Goal: Task Accomplishment & Management: Use online tool/utility

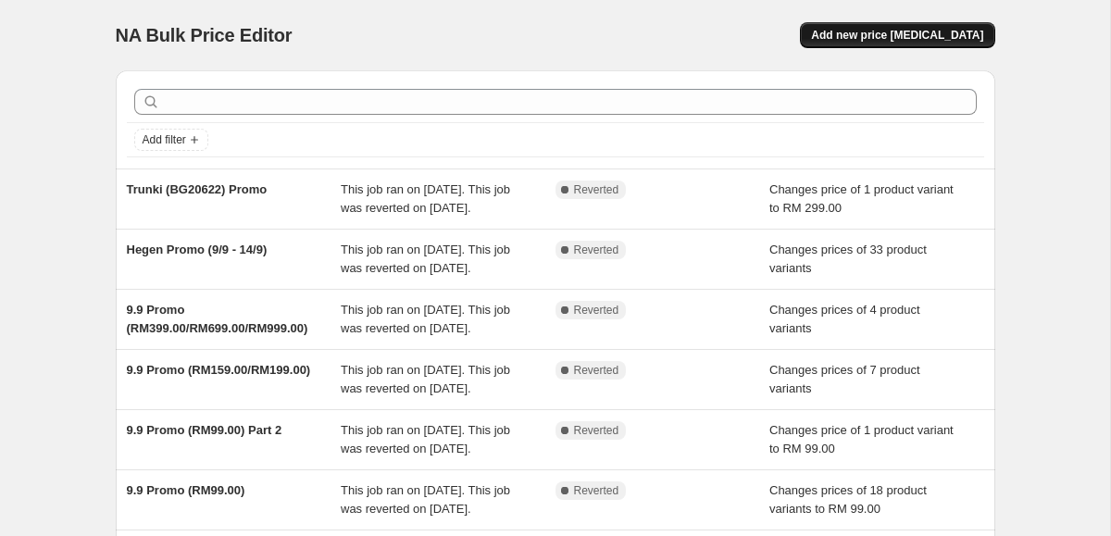
click at [918, 40] on span "Add new price [MEDICAL_DATA]" at bounding box center [897, 35] width 172 height 15
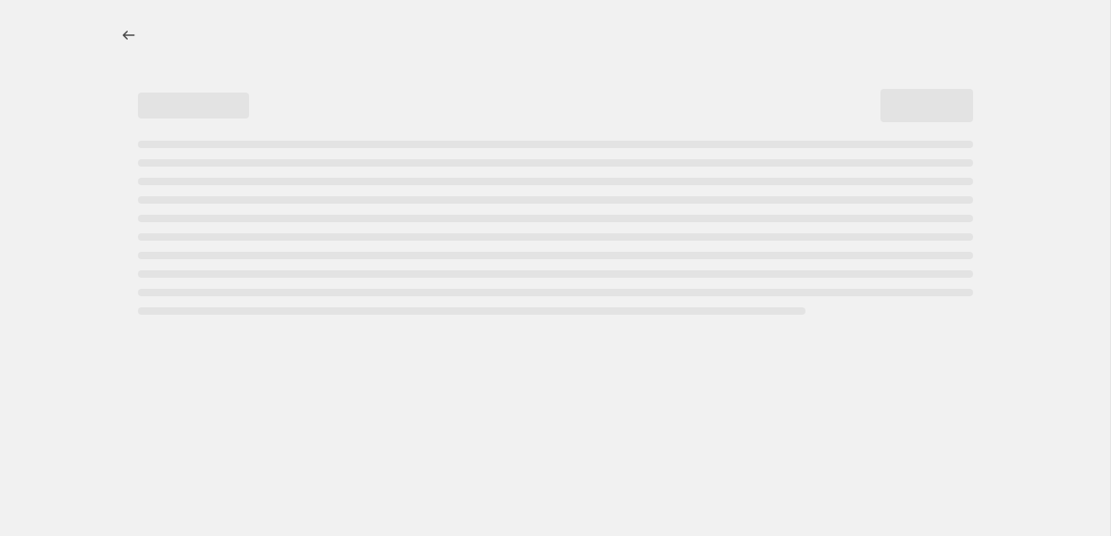
select select "percentage"
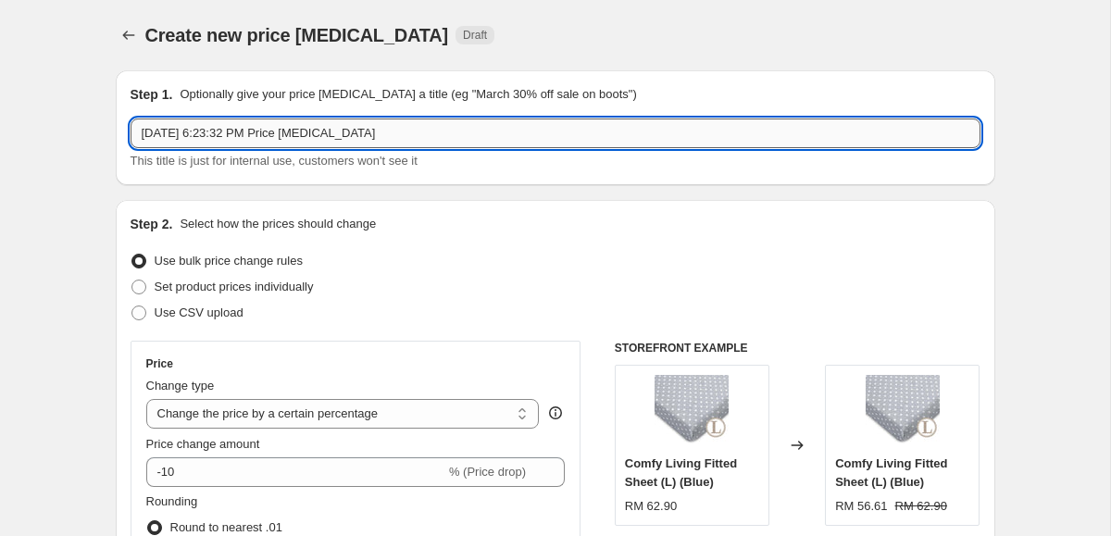
click at [273, 122] on input "[DATE] 6:23:32 PM Price [MEDICAL_DATA]" at bounding box center [556, 133] width 850 height 30
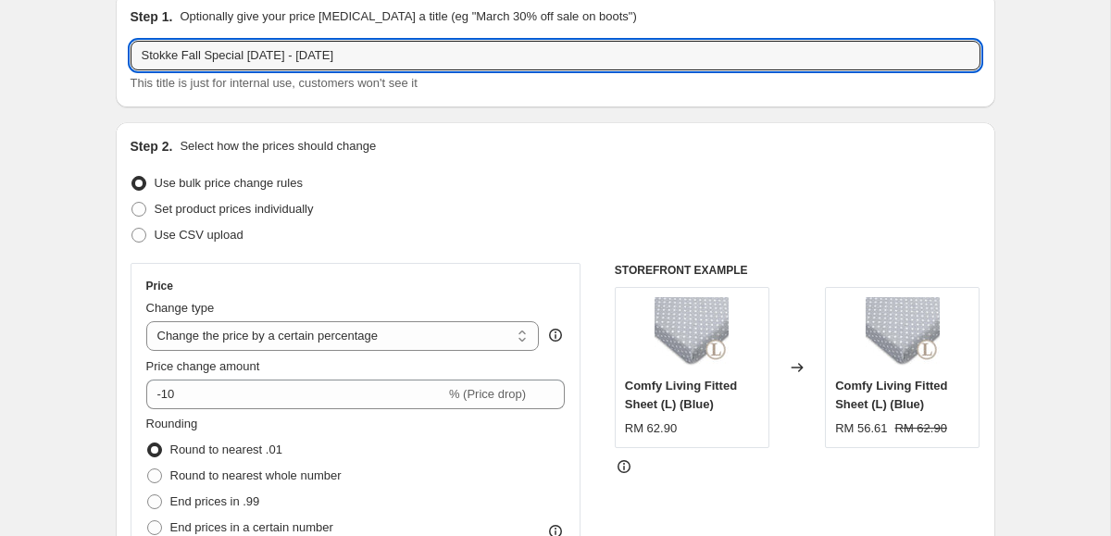
scroll to position [104, 0]
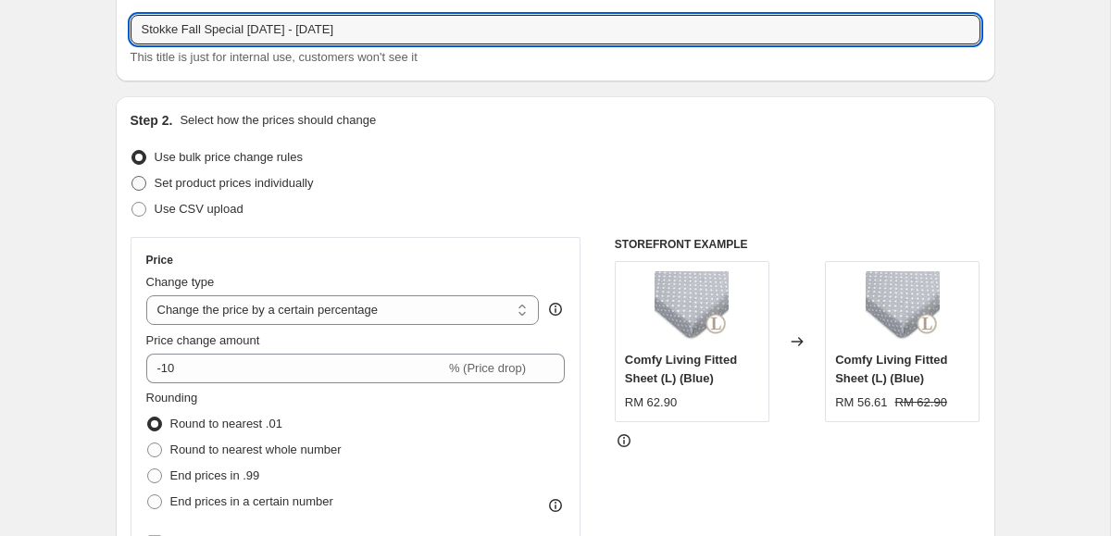
type input "Stokke Fall Special [DATE] - [DATE]"
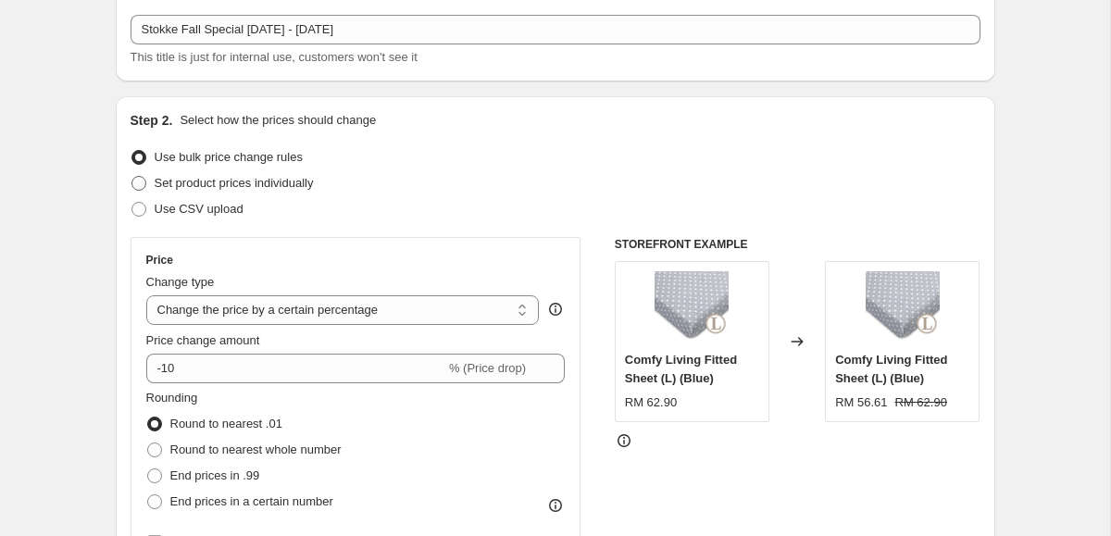
click at [223, 182] on span "Set product prices individually" at bounding box center [234, 183] width 159 height 14
click at [132, 177] on input "Set product prices individually" at bounding box center [131, 176] width 1 height 1
radio input "true"
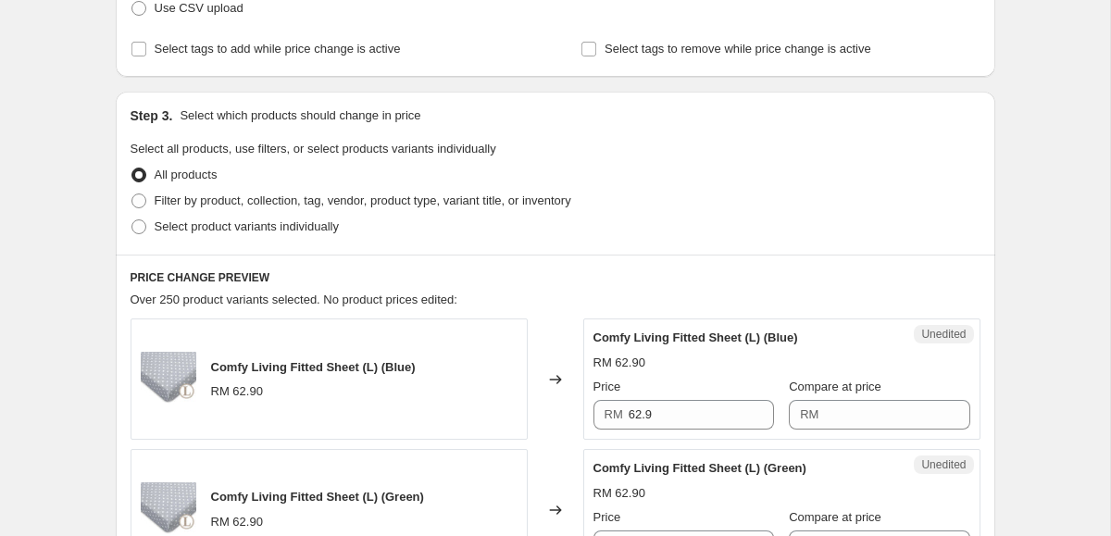
scroll to position [327, 0]
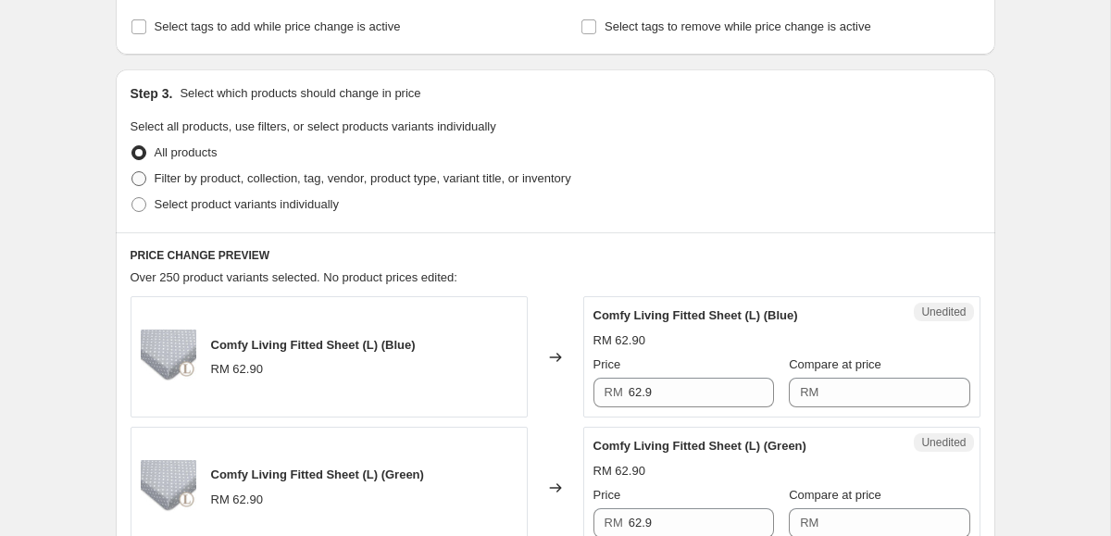
click at [216, 182] on span "Filter by product, collection, tag, vendor, product type, variant title, or inv…" at bounding box center [363, 178] width 417 height 14
click at [132, 172] on input "Filter by product, collection, tag, vendor, product type, variant title, or inv…" at bounding box center [131, 171] width 1 height 1
radio input "true"
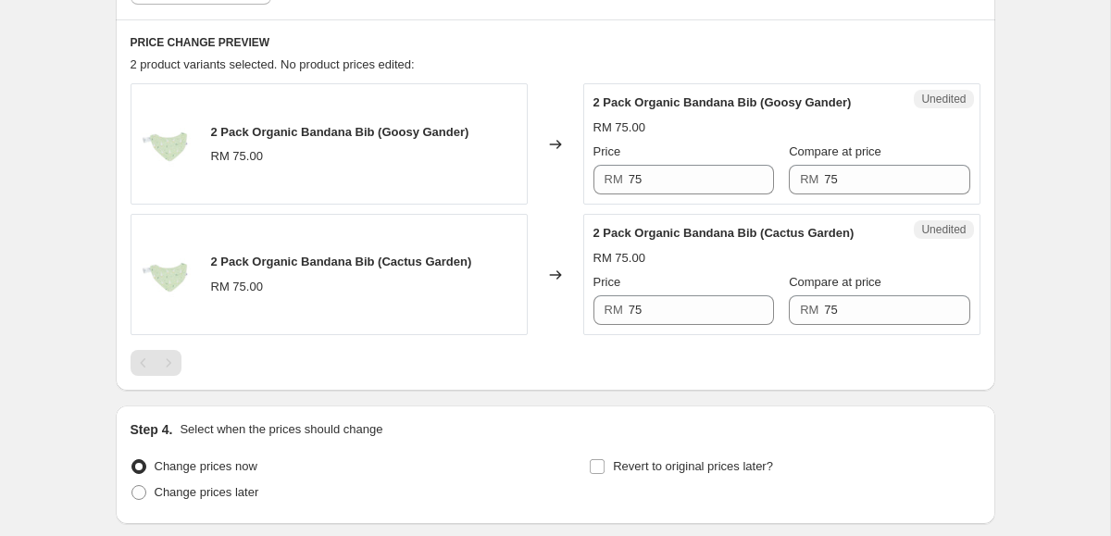
scroll to position [745, 0]
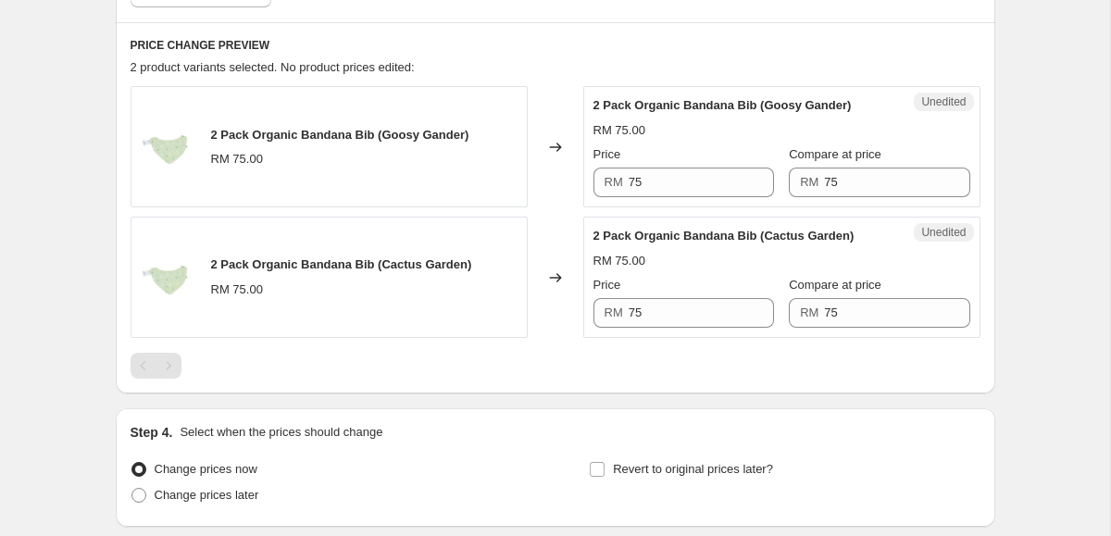
click at [197, 56] on div "PRICE CHANGE PREVIEW 2 product variants selected. No product prices edited: 2 P…" at bounding box center [555, 207] width 879 height 371
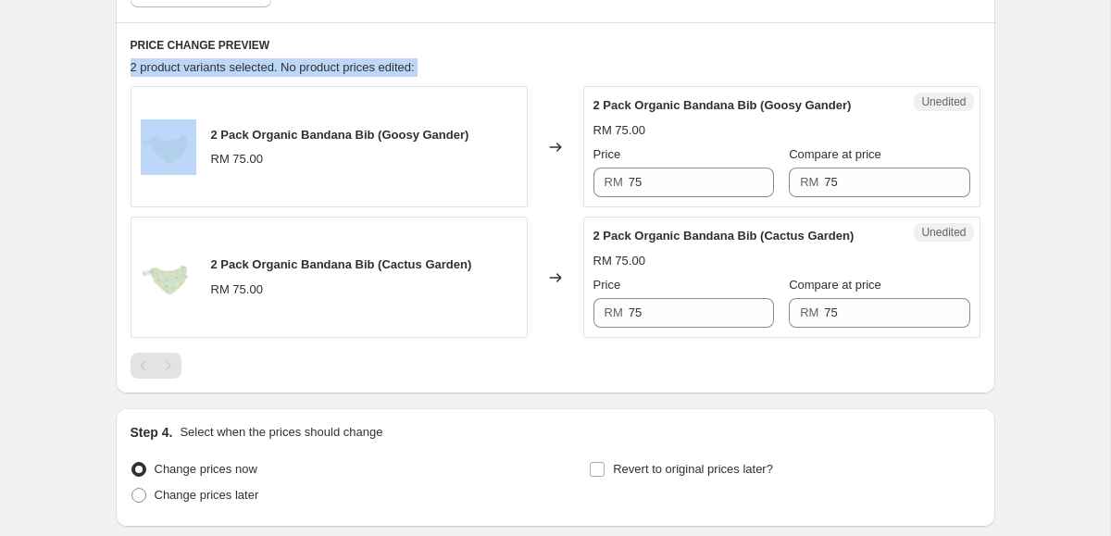
click at [197, 56] on div "PRICE CHANGE PREVIEW 2 product variants selected. No product prices edited: 2 P…" at bounding box center [555, 207] width 879 height 371
click at [197, 72] on span "2 product variants selected. No product prices edited:" at bounding box center [273, 67] width 284 height 14
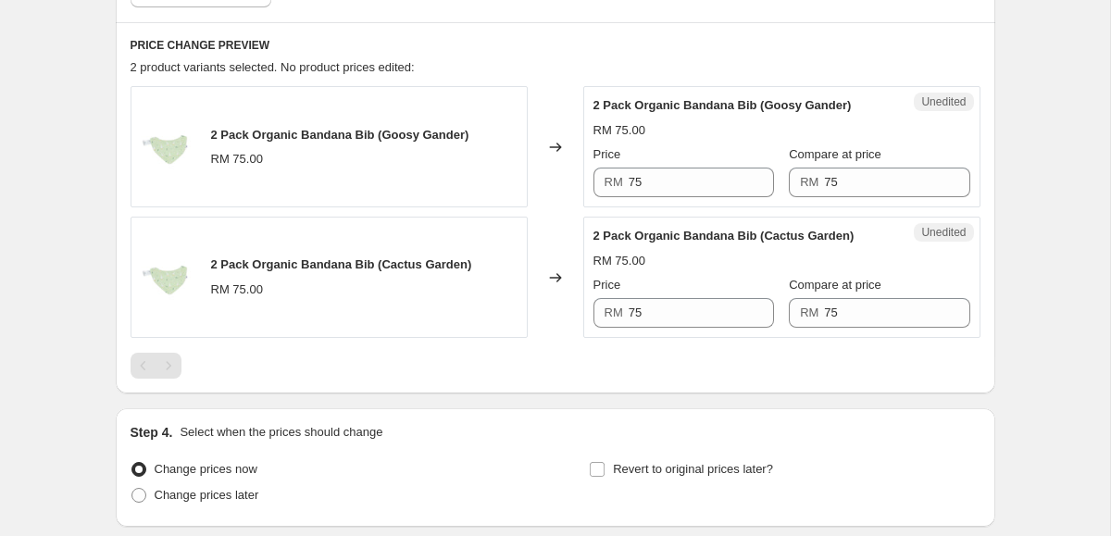
click at [261, 143] on div "2 Pack Organic Bandana Bib (Goosy Gander) RM 75.00" at bounding box center [340, 147] width 258 height 43
click at [251, 154] on div "RM 75.00" at bounding box center [237, 159] width 52 height 19
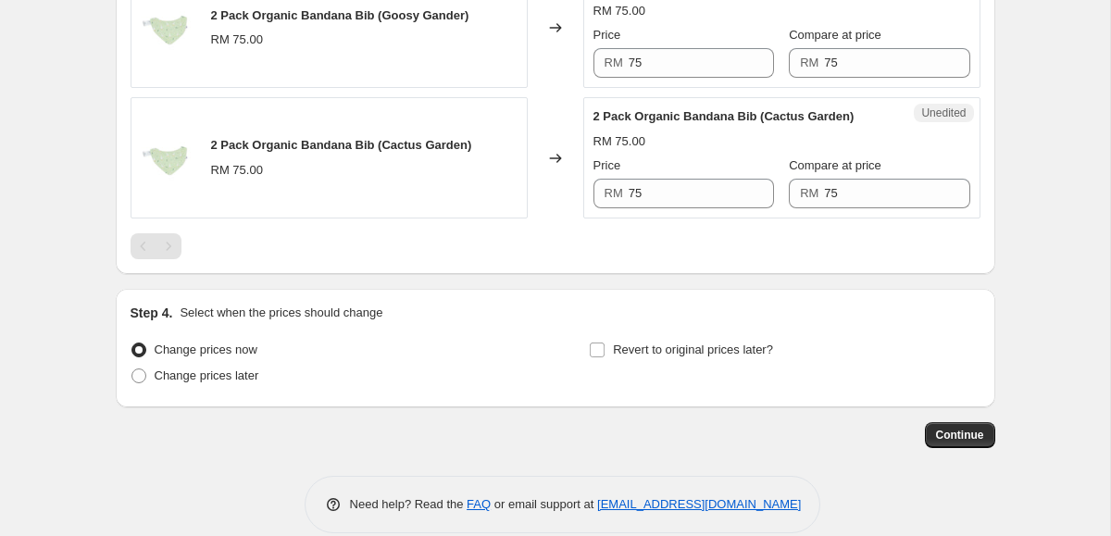
scroll to position [890, 0]
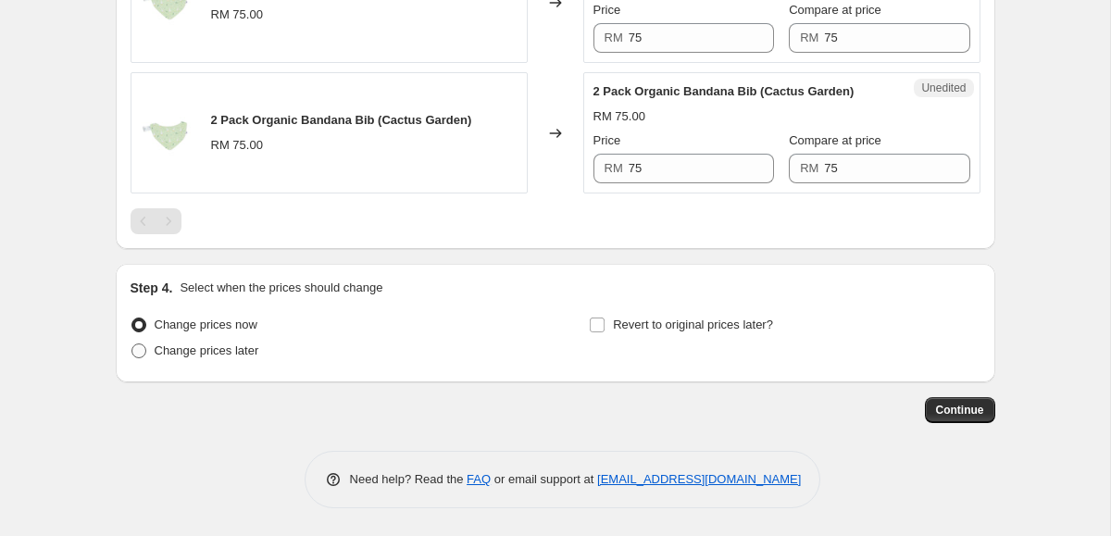
click at [163, 352] on span "Change prices later" at bounding box center [207, 350] width 105 height 14
click at [132, 344] on input "Change prices later" at bounding box center [131, 343] width 1 height 1
radio input "true"
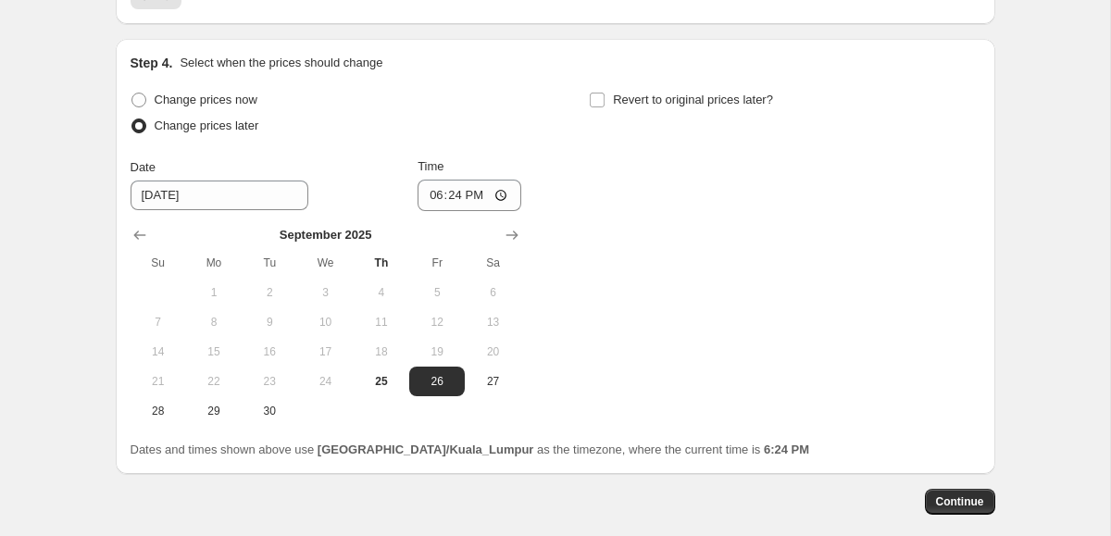
scroll to position [1115, 0]
click at [469, 196] on input "18:24" at bounding box center [469, 194] width 104 height 31
click at [438, 194] on input "18:24" at bounding box center [469, 194] width 104 height 31
click at [502, 195] on input "18:24" at bounding box center [469, 194] width 104 height 31
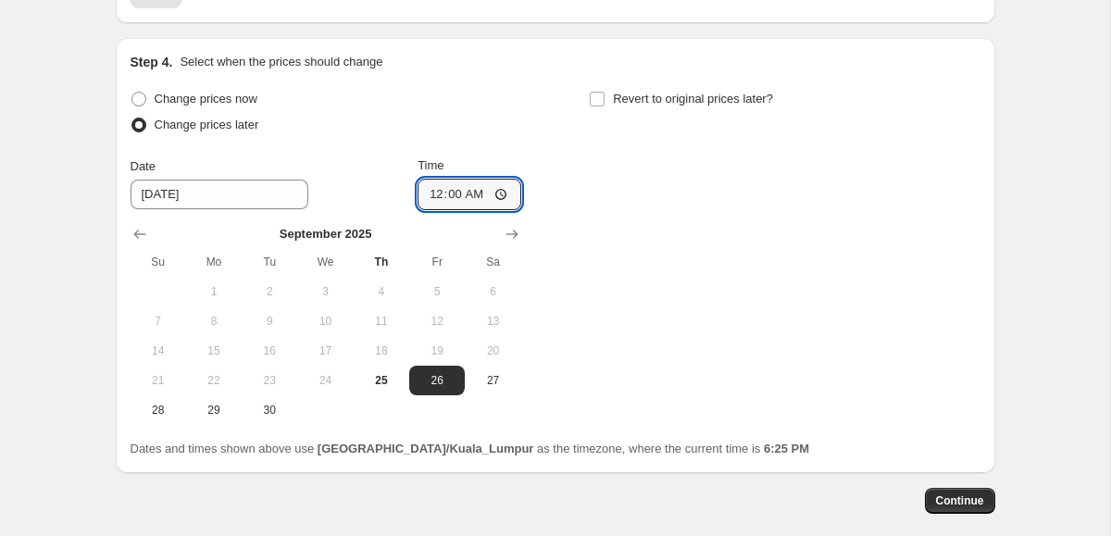
type input "00:00"
click at [746, 299] on div "Change prices now Change prices later Date [DATE] Time 00:00 [DATE] Su Mo Tu We…" at bounding box center [556, 255] width 850 height 339
click at [601, 102] on input "Revert to original prices later?" at bounding box center [597, 99] width 15 height 15
checkbox input "true"
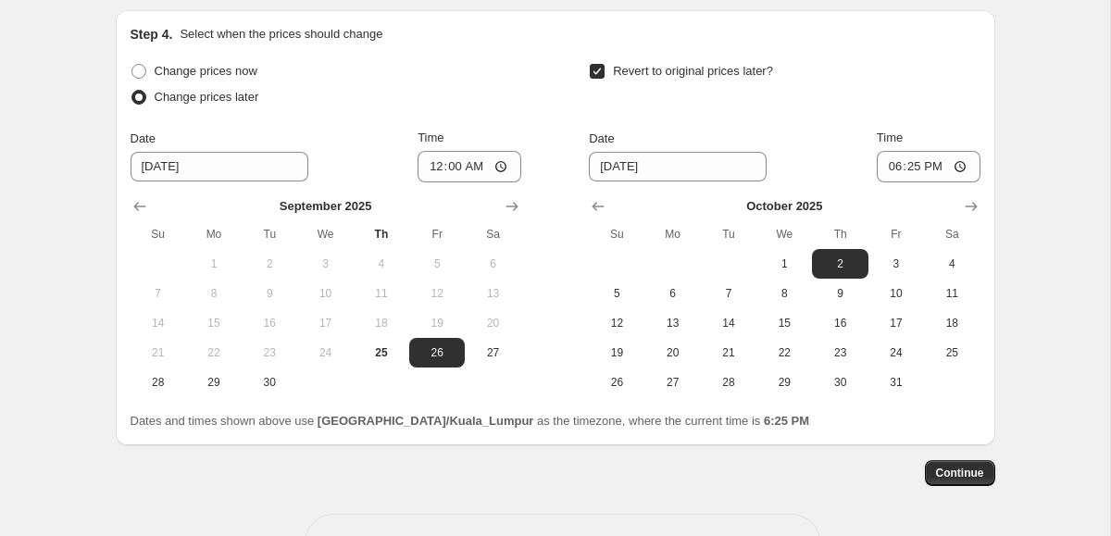
scroll to position [1152, 0]
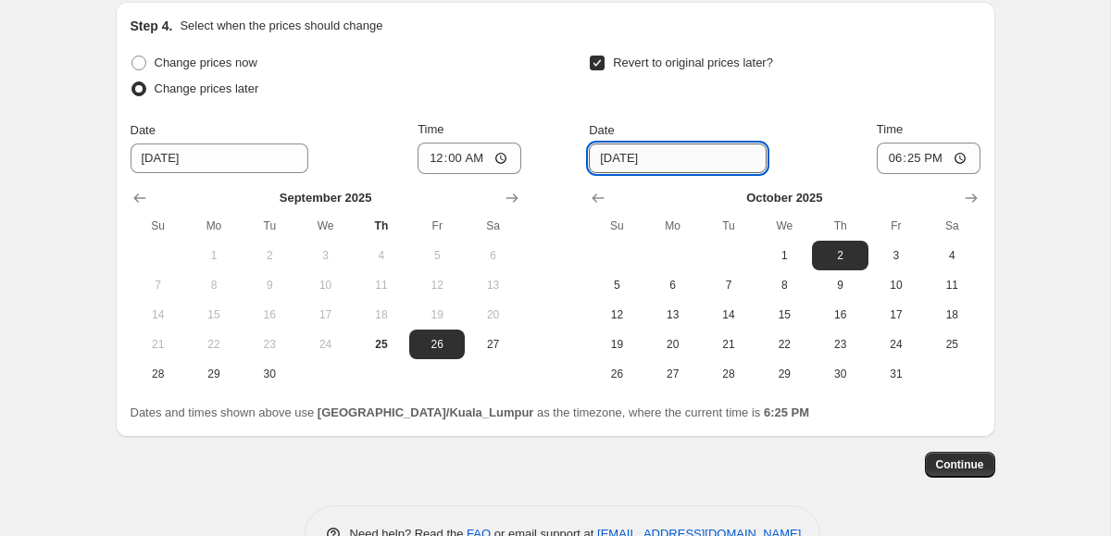
click at [666, 157] on input "[DATE]" at bounding box center [678, 158] width 178 height 30
click at [643, 156] on input "[DATE]" at bounding box center [678, 158] width 178 height 30
click at [625, 156] on input "[DATE]" at bounding box center [678, 158] width 178 height 30
click at [925, 149] on input "18:25" at bounding box center [929, 158] width 104 height 31
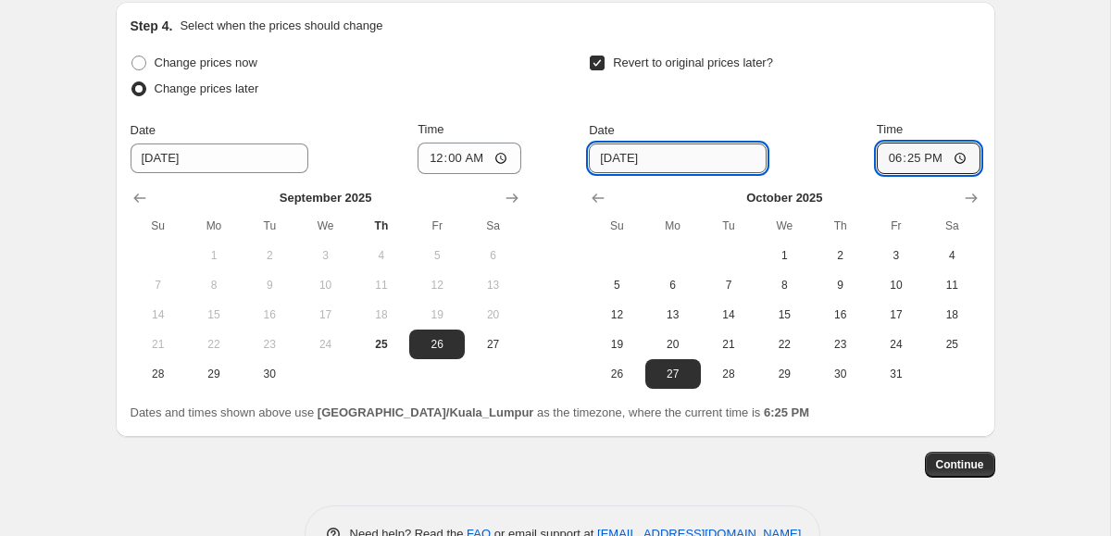
click at [630, 163] on input "[DATE]" at bounding box center [678, 158] width 178 height 30
type input "[DATE]"
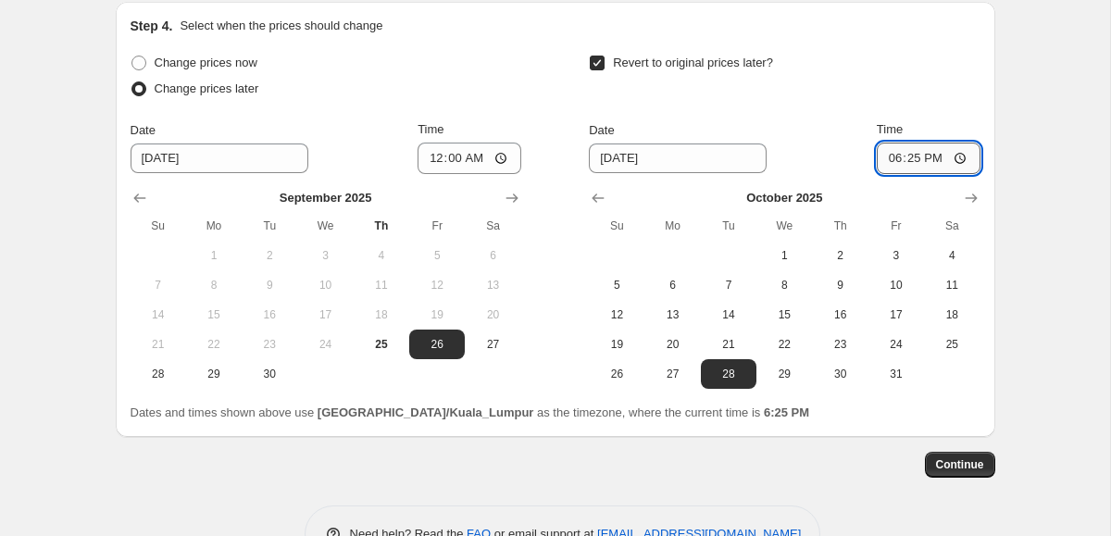
click at [903, 162] on input "18:25" at bounding box center [929, 158] width 104 height 31
click at [891, 157] on input "18:25" at bounding box center [929, 158] width 104 height 31
click at [907, 156] on input "12:25" at bounding box center [929, 158] width 104 height 31
type input "00:00"
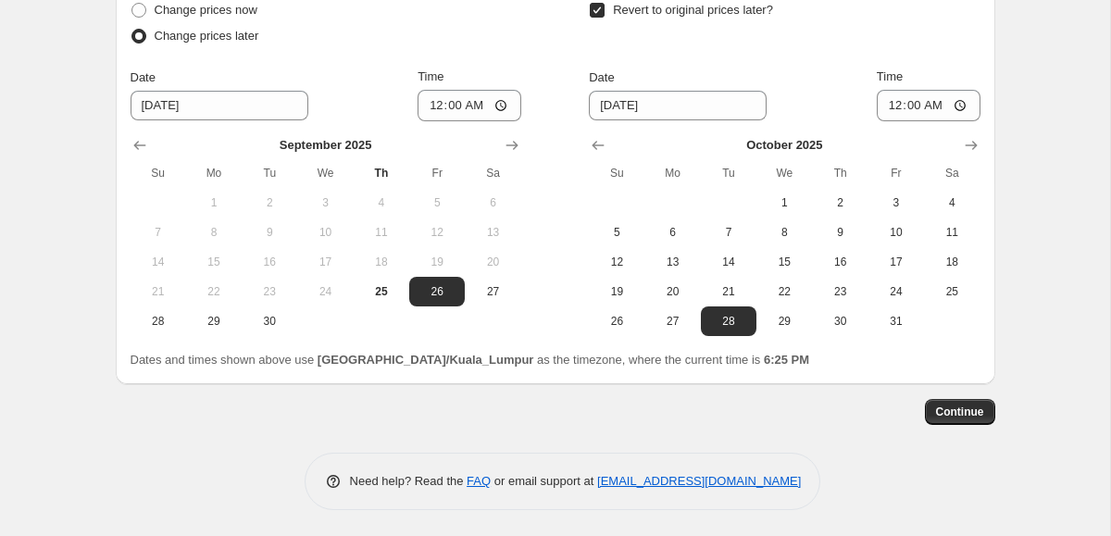
scroll to position [1206, 0]
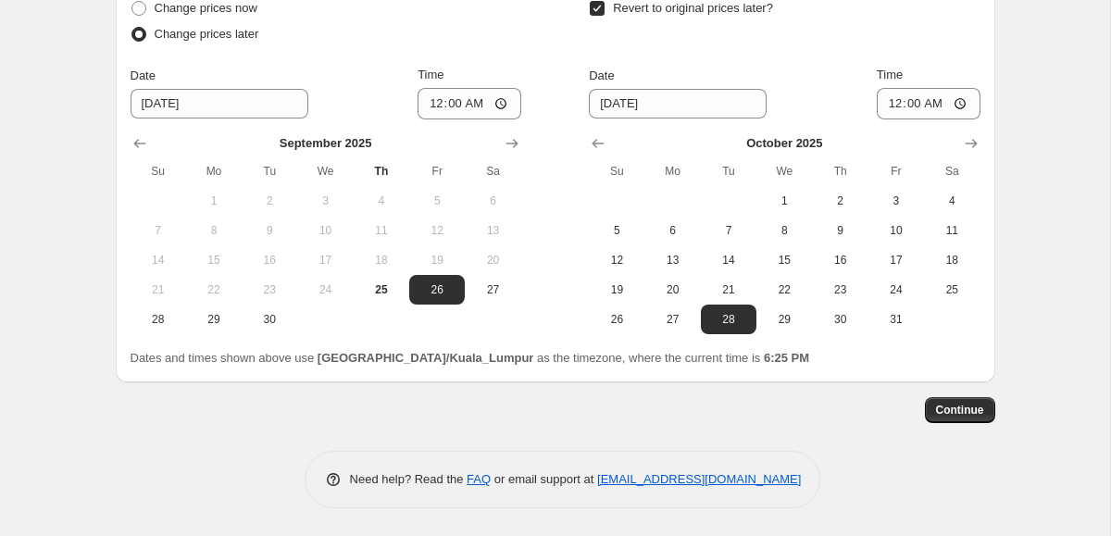
click at [933, 401] on button "Continue" at bounding box center [960, 410] width 70 height 26
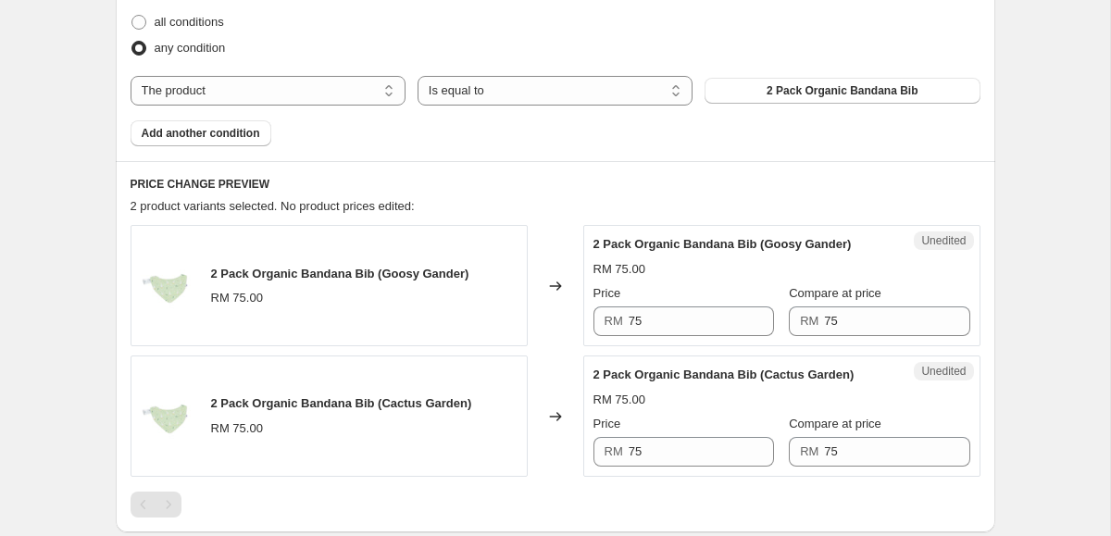
scroll to position [538, 0]
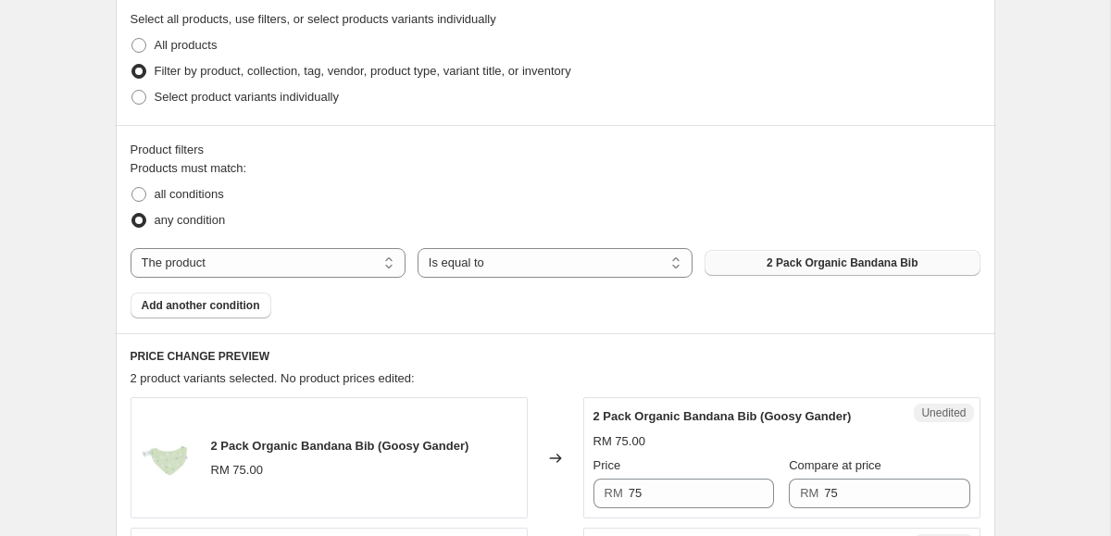
click at [791, 268] on span "2 Pack Organic Bandana Bib" at bounding box center [841, 262] width 151 height 15
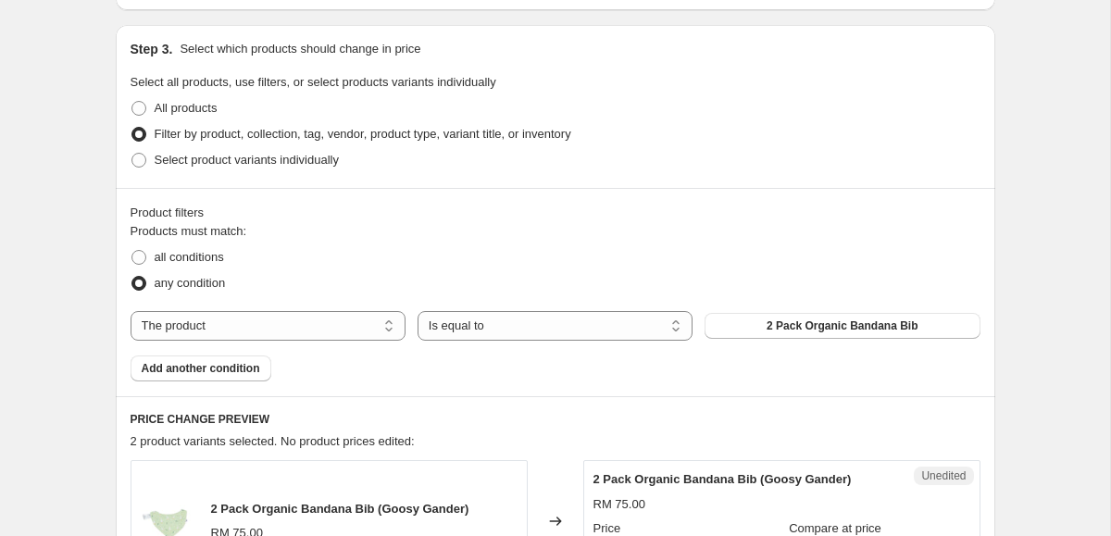
scroll to position [473, 0]
click at [264, 142] on span "Filter by product, collection, tag, vendor, product type, variant title, or inv…" at bounding box center [363, 136] width 417 height 14
click at [132, 130] on input "Filter by product, collection, tag, vendor, product type, variant title, or inv…" at bounding box center [131, 129] width 1 height 1
click at [252, 156] on span "Select product variants individually" at bounding box center [247, 162] width 184 height 14
click at [132, 156] on input "Select product variants individually" at bounding box center [131, 155] width 1 height 1
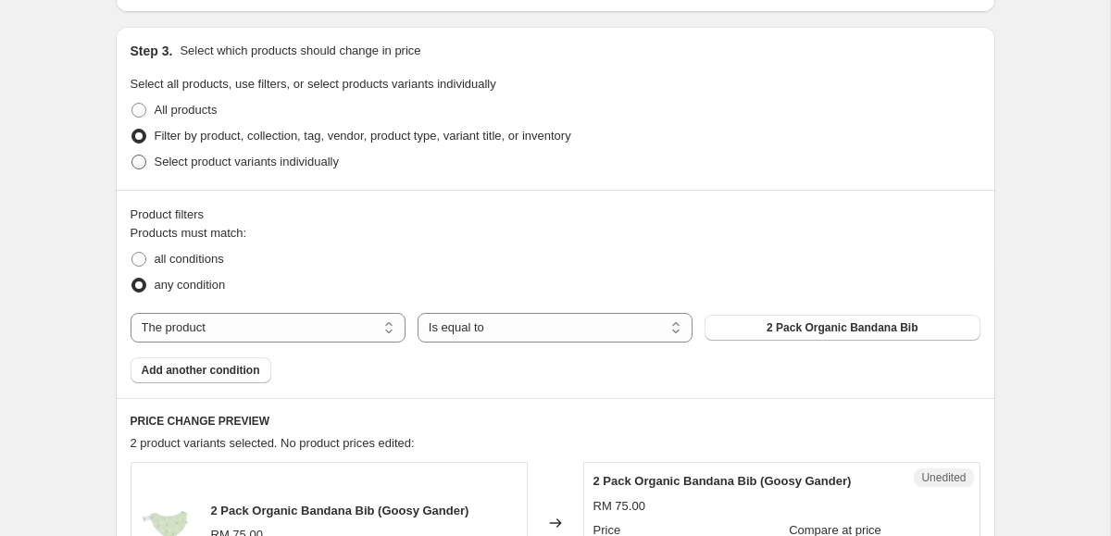
radio input "true"
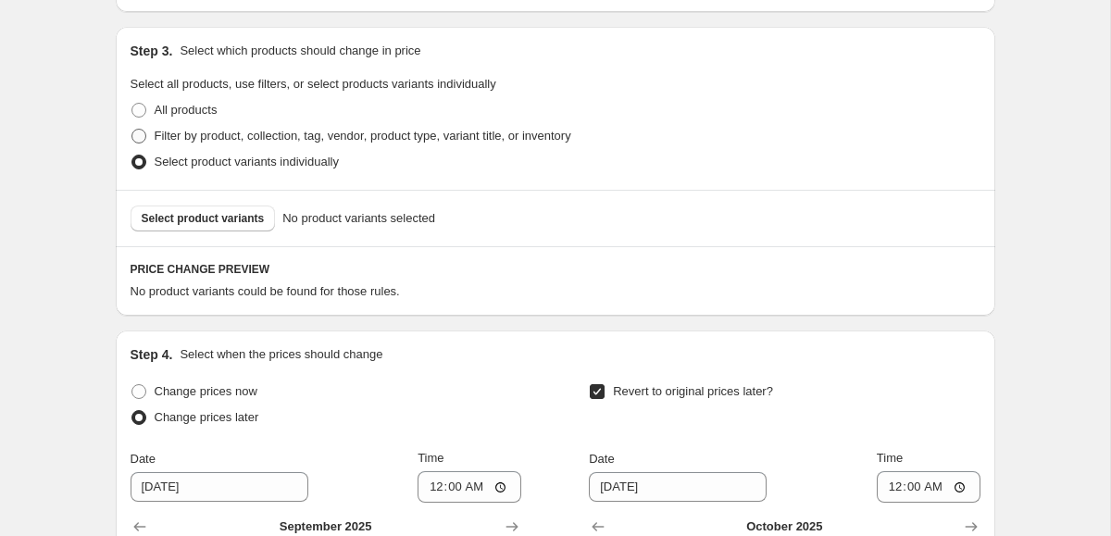
click at [232, 139] on span "Filter by product, collection, tag, vendor, product type, variant title, or inv…" at bounding box center [363, 136] width 417 height 14
click at [132, 130] on input "Filter by product, collection, tag, vendor, product type, variant title, or inv…" at bounding box center [131, 129] width 1 height 1
radio input "true"
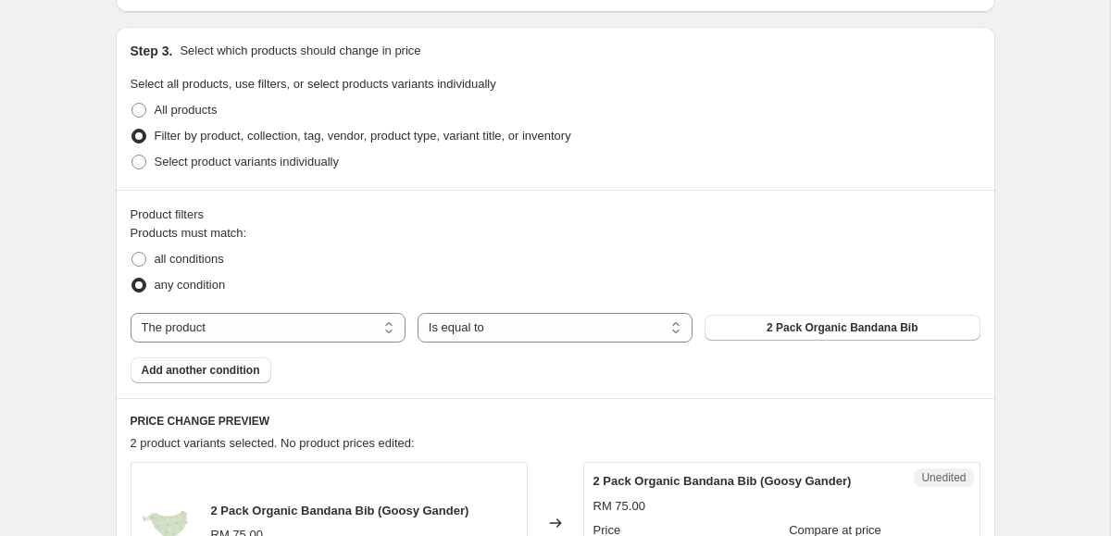
scroll to position [420, 0]
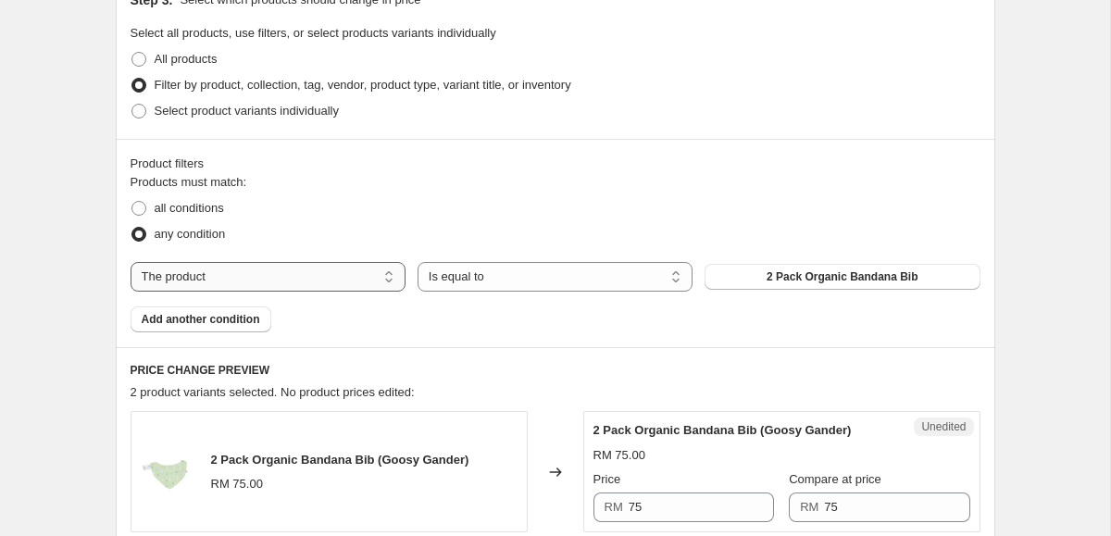
click at [235, 286] on select "The product The product's collection The product's tag The product's vendor The…" at bounding box center [268, 277] width 275 height 30
select select "collection"
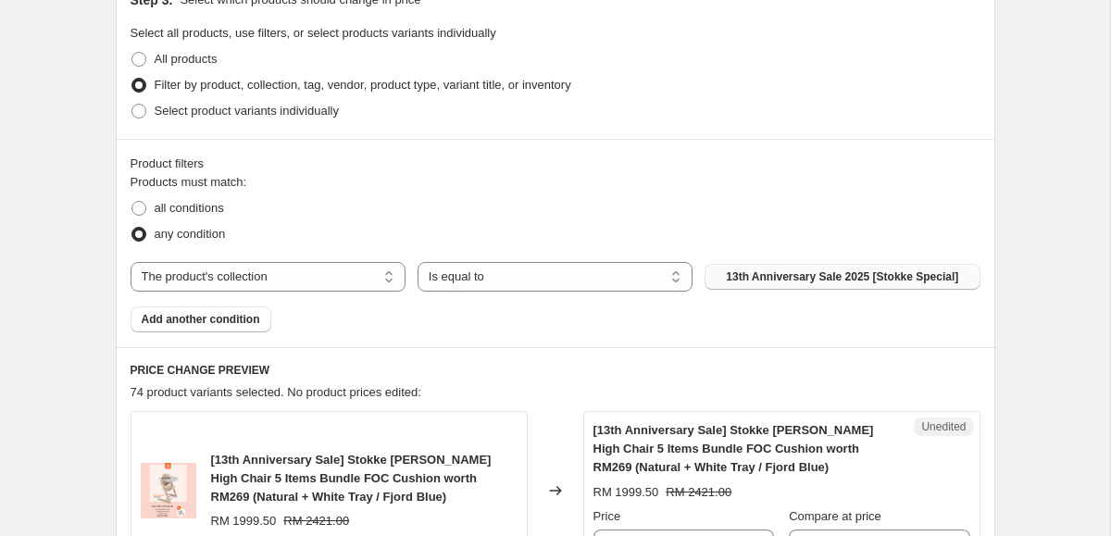
click at [790, 282] on span "13th Anniversary Sale 2025 [Stokke Special]" at bounding box center [842, 276] width 232 height 15
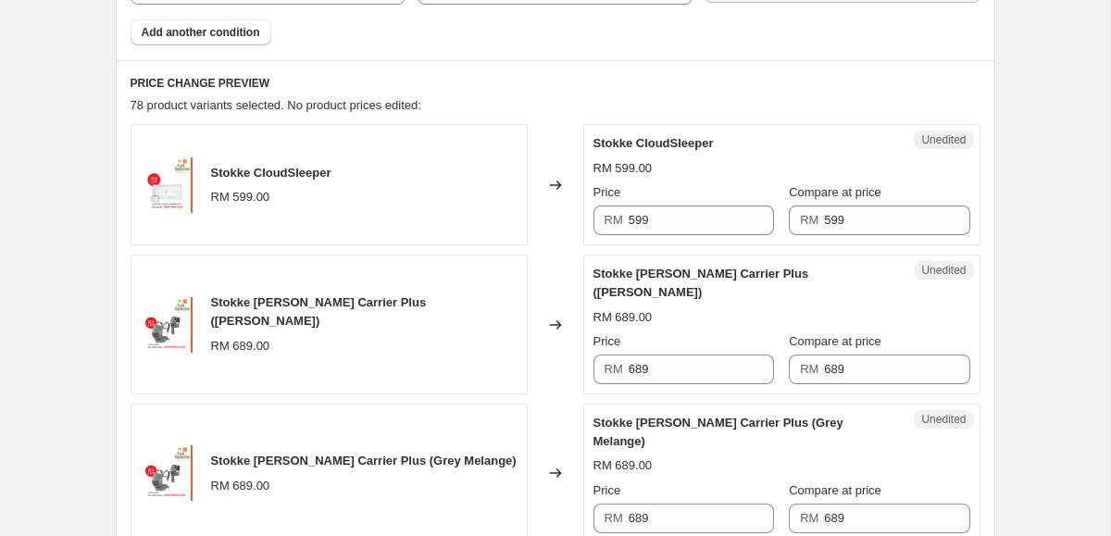
scroll to position [709, 0]
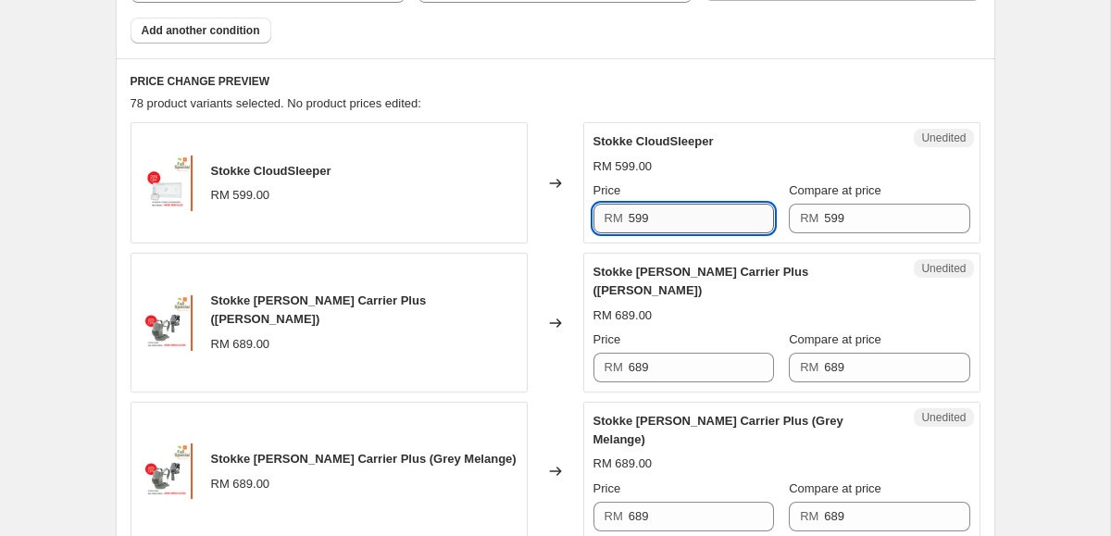
click at [672, 222] on input "599" at bounding box center [701, 219] width 145 height 30
type input "479.2"
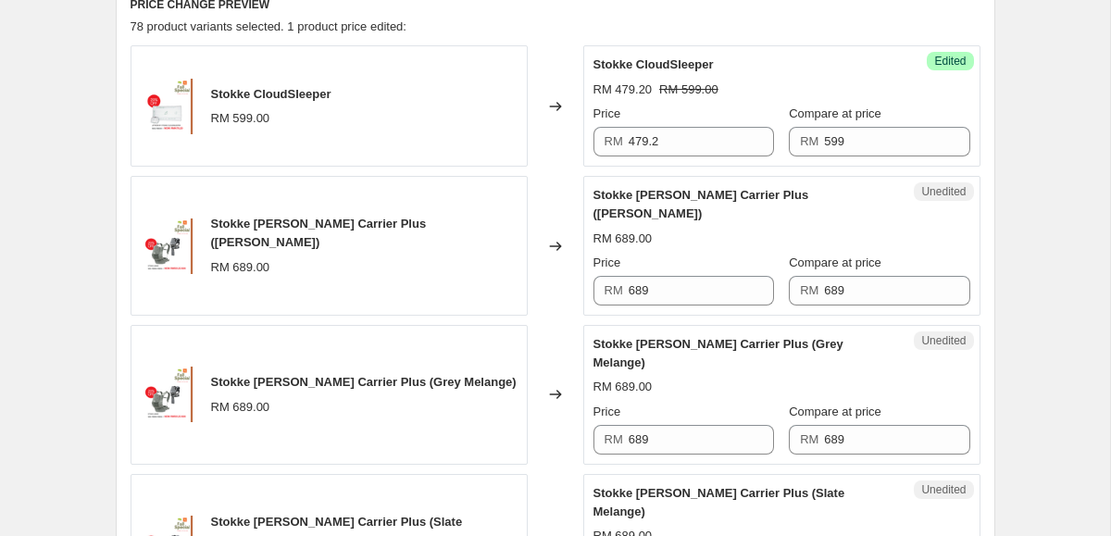
scroll to position [801, 0]
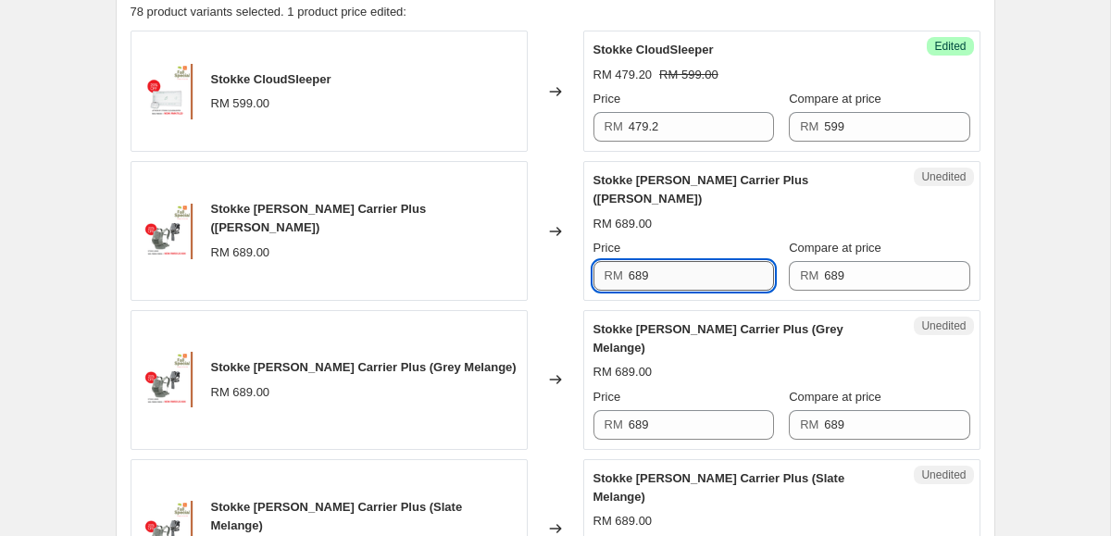
click at [659, 264] on input "689" at bounding box center [701, 276] width 145 height 30
click at [645, 261] on input "551.2" at bounding box center [701, 276] width 145 height 30
click at [644, 261] on input "551.2" at bounding box center [701, 276] width 145 height 30
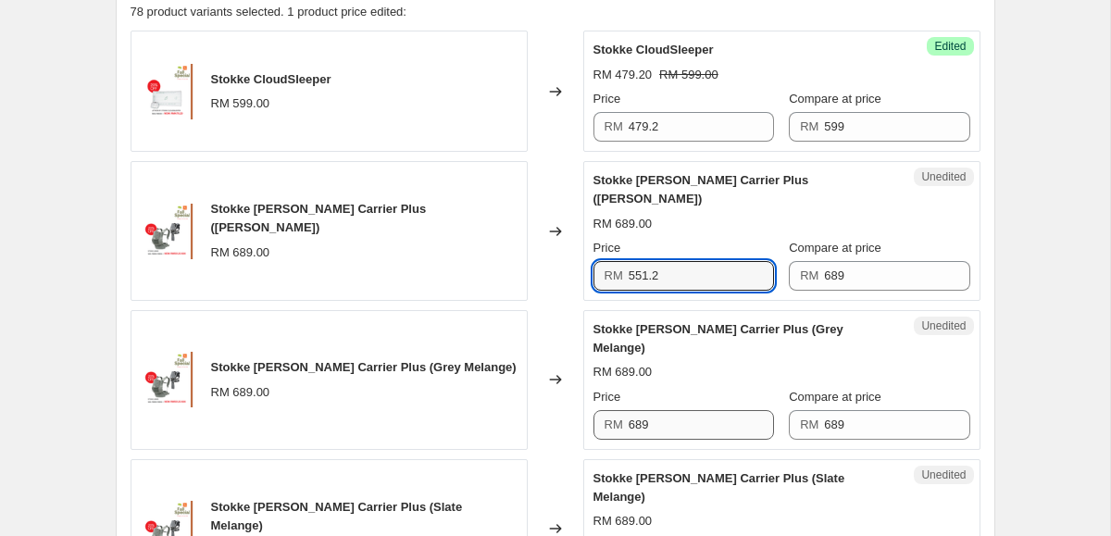
type input "551.2"
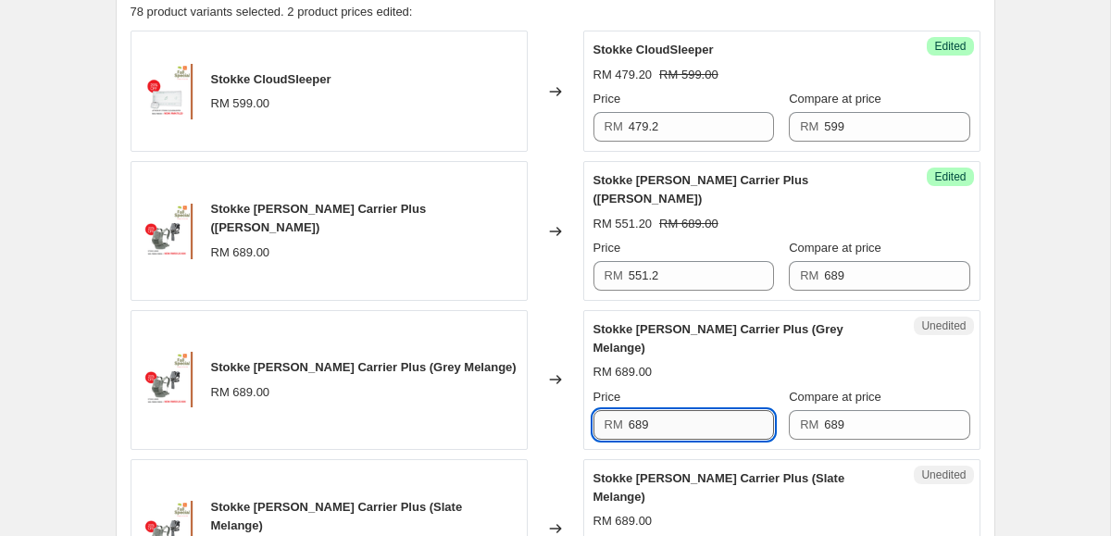
click at [666, 410] on input "689" at bounding box center [701, 425] width 145 height 30
click at [659, 410] on input "689" at bounding box center [701, 425] width 145 height 30
paste input "551.2"
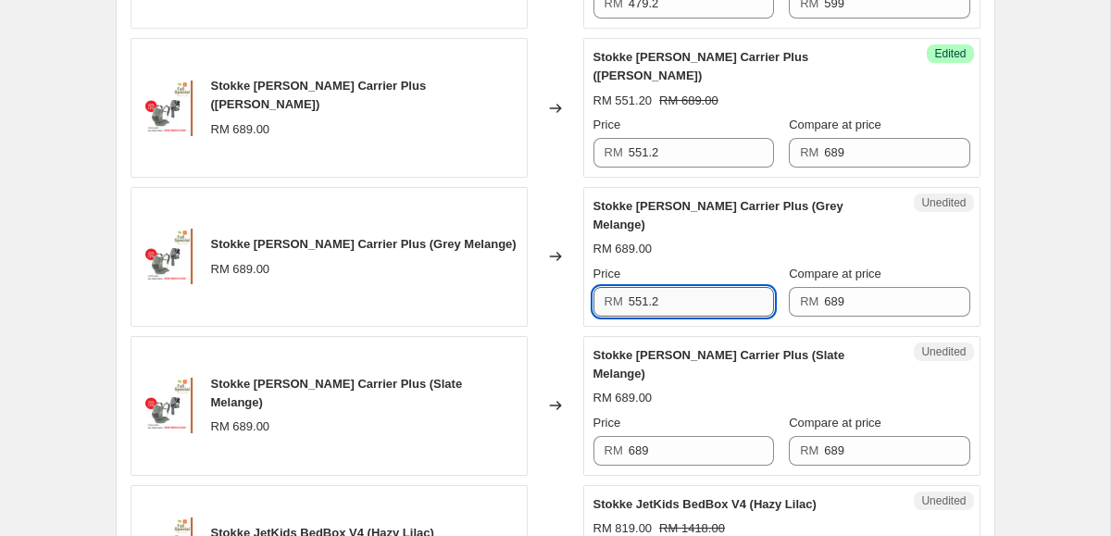
scroll to position [927, 0]
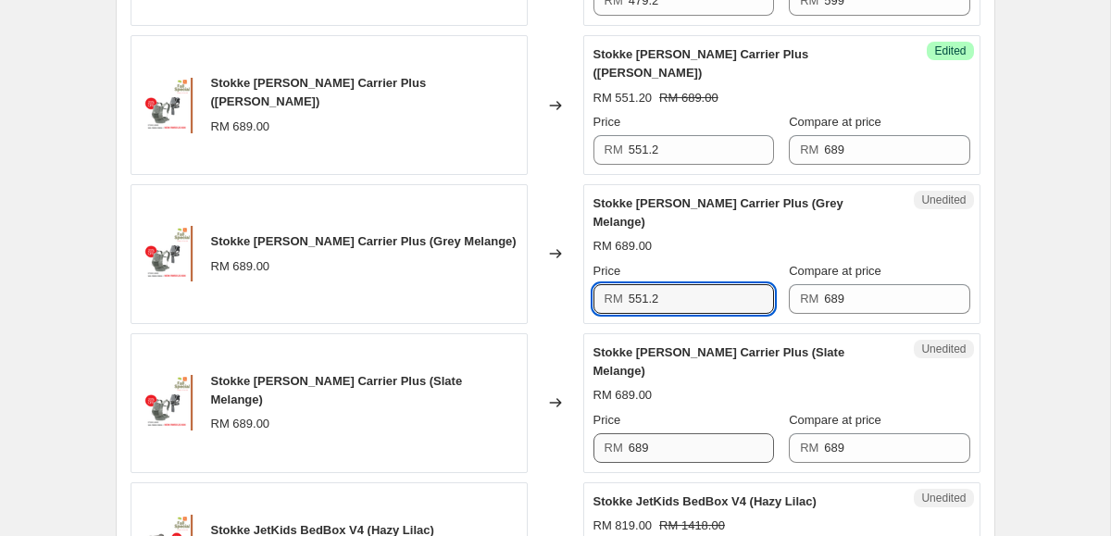
type input "551.2"
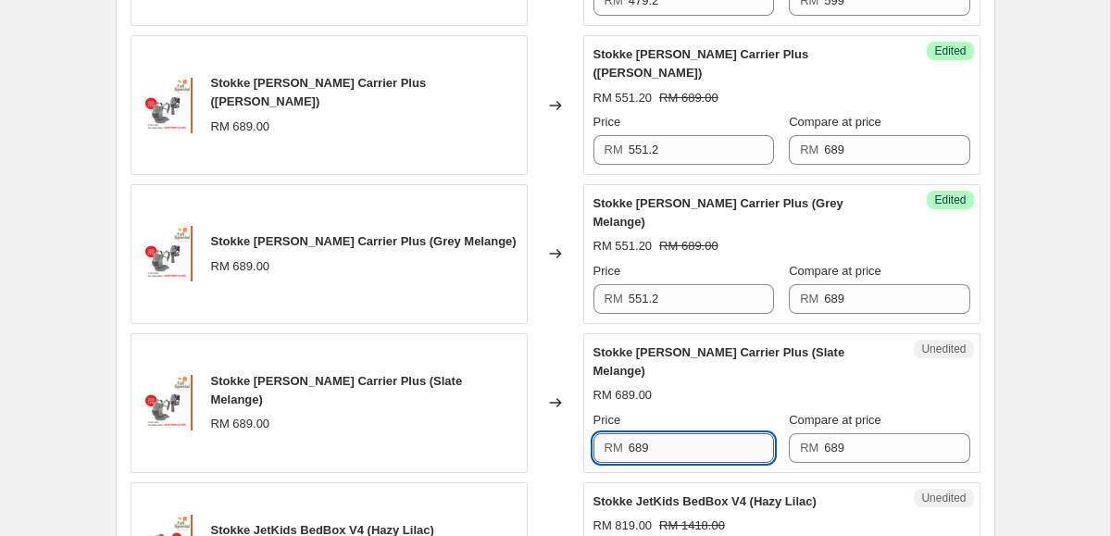
click at [652, 433] on input "689" at bounding box center [701, 448] width 145 height 30
paste input "551.2"
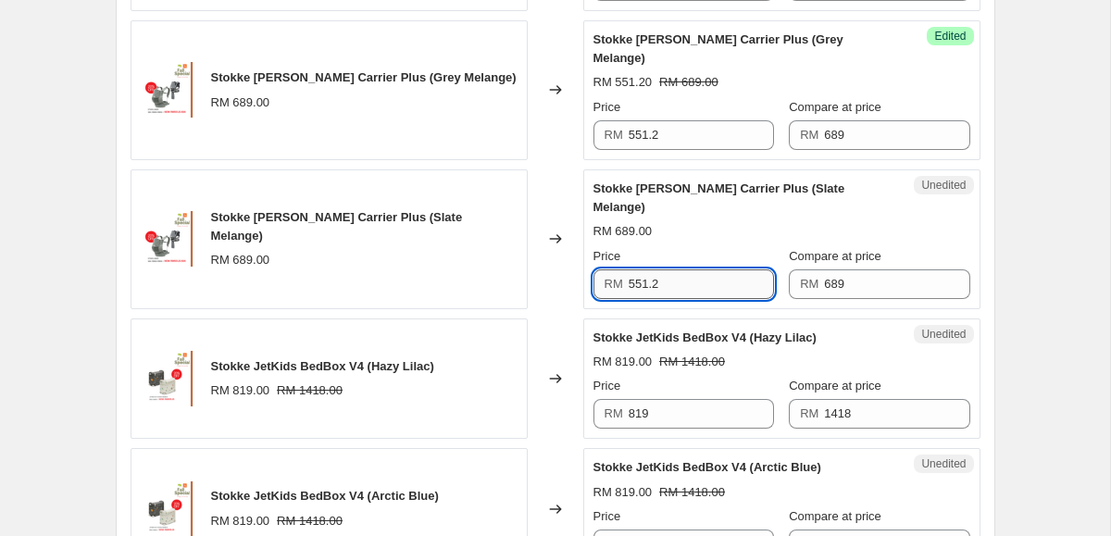
scroll to position [1097, 0]
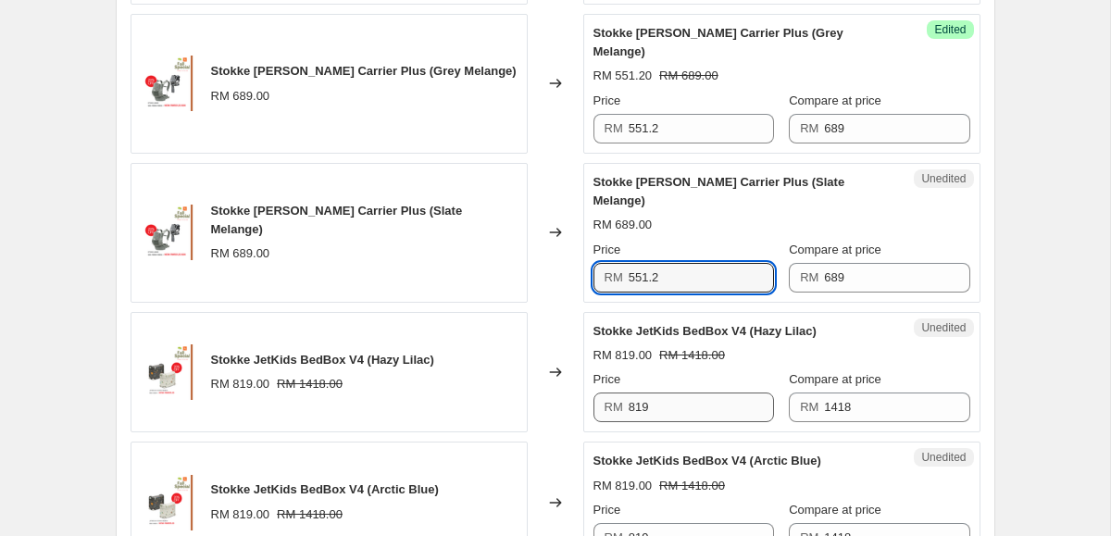
type input "551.2"
click at [664, 392] on input "819" at bounding box center [701, 407] width 145 height 30
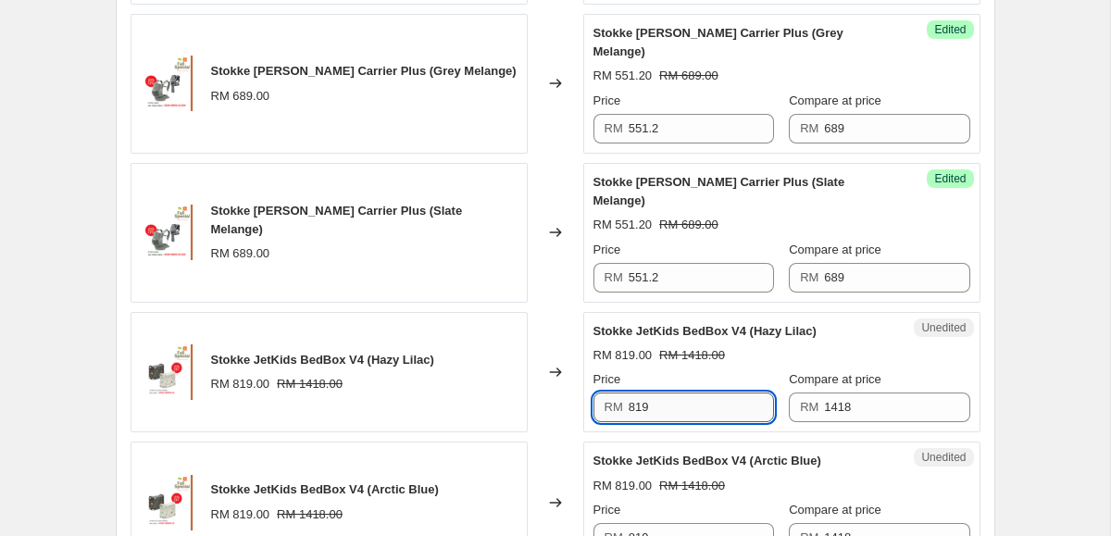
click at [664, 392] on input "819" at bounding box center [701, 407] width 145 height 30
click at [646, 392] on input "655.2" at bounding box center [701, 407] width 145 height 30
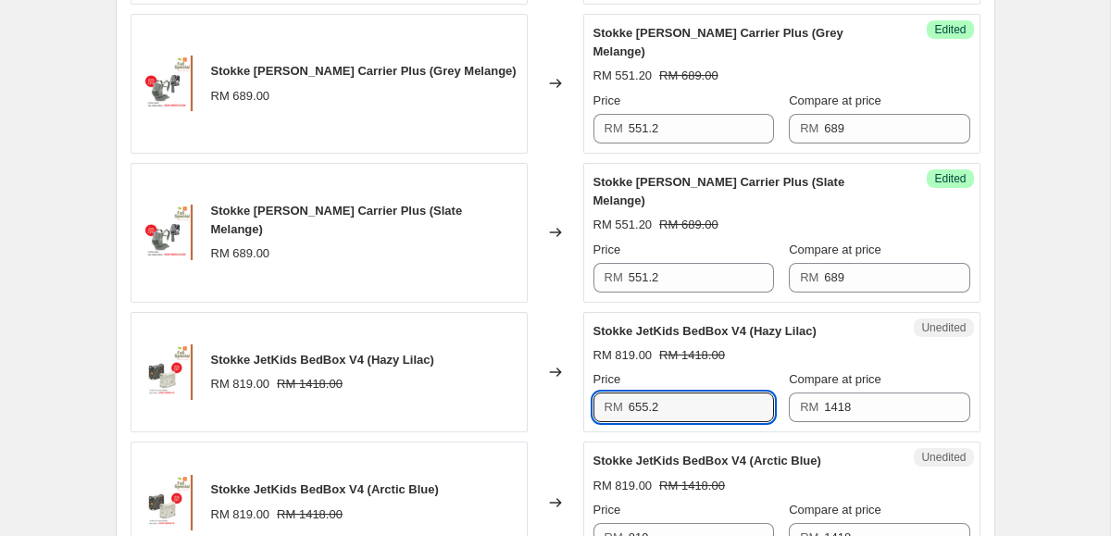
scroll to position [1256, 0]
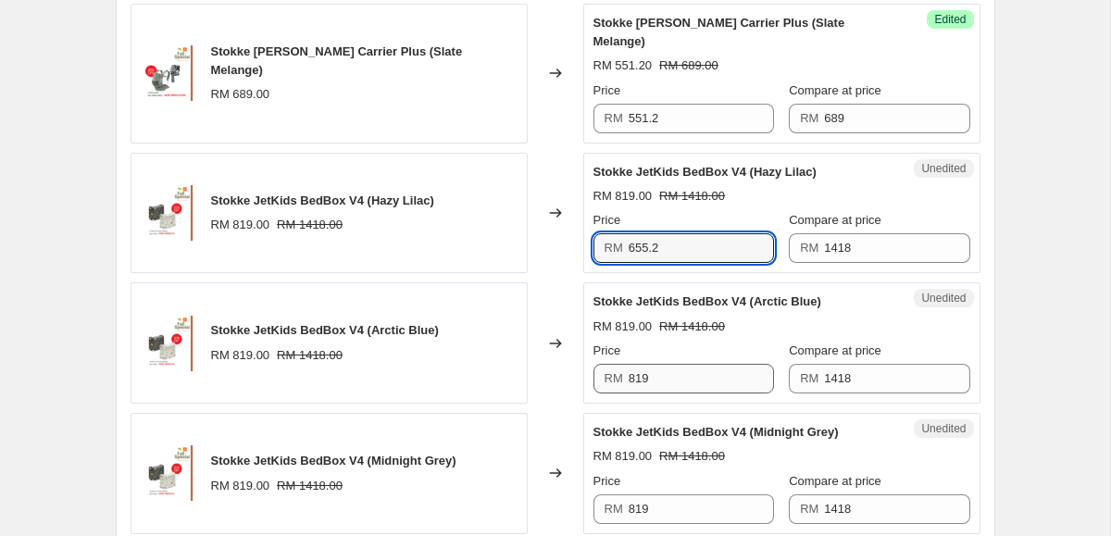
type input "655.2"
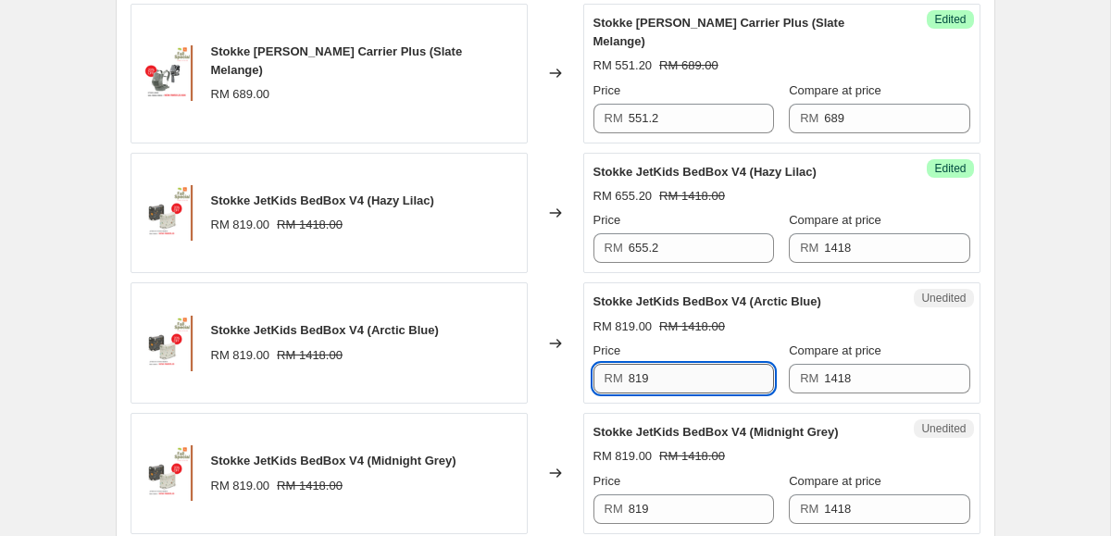
click at [654, 364] on input "819" at bounding box center [701, 379] width 145 height 30
paste input "655.2"
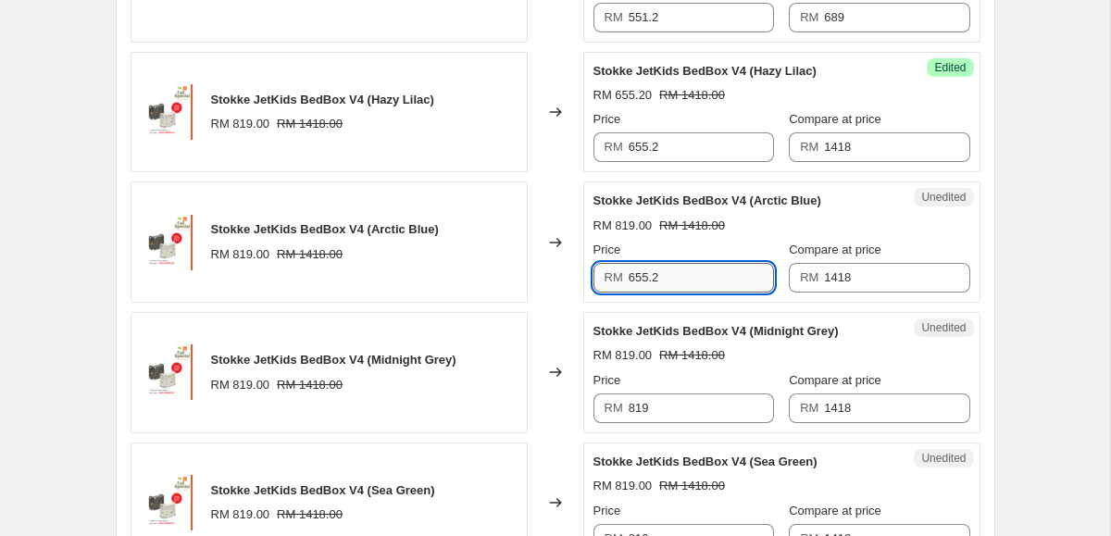
scroll to position [1372, 0]
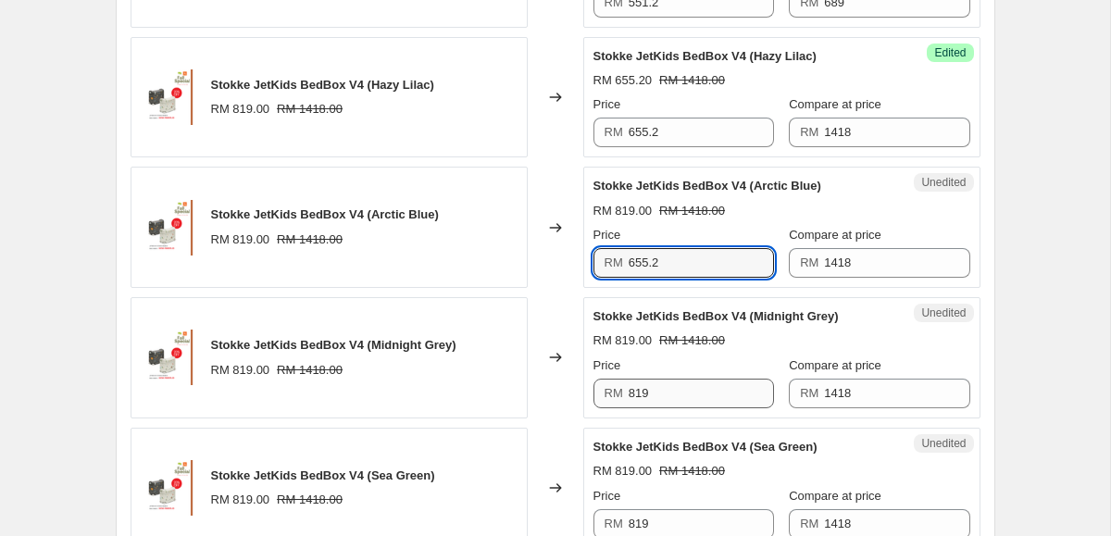
type input "655.2"
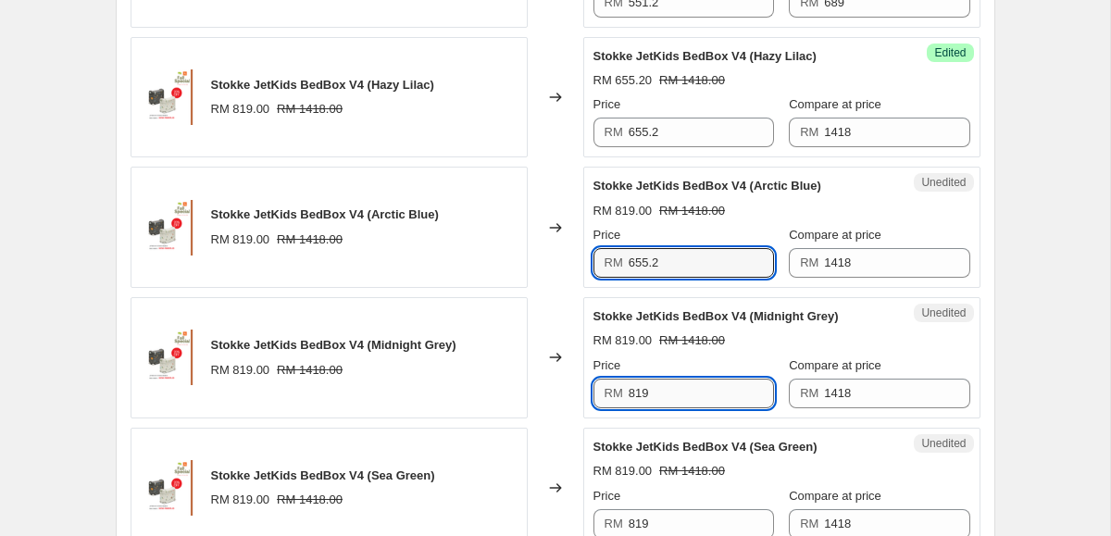
click at [652, 379] on input "819" at bounding box center [701, 394] width 145 height 30
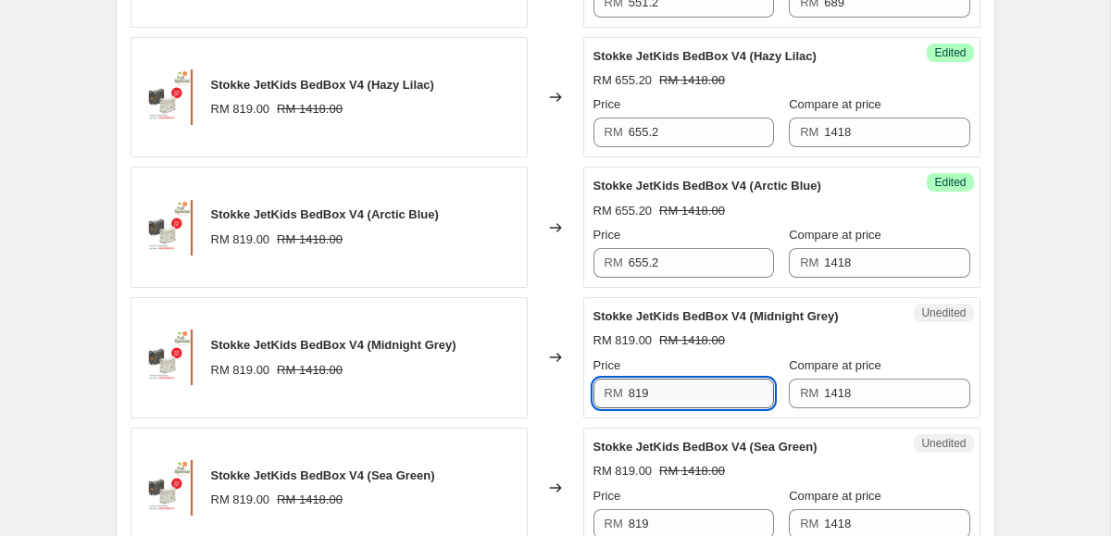
paste input "655.2"
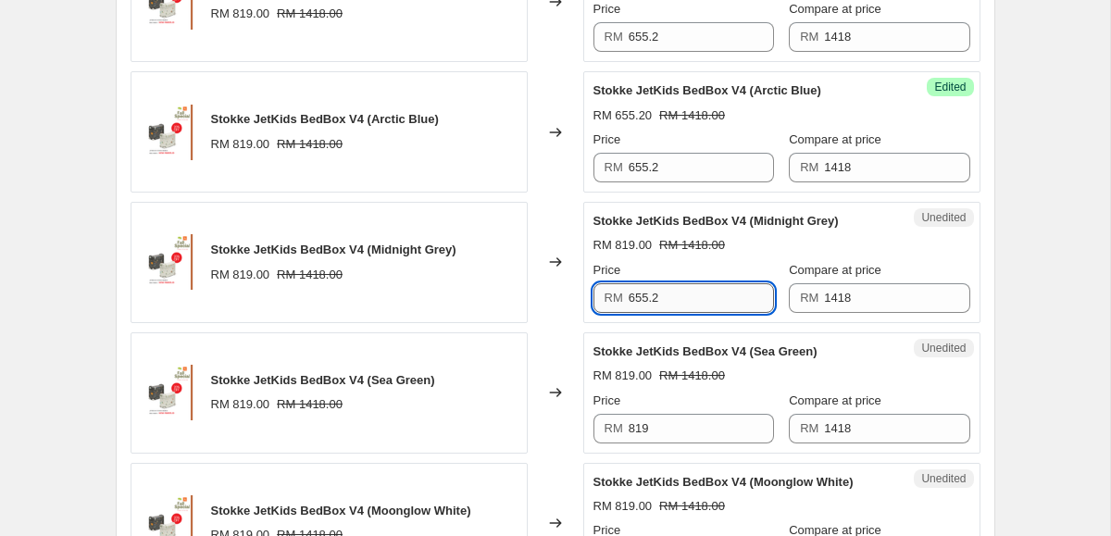
scroll to position [1476, 0]
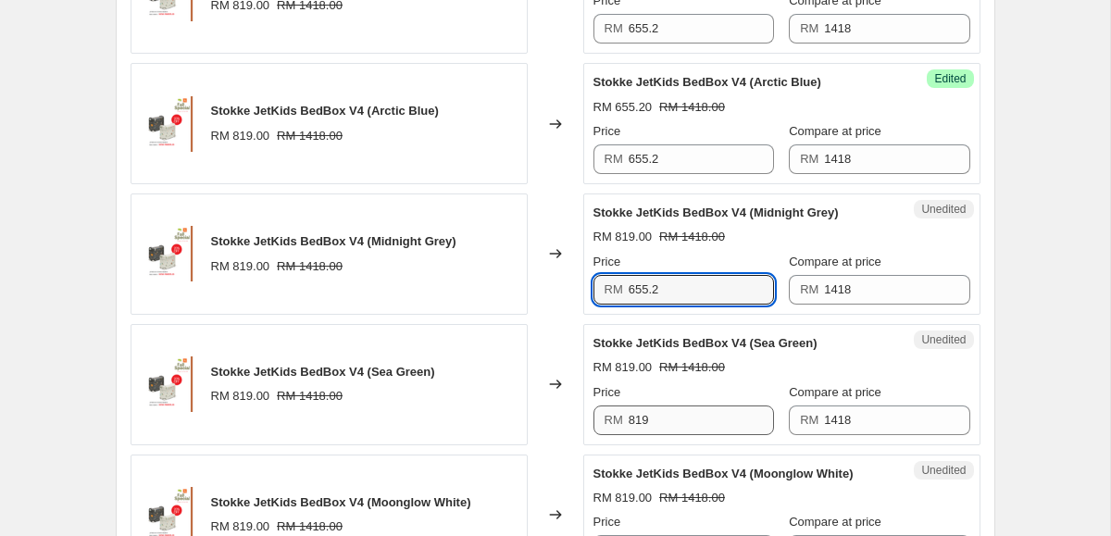
type input "655.2"
click at [654, 405] on input "819" at bounding box center [701, 420] width 145 height 30
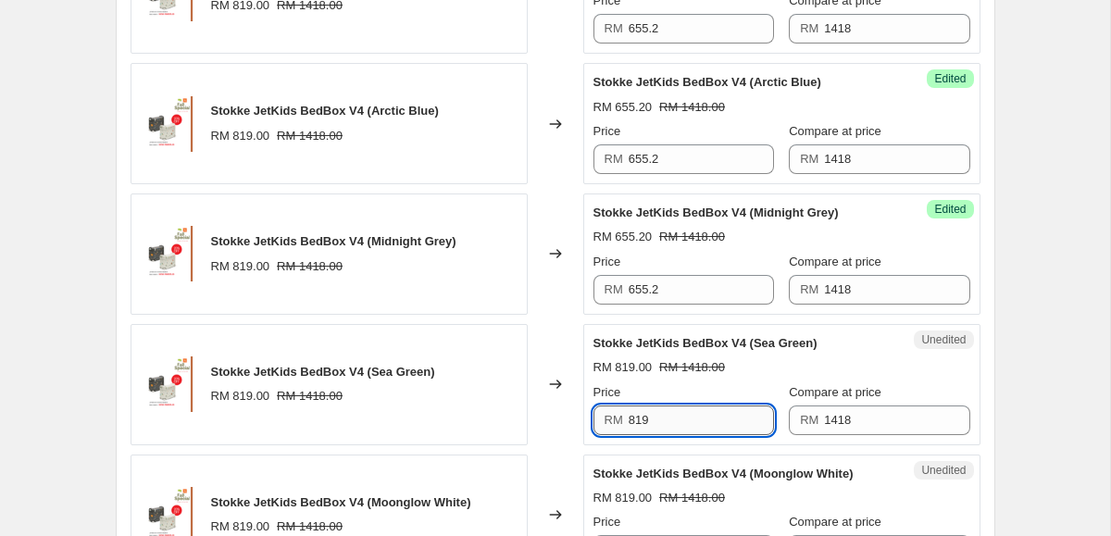
click at [654, 405] on input "819" at bounding box center [701, 420] width 145 height 30
paste input "655.2"
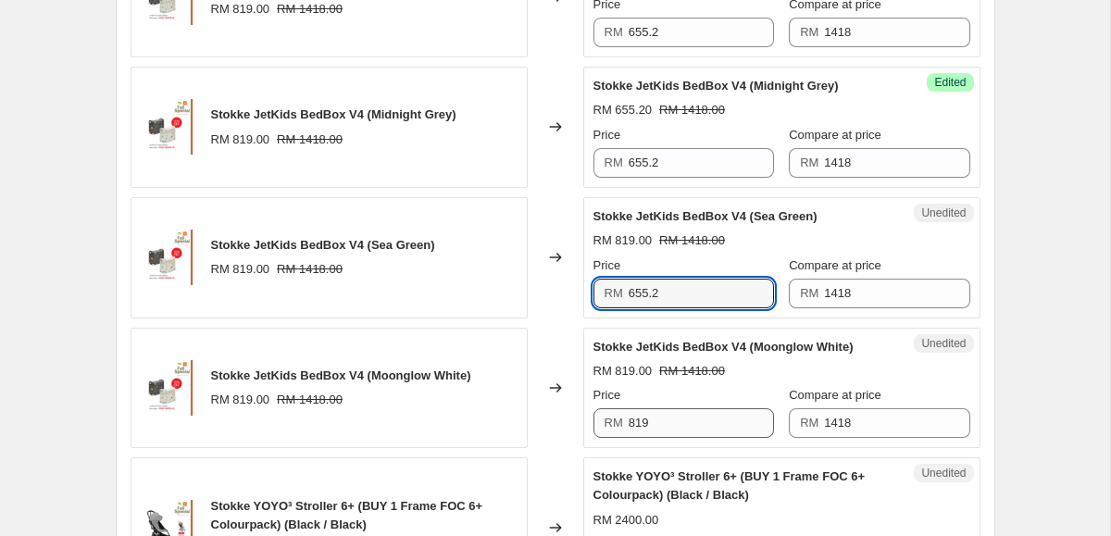
type input "655.2"
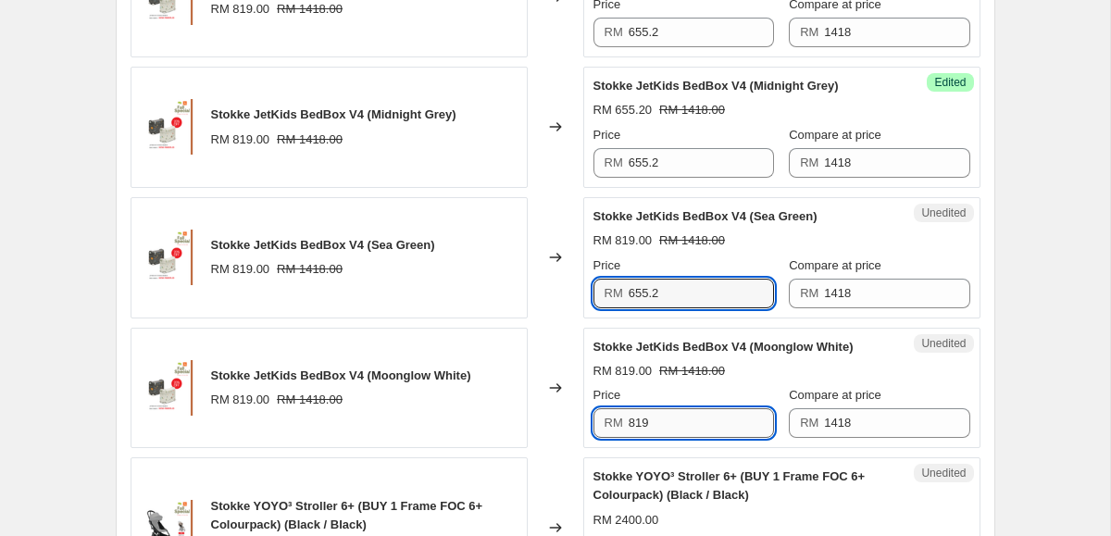
click at [634, 408] on input "819" at bounding box center [701, 423] width 145 height 30
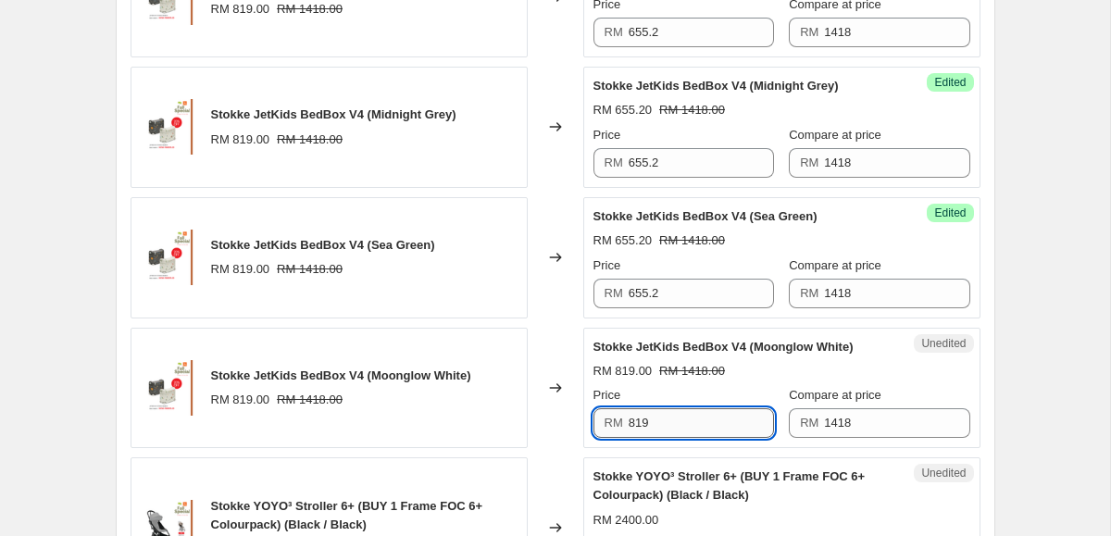
click at [634, 408] on input "819" at bounding box center [701, 423] width 145 height 30
paste input "655.2"
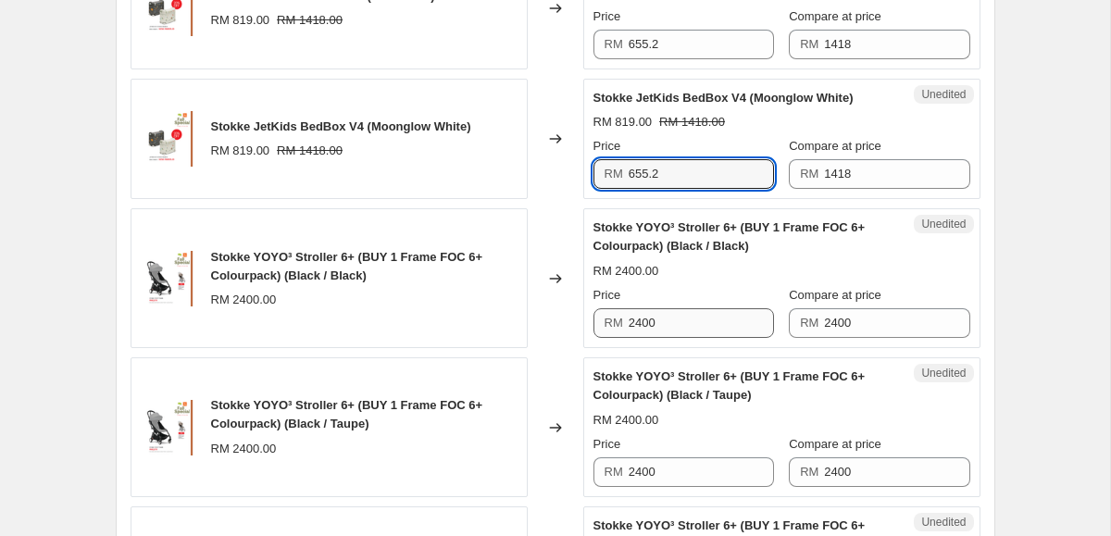
scroll to position [1862, 0]
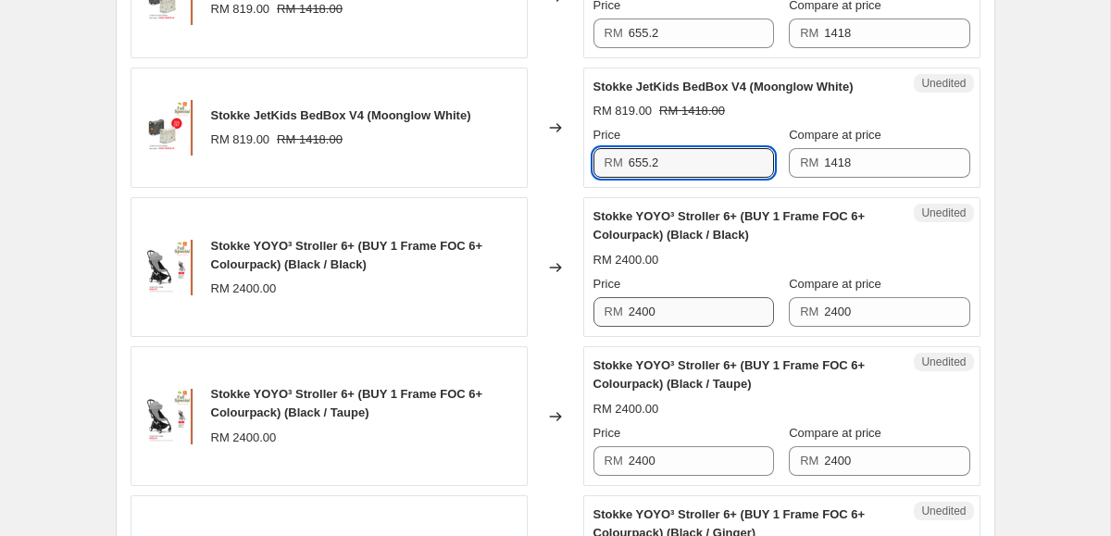
type input "655.2"
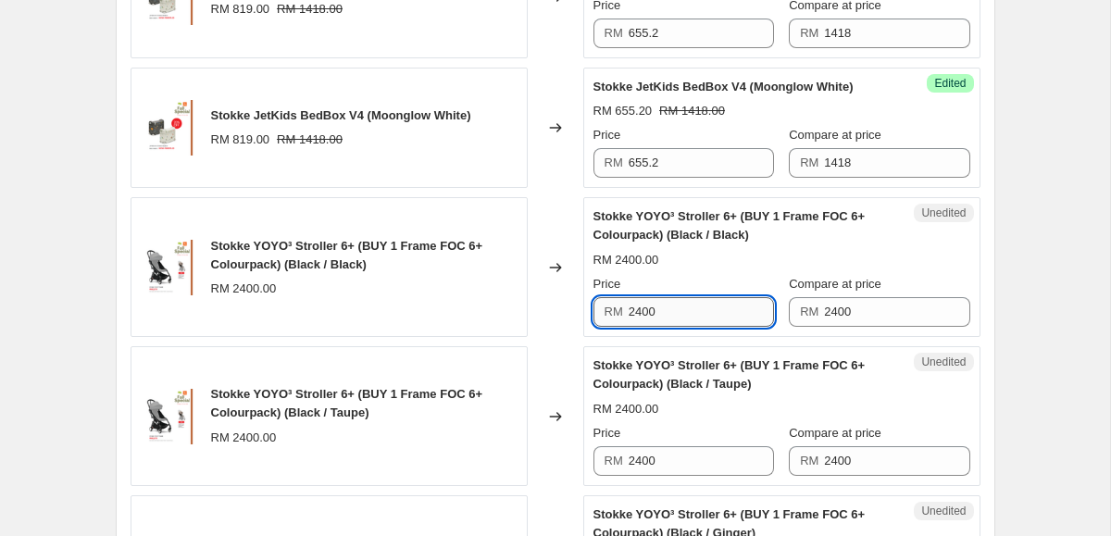
click at [681, 297] on input "2400" at bounding box center [701, 312] width 145 height 30
click at [654, 297] on input "2075" at bounding box center [701, 312] width 145 height 30
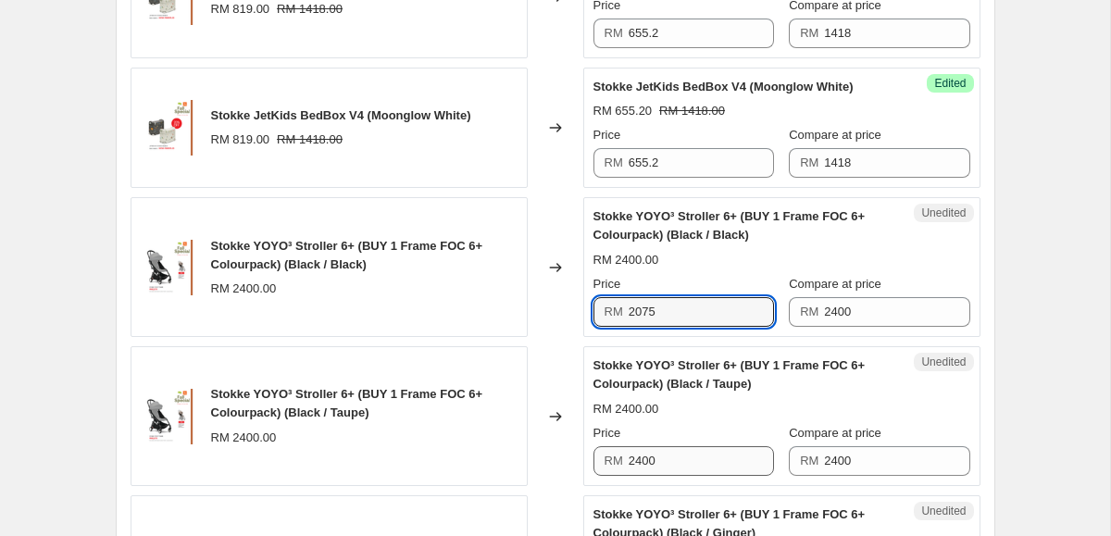
type input "2075"
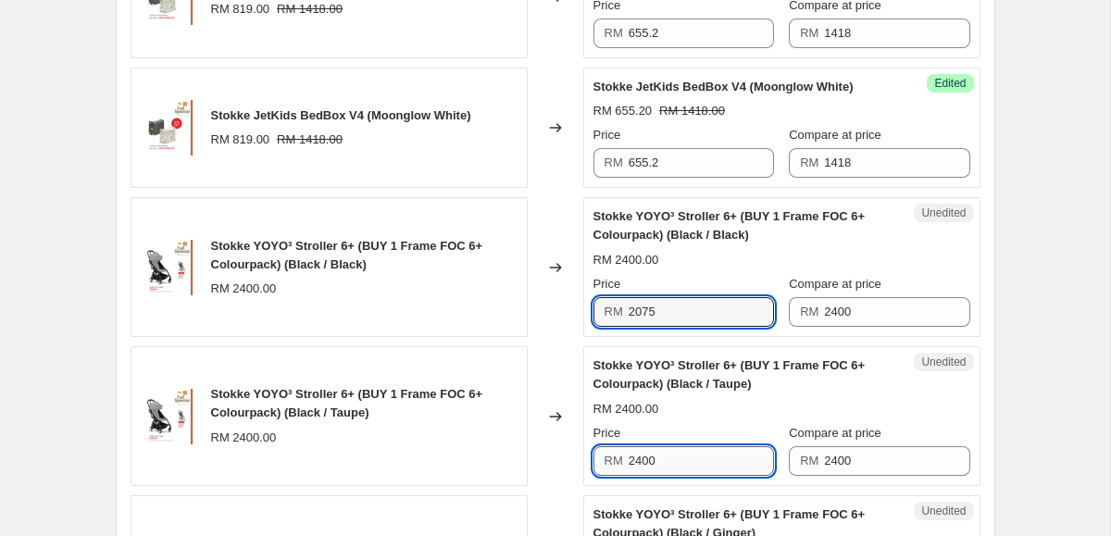
click at [654, 446] on input "2400" at bounding box center [701, 461] width 145 height 30
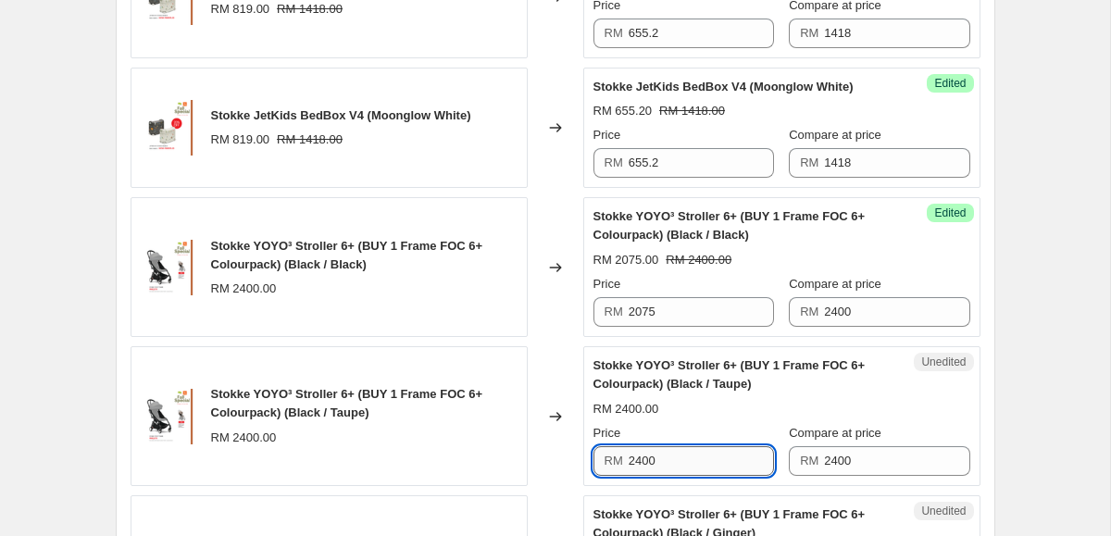
click at [654, 446] on input "2400" at bounding box center [701, 461] width 145 height 30
paste input "075"
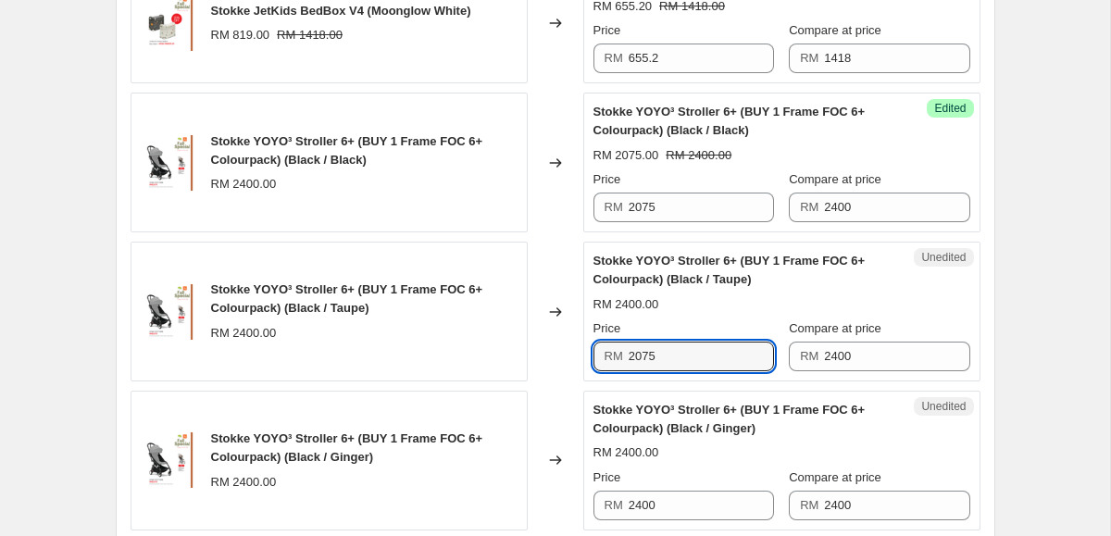
scroll to position [2069, 0]
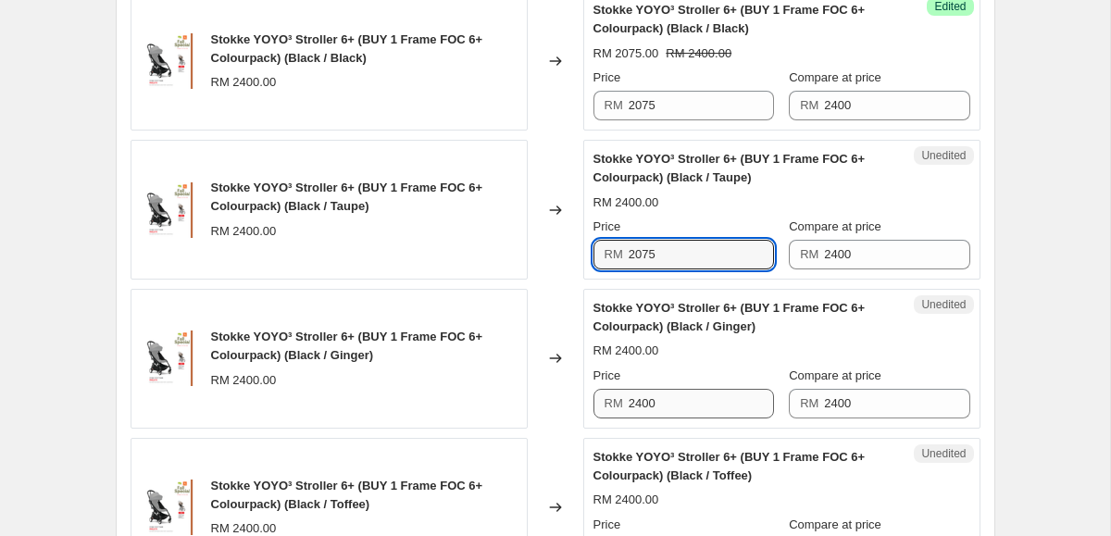
type input "2075"
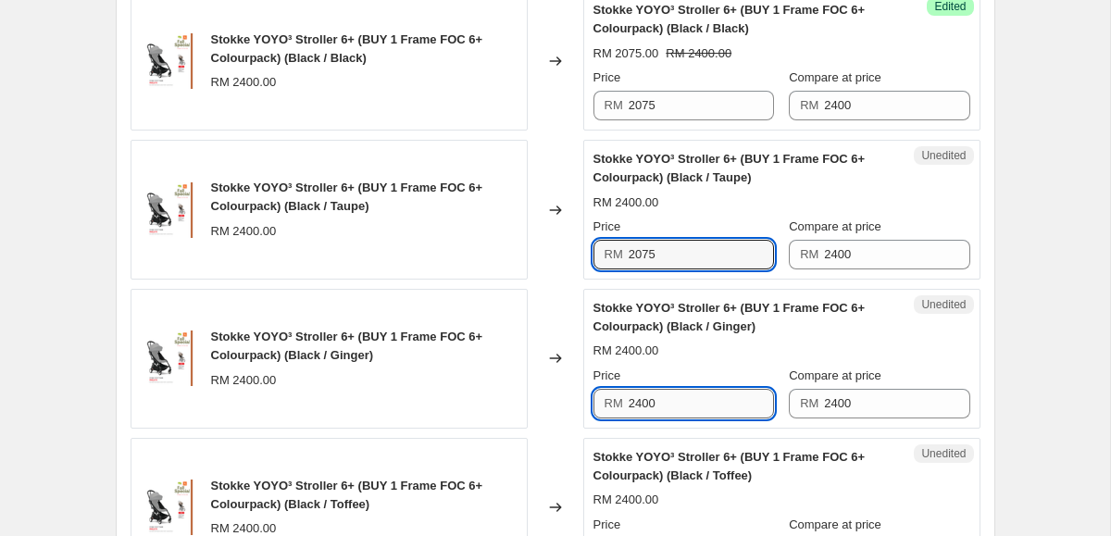
click at [666, 389] on input "2400" at bounding box center [701, 404] width 145 height 30
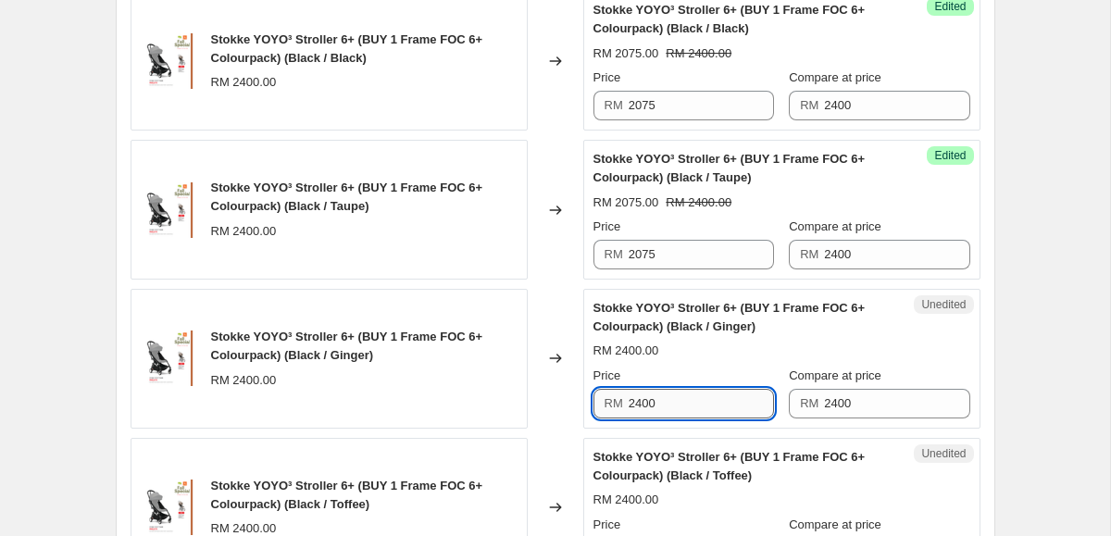
click at [666, 389] on input "2400" at bounding box center [701, 404] width 145 height 30
paste input "075"
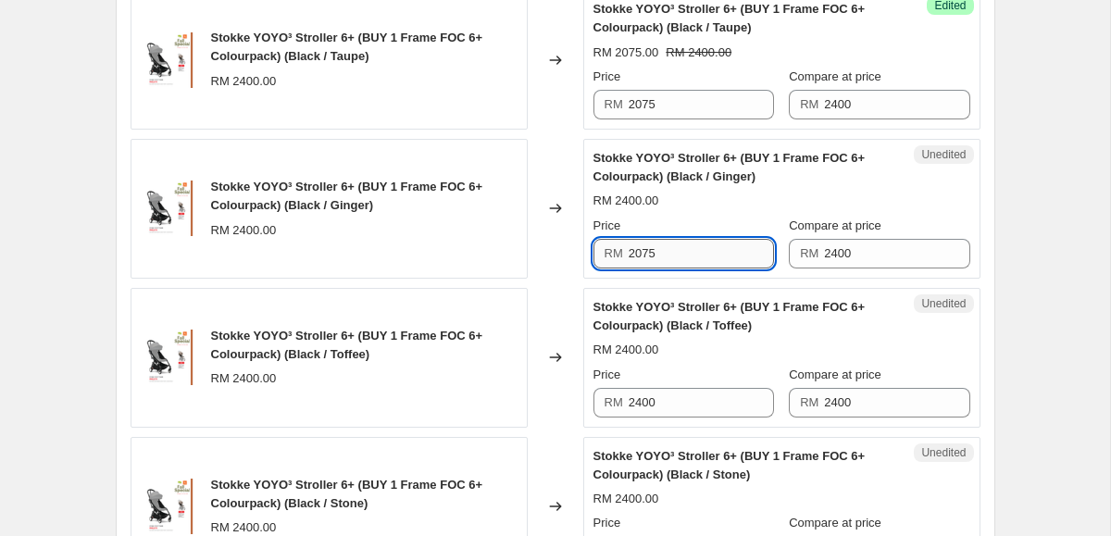
scroll to position [2249, 0]
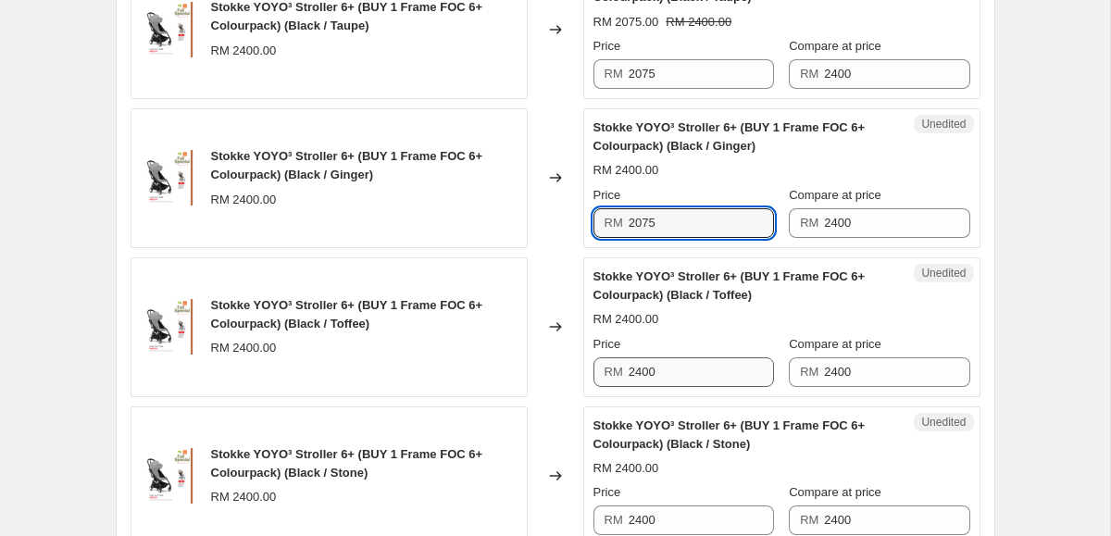
type input "2075"
click at [657, 357] on input "2400" at bounding box center [701, 372] width 145 height 30
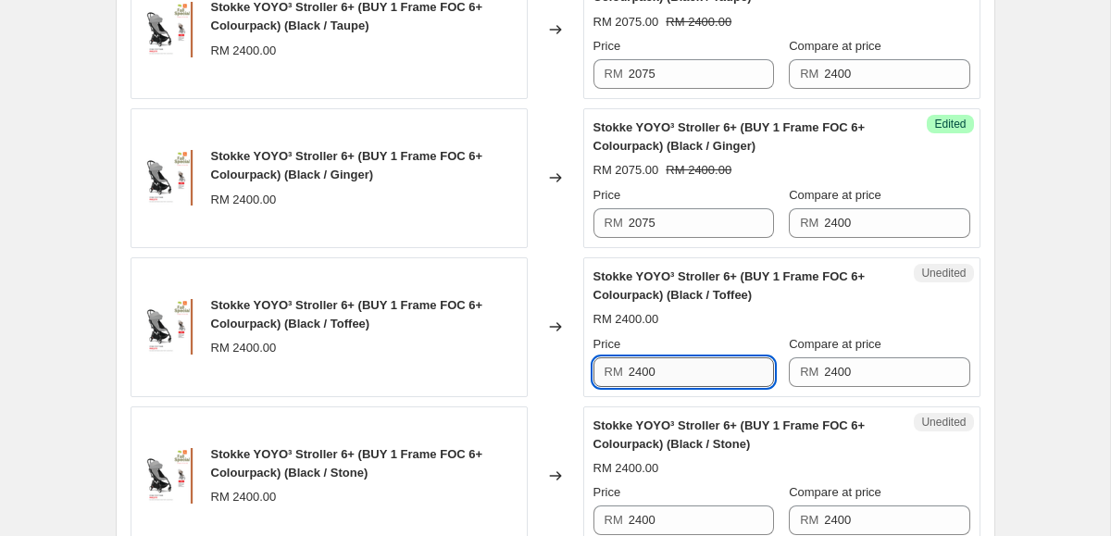
click at [657, 357] on input "2400" at bounding box center [701, 372] width 145 height 30
paste input "075"
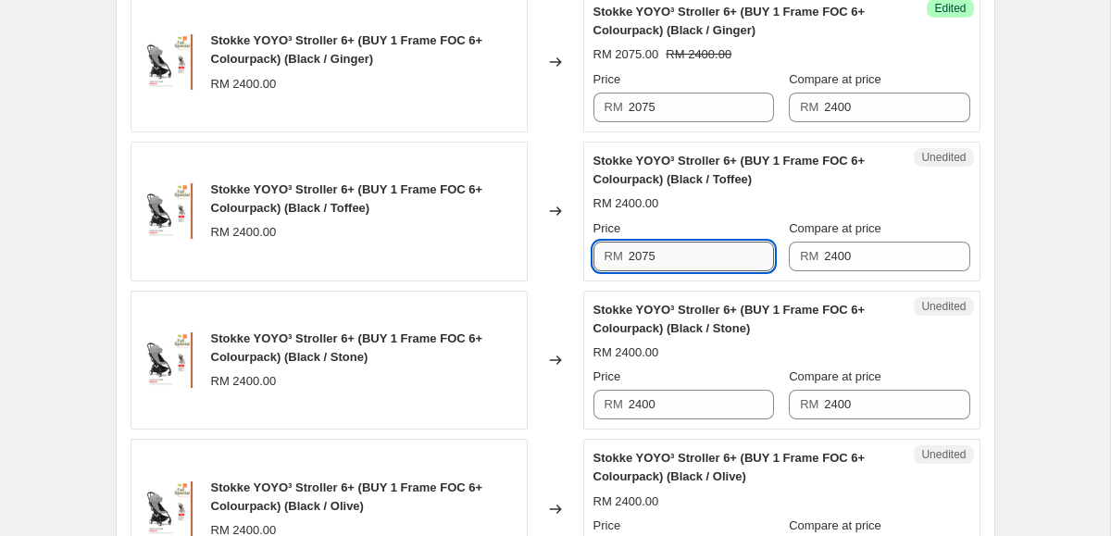
scroll to position [2366, 0]
type input "2075"
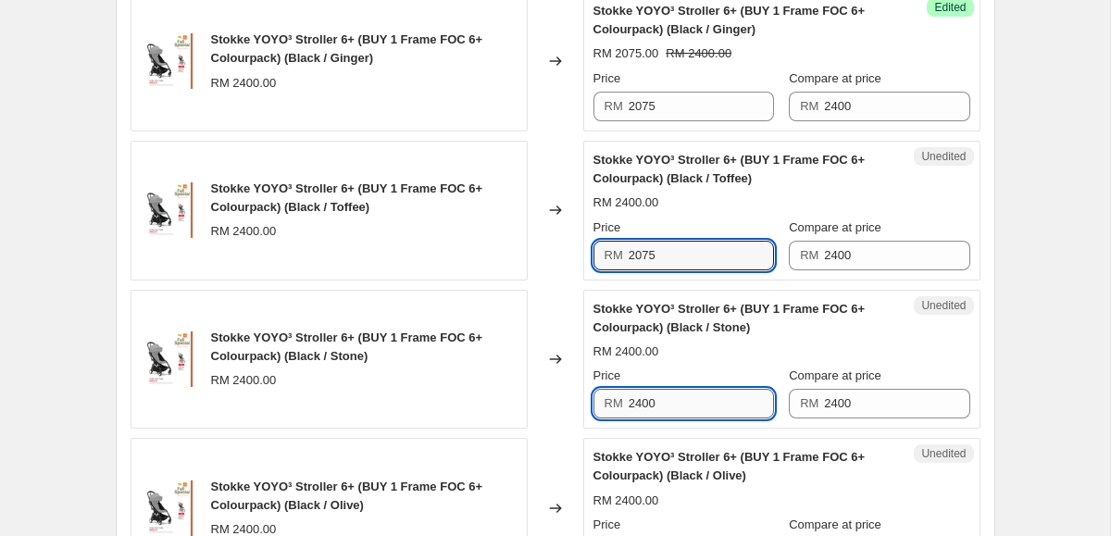
click at [657, 389] on input "2400" at bounding box center [701, 404] width 145 height 30
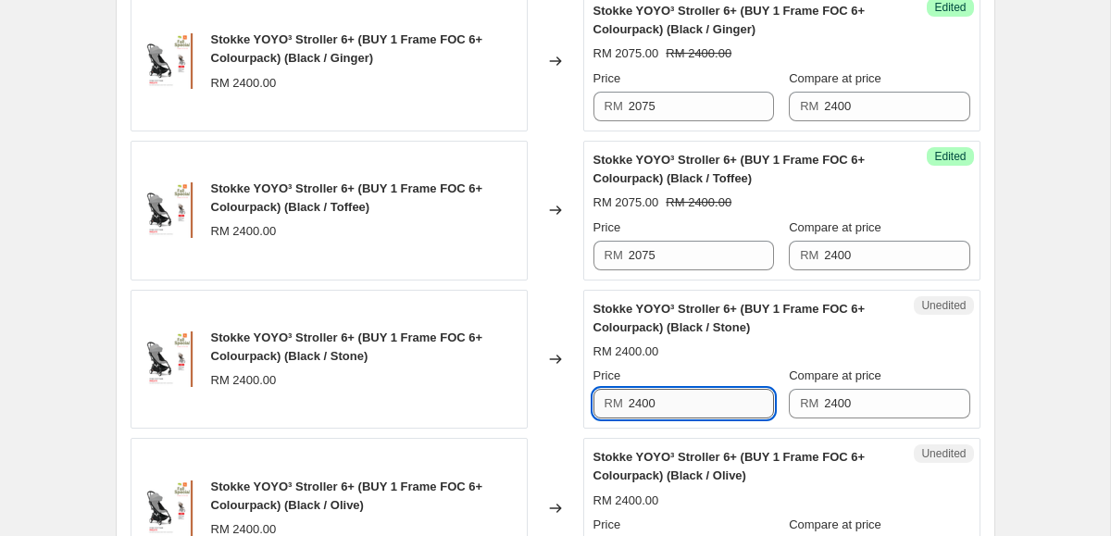
paste input "075"
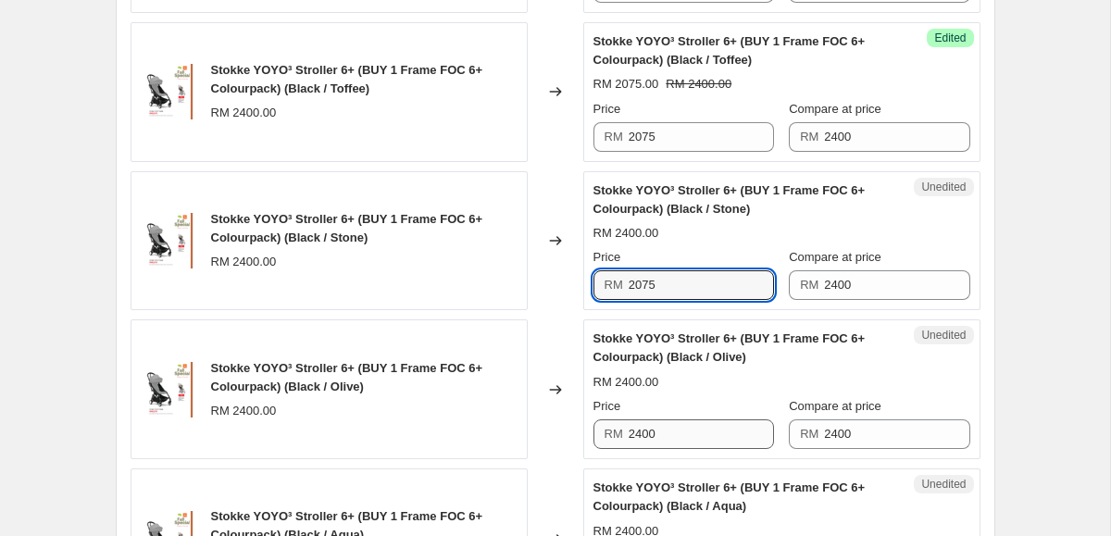
type input "2075"
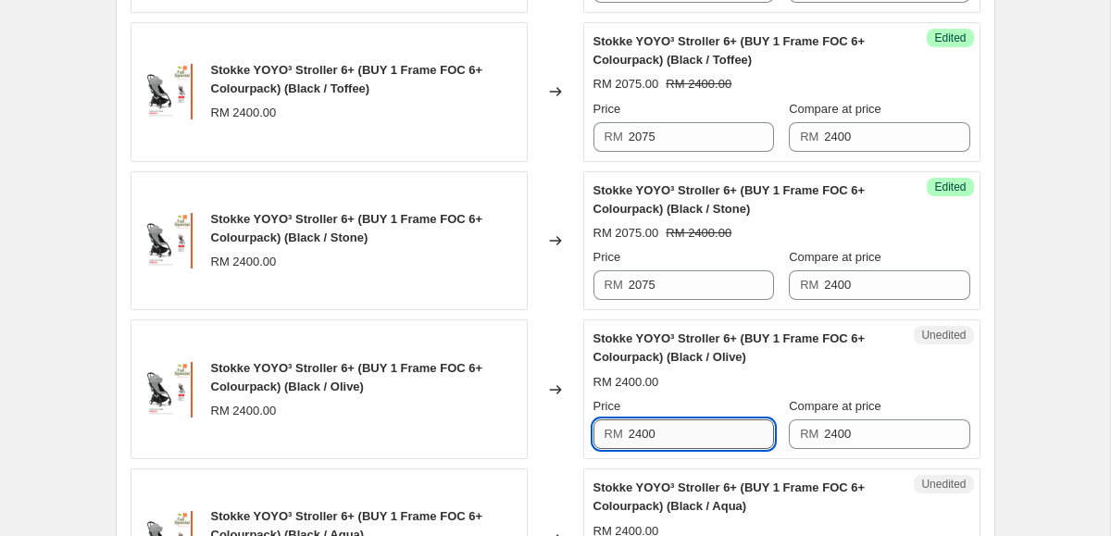
click at [667, 419] on input "2400" at bounding box center [701, 434] width 145 height 30
paste input "075"
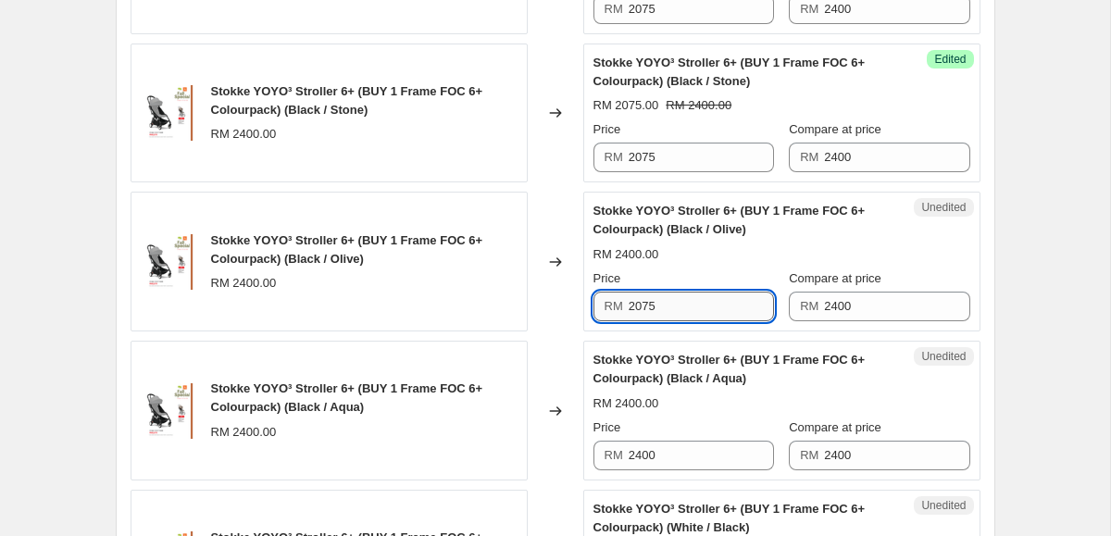
scroll to position [2638, 0]
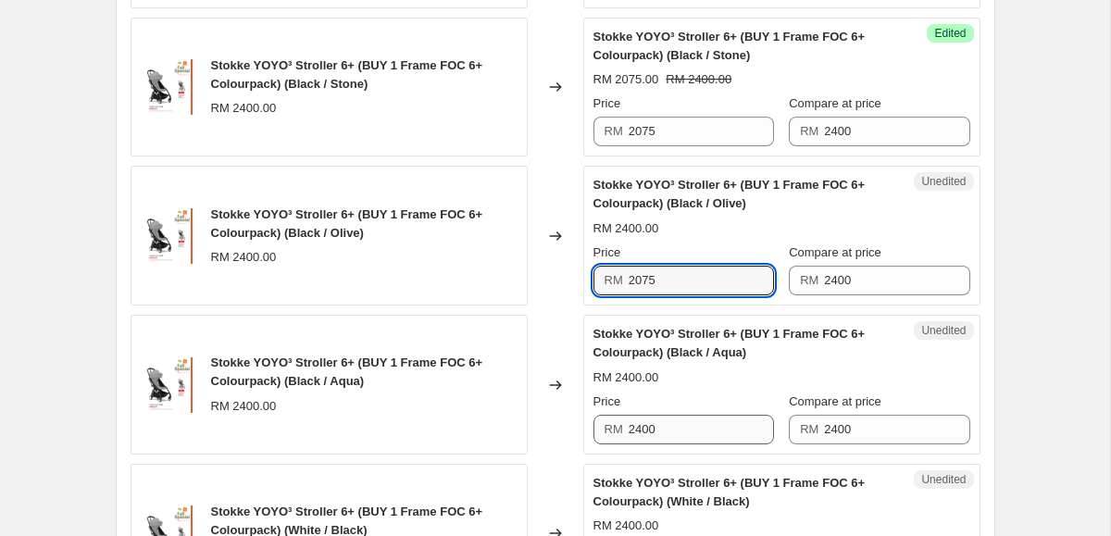
type input "2075"
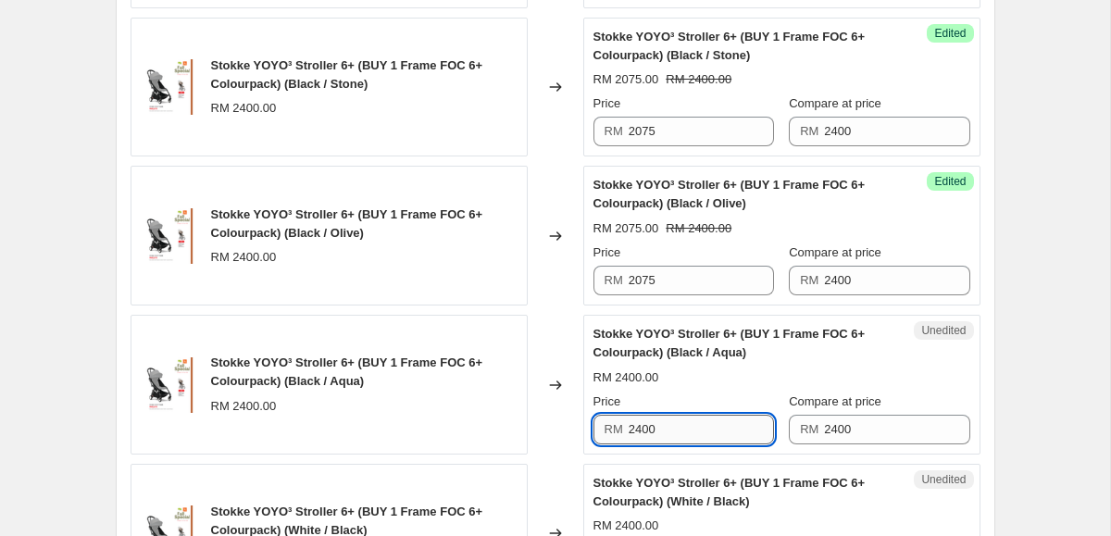
click at [670, 415] on input "2400" at bounding box center [701, 430] width 145 height 30
paste input "075"
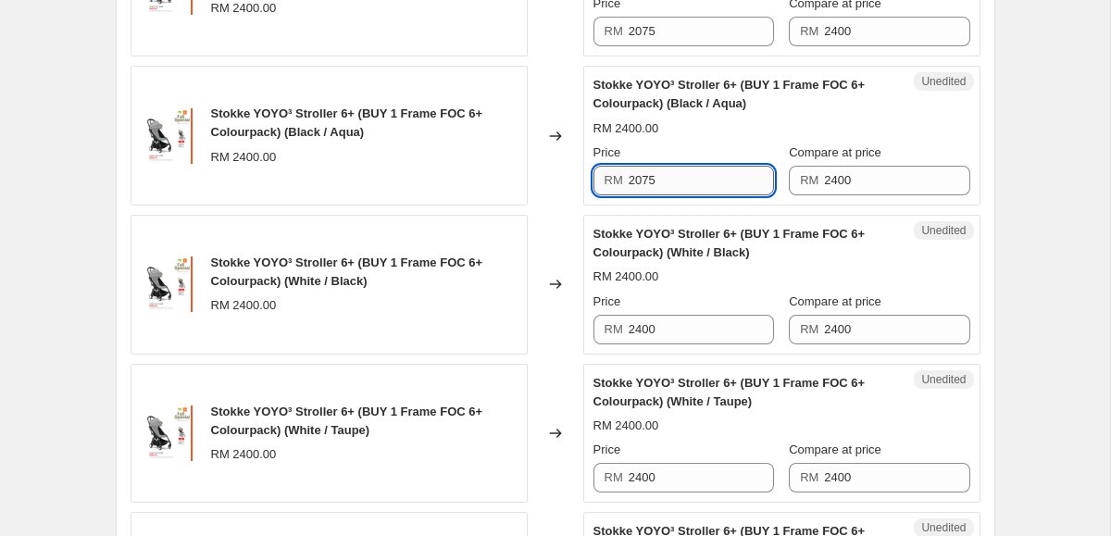
scroll to position [2912, 0]
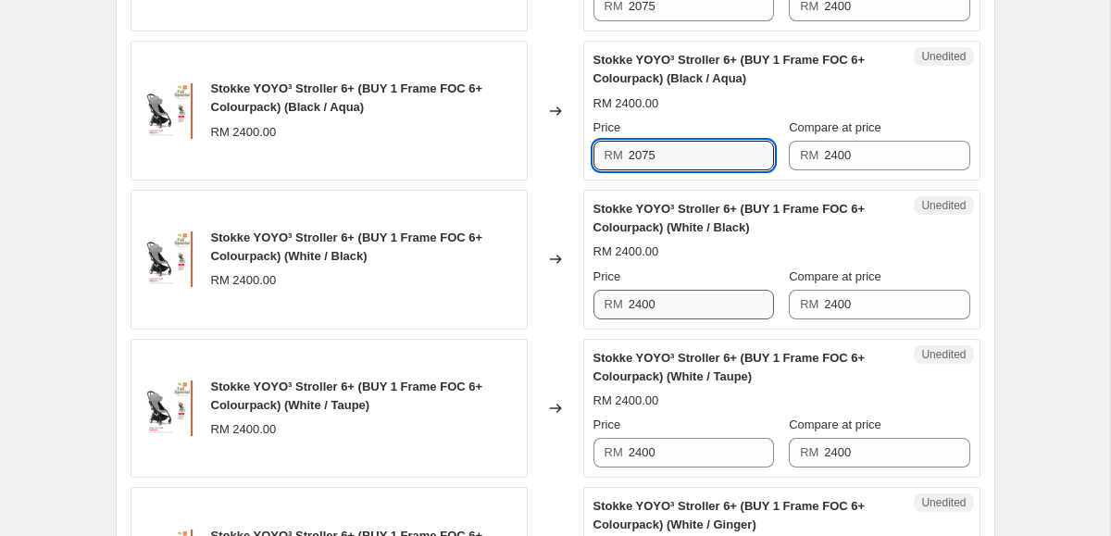
type input "2075"
click at [654, 290] on input "2400" at bounding box center [701, 305] width 145 height 30
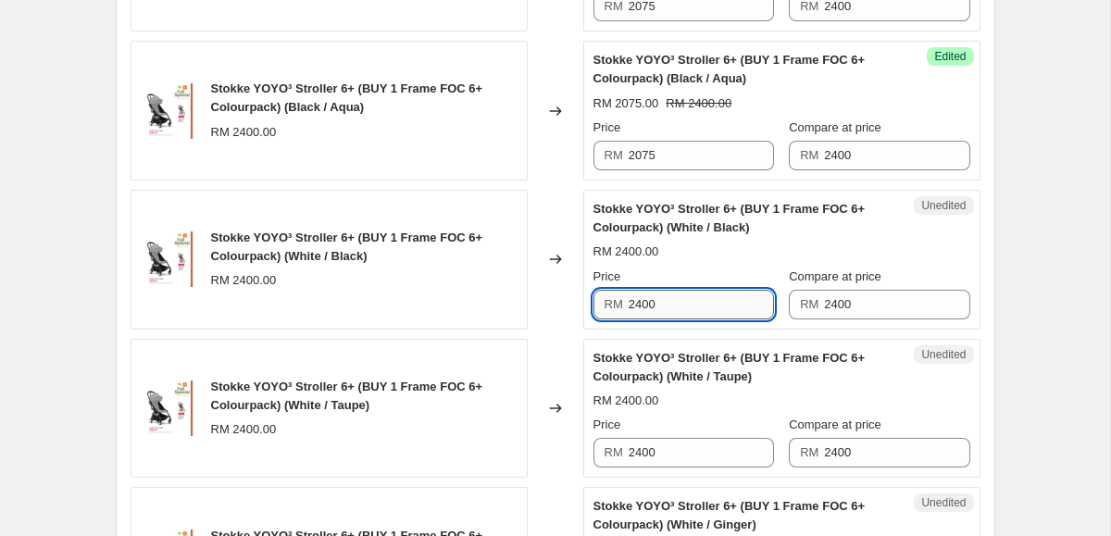
click at [654, 290] on input "2400" at bounding box center [701, 305] width 145 height 30
paste input "075"
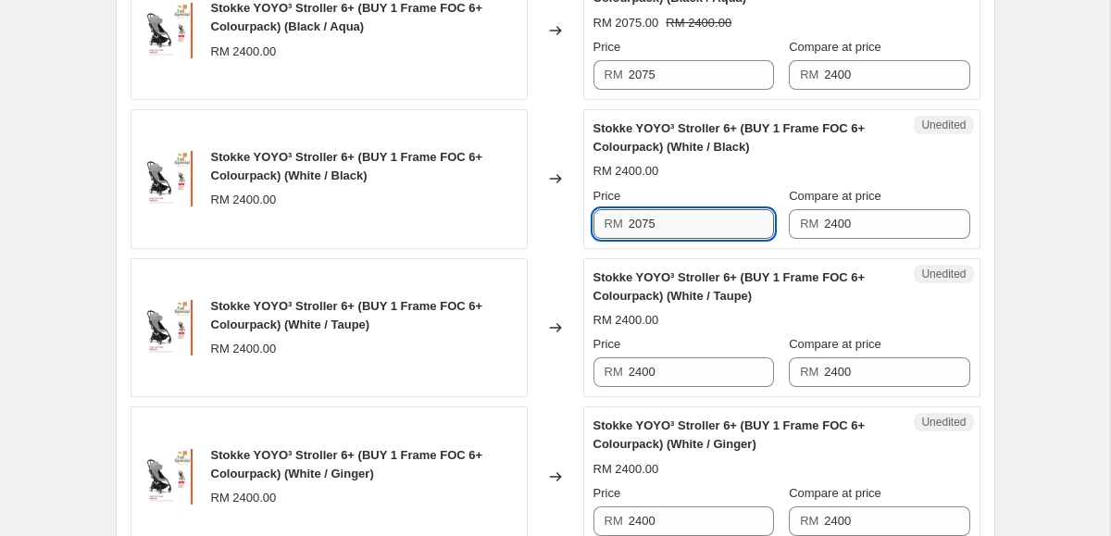
scroll to position [3026, 0]
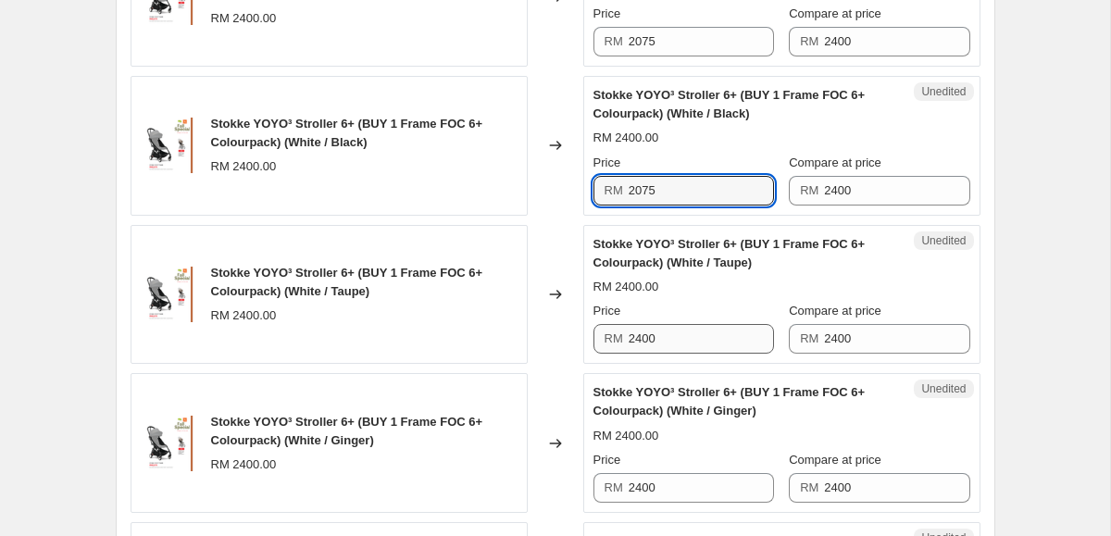
type input "2075"
click at [663, 324] on input "2400" at bounding box center [701, 339] width 145 height 30
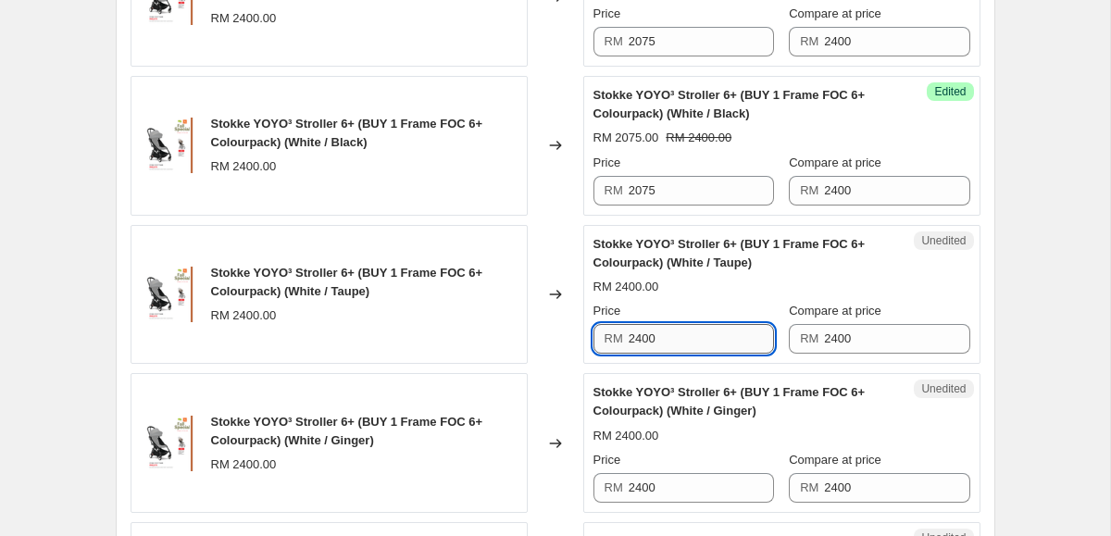
click at [663, 324] on input "2400" at bounding box center [701, 339] width 145 height 30
paste input "075"
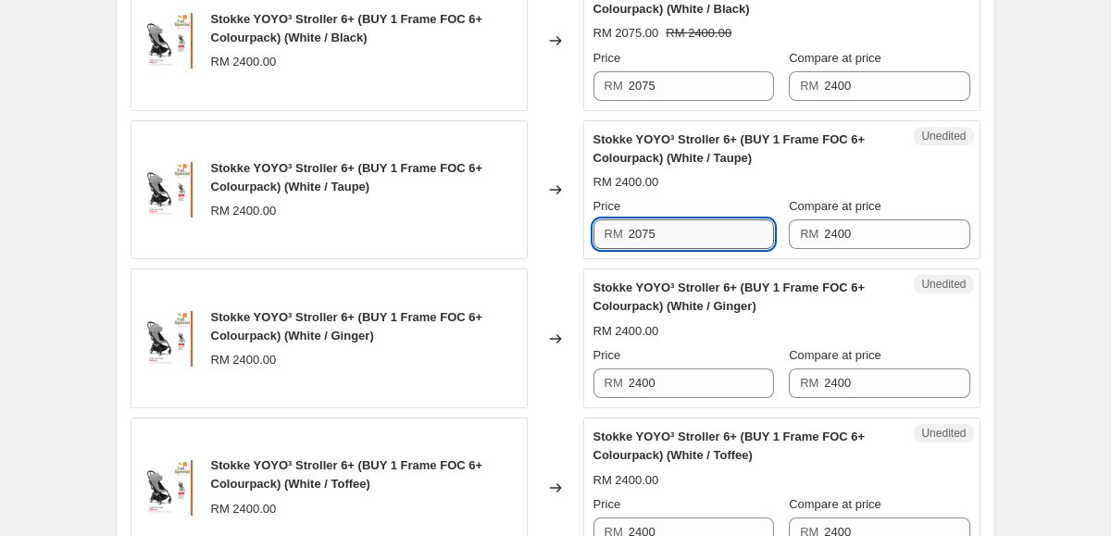
scroll to position [3139, 0]
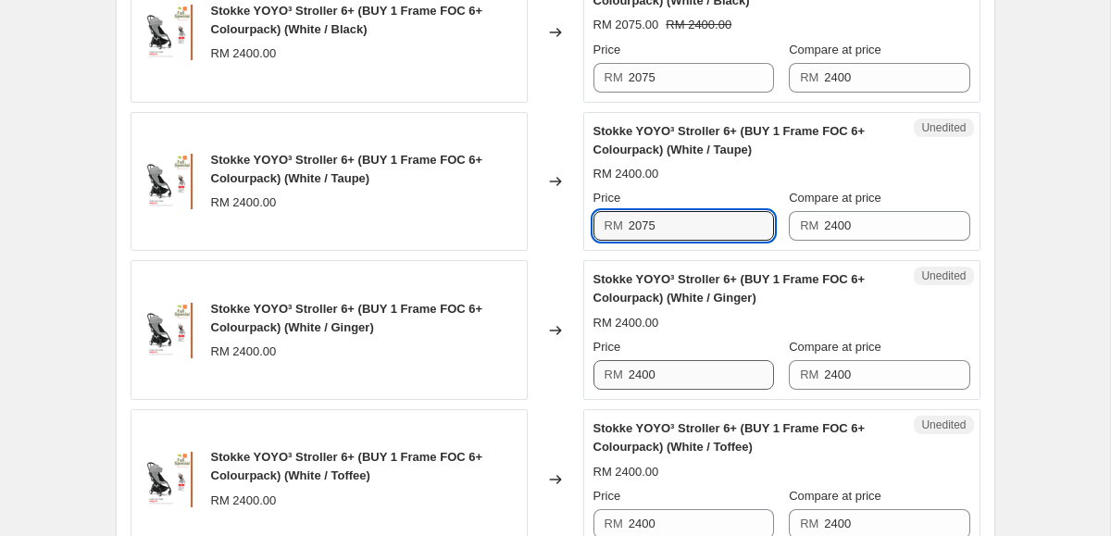
type input "2075"
click at [640, 360] on input "2400" at bounding box center [701, 375] width 145 height 30
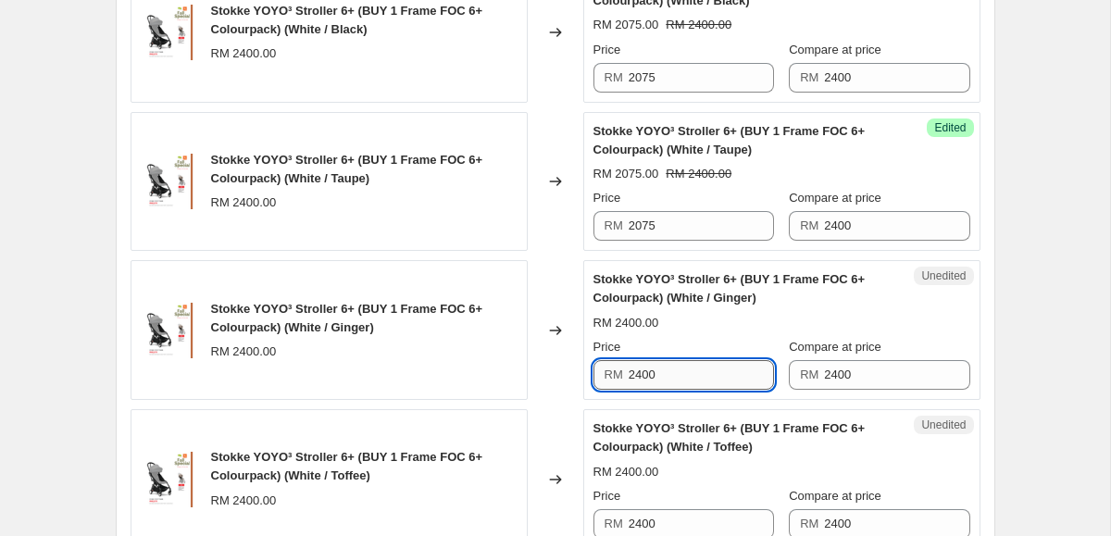
click at [640, 360] on input "2400" at bounding box center [701, 375] width 145 height 30
paste input "075"
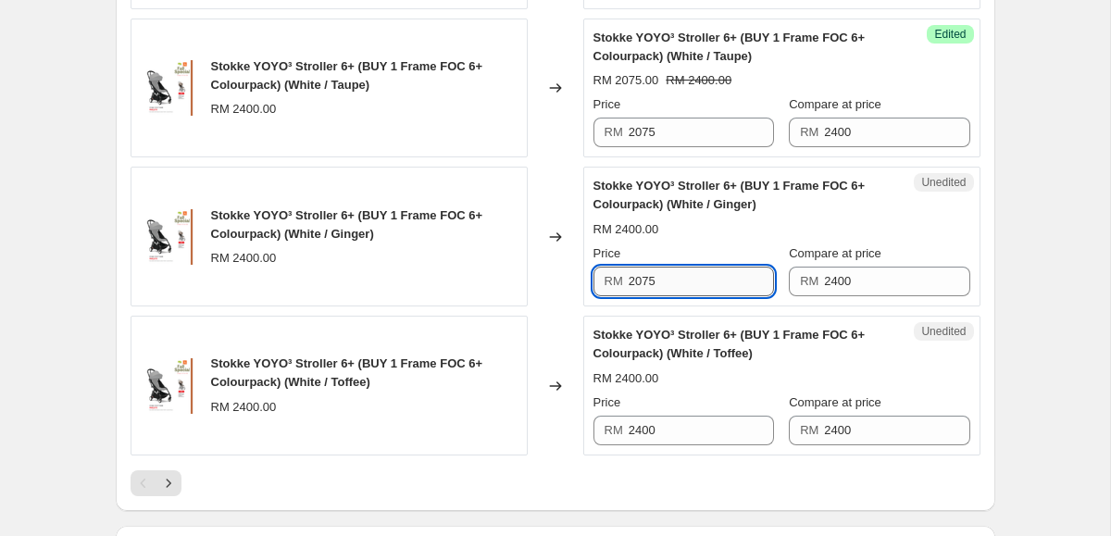
scroll to position [3257, 0]
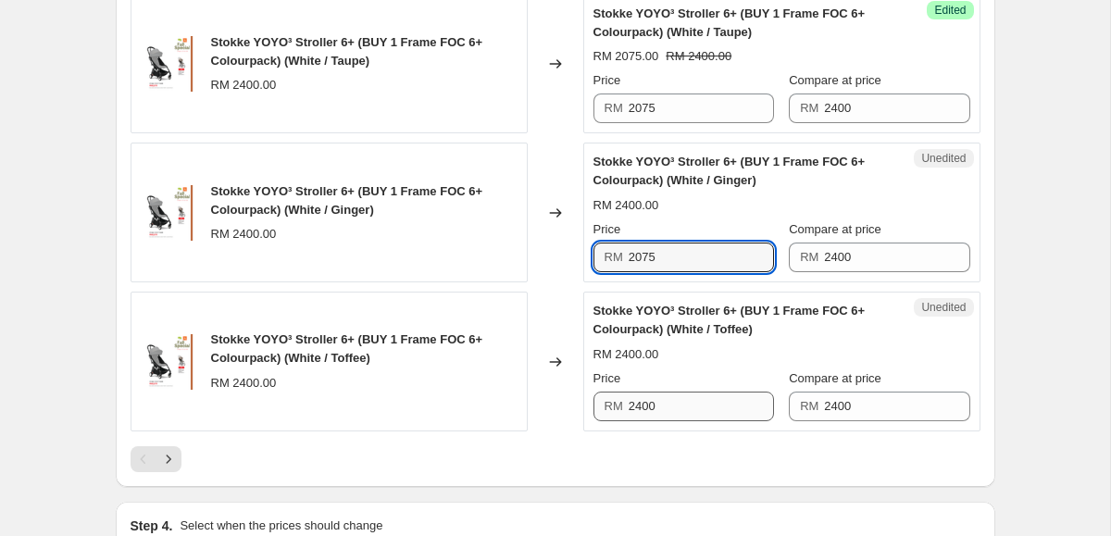
type input "2075"
click at [667, 392] on input "2400" at bounding box center [701, 407] width 145 height 30
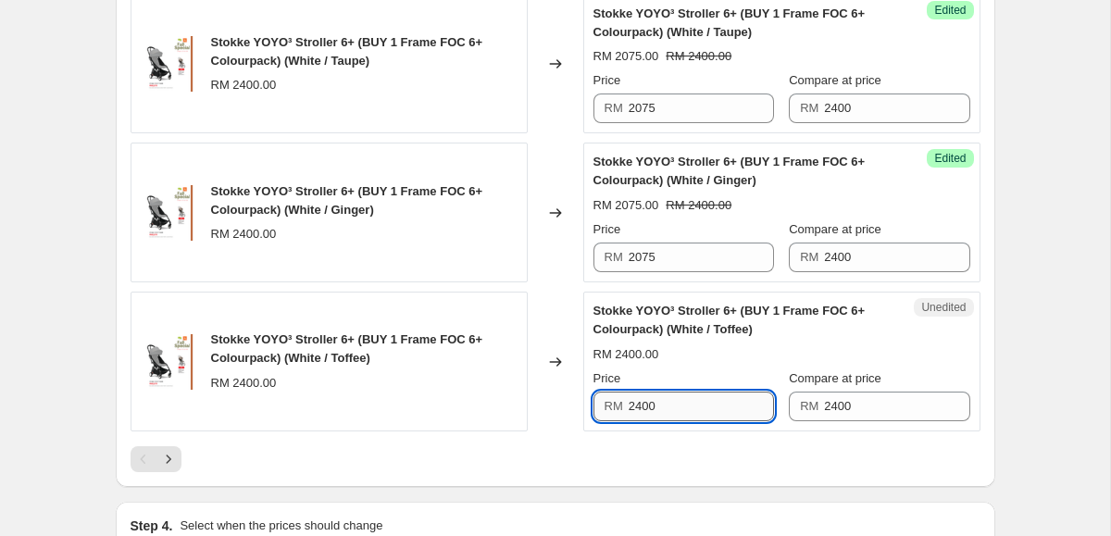
click at [667, 392] on input "2400" at bounding box center [701, 407] width 145 height 30
paste input "075"
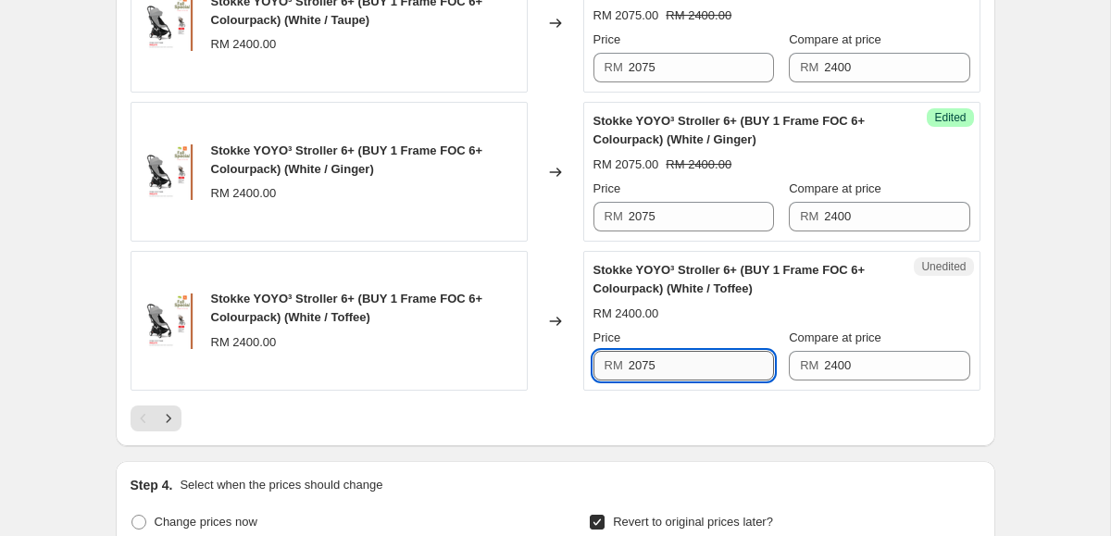
scroll to position [3331, 0]
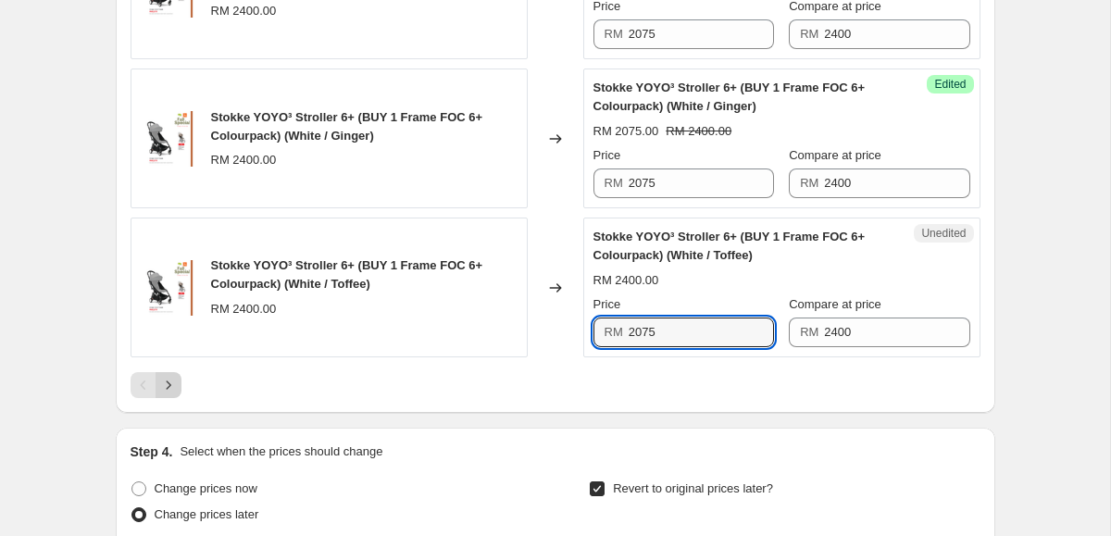
type input "2075"
click at [169, 376] on icon "Next" at bounding box center [168, 385] width 19 height 19
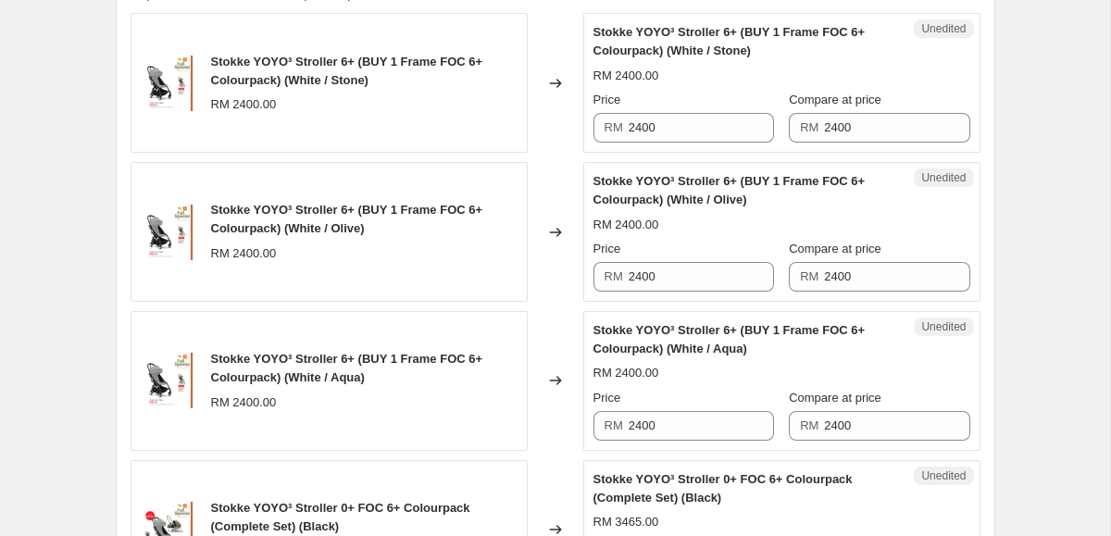
scroll to position [788, 0]
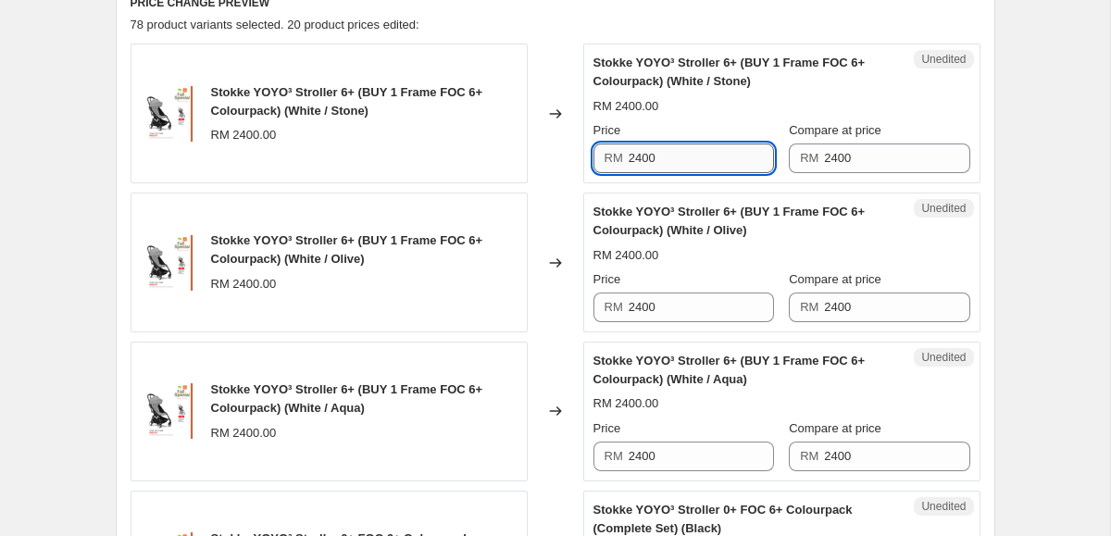
click at [666, 164] on input "2400" at bounding box center [701, 158] width 145 height 30
paste input "075"
type input "2075"
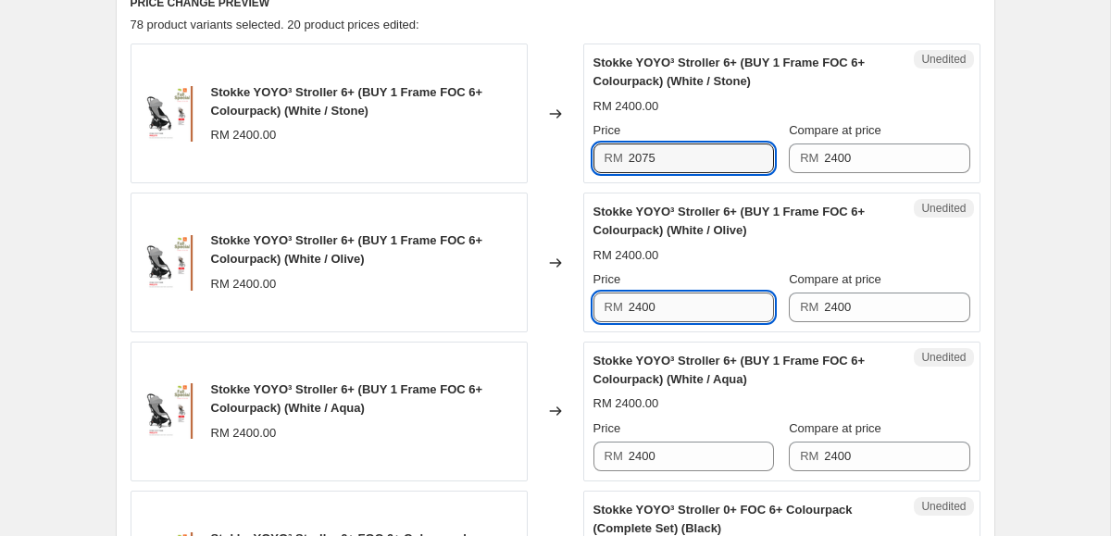
click at [666, 305] on input "2400" at bounding box center [701, 308] width 145 height 30
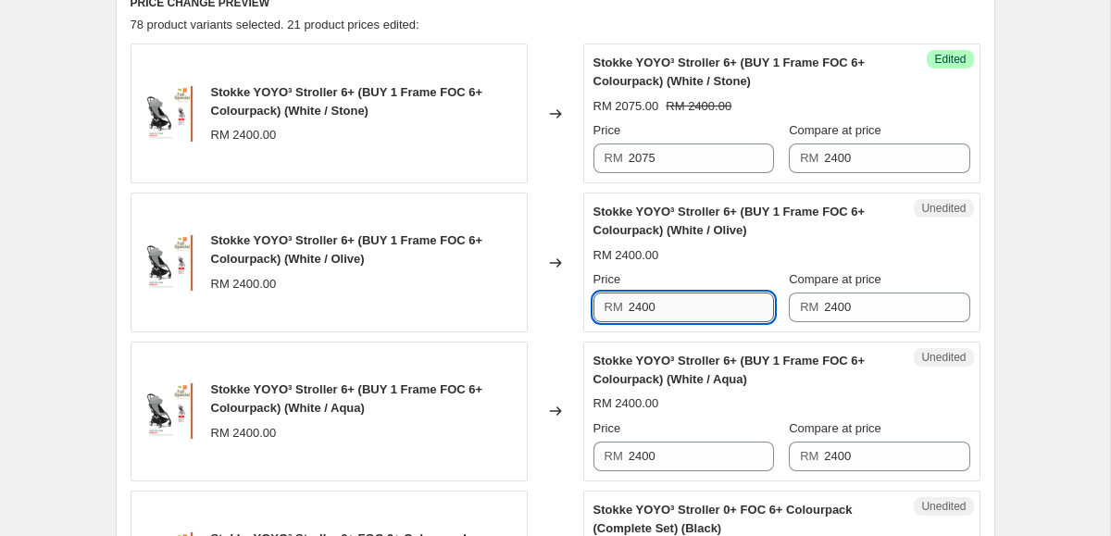
click at [666, 305] on input "2400" at bounding box center [701, 308] width 145 height 30
paste input "075"
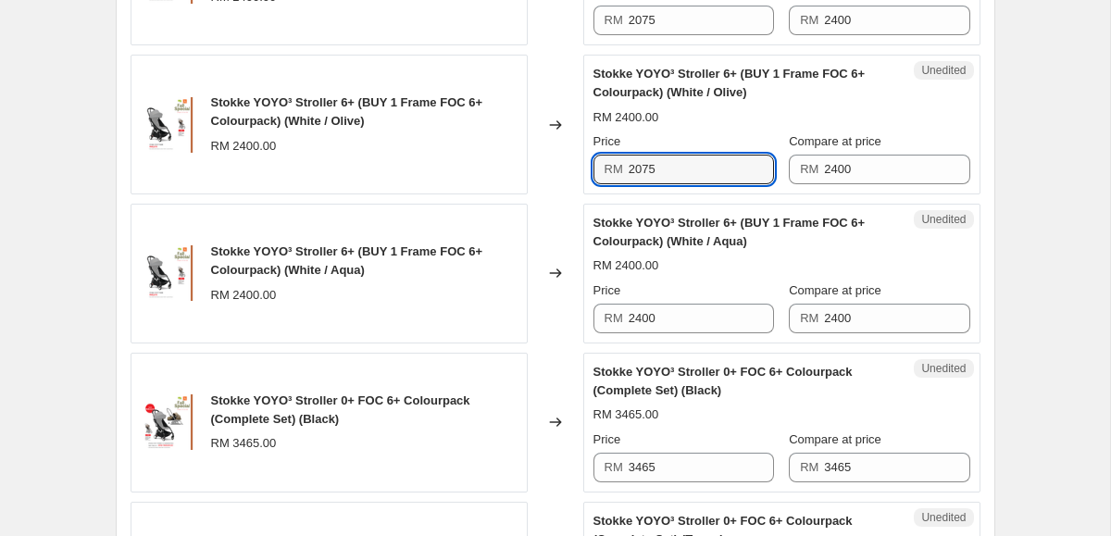
scroll to position [927, 0]
type input "2075"
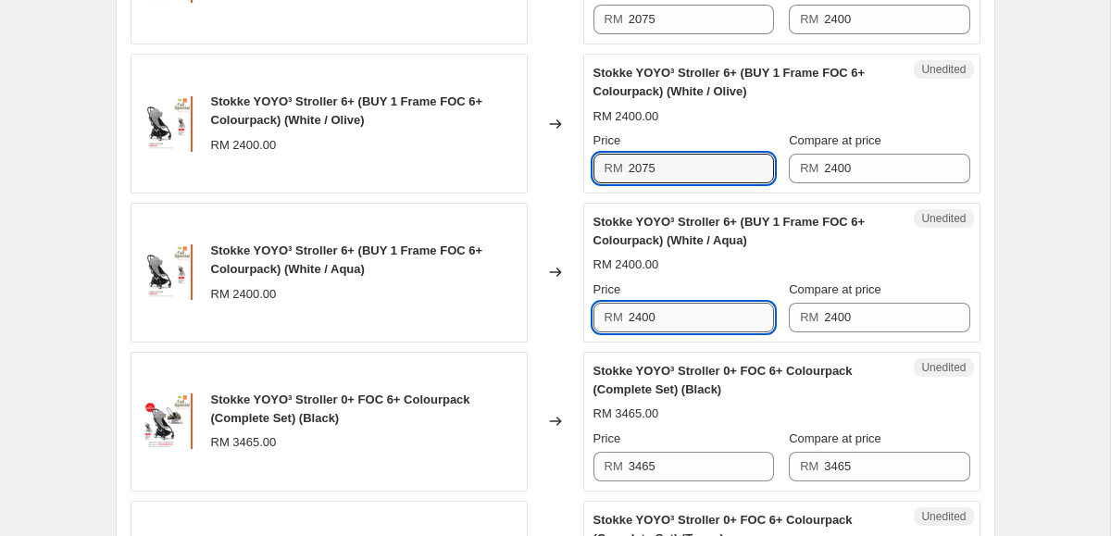
click at [669, 314] on input "2400" at bounding box center [701, 318] width 145 height 30
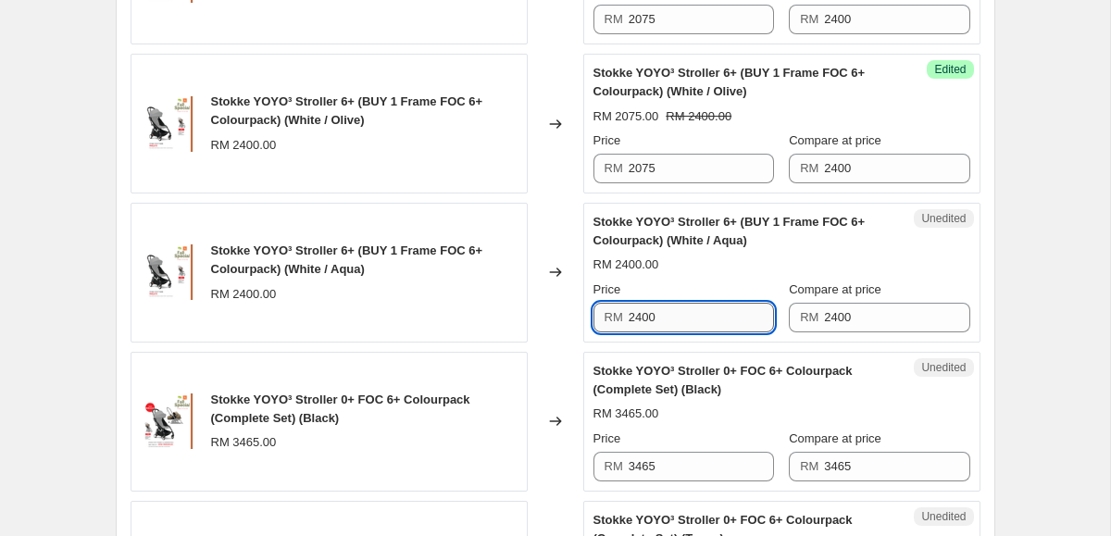
click at [669, 314] on input "2400" at bounding box center [701, 318] width 145 height 30
paste input "075"
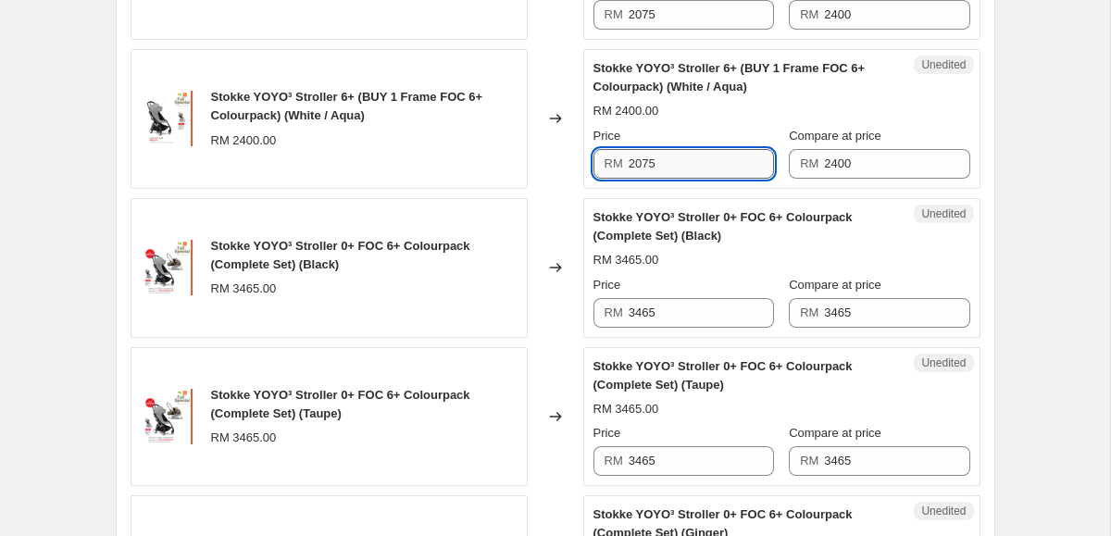
type input "2075"
click at [669, 314] on input "3465" at bounding box center [701, 313] width 145 height 30
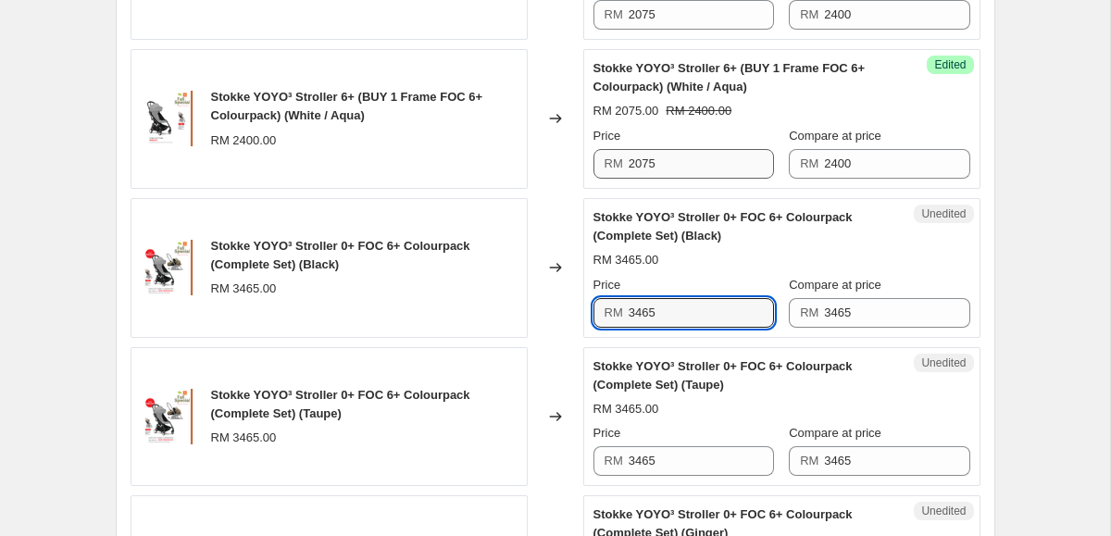
paste input "207"
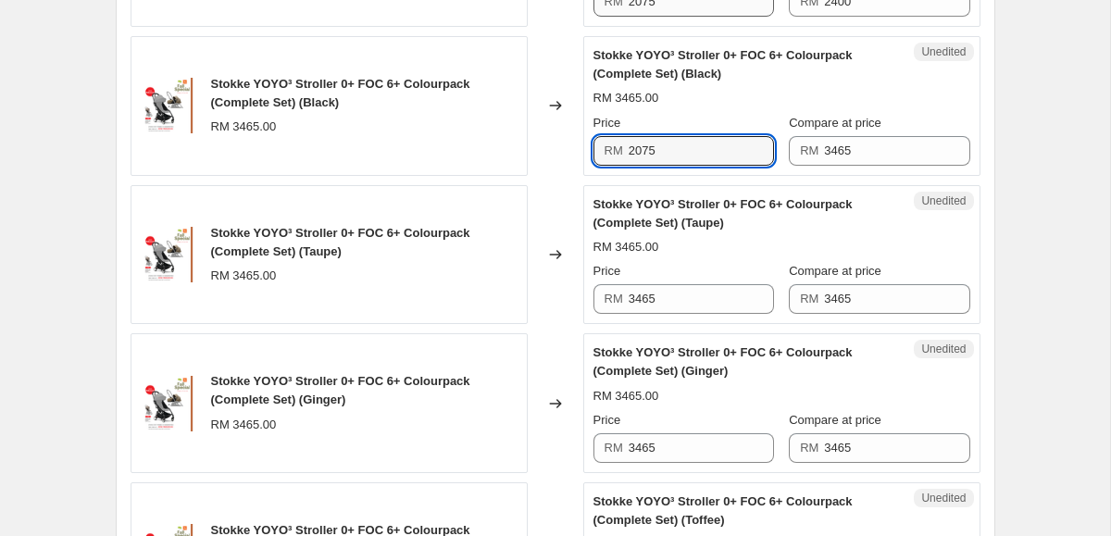
scroll to position [1266, 0]
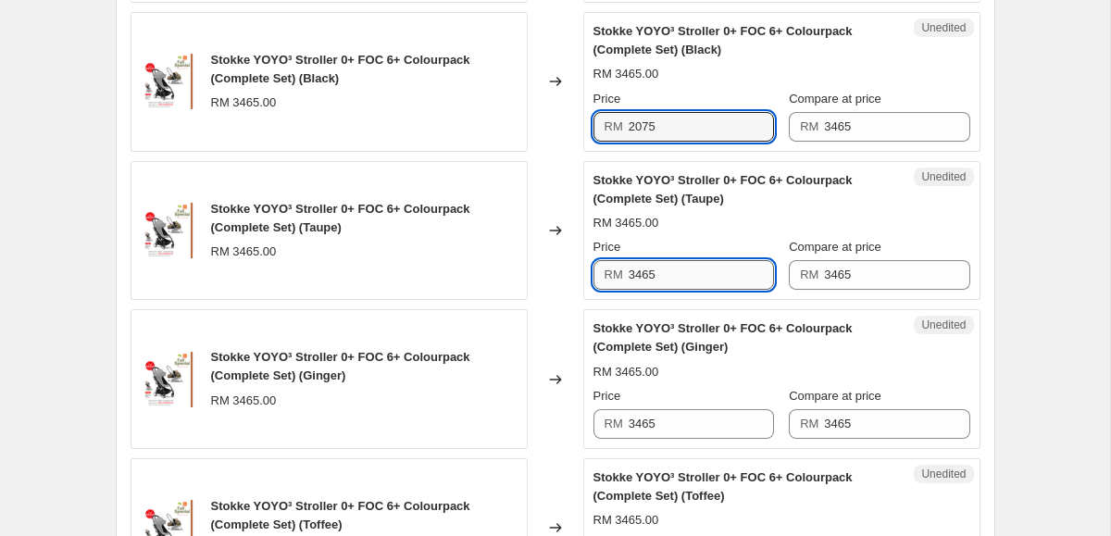
click at [654, 289] on input "3465" at bounding box center [701, 275] width 145 height 30
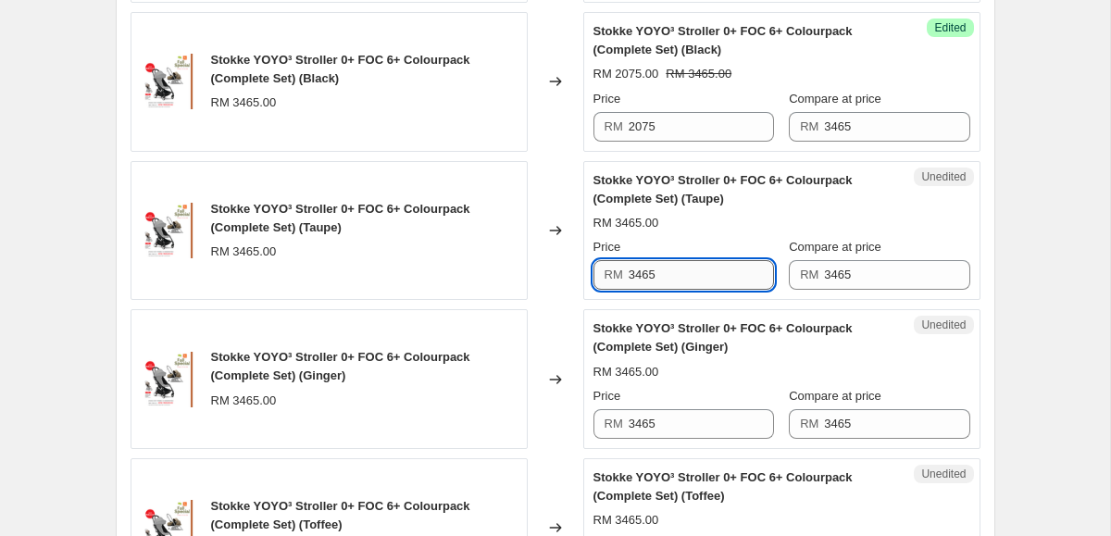
click at [654, 289] on input "3465" at bounding box center [701, 275] width 145 height 30
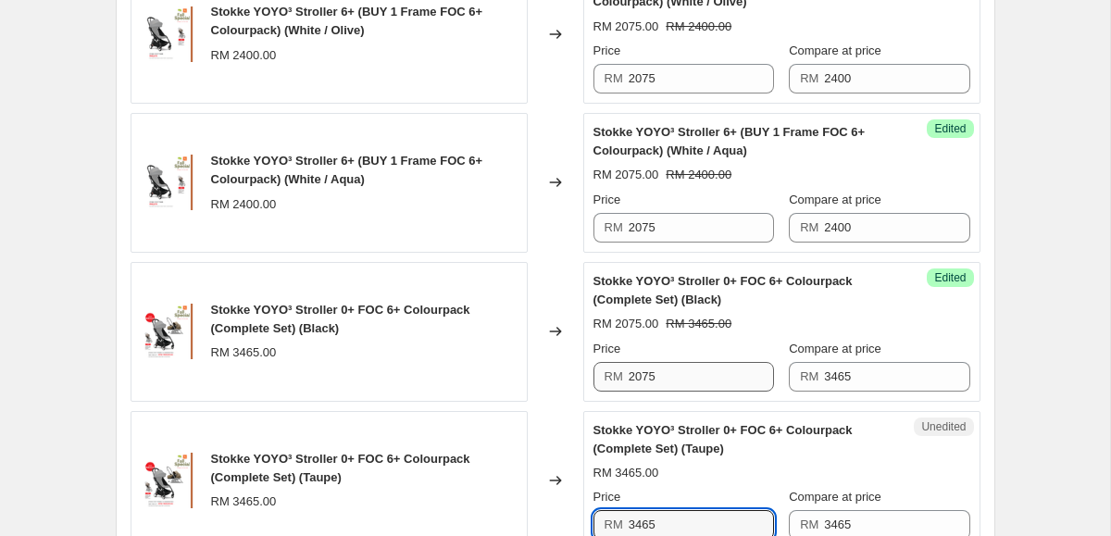
scroll to position [1054, 0]
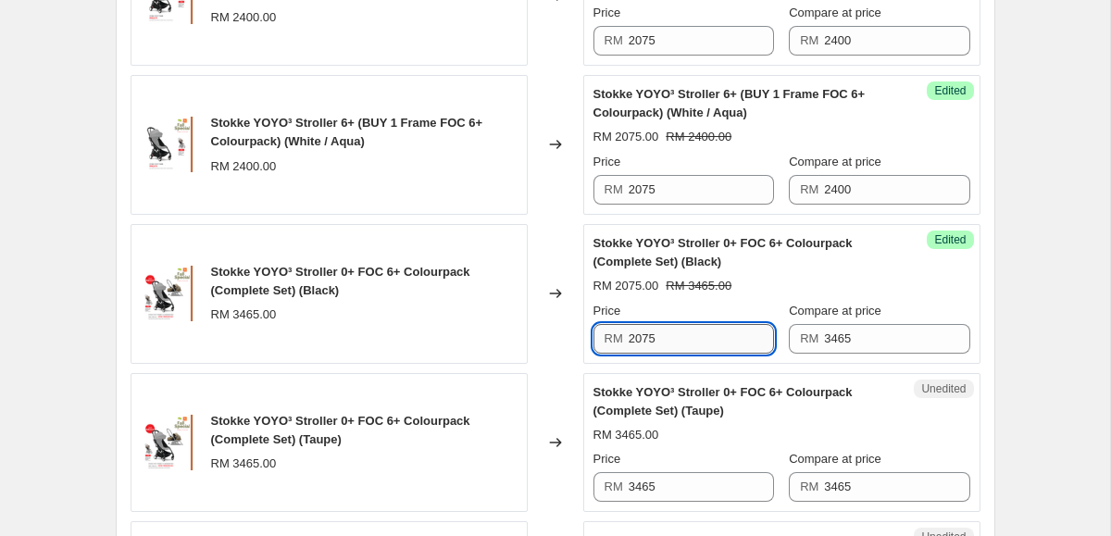
click at [684, 333] on input "2075" at bounding box center [701, 339] width 145 height 30
click at [645, 343] on input "2820.5" at bounding box center [701, 339] width 145 height 30
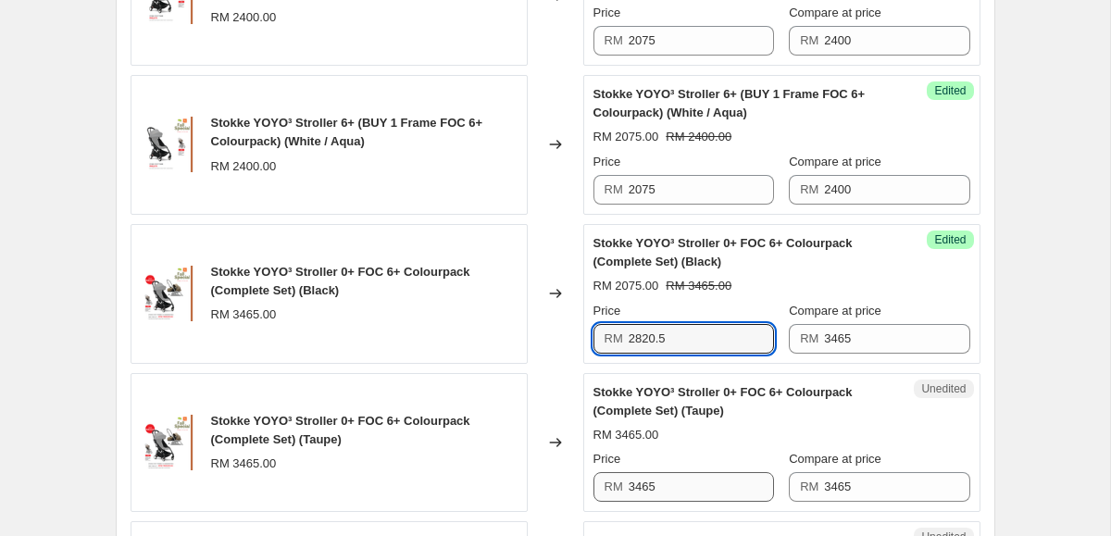
type input "2820.5"
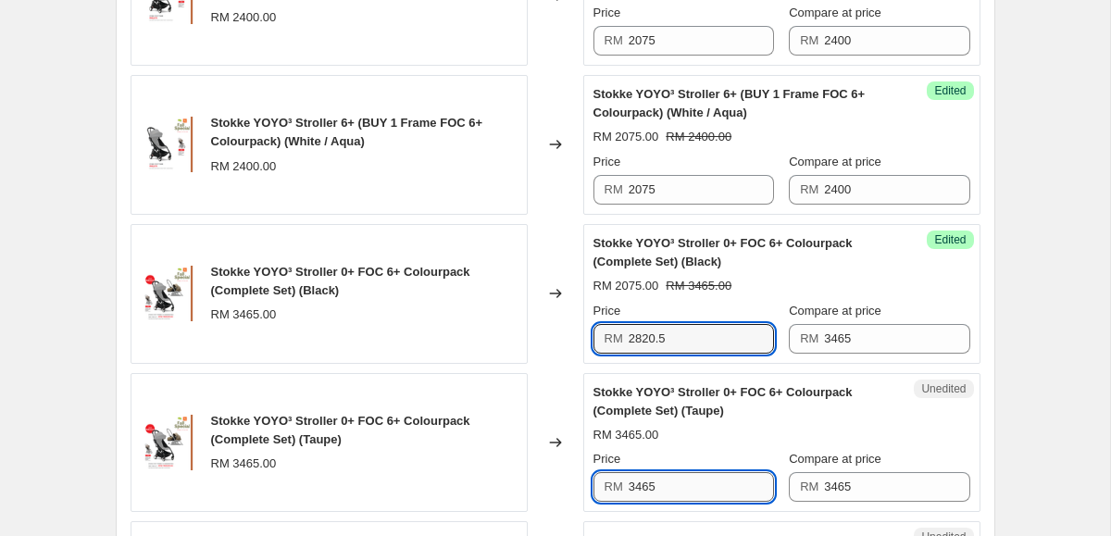
click at [645, 486] on input "3465" at bounding box center [701, 487] width 145 height 30
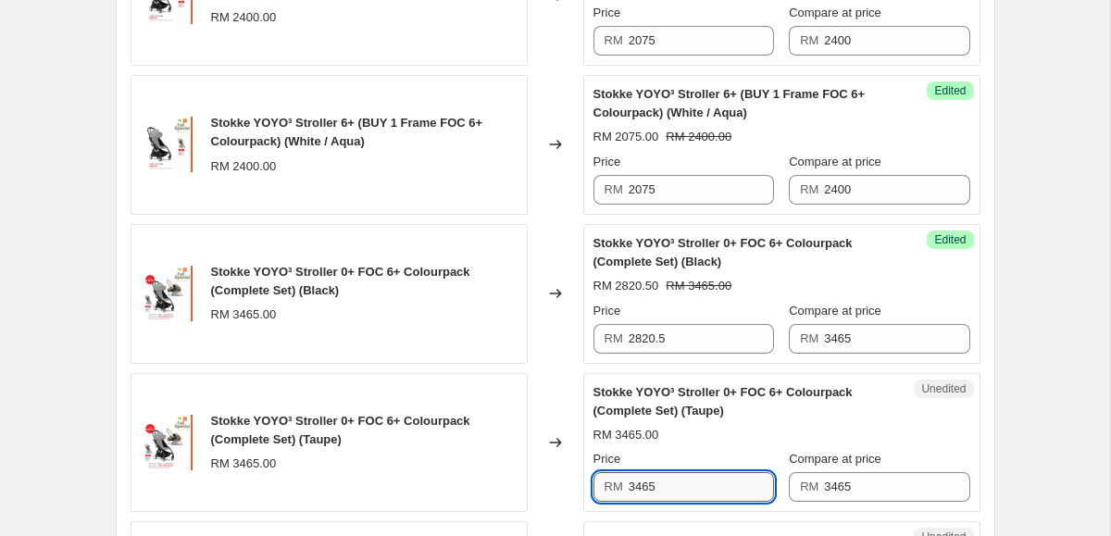
click at [645, 486] on input "3465" at bounding box center [701, 487] width 145 height 30
paste input "2820."
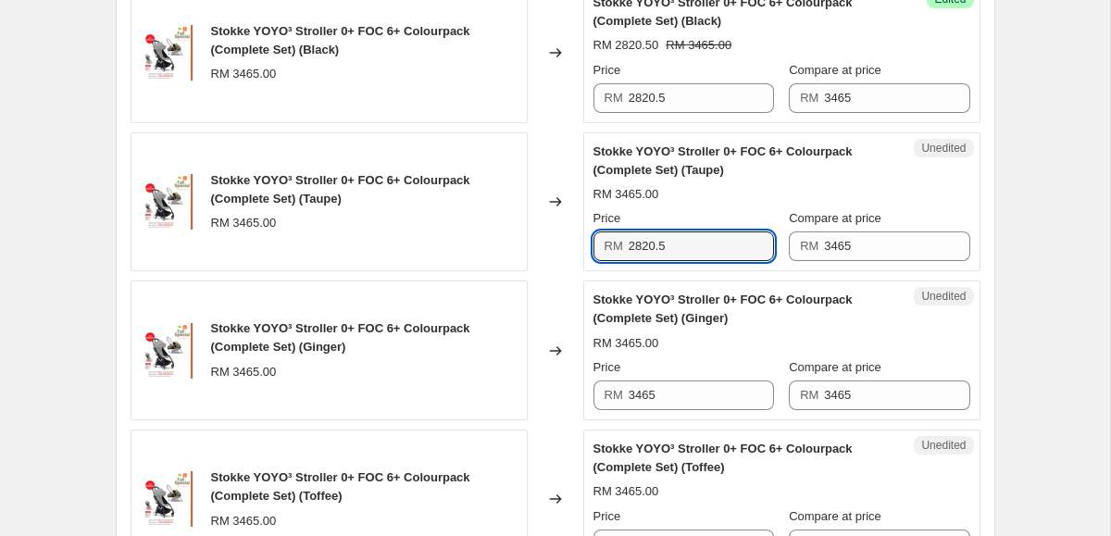
scroll to position [1294, 0]
type input "2820.5"
click at [660, 395] on input "3465" at bounding box center [701, 396] width 145 height 30
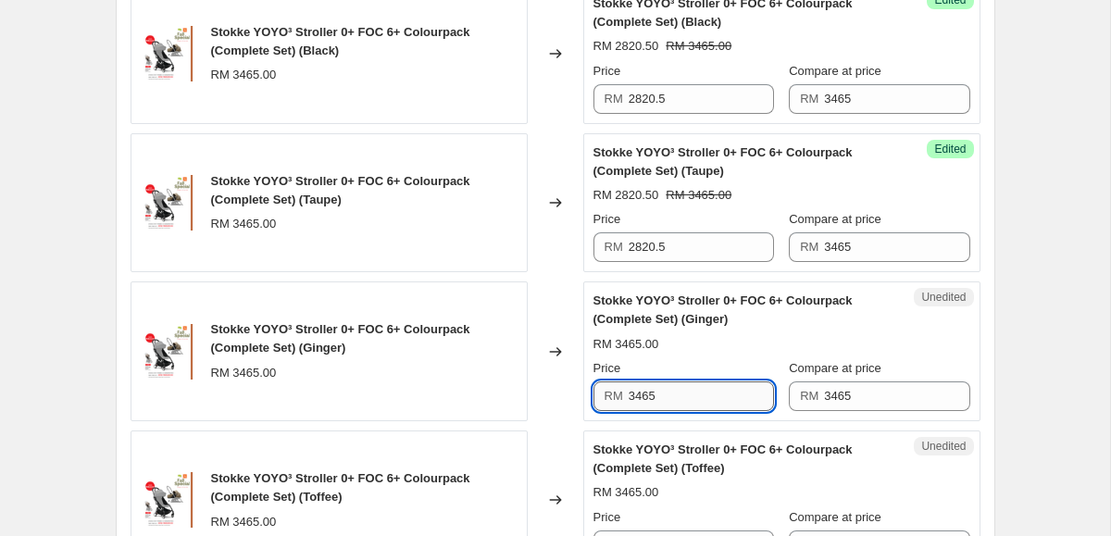
click at [660, 395] on input "3465" at bounding box center [701, 396] width 145 height 30
paste input "2820."
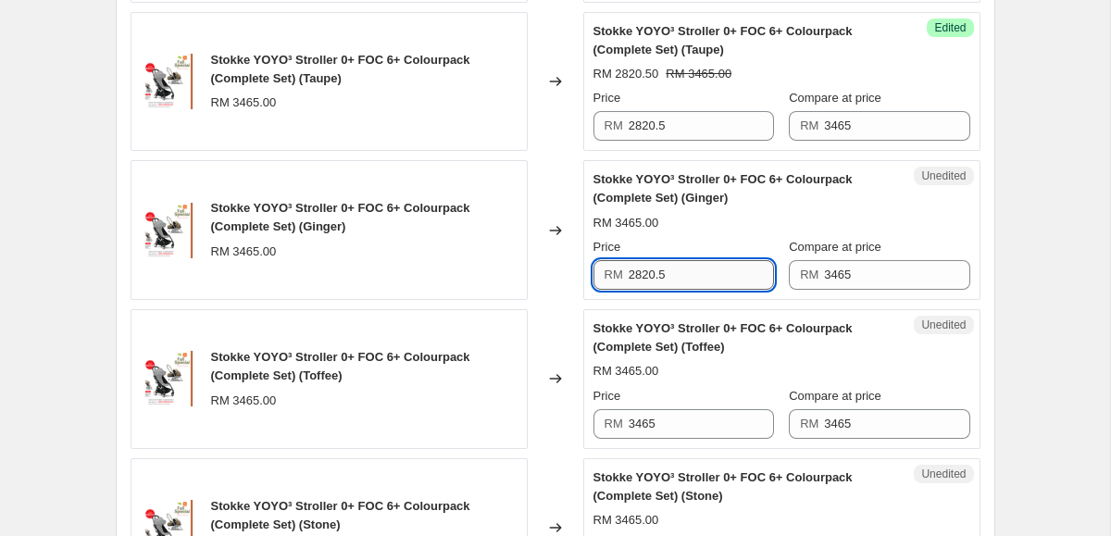
scroll to position [1437, 0]
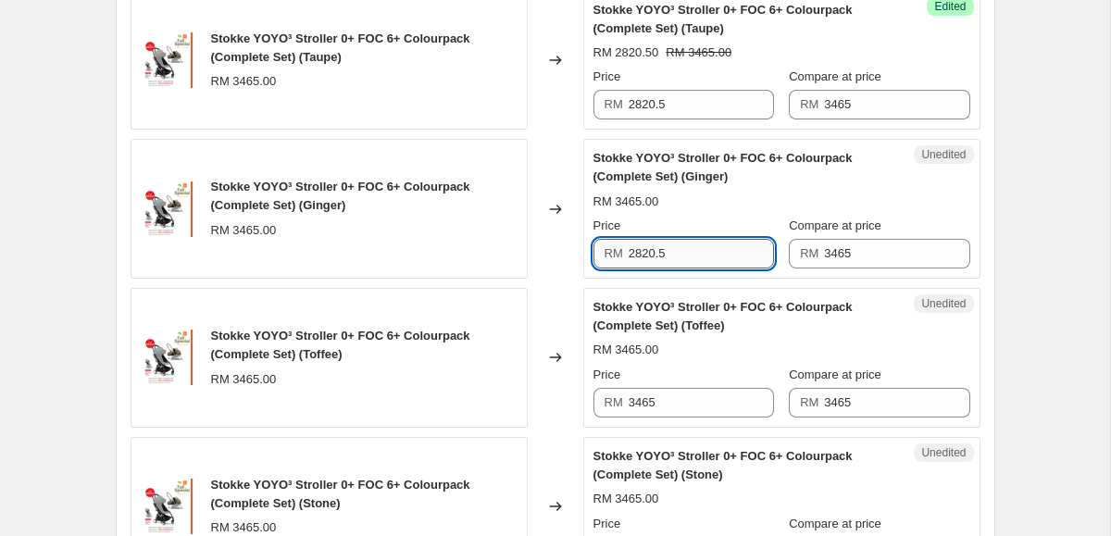
type input "2820.5"
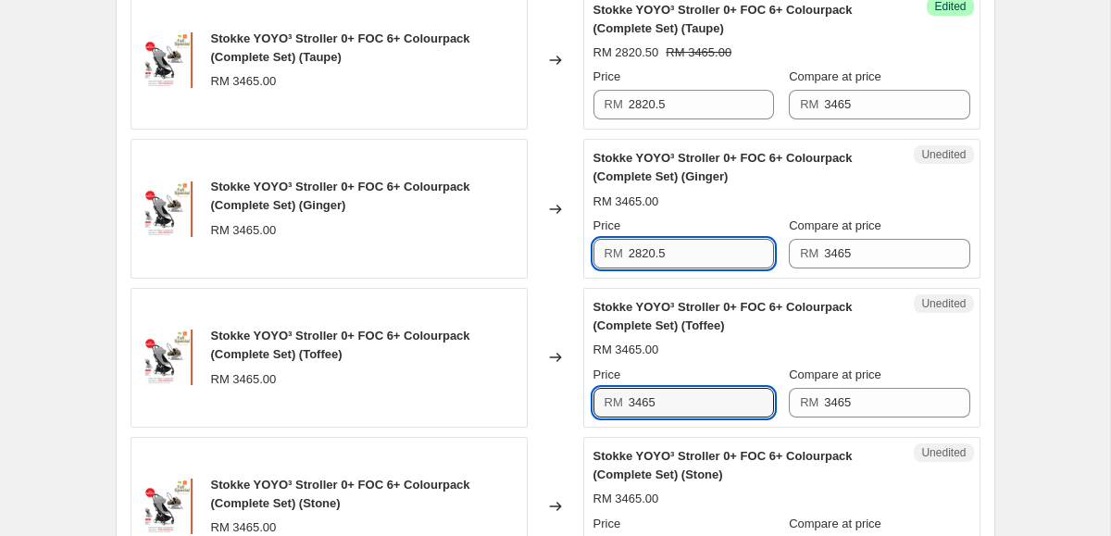
click at [660, 395] on input "3465" at bounding box center [701, 403] width 145 height 30
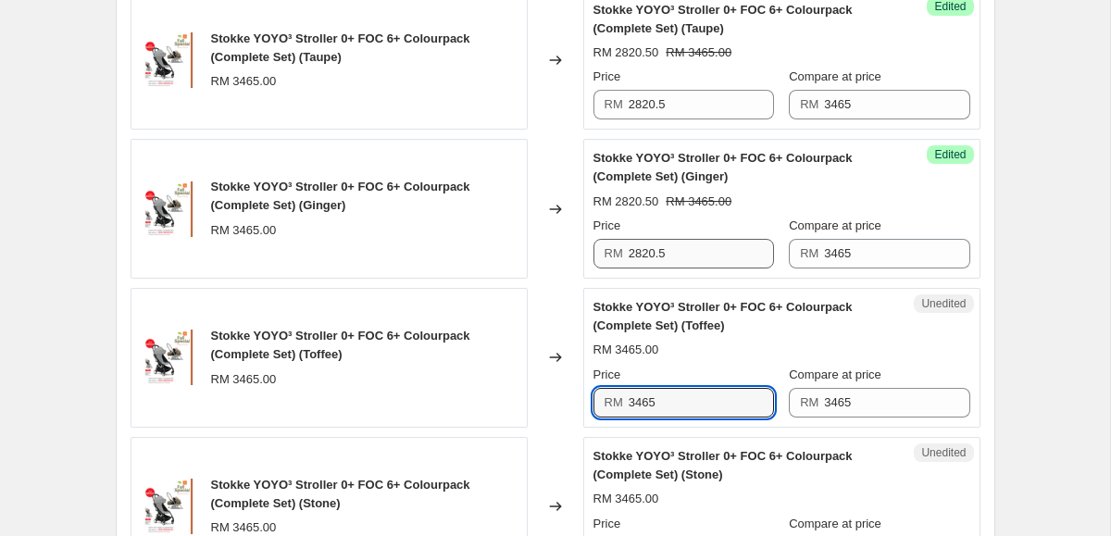
click at [660, 395] on input "3465" at bounding box center [701, 403] width 145 height 30
paste input "2820."
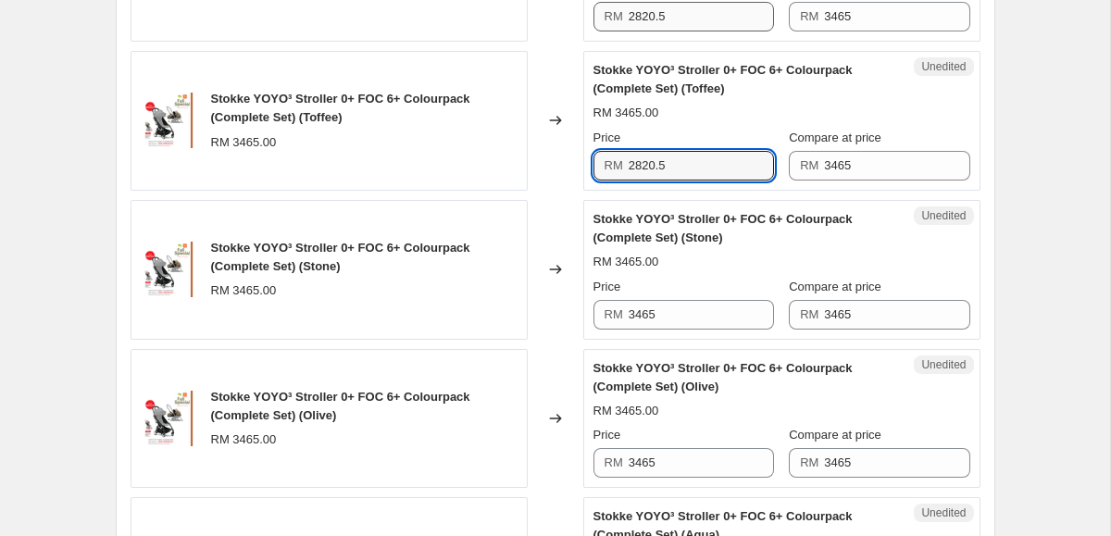
scroll to position [1675, 0]
type input "2820.5"
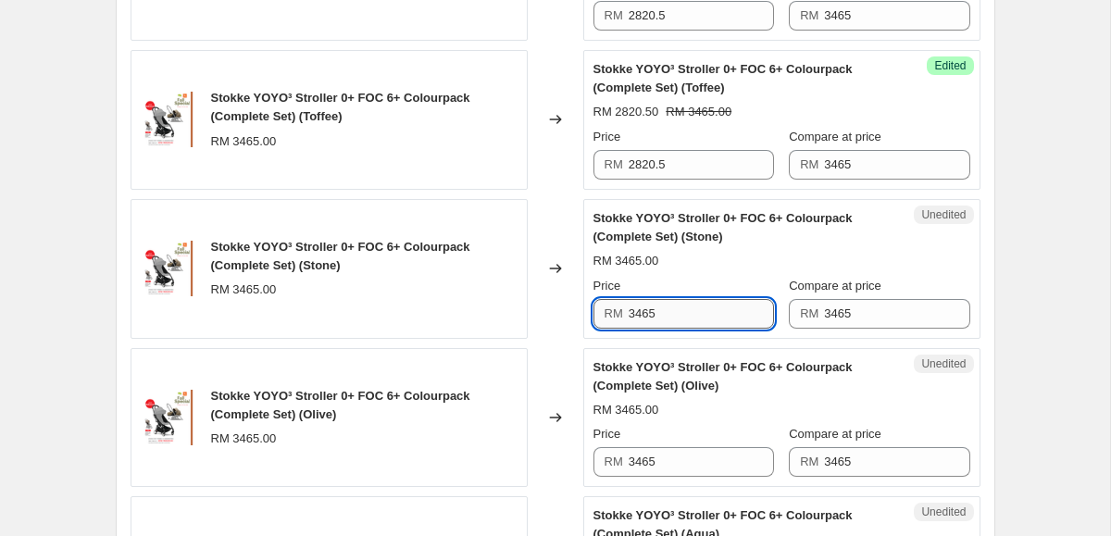
click at [663, 314] on input "3465" at bounding box center [701, 314] width 145 height 30
paste input "2820."
type input "2820.5"
click at [656, 459] on input "3465" at bounding box center [701, 462] width 145 height 30
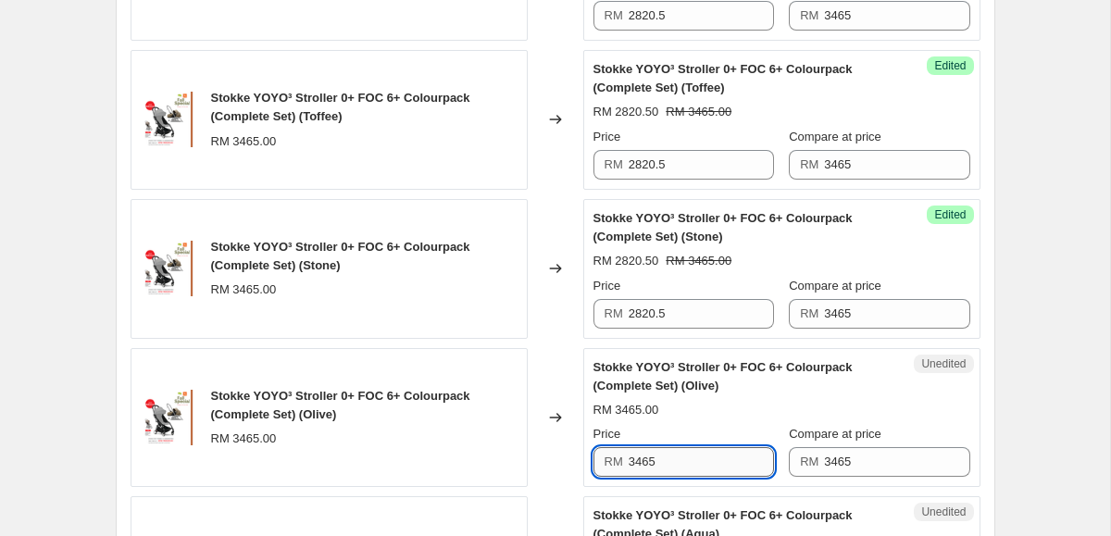
click at [656, 459] on input "3465" at bounding box center [701, 462] width 145 height 30
paste input "2820."
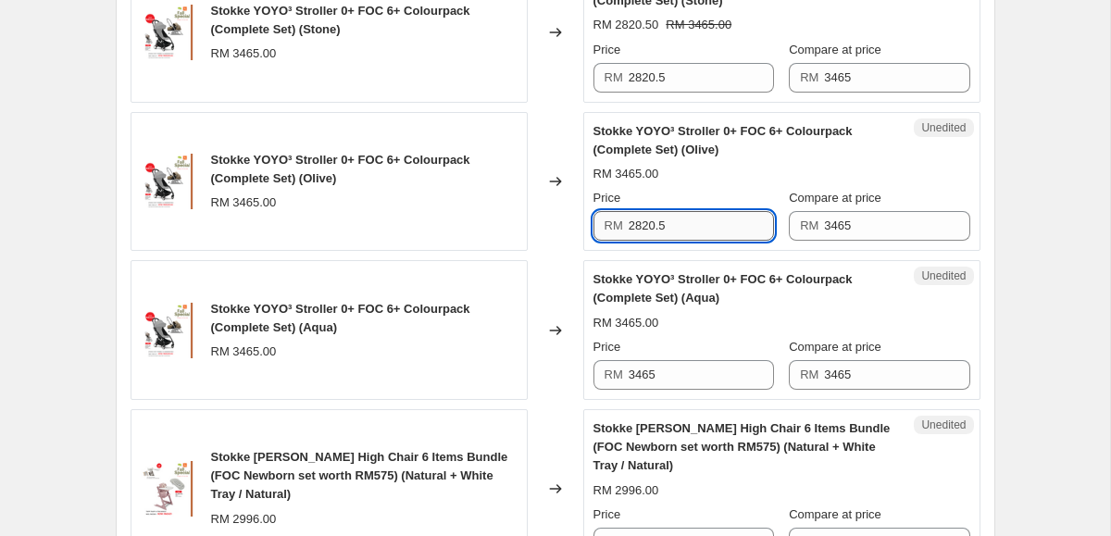
scroll to position [1910, 0]
type input "2820.5"
click at [654, 373] on input "3465" at bounding box center [701, 376] width 145 height 30
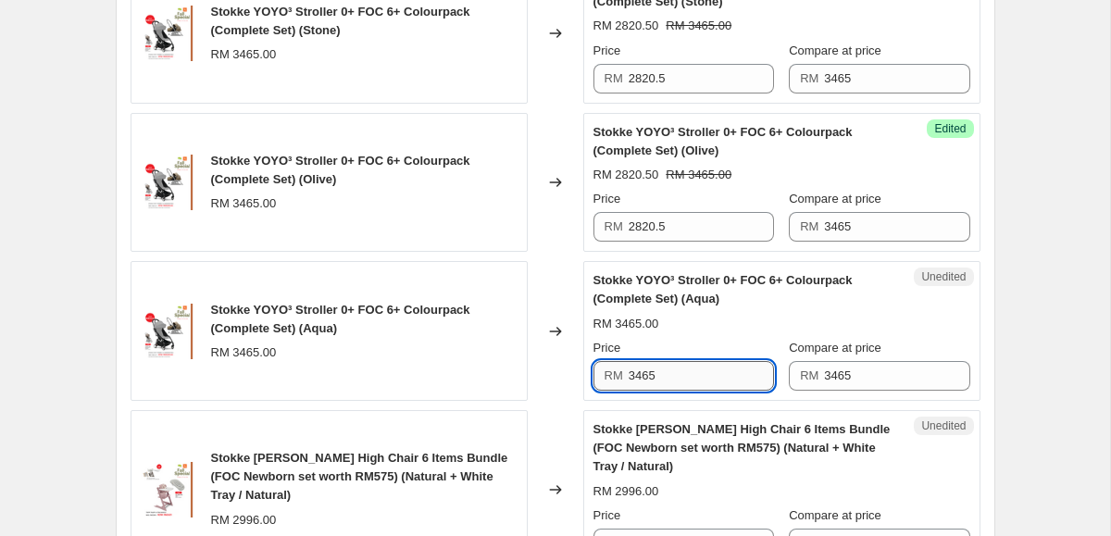
click at [654, 373] on input "3465" at bounding box center [701, 376] width 145 height 30
paste input "2820."
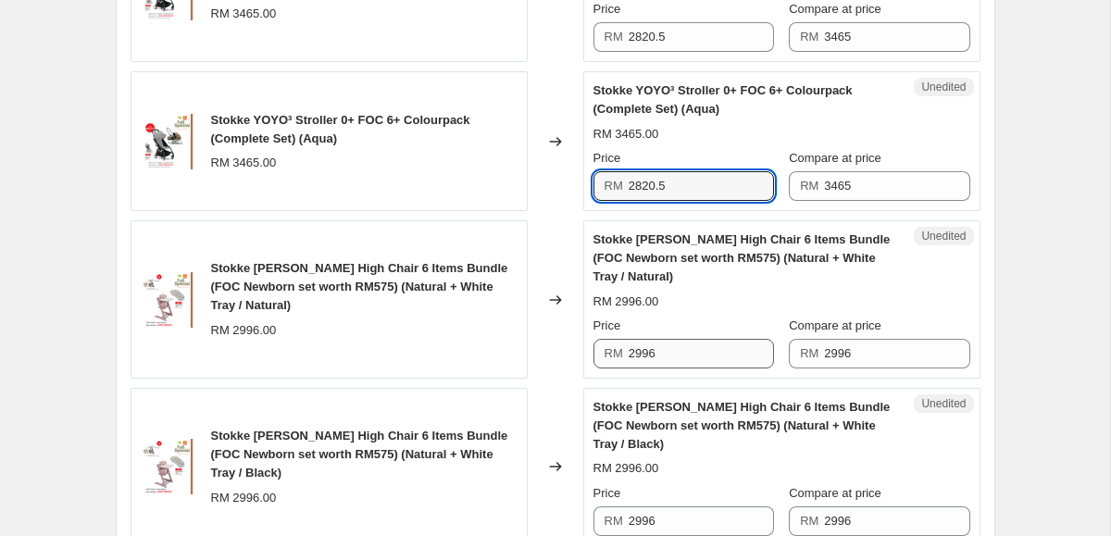
scroll to position [2212, 0]
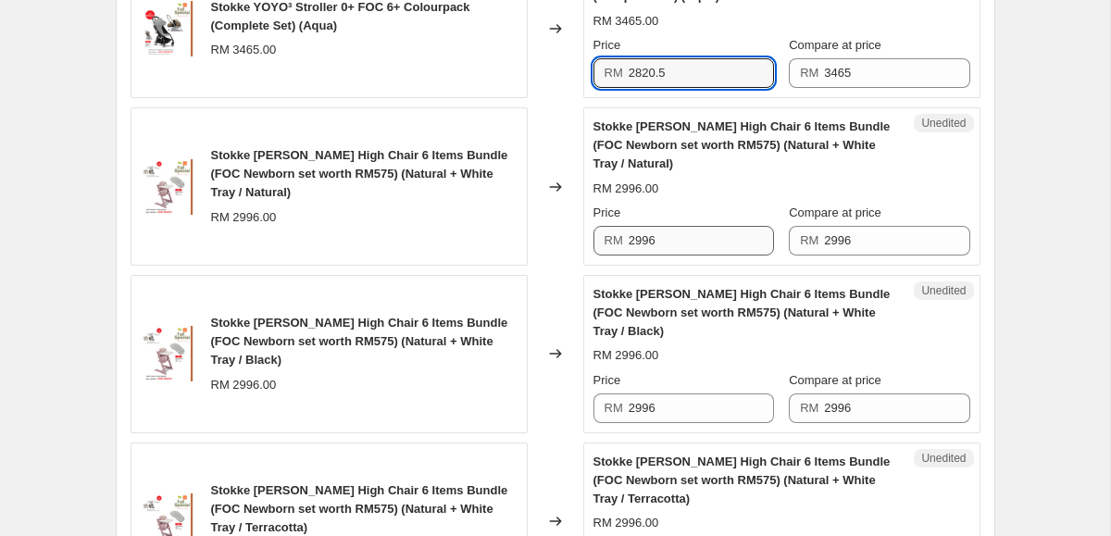
type input "2820.5"
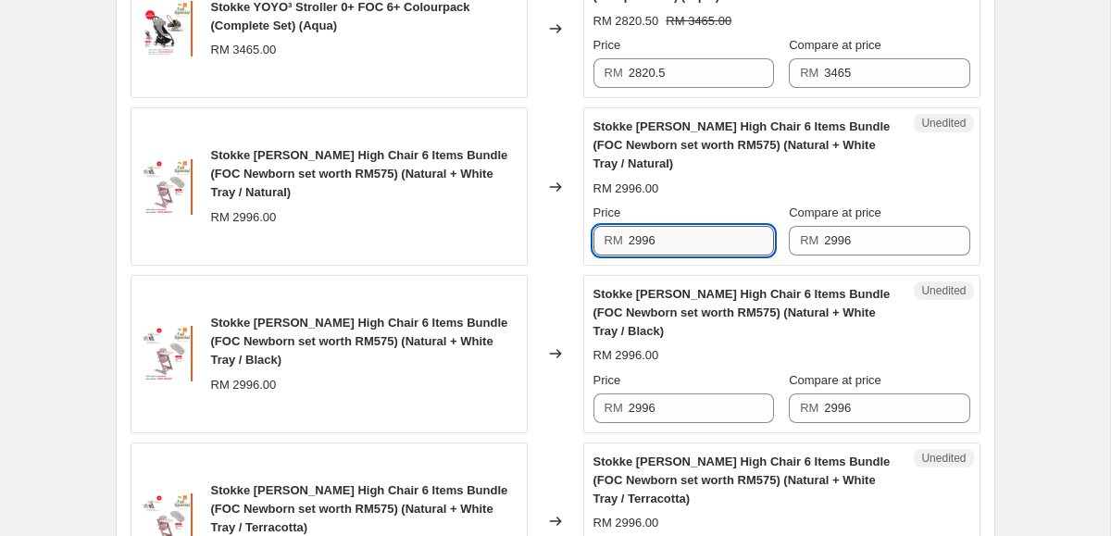
click at [689, 243] on input "2996" at bounding box center [701, 241] width 145 height 30
click at [722, 245] on input "2421" at bounding box center [701, 241] width 145 height 30
type input "2421"
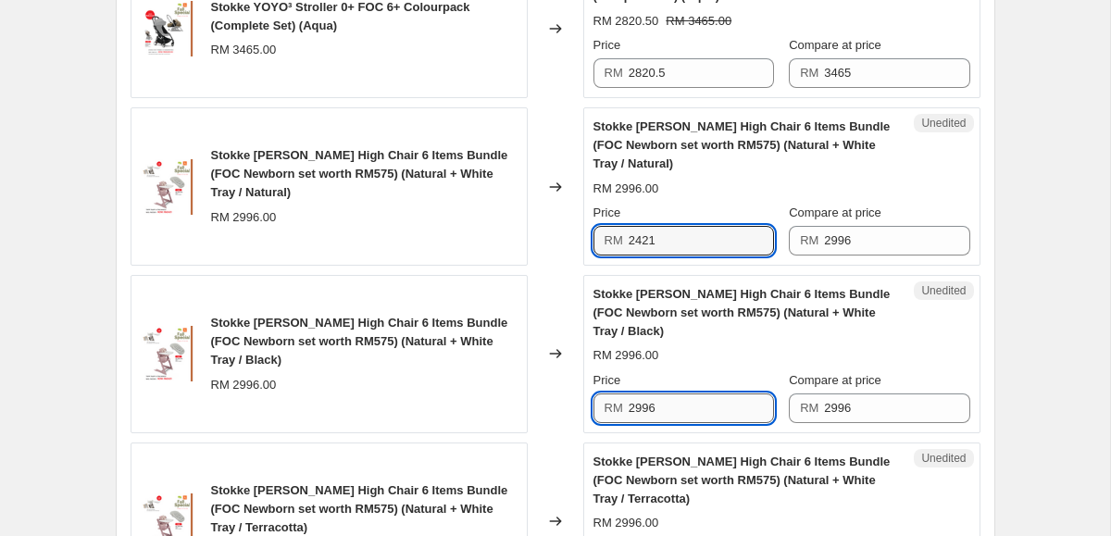
click at [665, 393] on input "2996" at bounding box center [701, 408] width 145 height 30
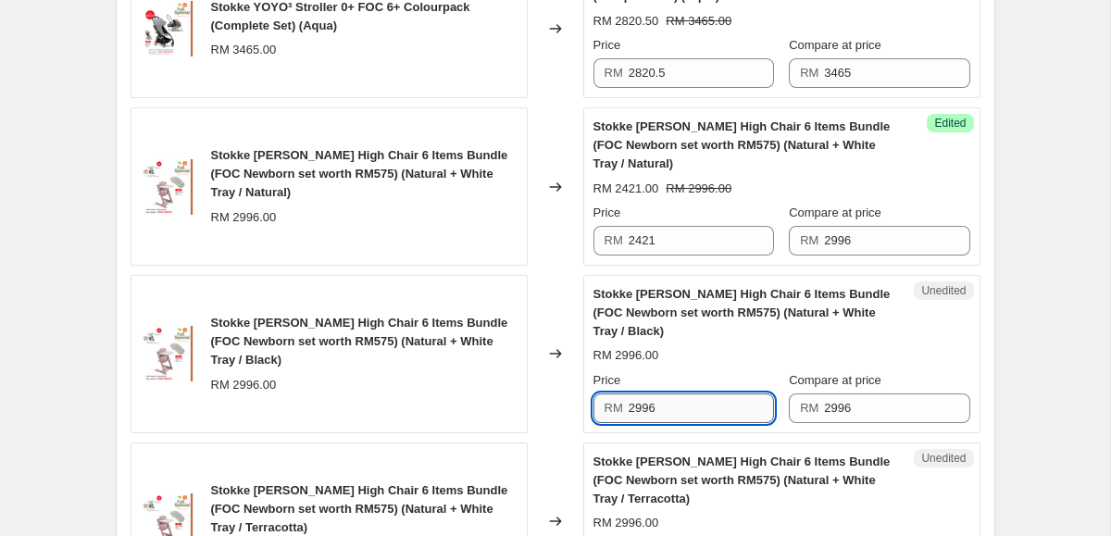
click at [665, 393] on input "2996" at bounding box center [701, 408] width 145 height 30
paste input "421"
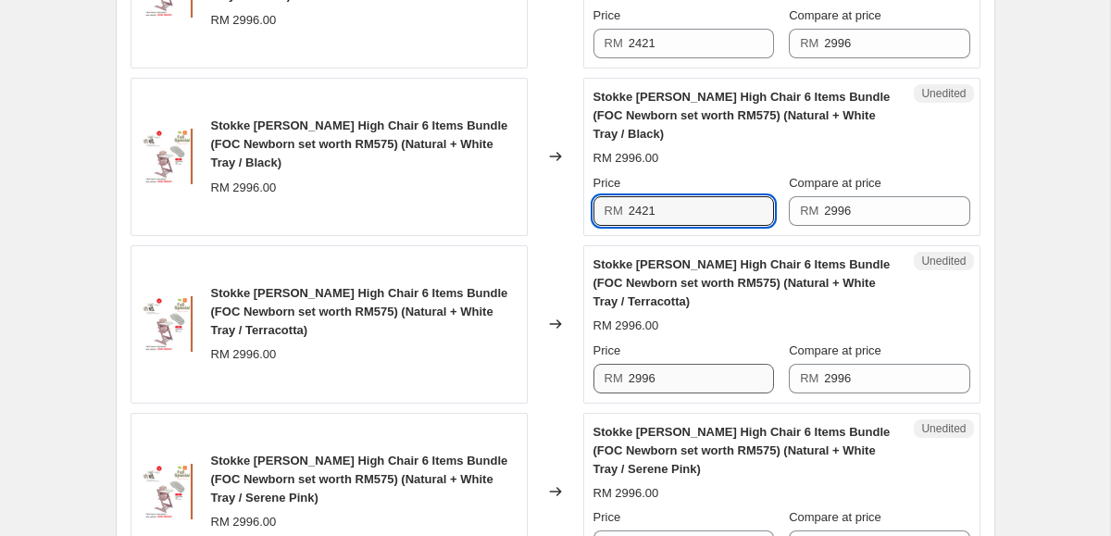
type input "2421"
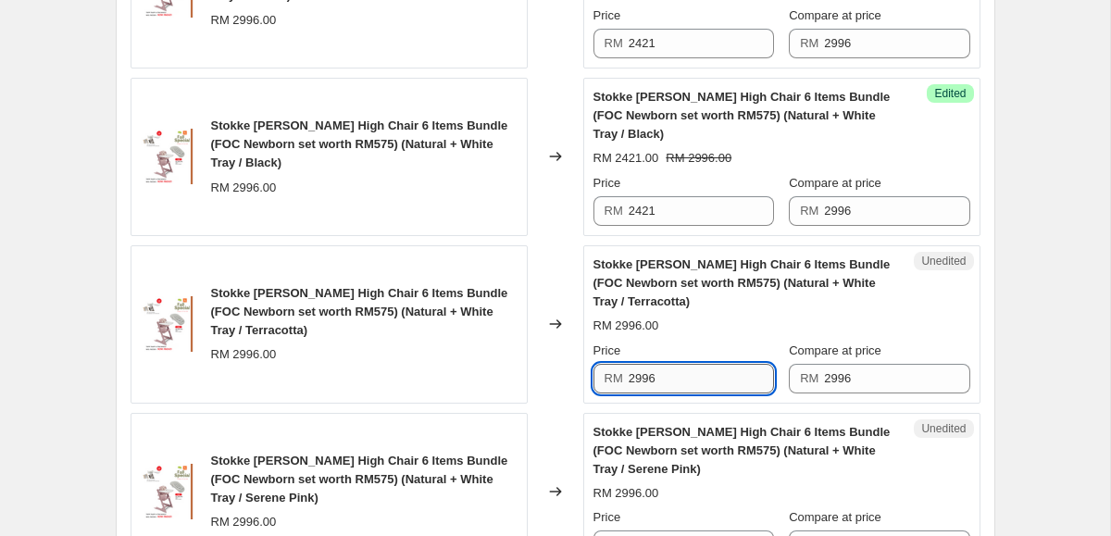
click at [675, 385] on input "2996" at bounding box center [701, 379] width 145 height 30
paste input "421"
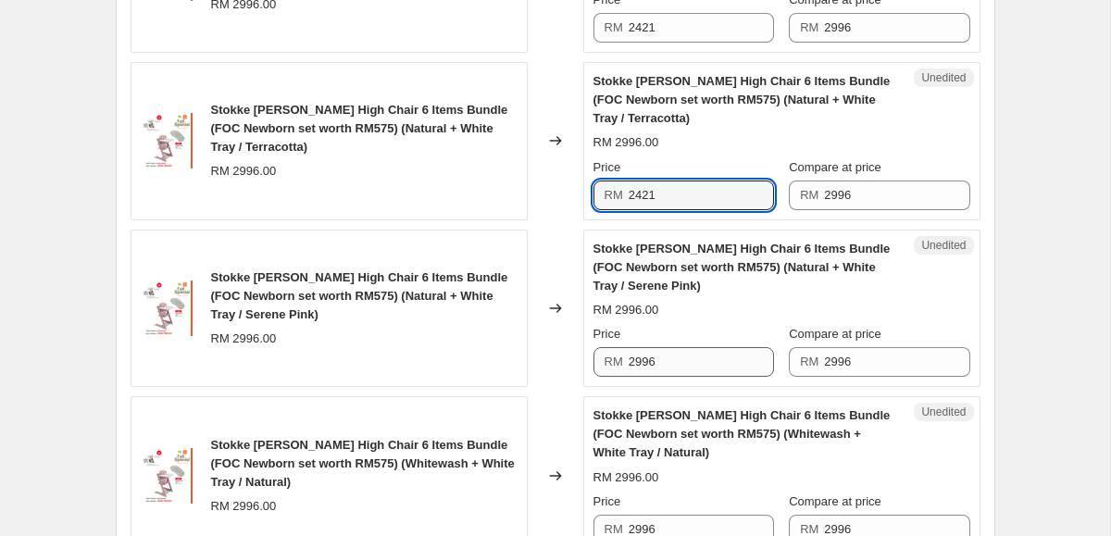
type input "2421"
click at [666, 368] on input "2996" at bounding box center [701, 362] width 145 height 30
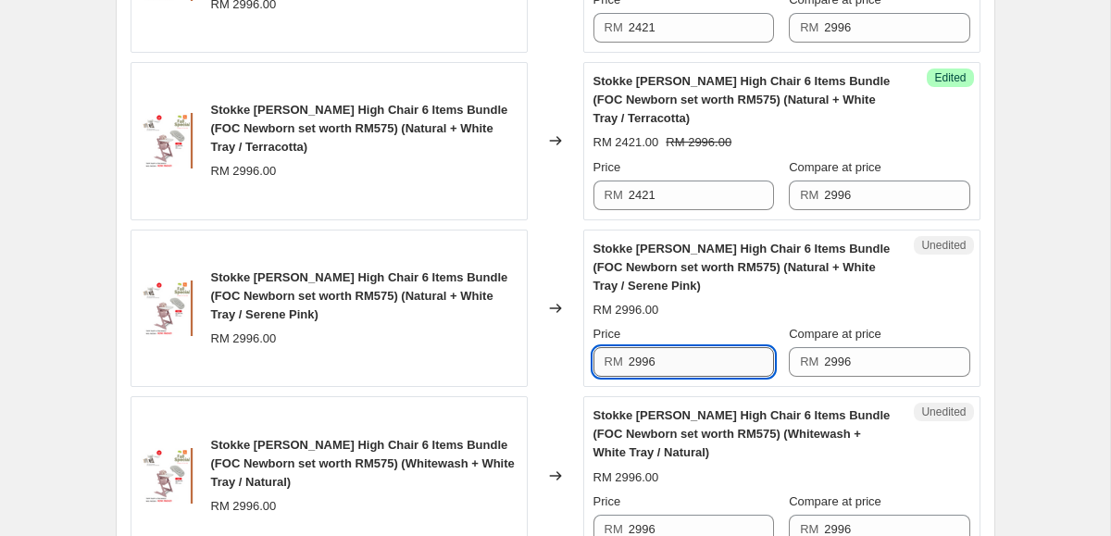
click at [666, 368] on input "2996" at bounding box center [701, 362] width 145 height 30
paste input "421"
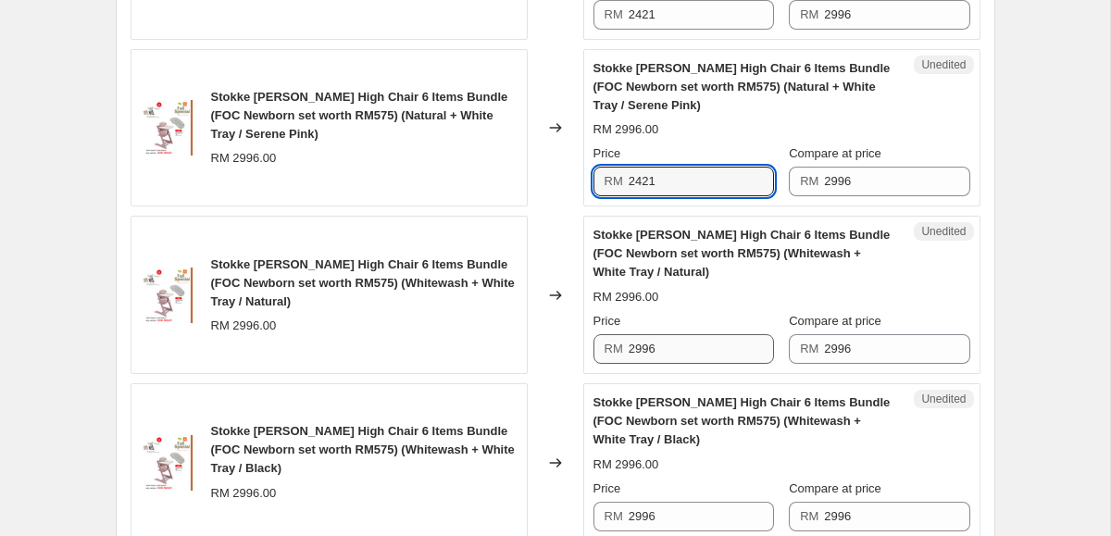
type input "2421"
click at [653, 360] on input "2996" at bounding box center [701, 349] width 145 height 30
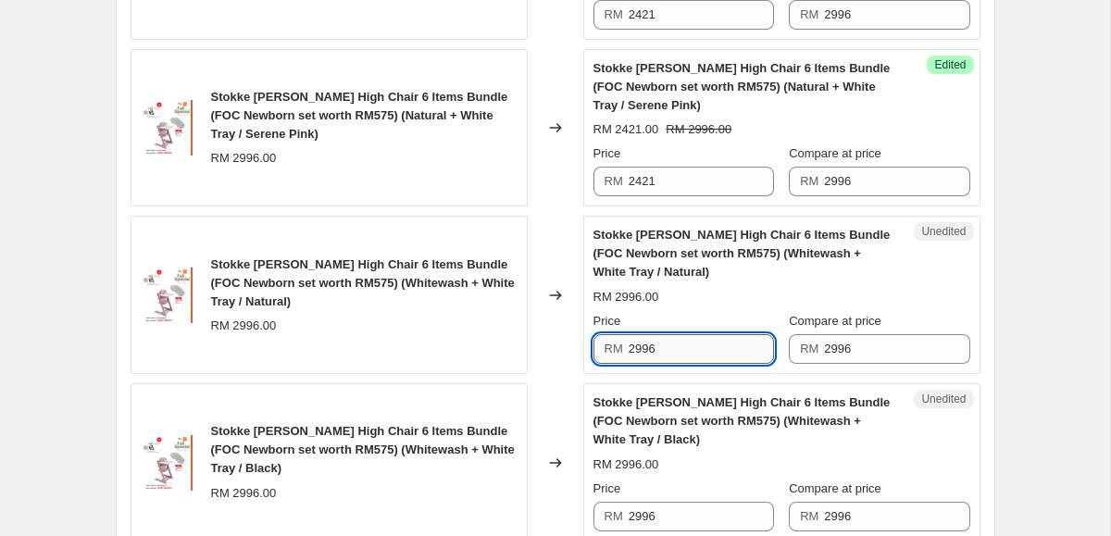
click at [653, 360] on input "2996" at bounding box center [701, 349] width 145 height 30
paste input "421"
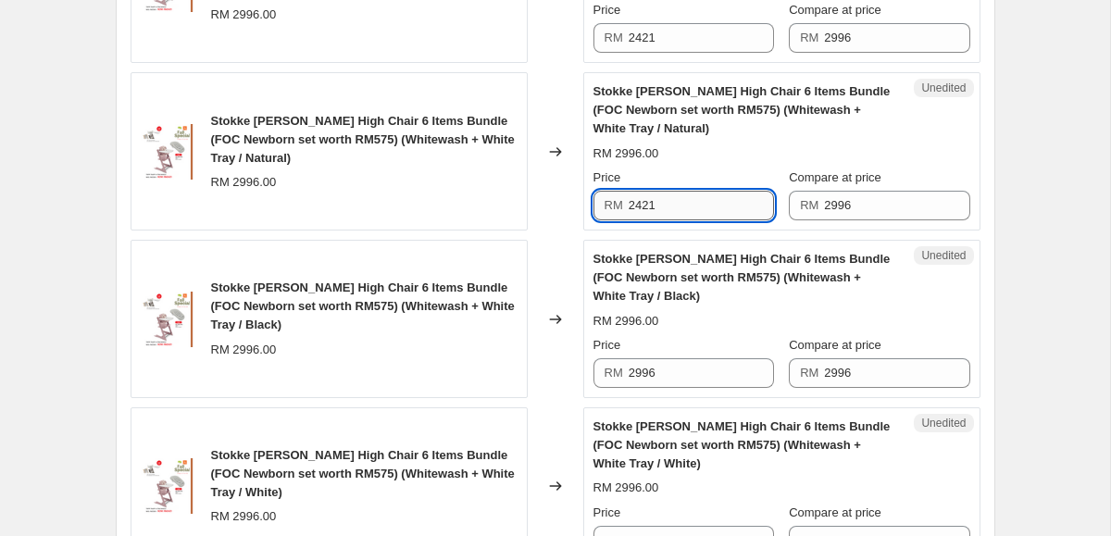
scroll to position [2945, 0]
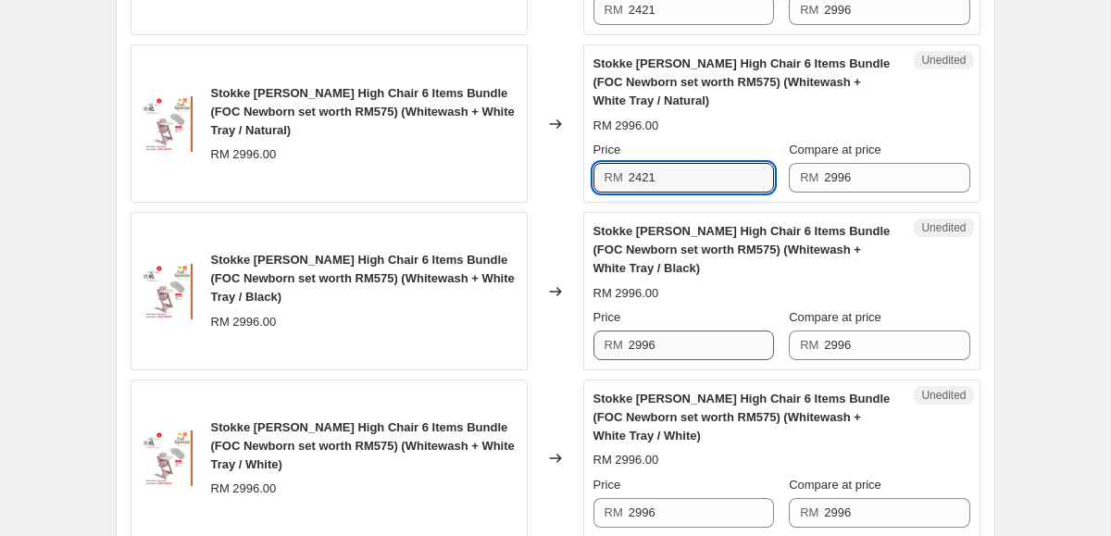
type input "2421"
click at [666, 347] on input "2996" at bounding box center [701, 345] width 145 height 30
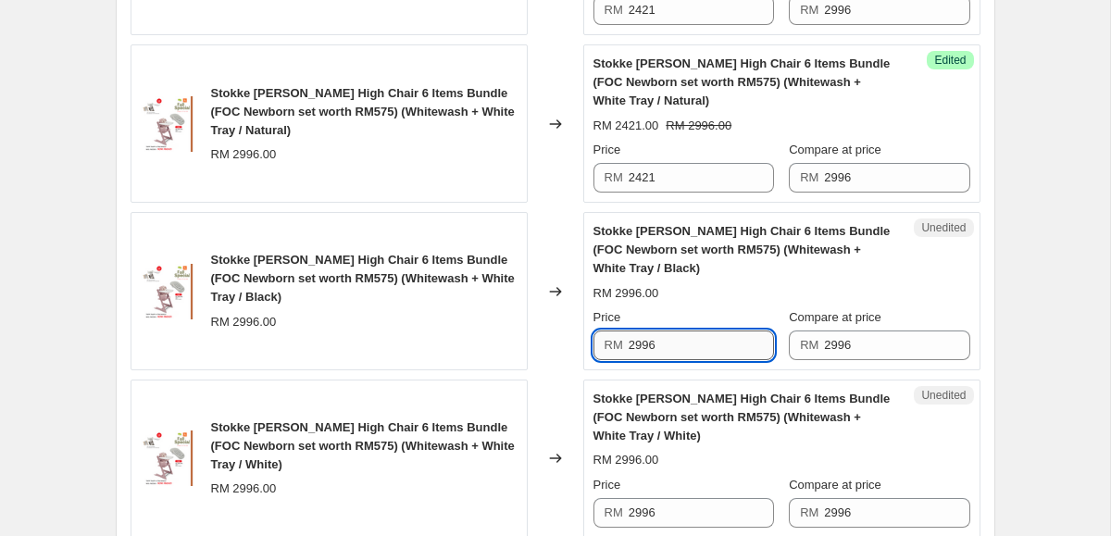
click at [666, 347] on input "2996" at bounding box center [701, 345] width 145 height 30
paste input "421"
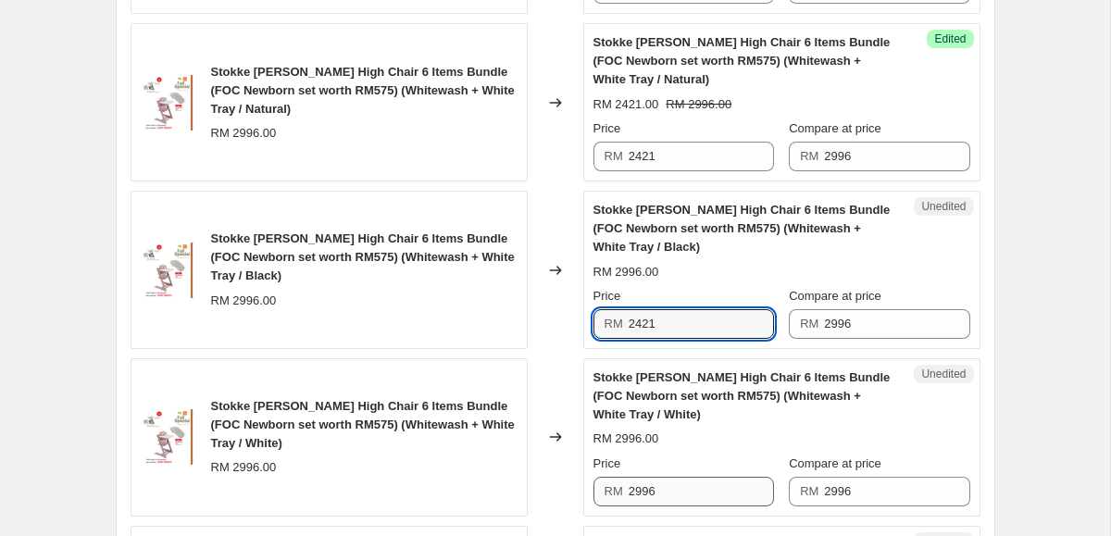
type input "2421"
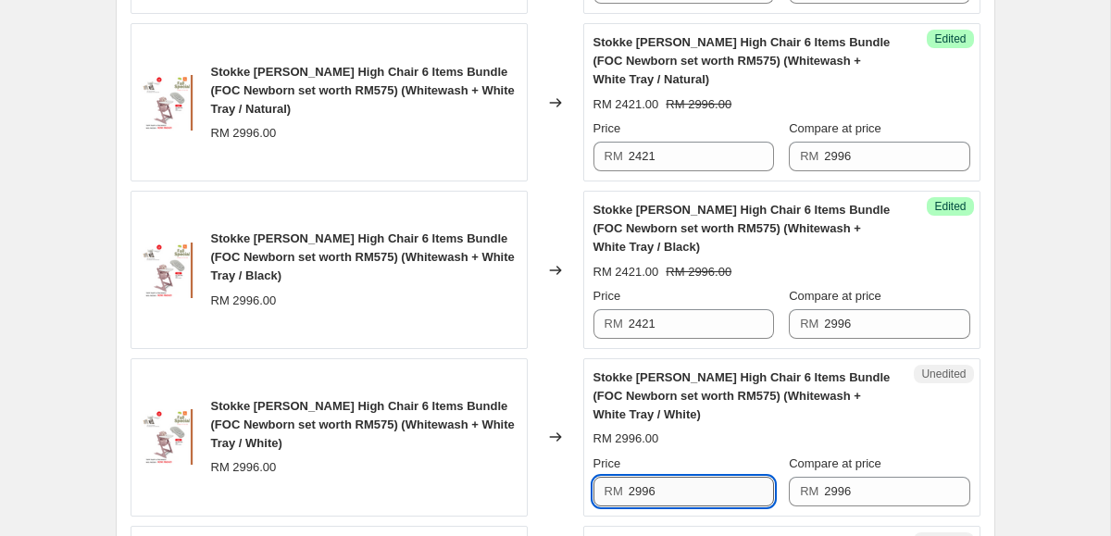
click at [660, 485] on input "2996" at bounding box center [701, 492] width 145 height 30
paste input "421"
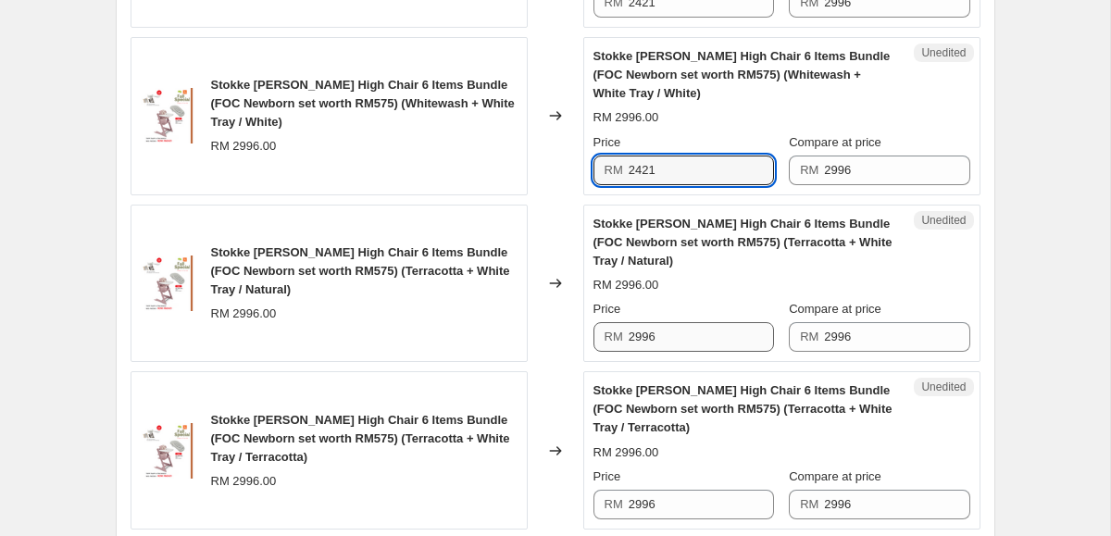
type input "2421"
click at [655, 334] on input "2996" at bounding box center [701, 337] width 145 height 30
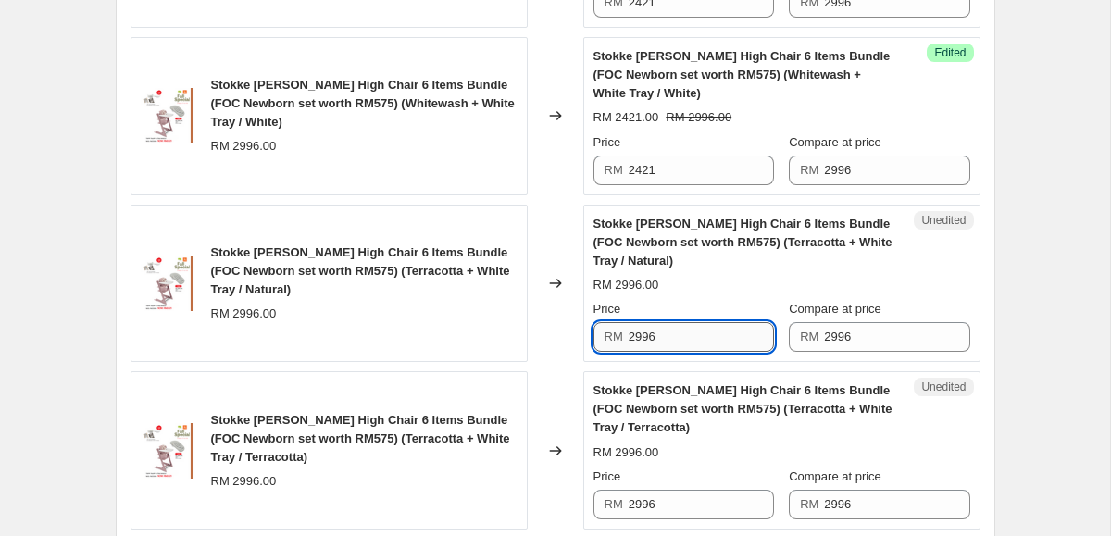
click at [655, 334] on input "2996" at bounding box center [701, 337] width 145 height 30
paste input "421"
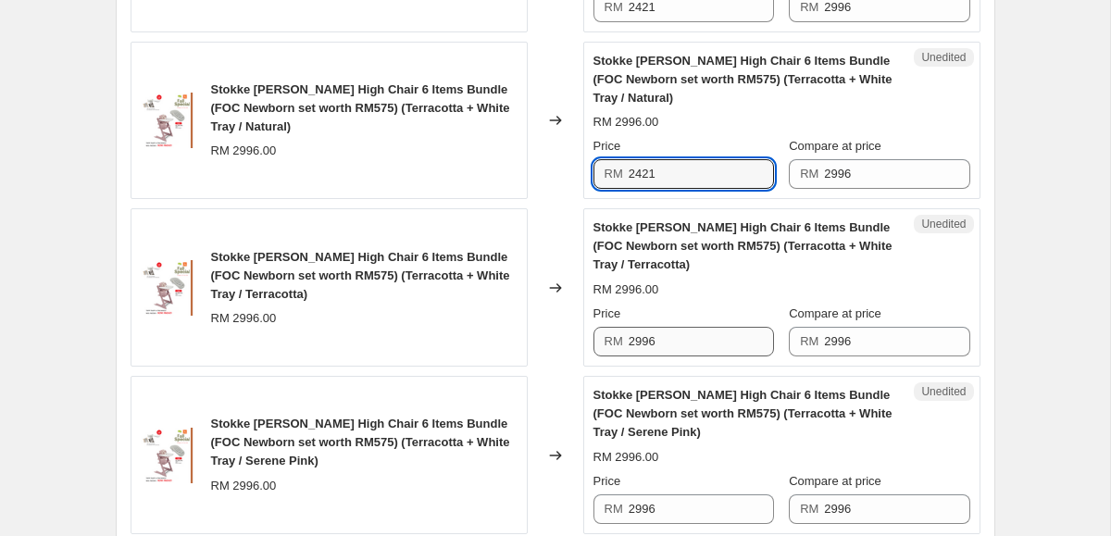
type input "2421"
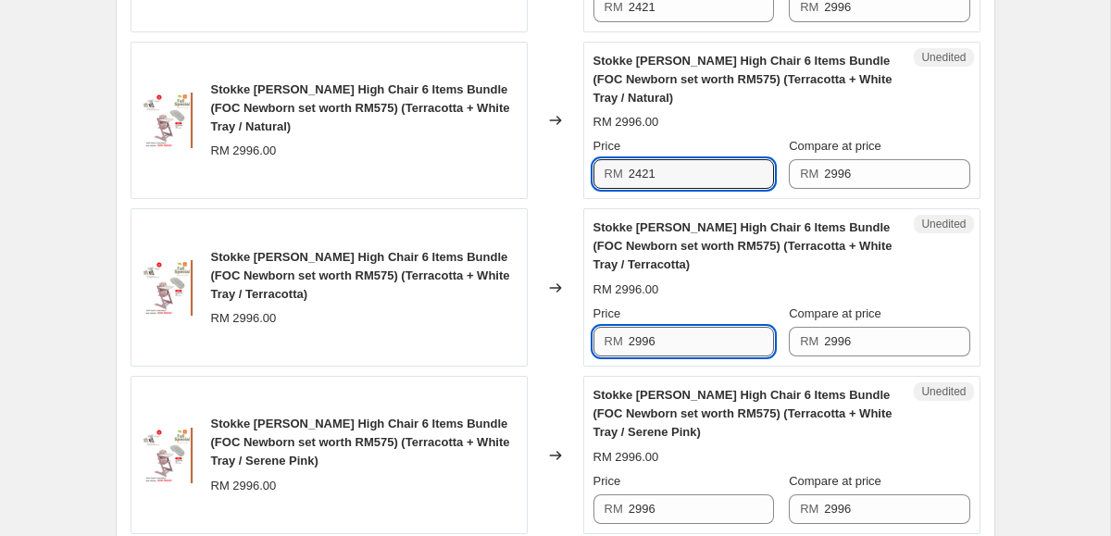
click at [661, 336] on input "2996" at bounding box center [701, 342] width 145 height 30
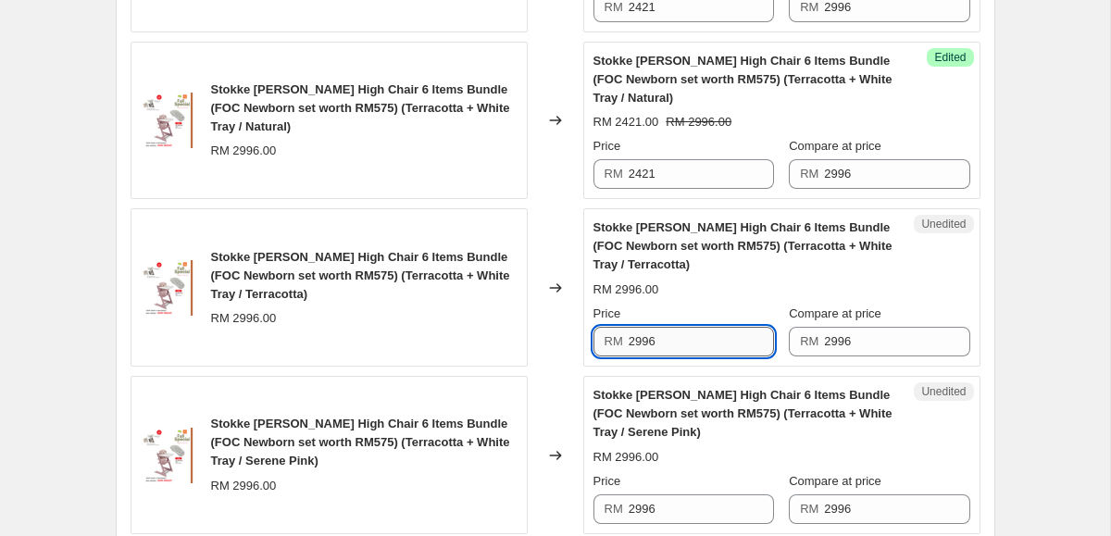
click at [661, 336] on input "2996" at bounding box center [701, 342] width 145 height 30
paste input "421"
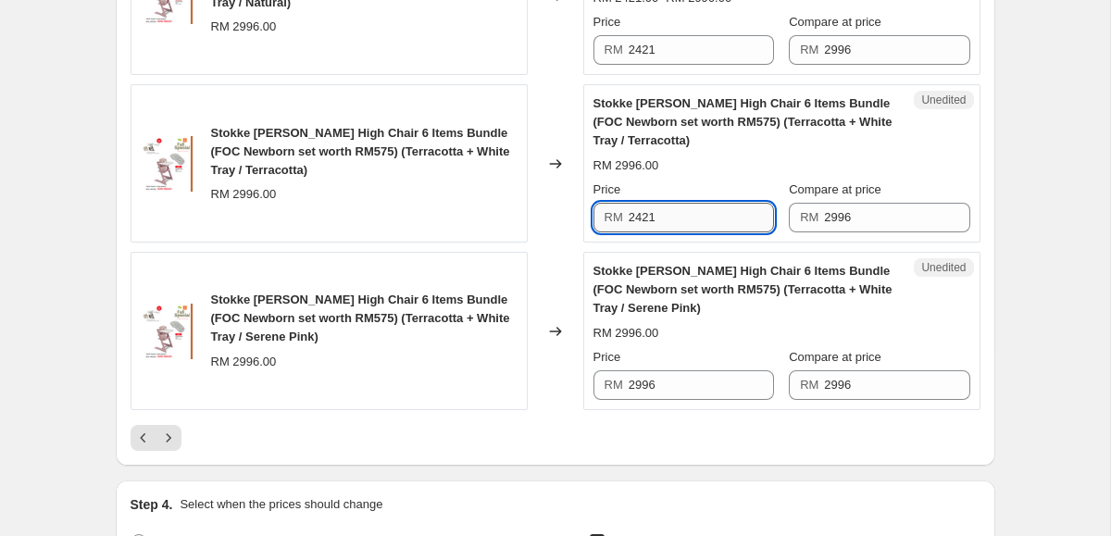
scroll to position [3599, 0]
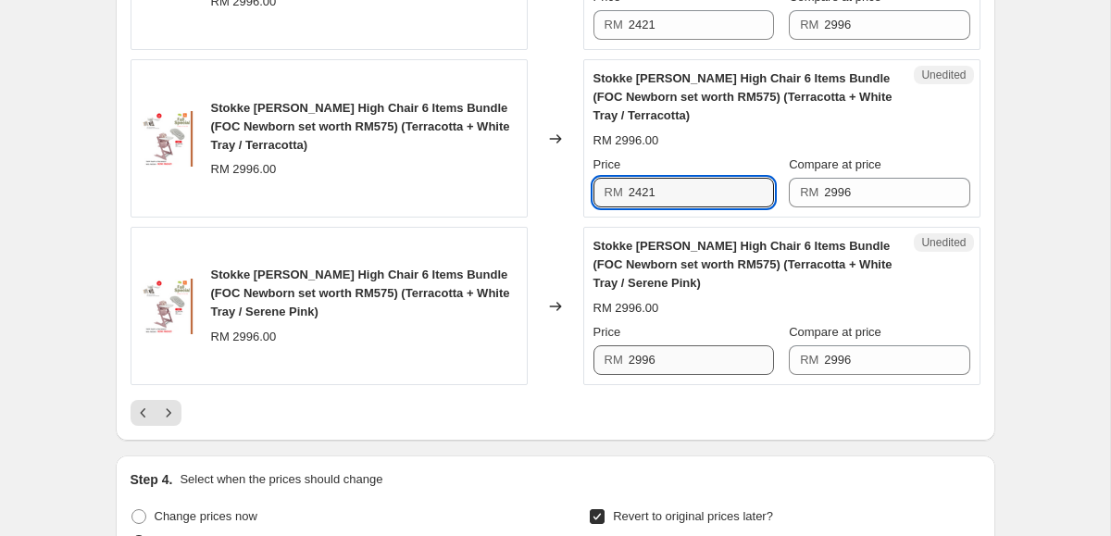
type input "2421"
click at [667, 357] on input "2996" at bounding box center [701, 360] width 145 height 30
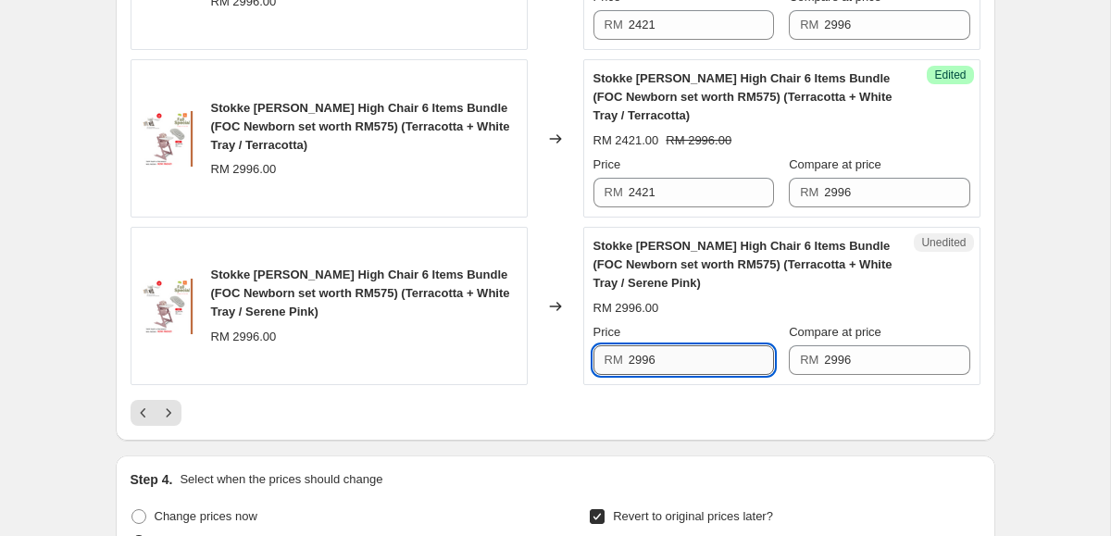
click at [667, 357] on input "2996" at bounding box center [701, 360] width 145 height 30
paste input "421"
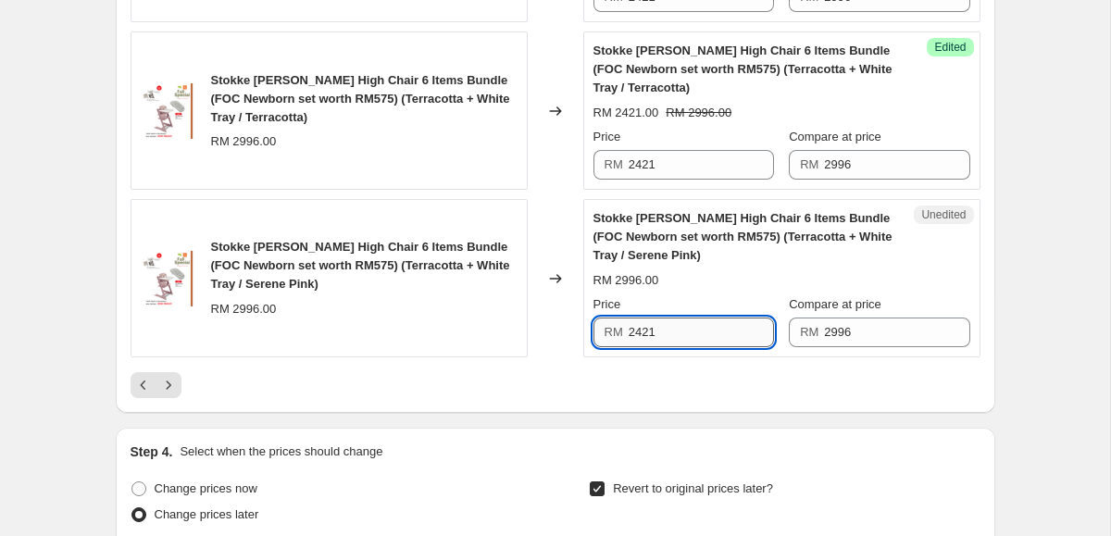
scroll to position [3629, 0]
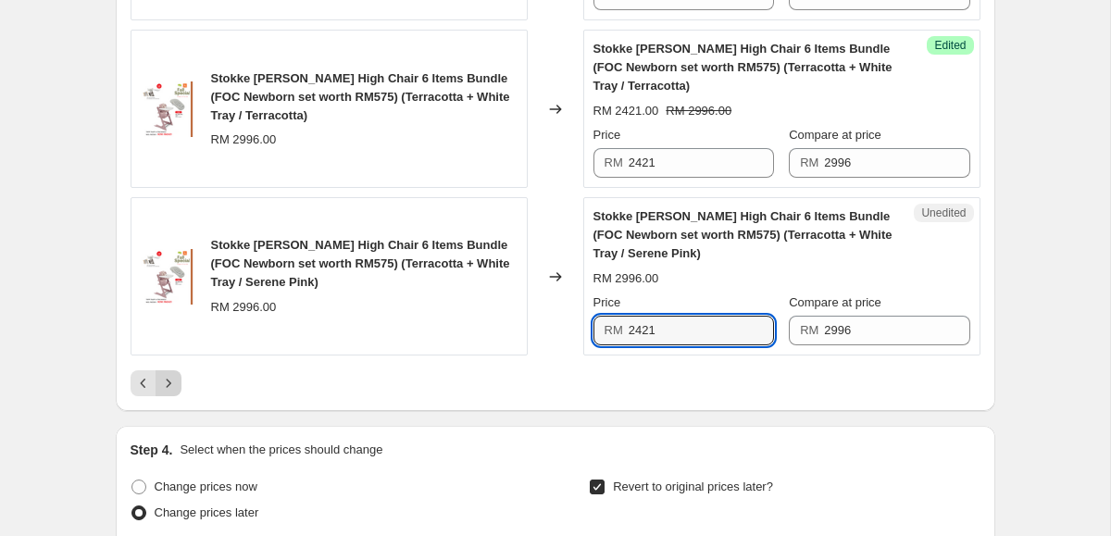
type input "2421"
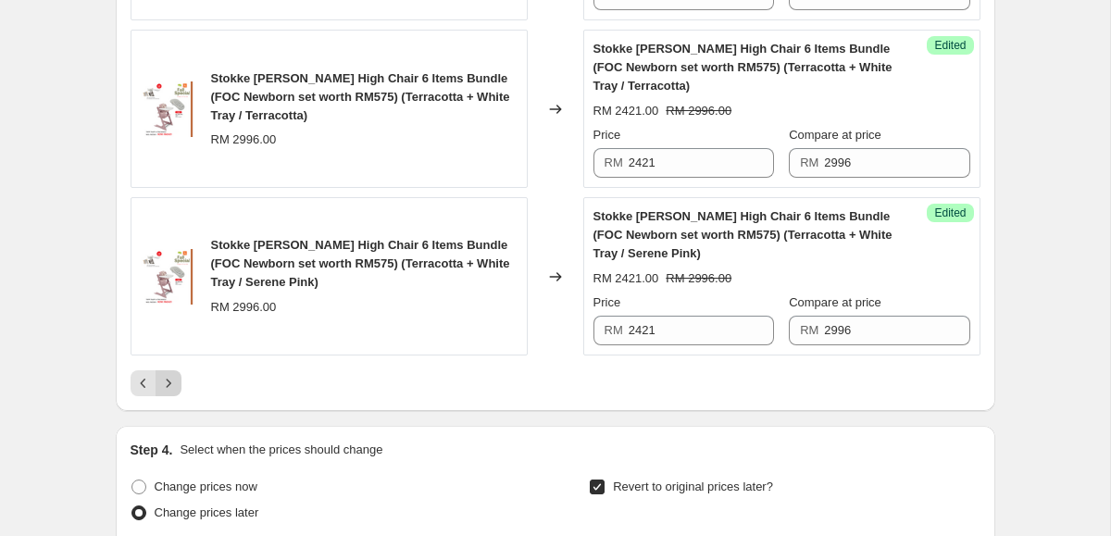
click at [165, 384] on icon "Next" at bounding box center [168, 383] width 19 height 19
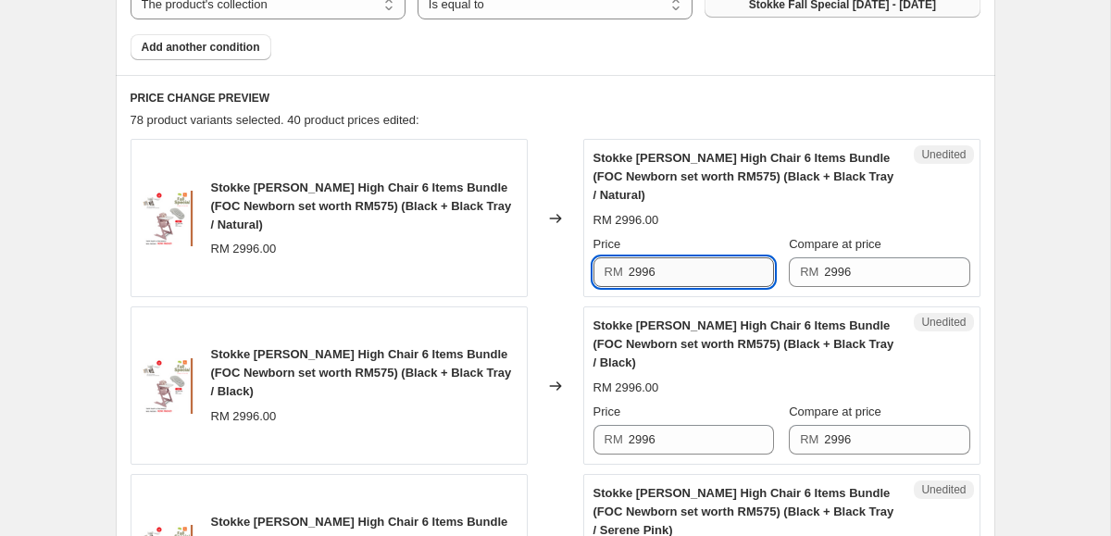
click at [662, 264] on input "2996" at bounding box center [701, 272] width 145 height 30
paste input "421"
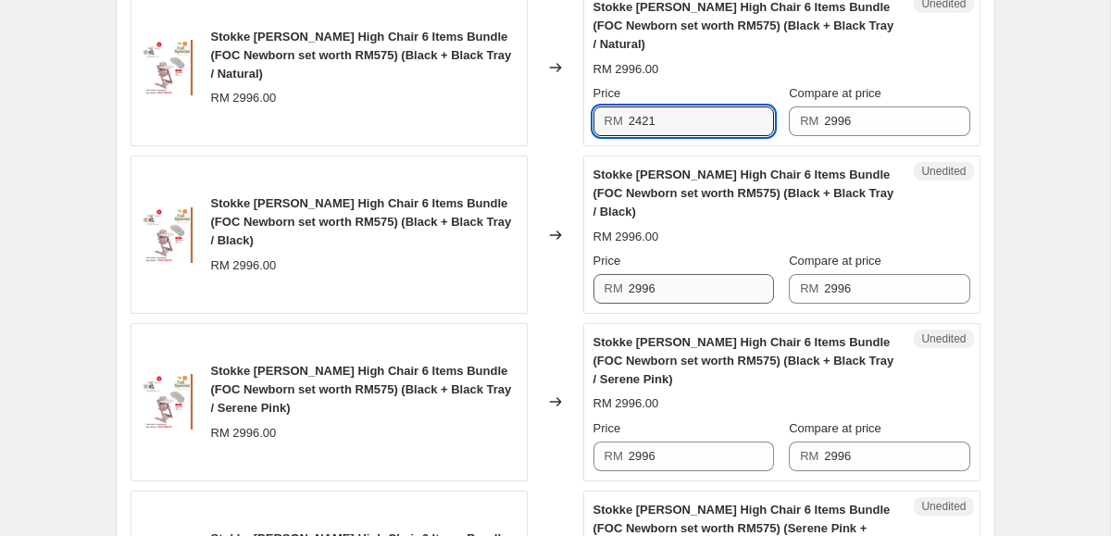
type input "2421"
click at [674, 298] on input "2996" at bounding box center [701, 289] width 145 height 30
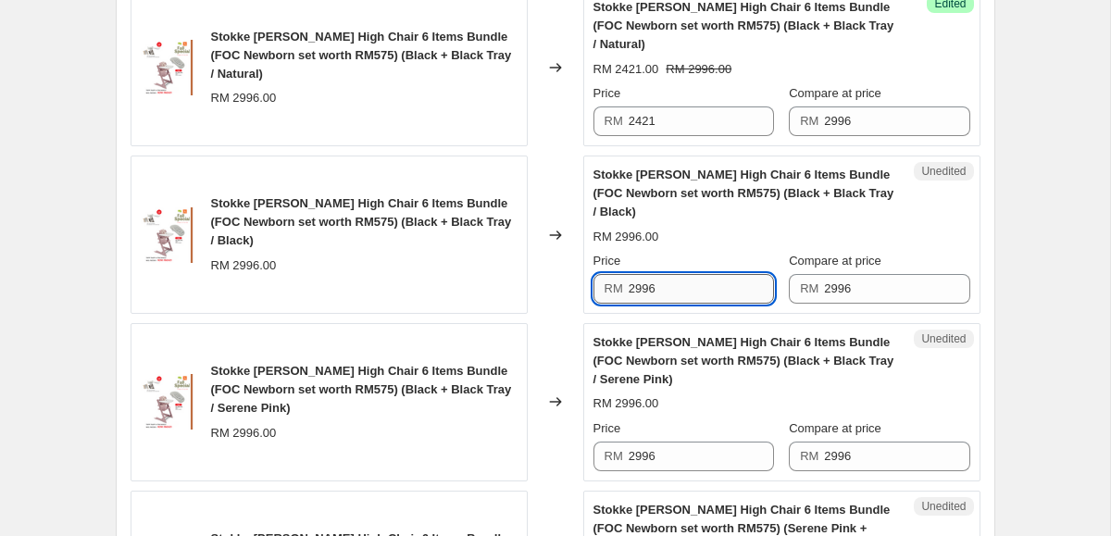
click at [674, 298] on input "2996" at bounding box center [701, 289] width 145 height 30
paste input "421"
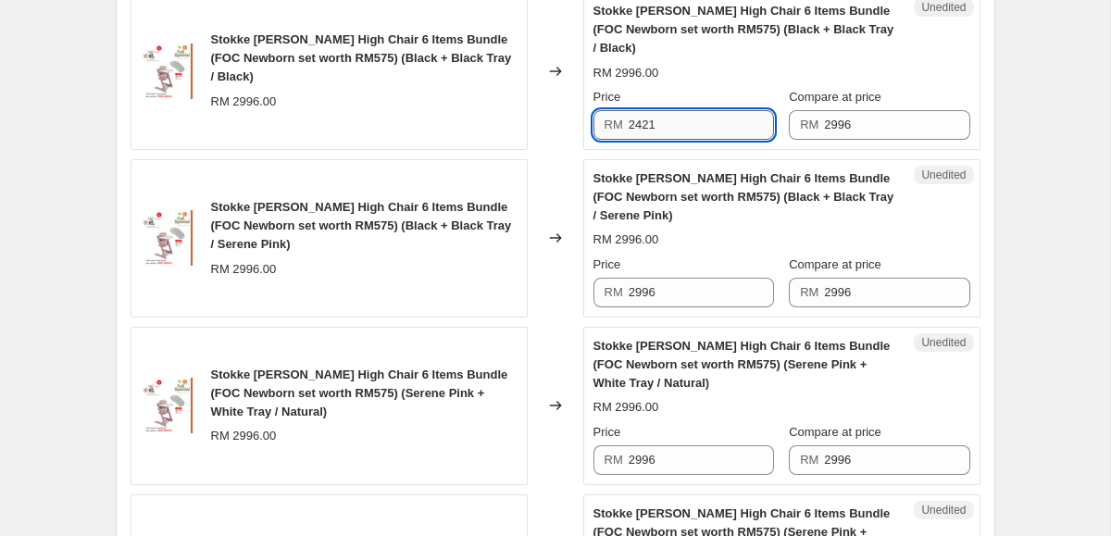
scroll to position [1030, 0]
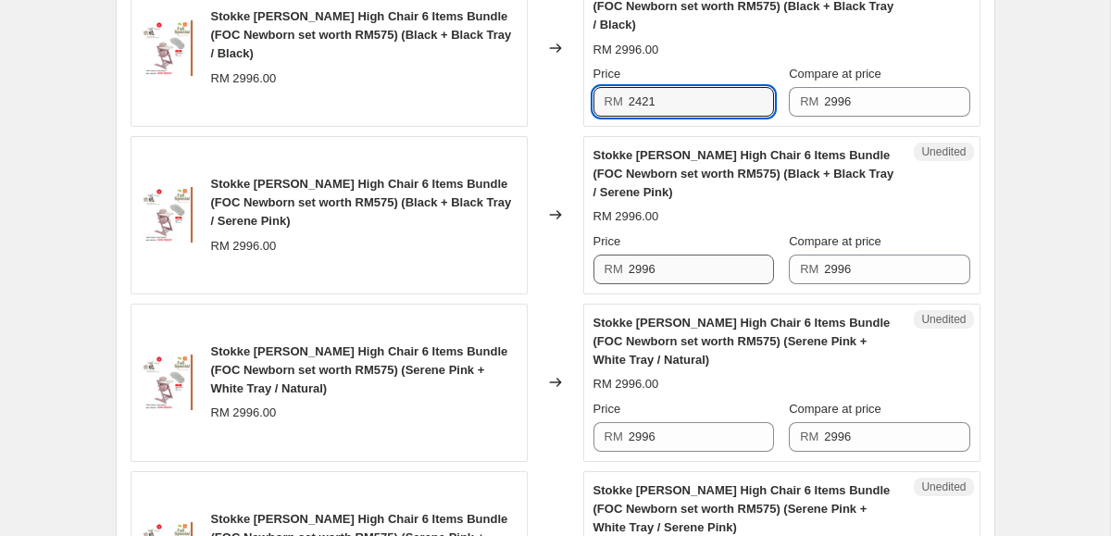
type input "2421"
click at [688, 260] on input "2996" at bounding box center [701, 270] width 145 height 30
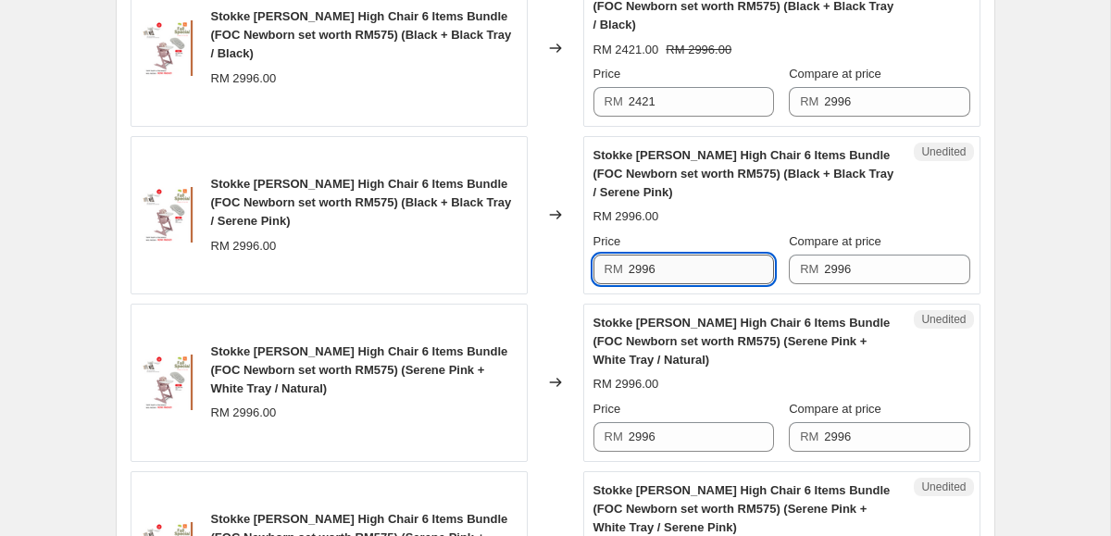
paste input "421"
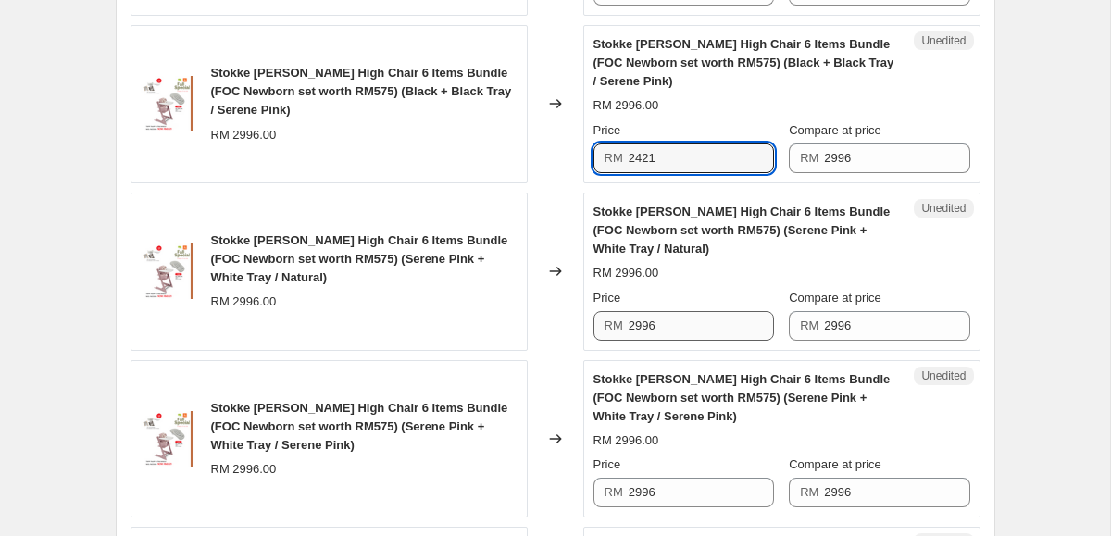
type input "2421"
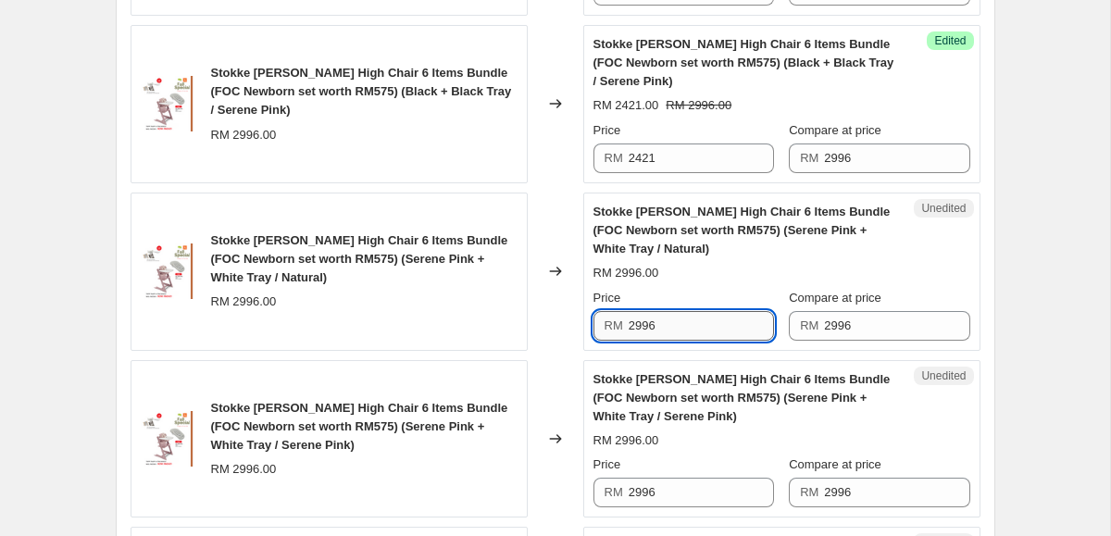
click at [699, 317] on input "2996" at bounding box center [701, 326] width 145 height 30
paste input "421"
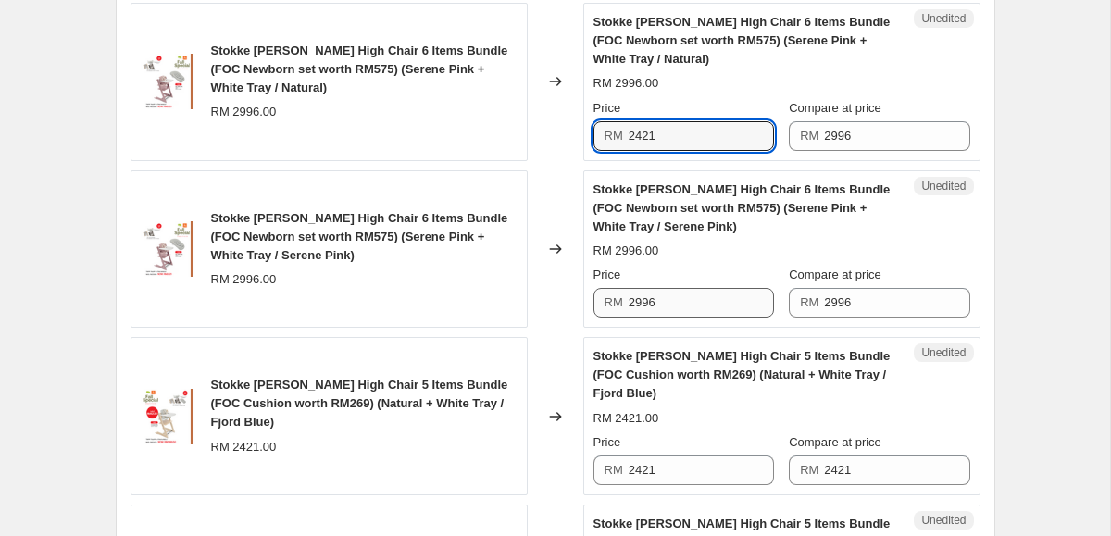
type input "2421"
click at [710, 302] on input "2996" at bounding box center [701, 303] width 145 height 30
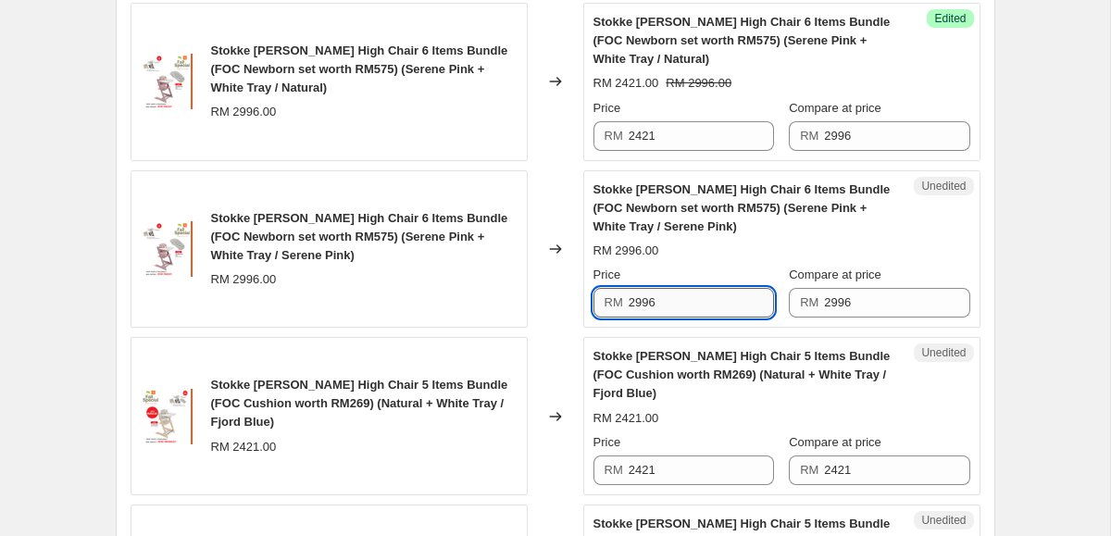
click at [710, 302] on input "2996" at bounding box center [701, 303] width 145 height 30
paste input "421"
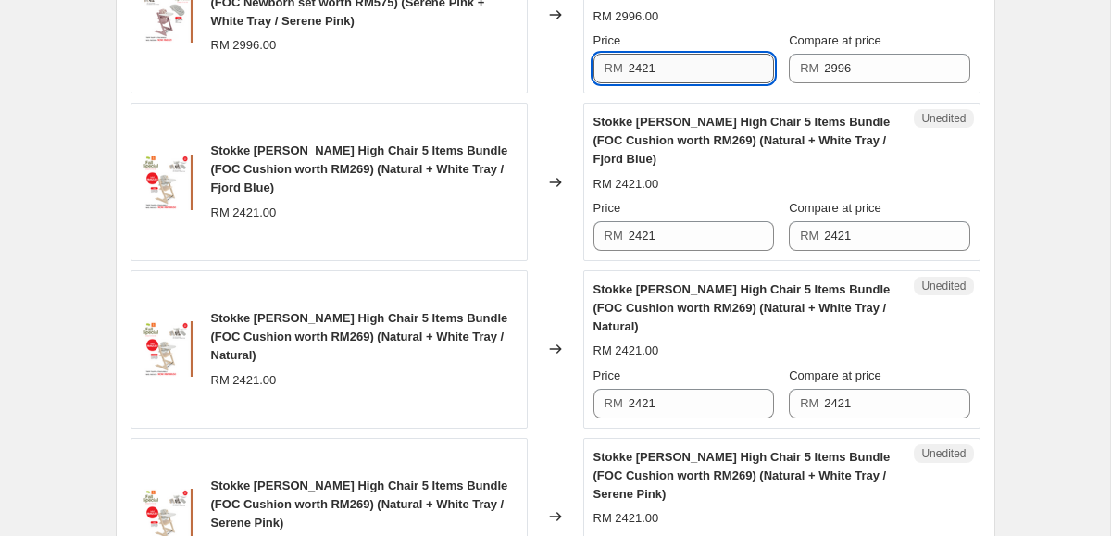
scroll to position [1563, 0]
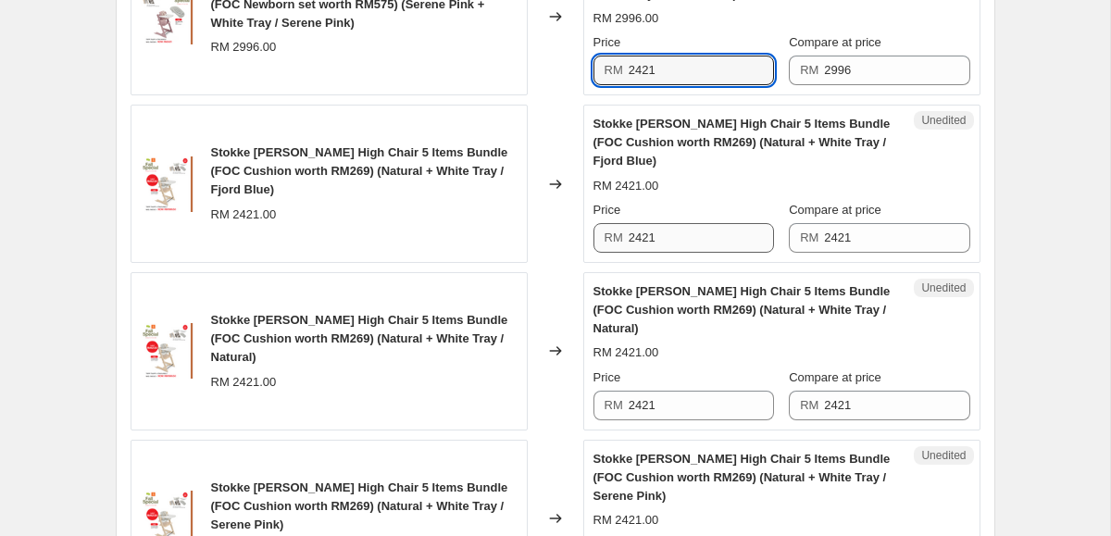
type input "2421"
click at [676, 242] on input "2421" at bounding box center [701, 238] width 145 height 30
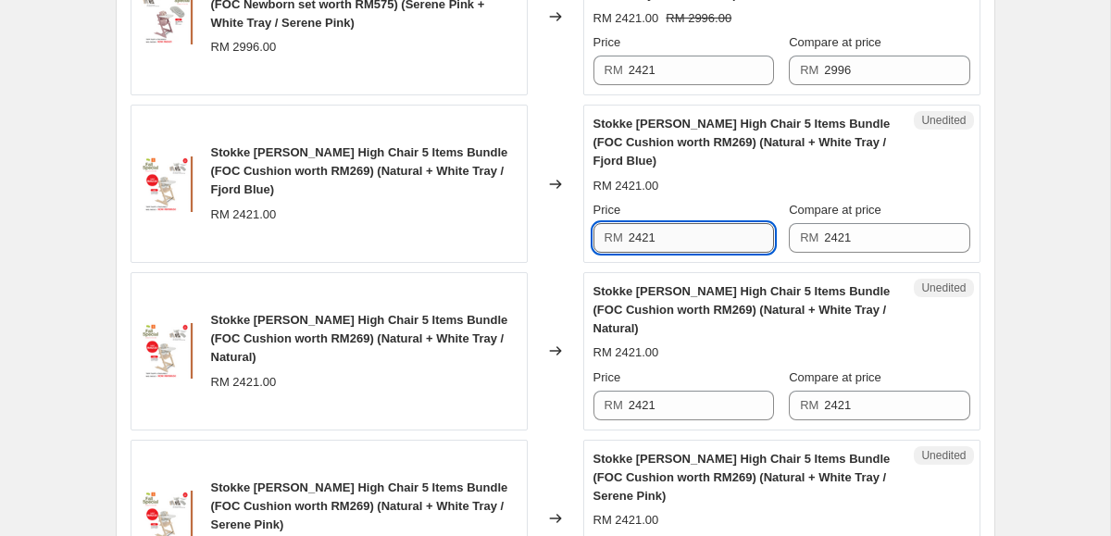
click at [676, 242] on input "2421" at bounding box center [701, 238] width 145 height 30
type input "1999.5"
click at [691, 241] on input "1999.5" at bounding box center [701, 238] width 145 height 30
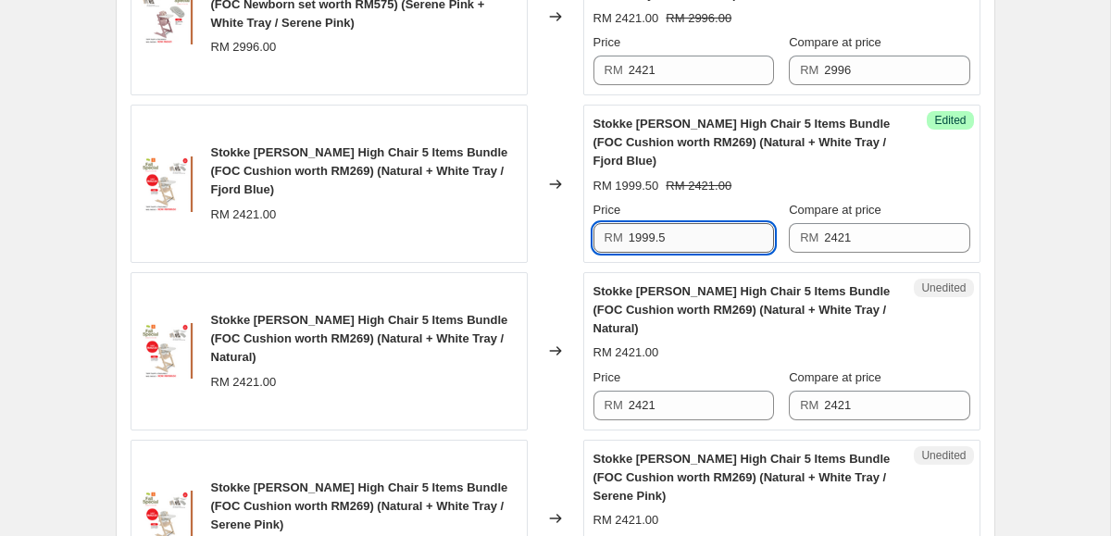
click at [691, 241] on input "1999.5" at bounding box center [701, 238] width 145 height 30
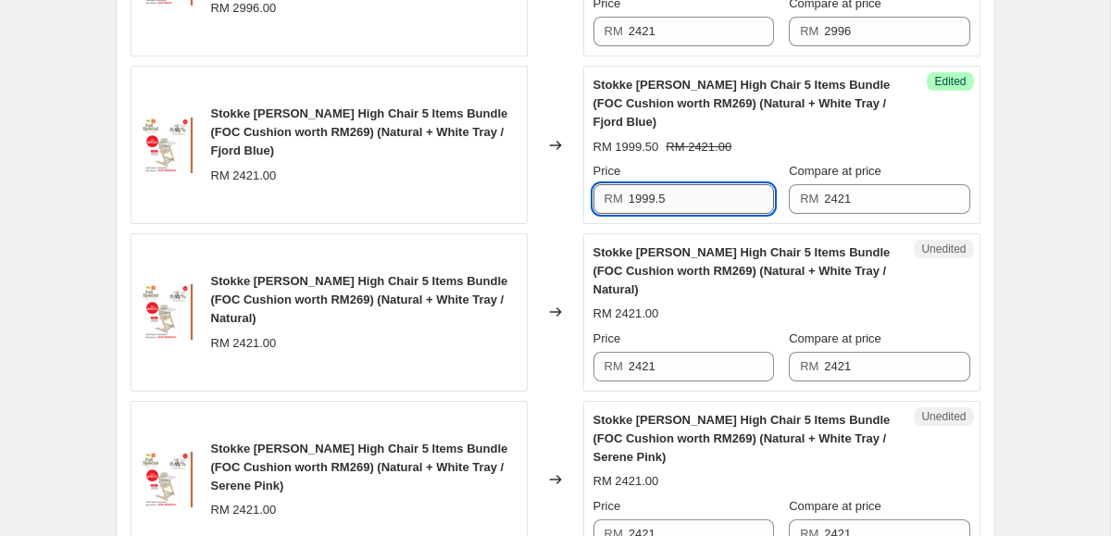
scroll to position [1603, 0]
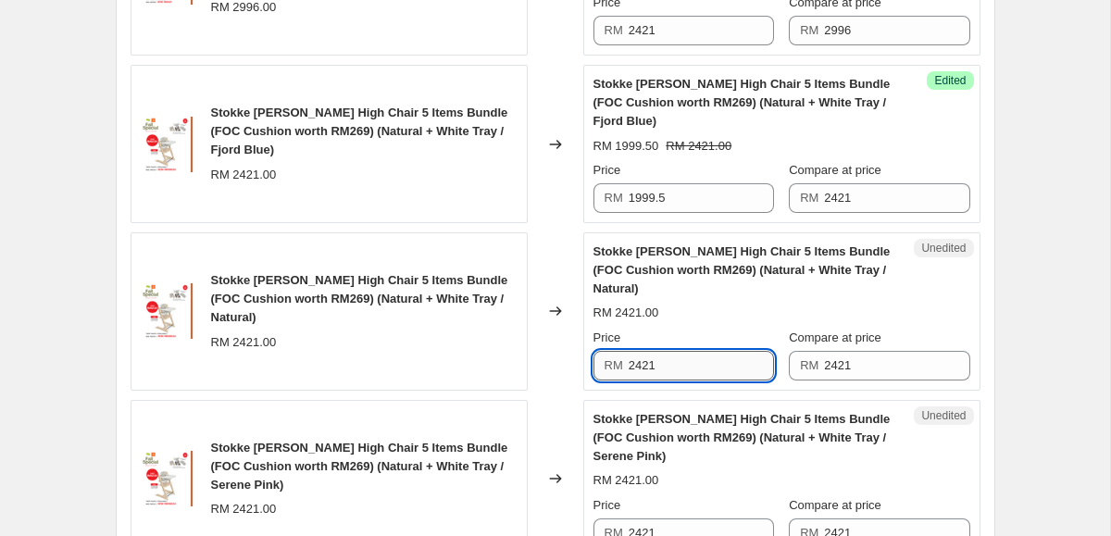
click at [678, 361] on input "2421" at bounding box center [701, 366] width 145 height 30
paste input "1999.5"
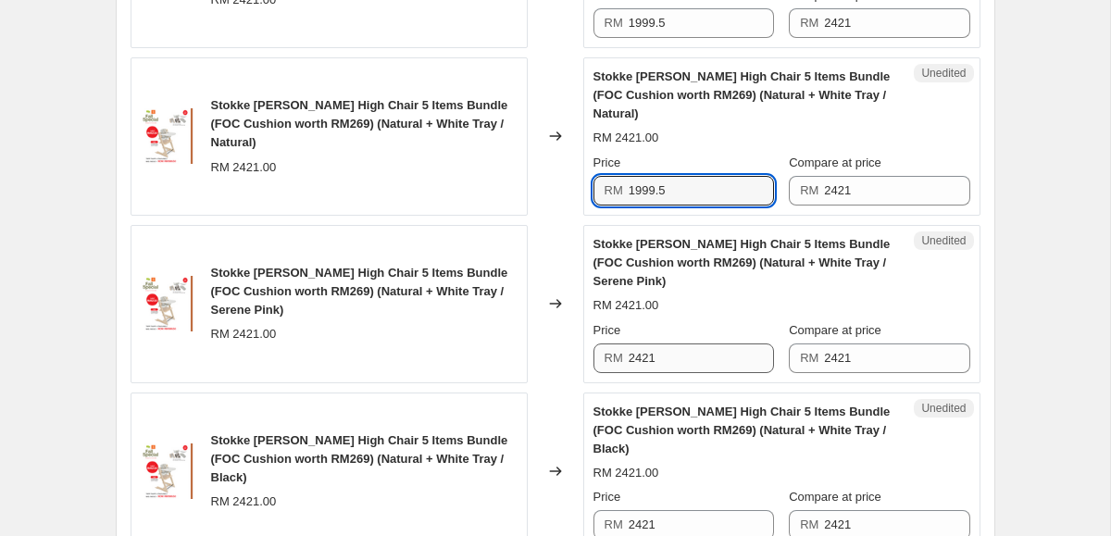
type input "1999.5"
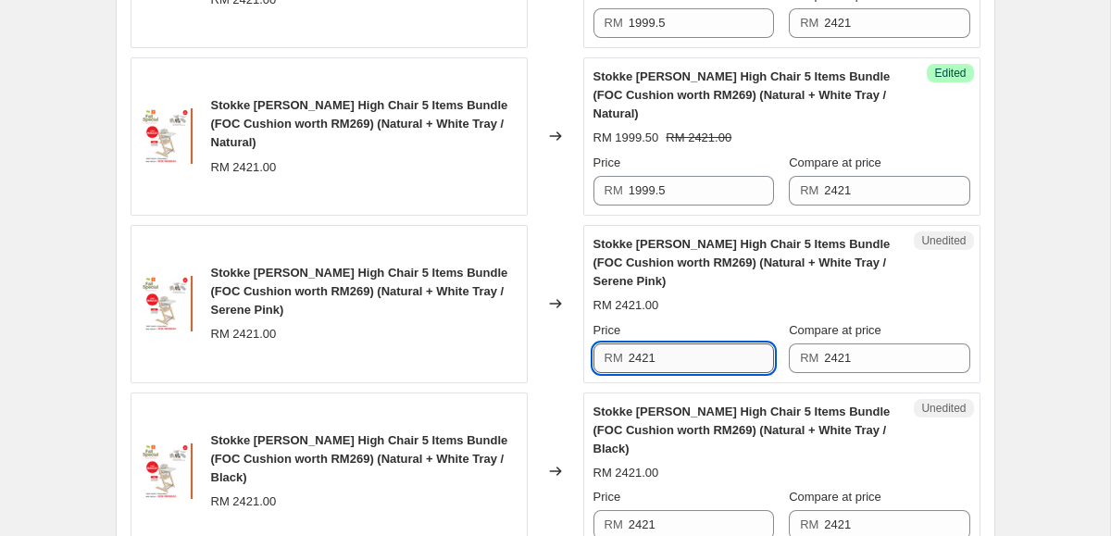
click at [662, 358] on input "2421" at bounding box center [701, 358] width 145 height 30
paste input "1999.5"
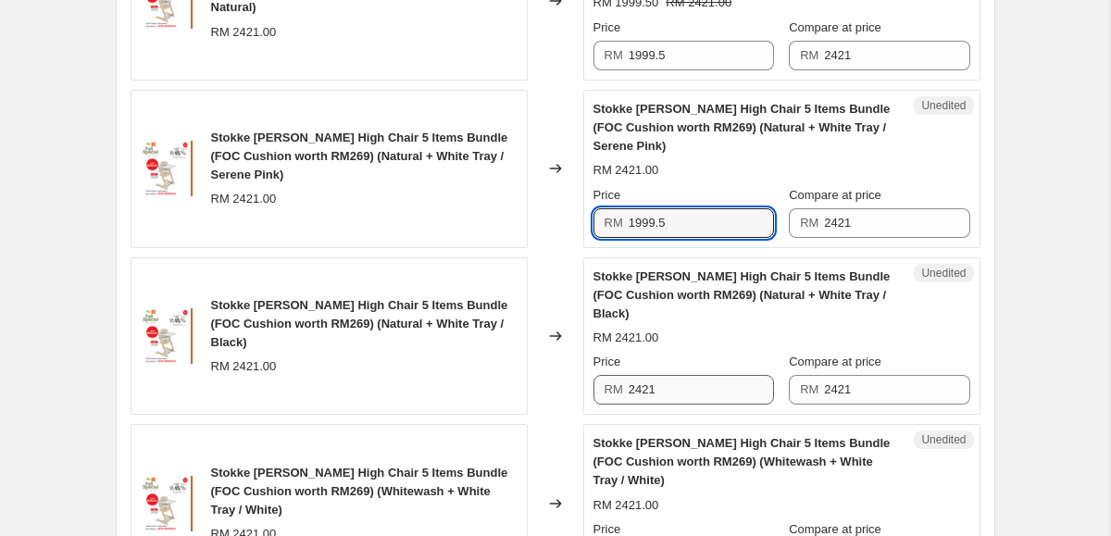
type input "1999.5"
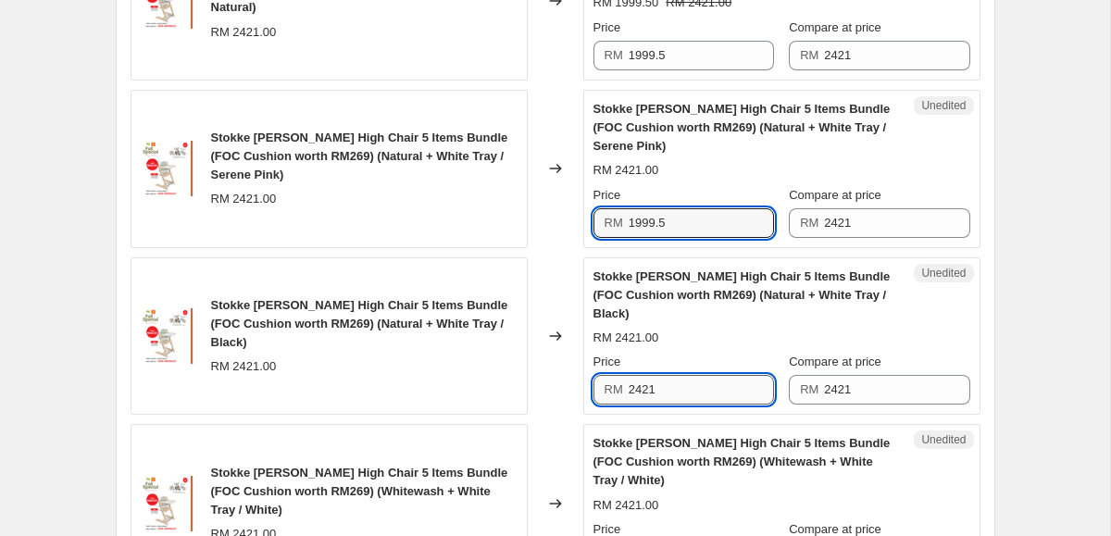
click at [666, 398] on input "2421" at bounding box center [701, 390] width 145 height 30
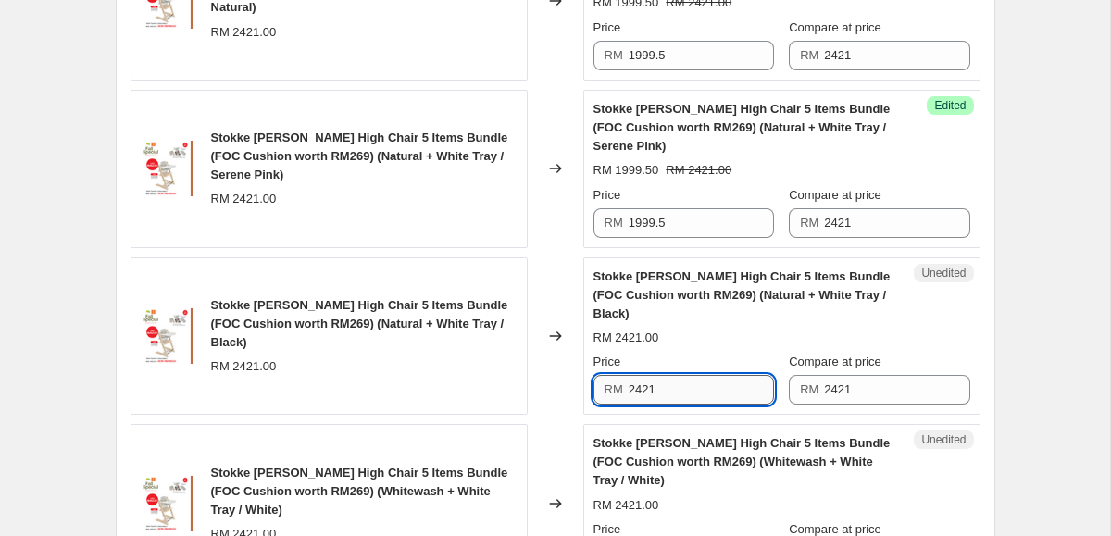
click at [666, 398] on input "2421" at bounding box center [701, 390] width 145 height 30
paste input "1999.5"
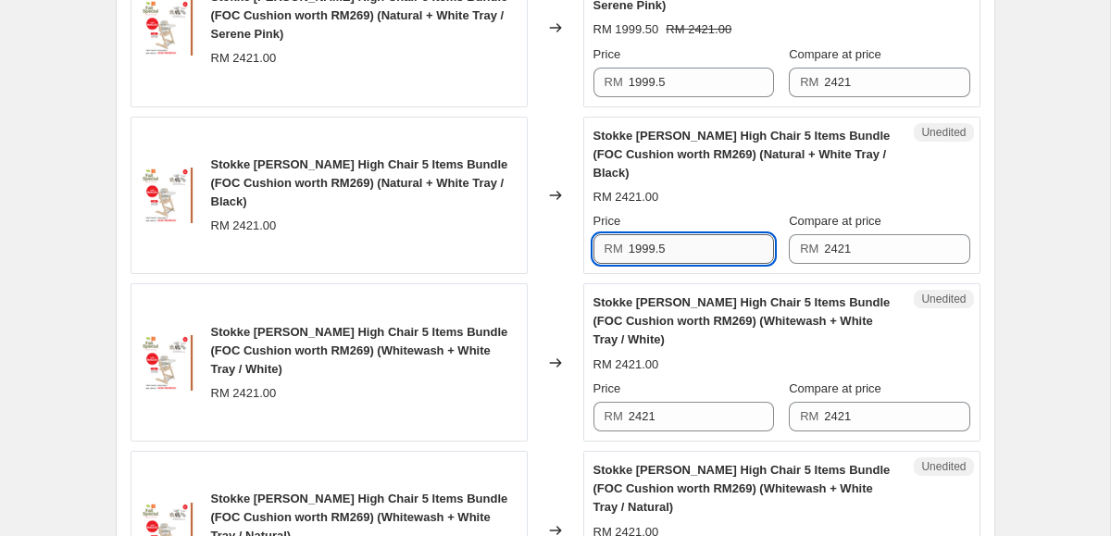
scroll to position [2056, 0]
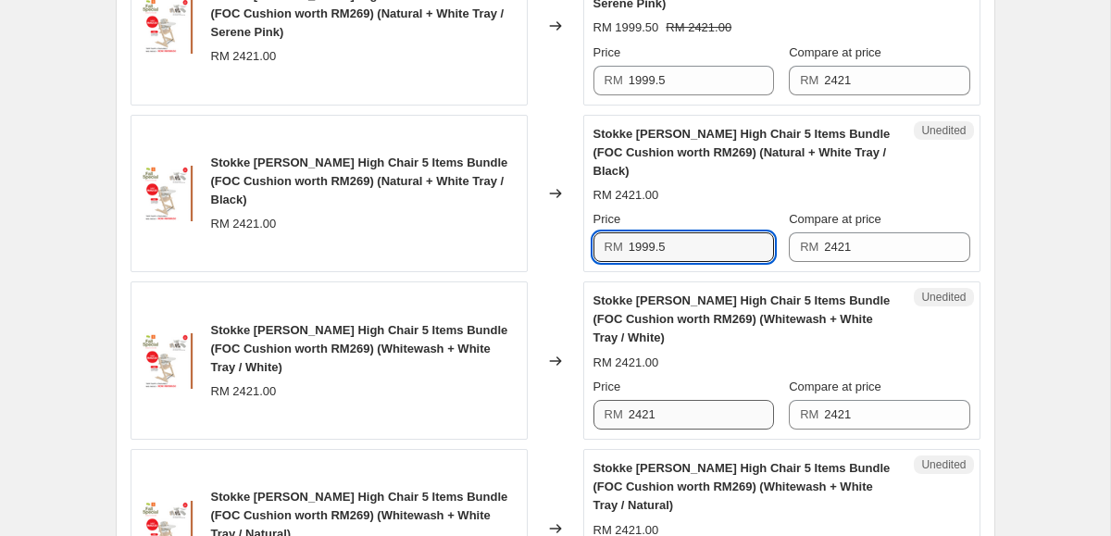
type input "1999.5"
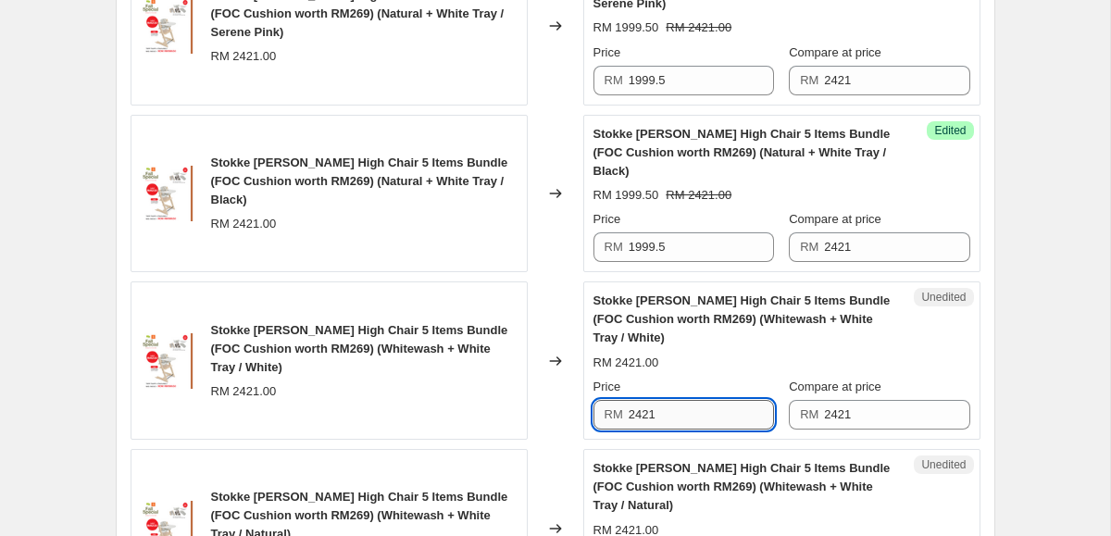
click at [660, 407] on input "2421" at bounding box center [701, 415] width 145 height 30
paste input "1999.5"
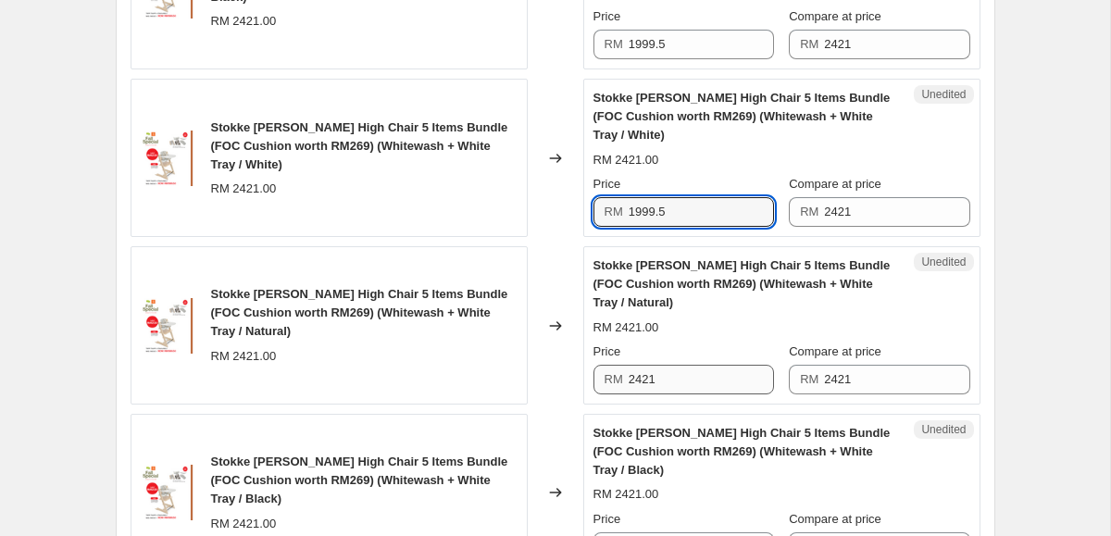
type input "1999.5"
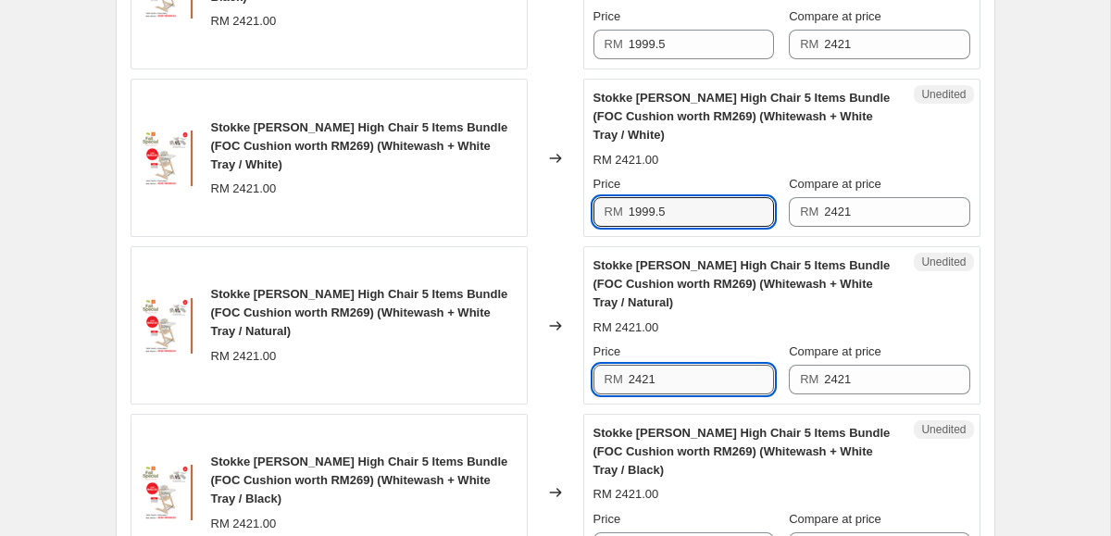
click at [671, 392] on input "2421" at bounding box center [701, 380] width 145 height 30
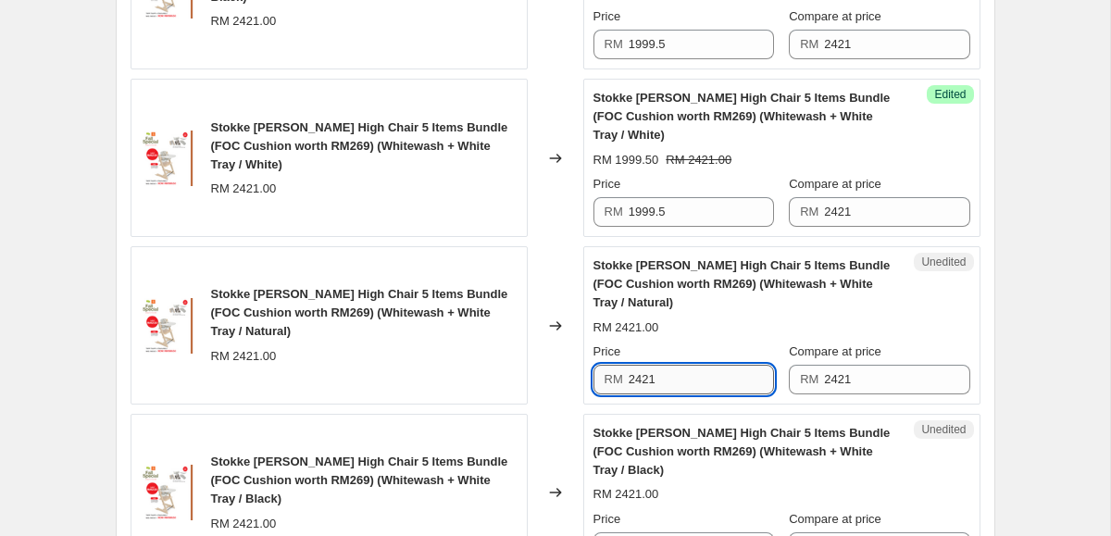
click at [671, 392] on input "2421" at bounding box center [701, 380] width 145 height 30
paste input "1999.5"
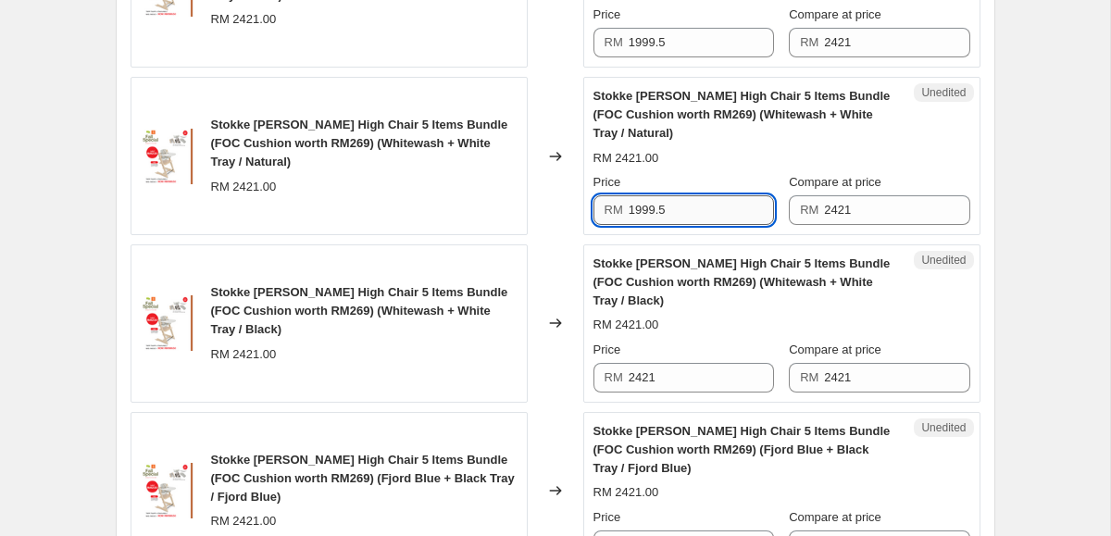
scroll to position [2426, 0]
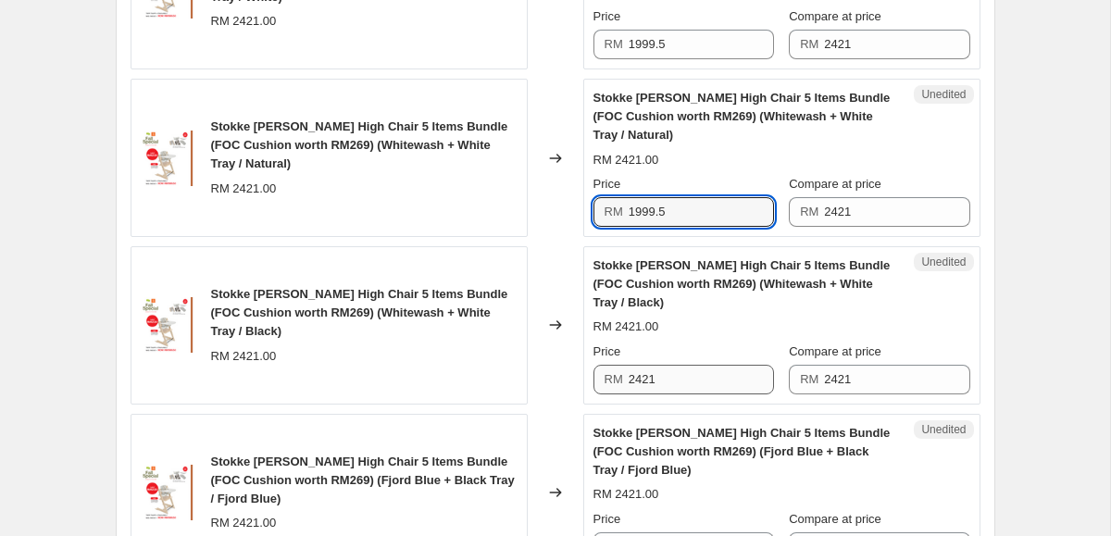
type input "1999.5"
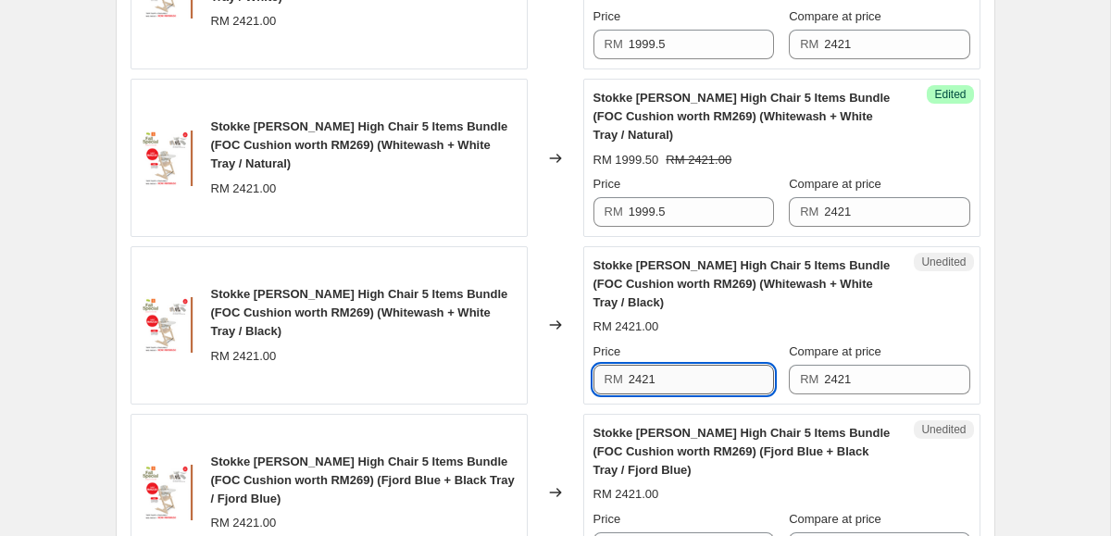
click at [692, 372] on input "2421" at bounding box center [701, 380] width 145 height 30
click at [691, 372] on input "2421" at bounding box center [701, 380] width 145 height 30
paste input "1999.5"
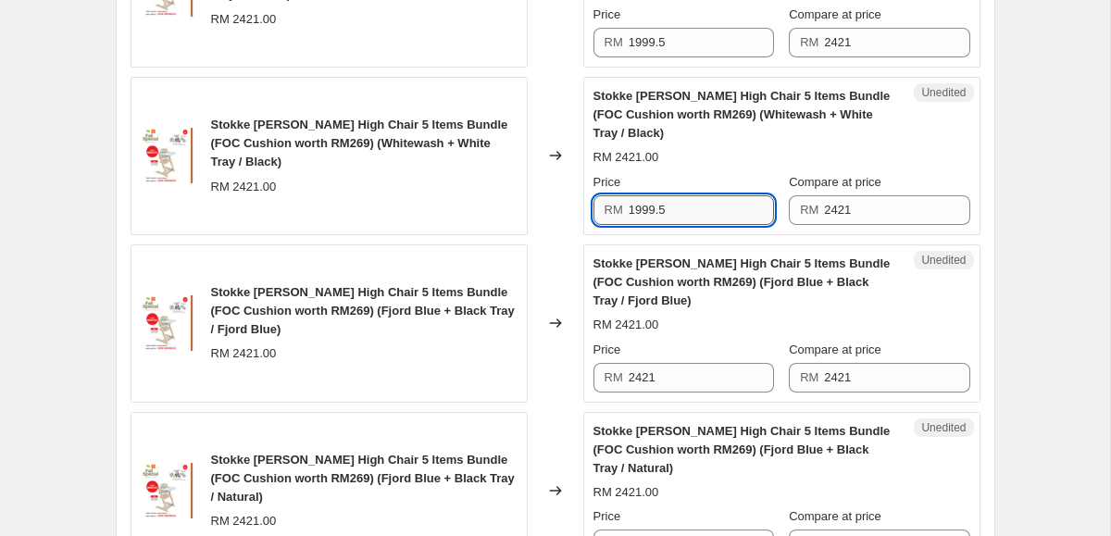
scroll to position [2609, 0]
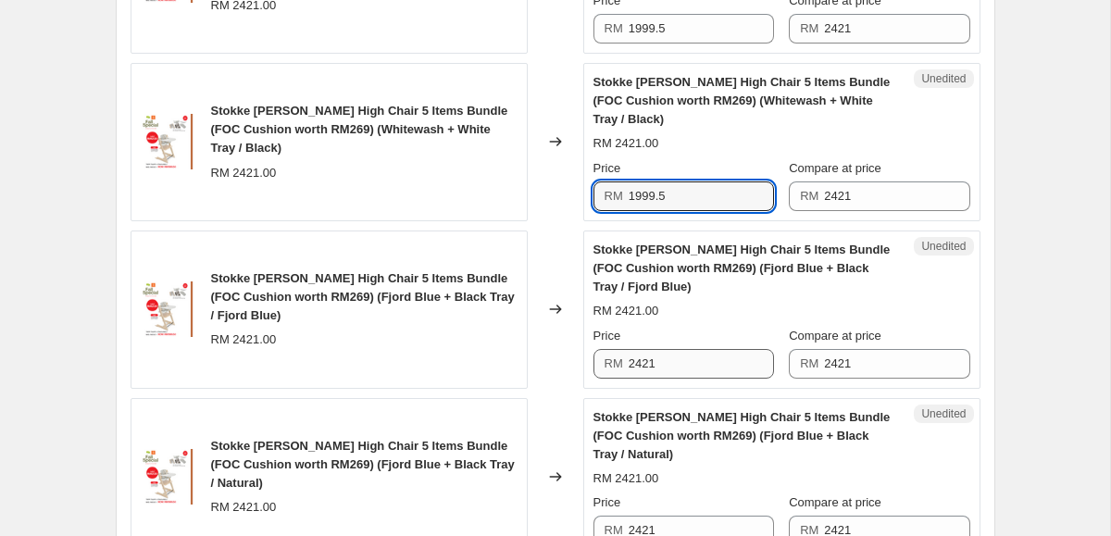
type input "1999.5"
click at [663, 368] on input "2421" at bounding box center [701, 364] width 145 height 30
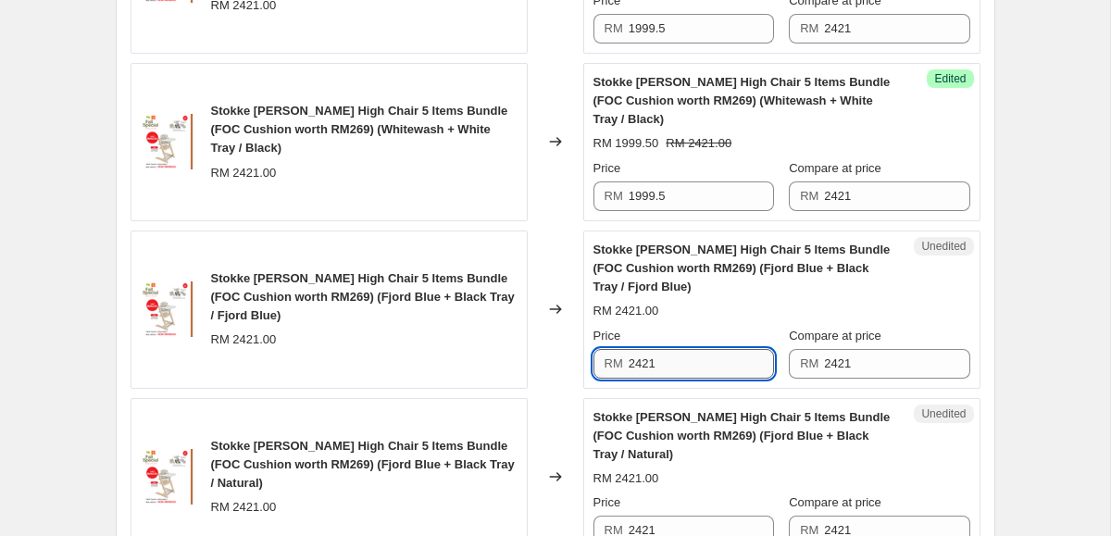
paste input "1999.5"
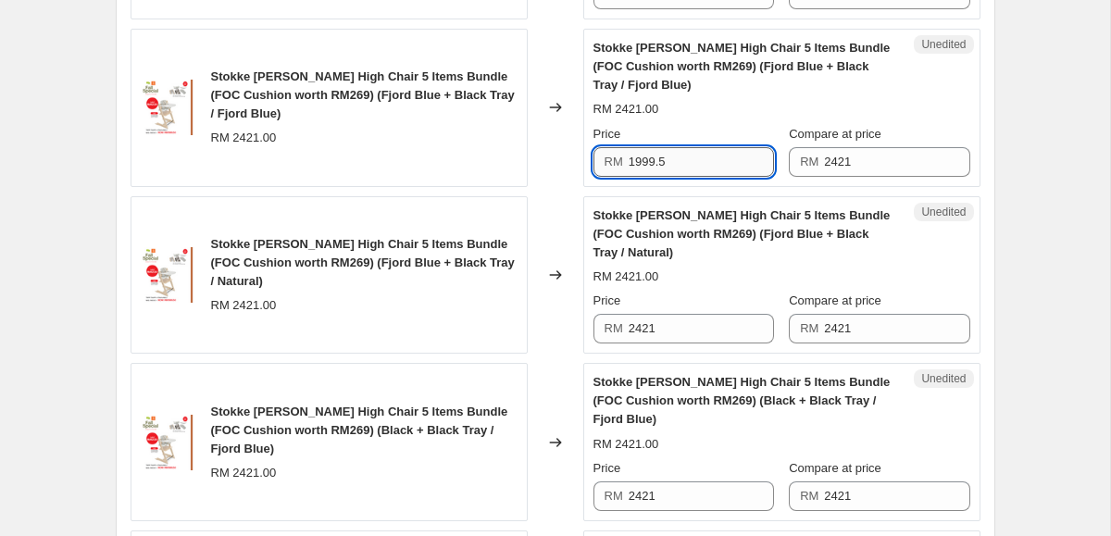
scroll to position [2809, 0]
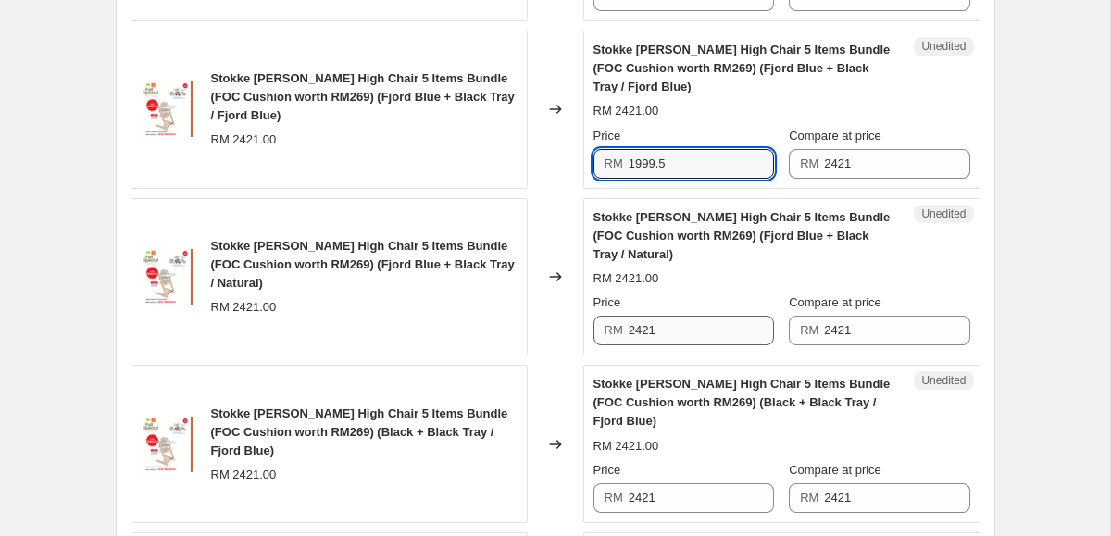
type input "1999.5"
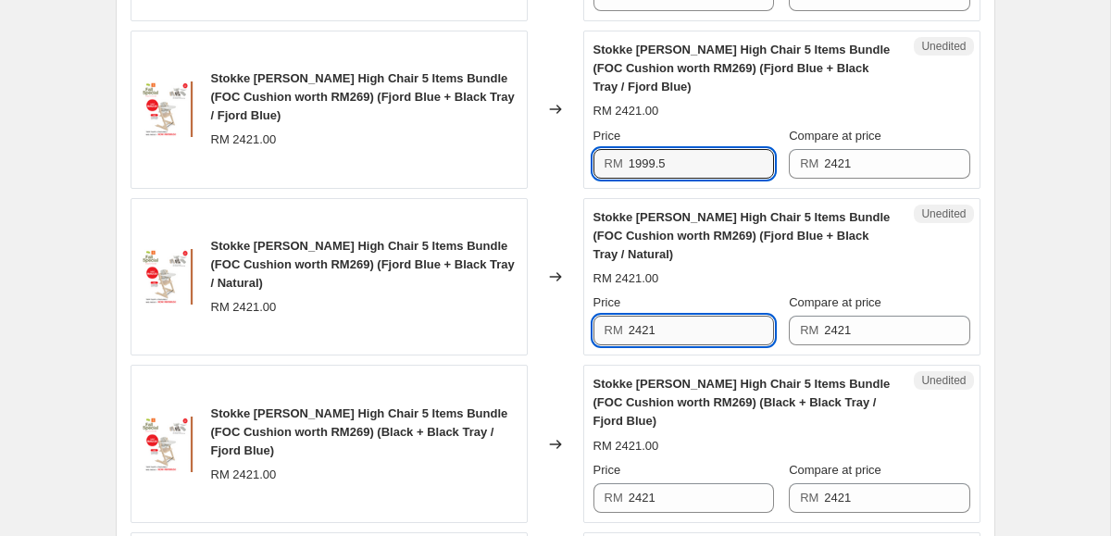
click at [675, 329] on input "2421" at bounding box center [701, 331] width 145 height 30
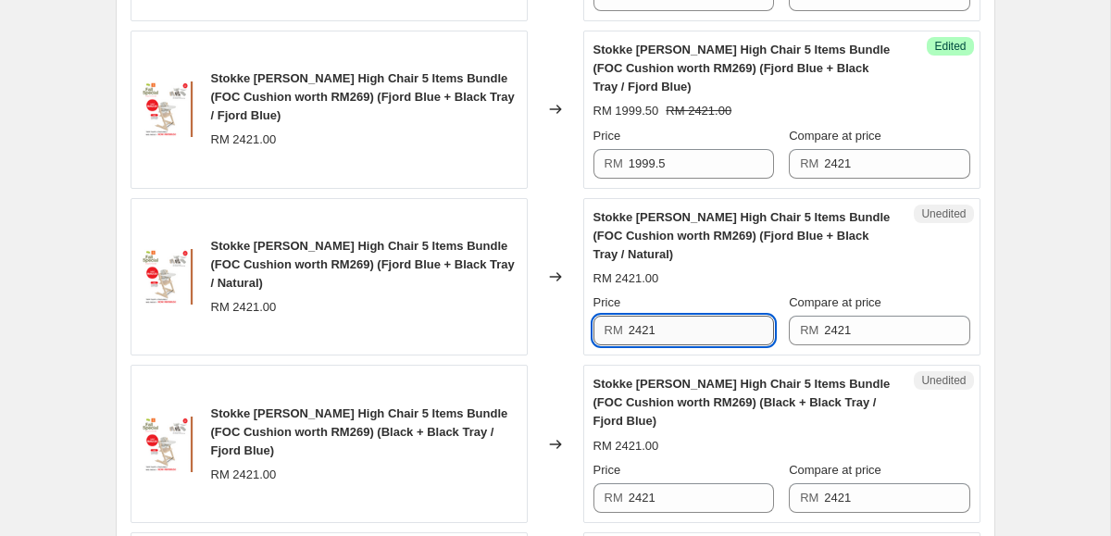
click at [675, 329] on input "2421" at bounding box center [701, 331] width 145 height 30
paste input "1999.5"
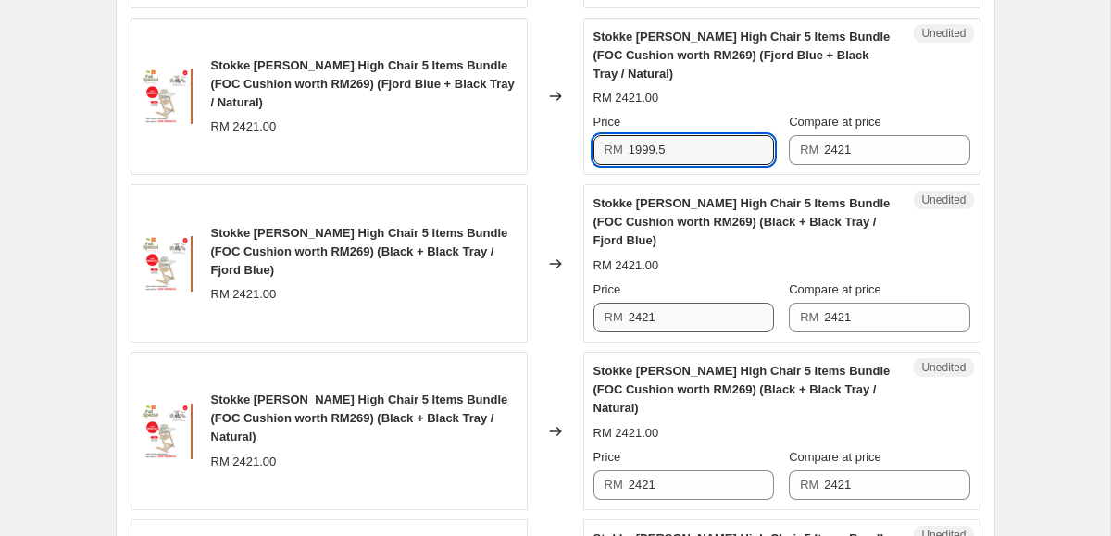
type input "1999.5"
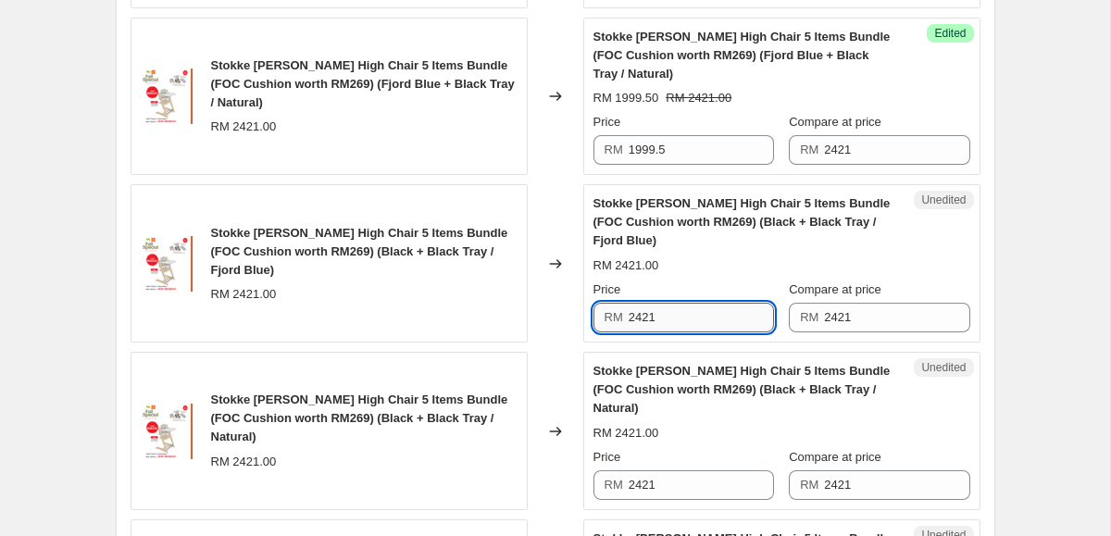
click at [662, 320] on input "2421" at bounding box center [701, 318] width 145 height 30
paste input "1999.5"
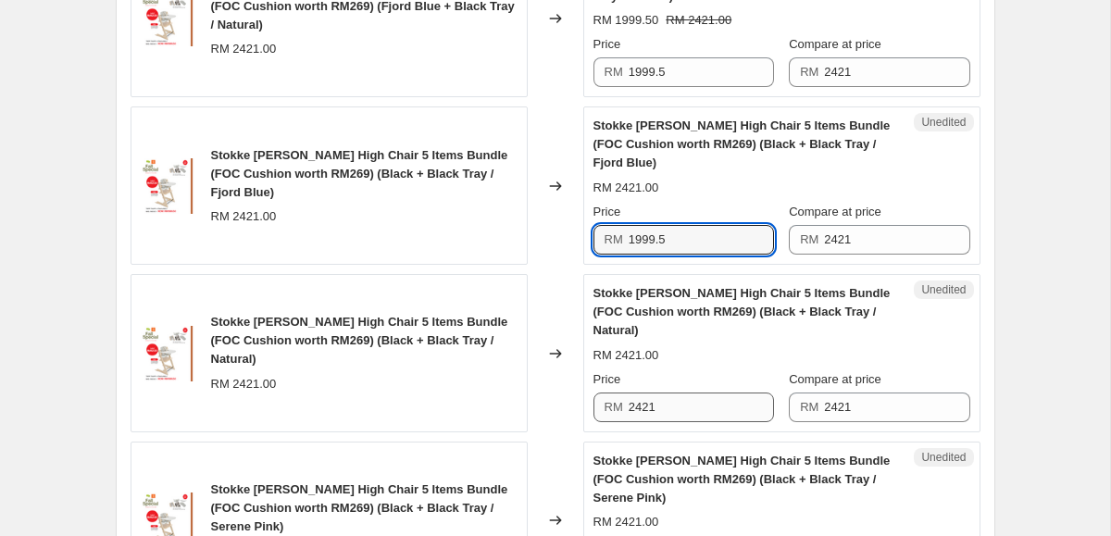
type input "1999.5"
click at [680, 411] on input "2421" at bounding box center [701, 407] width 145 height 30
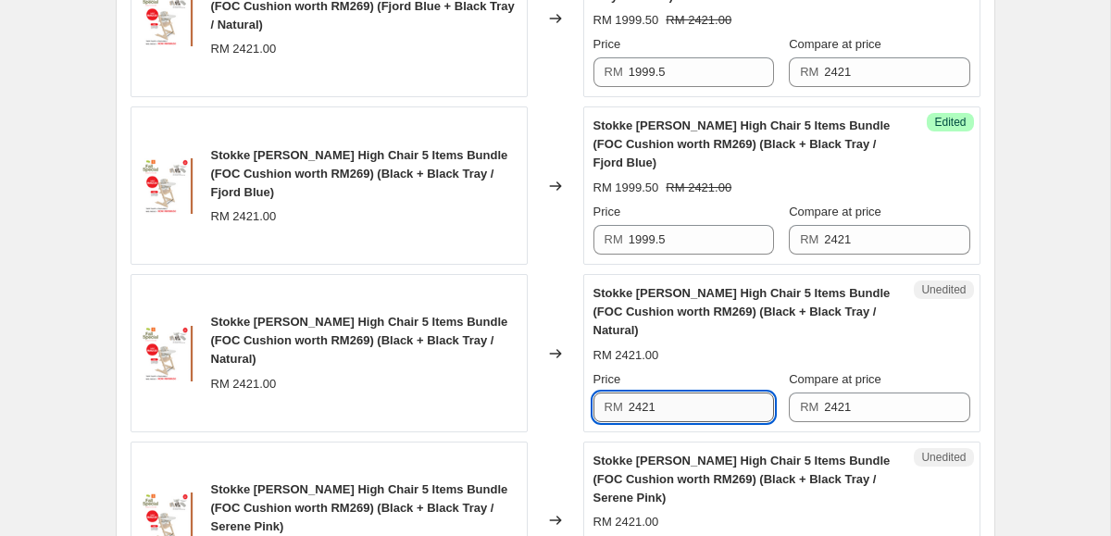
click at [680, 411] on input "2421" at bounding box center [701, 407] width 145 height 30
paste input "1999.5"
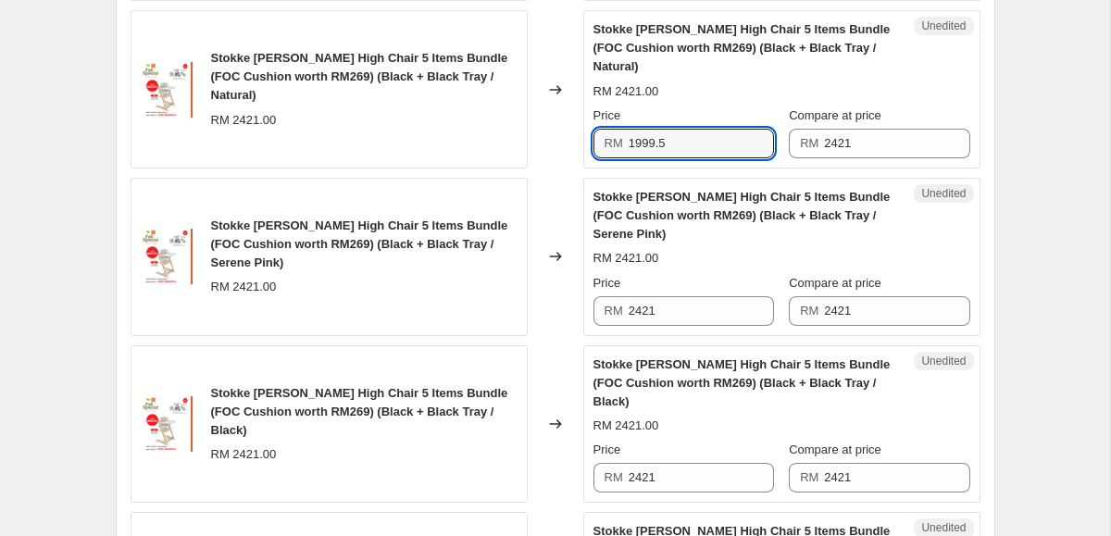
scroll to position [3347, 0]
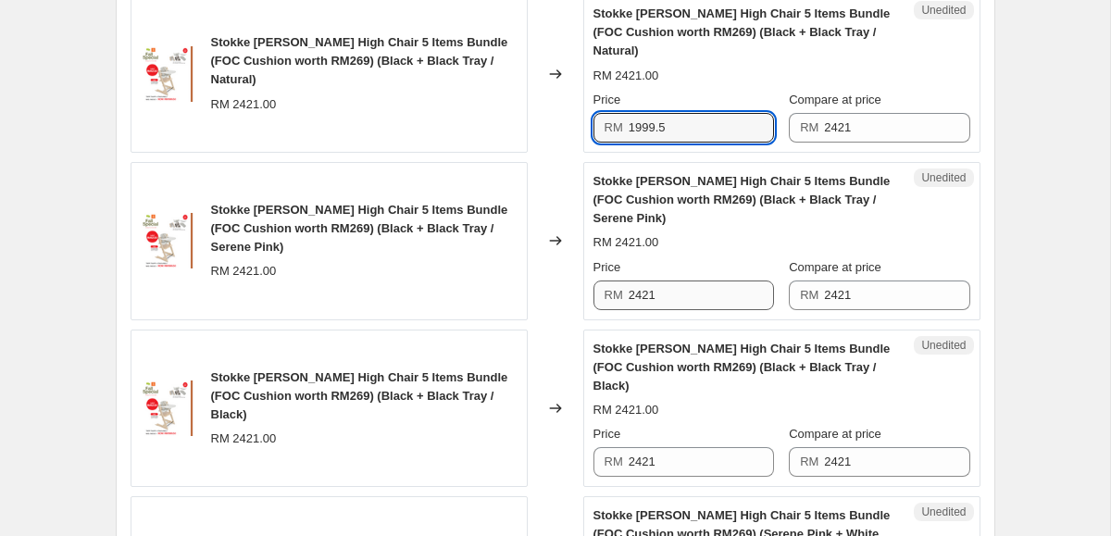
type input "1999.5"
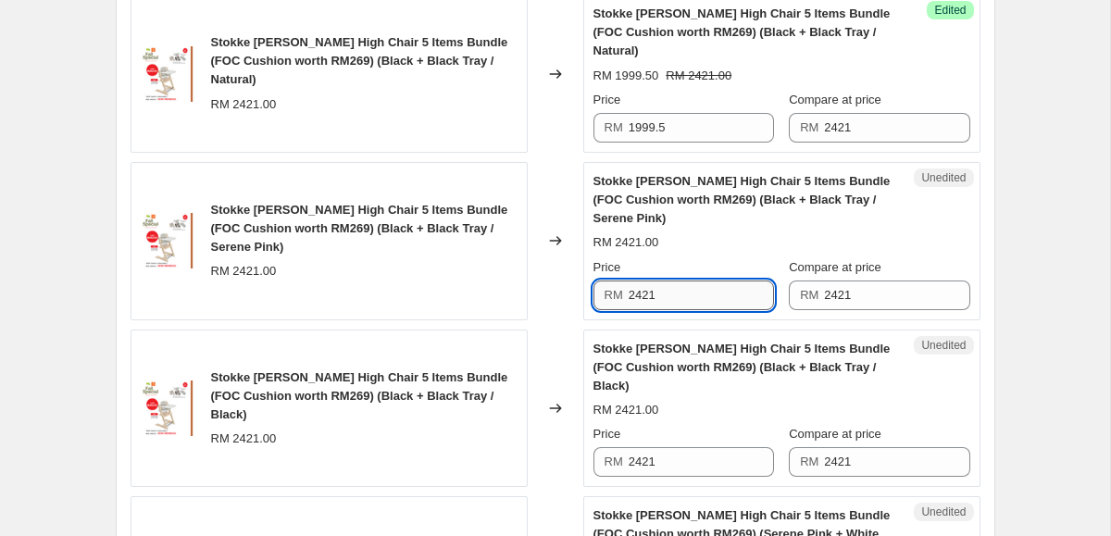
click at [660, 303] on input "2421" at bounding box center [701, 295] width 145 height 30
paste input "1999.5"
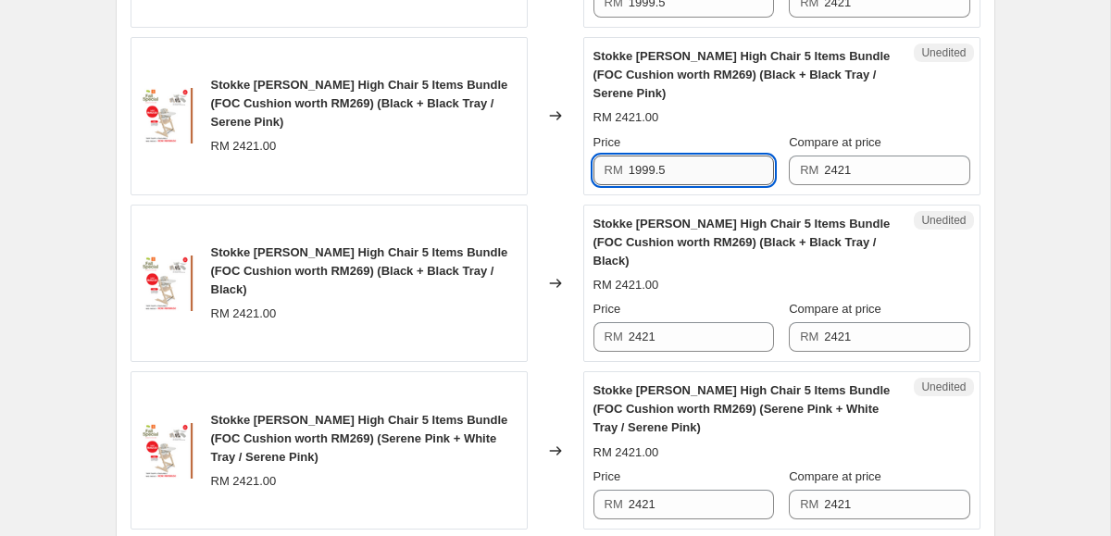
scroll to position [3497, 0]
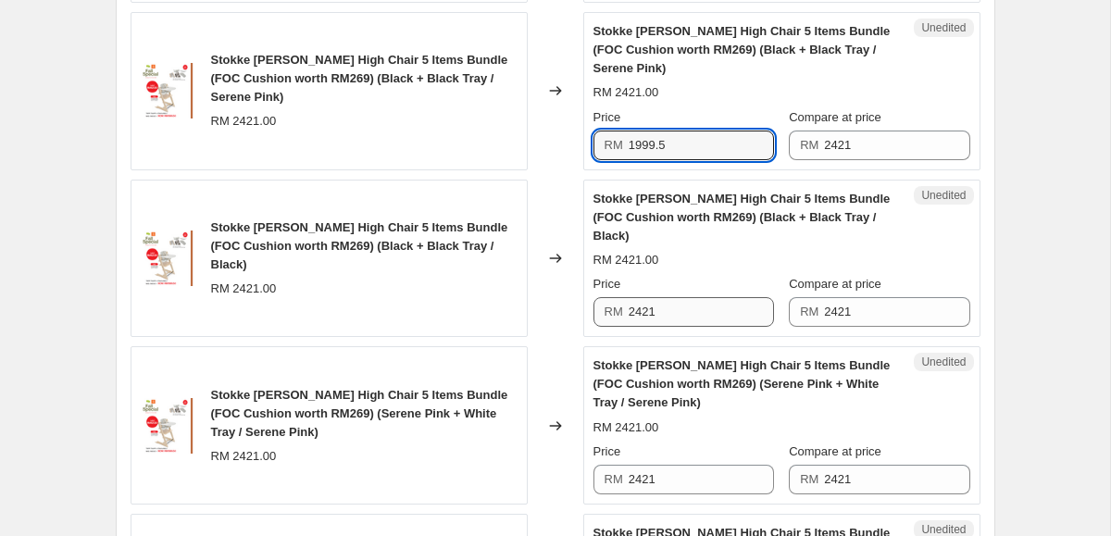
type input "1999.5"
click at [664, 299] on input "2421" at bounding box center [701, 312] width 145 height 30
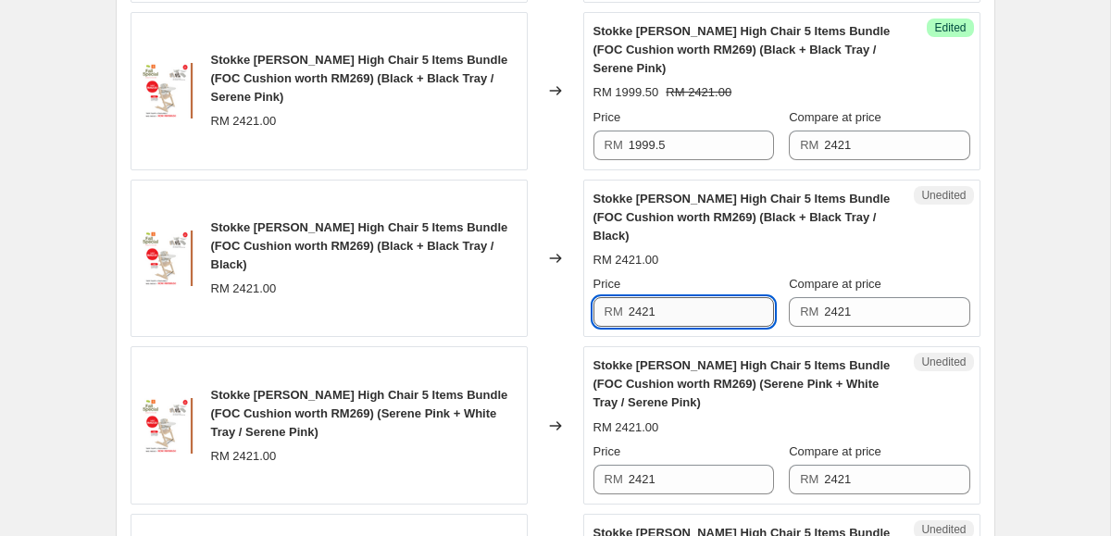
click at [664, 299] on input "2421" at bounding box center [701, 312] width 145 height 30
paste input "1999.5"
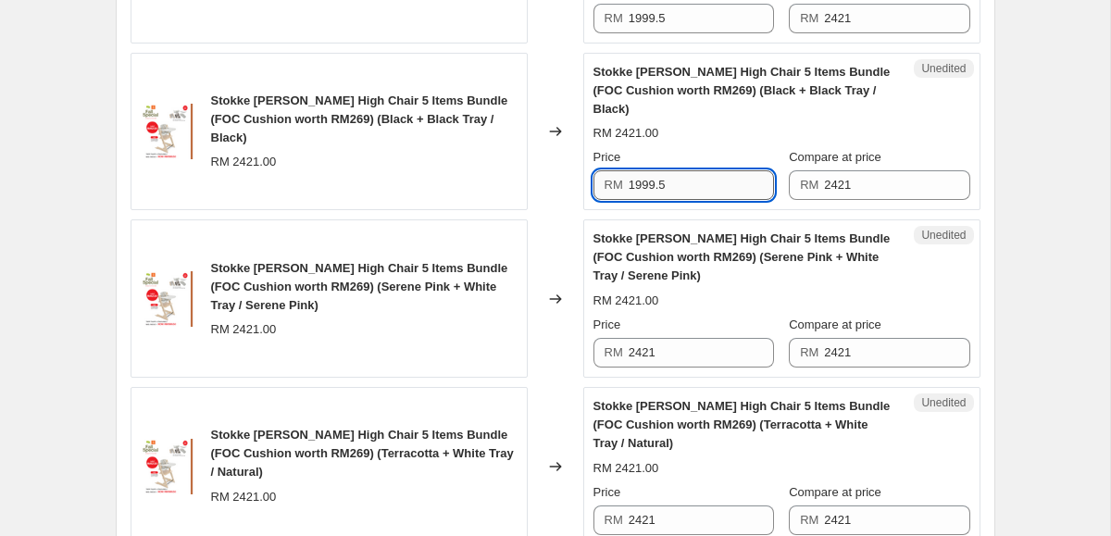
scroll to position [3630, 0]
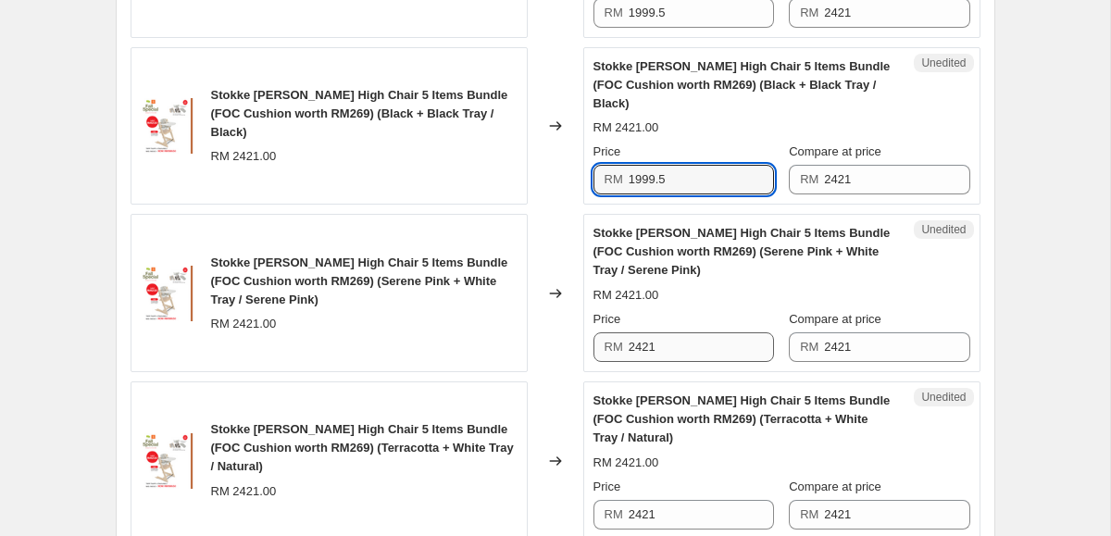
type input "1999.5"
click at [676, 332] on input "2421" at bounding box center [701, 347] width 145 height 30
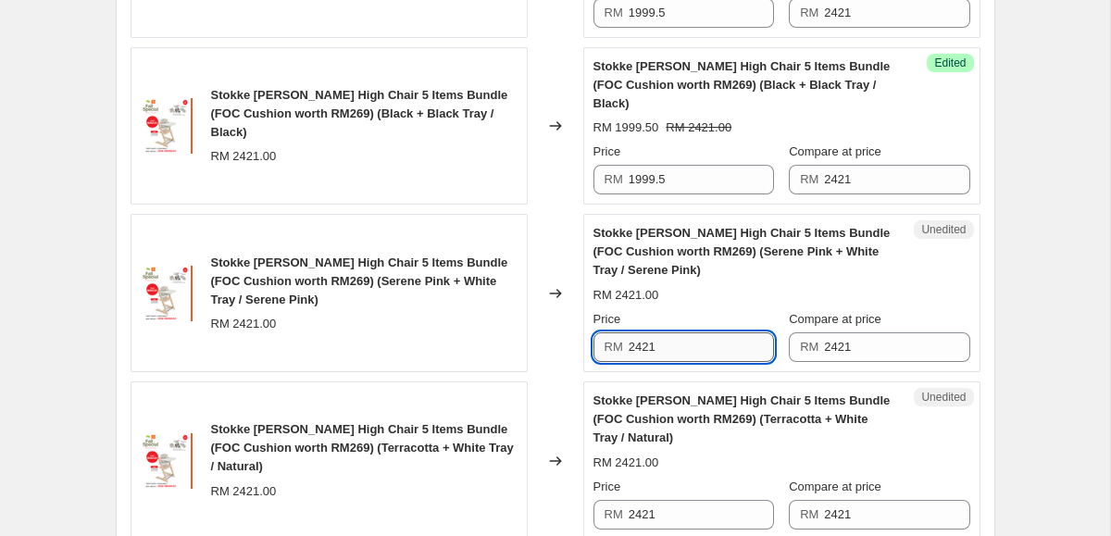
click at [676, 332] on input "2421" at bounding box center [701, 347] width 145 height 30
paste input "1999.5"
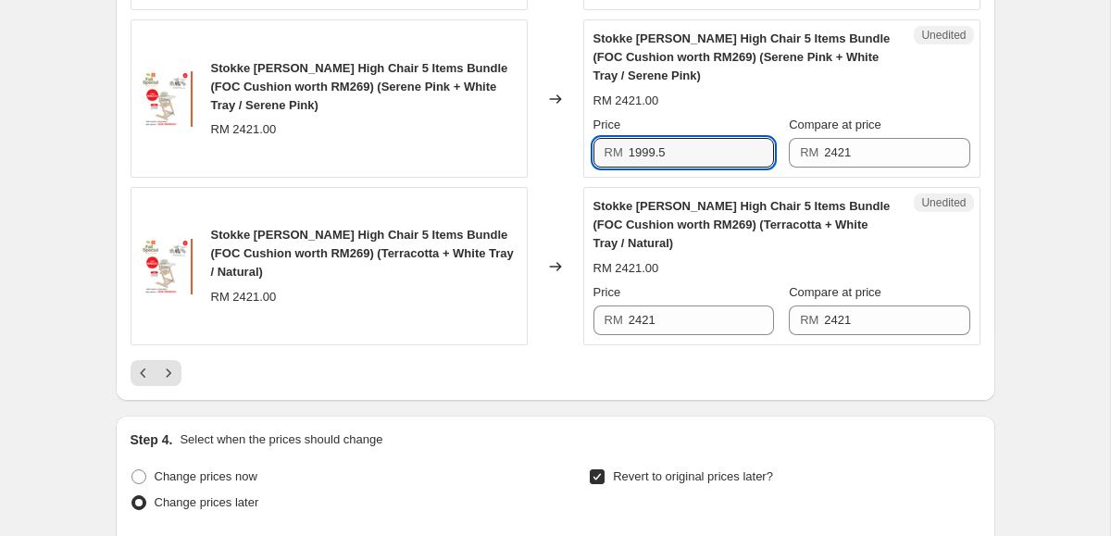
scroll to position [3823, 0]
type input "1999.5"
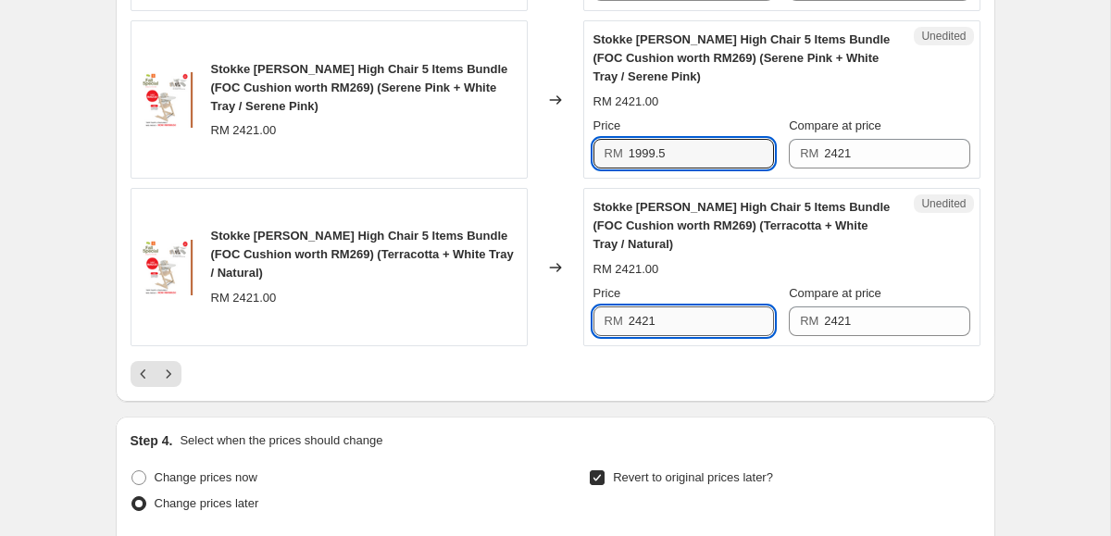
click at [661, 306] on input "2421" at bounding box center [701, 321] width 145 height 30
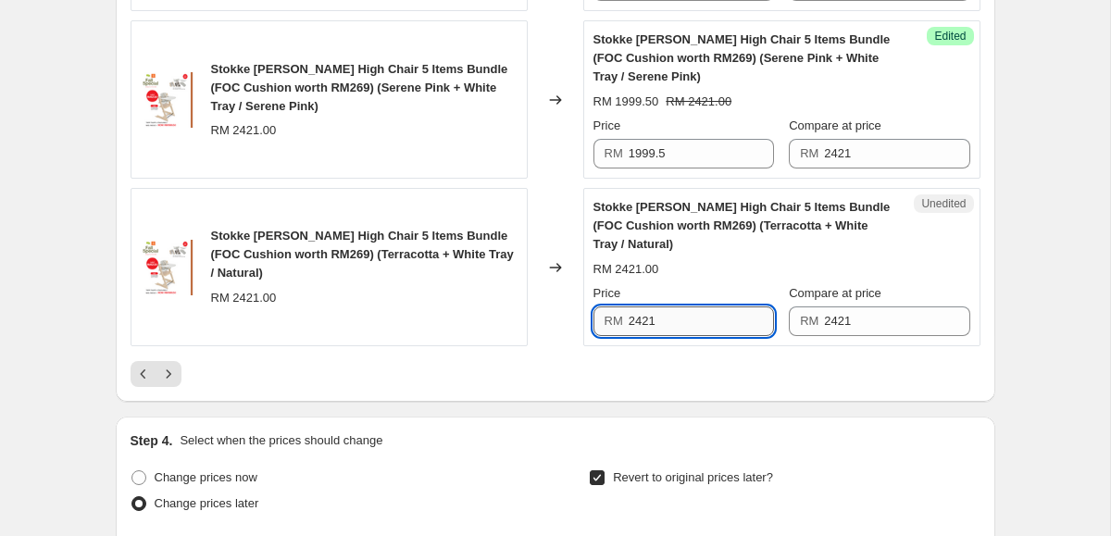
click at [661, 306] on input "2421" at bounding box center [701, 321] width 145 height 30
paste input "1999.5"
type input "1999.5"
click at [163, 365] on icon "Next" at bounding box center [168, 374] width 19 height 19
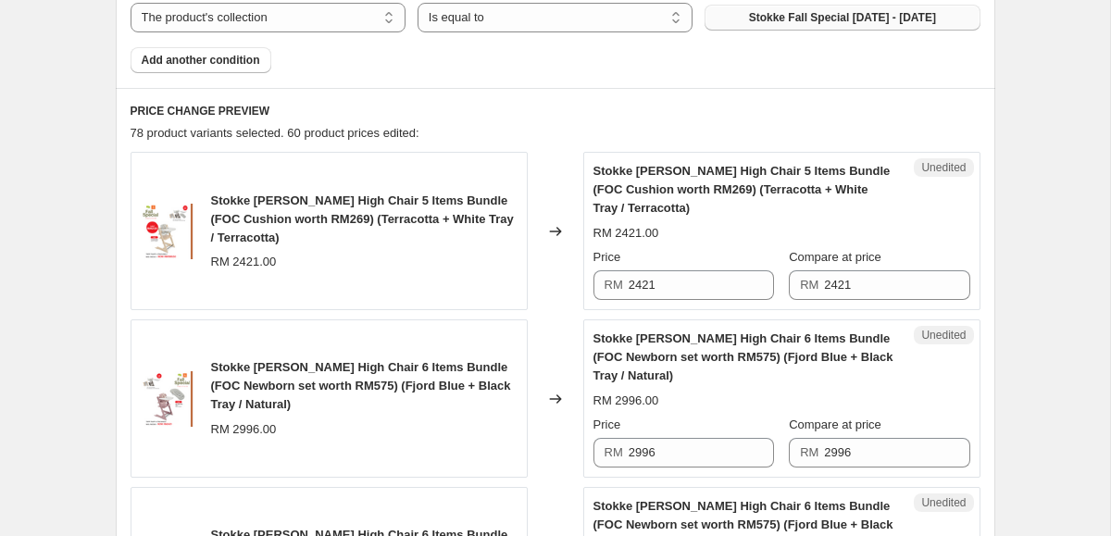
scroll to position [703, 0]
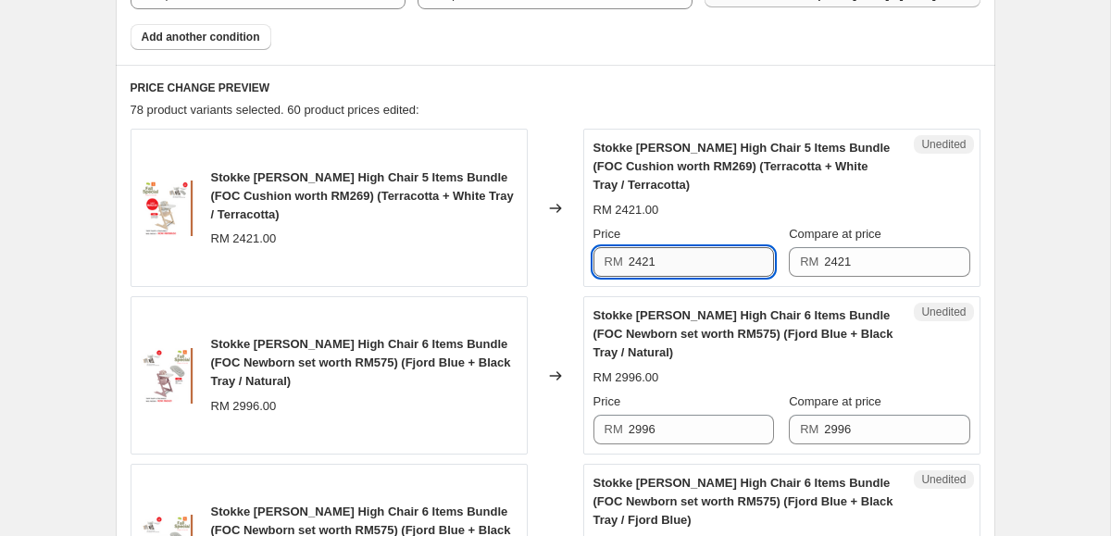
click at [739, 263] on input "2421" at bounding box center [701, 262] width 145 height 30
paste input "1999.5"
type input "1999.5"
click at [687, 424] on input "2996" at bounding box center [701, 430] width 145 height 30
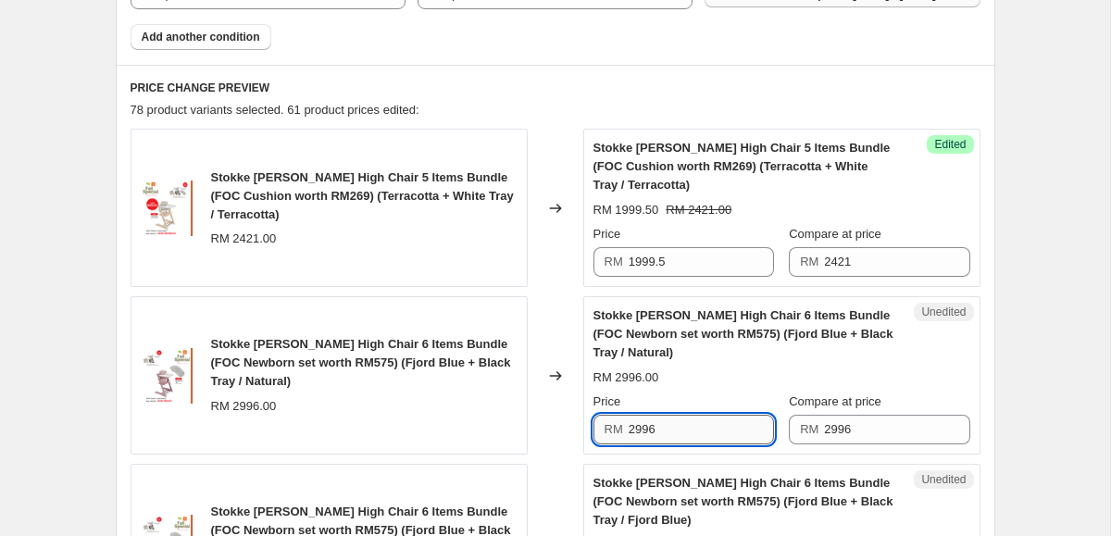
click at [687, 424] on input "2996" at bounding box center [701, 430] width 145 height 30
paste input "1999.5"
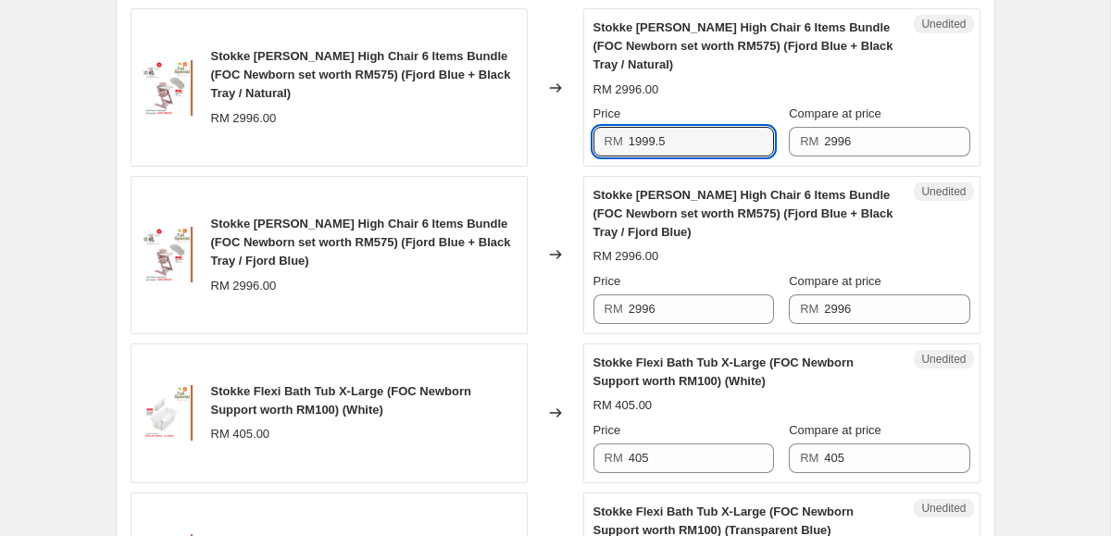
scroll to position [999, 0]
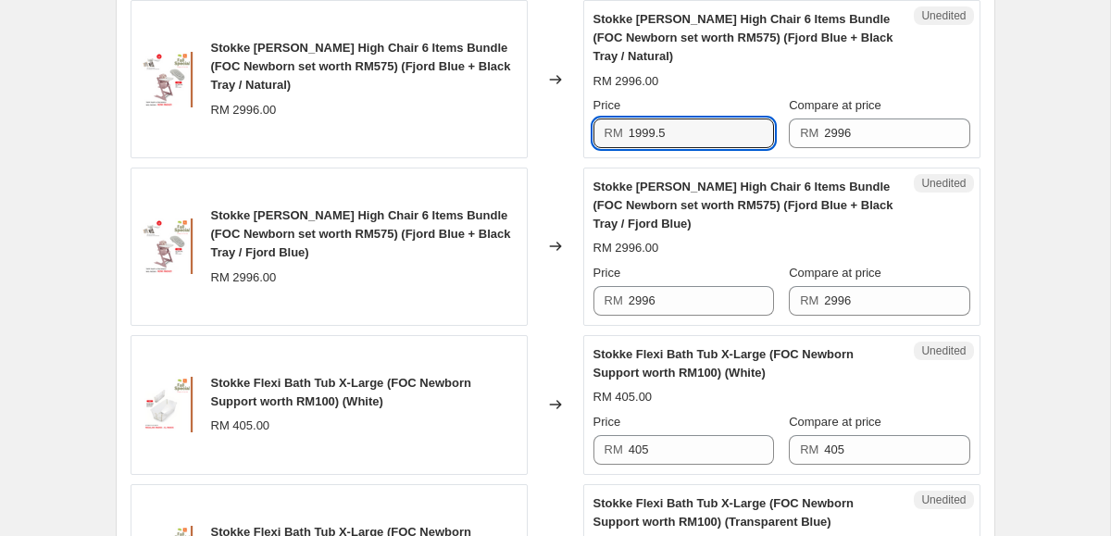
type input "1999.5"
click at [708, 318] on div "Unedited Stokke [PERSON_NAME] High Chair 6 Items Bundle (FOC Newborn set worth …" at bounding box center [781, 247] width 397 height 158
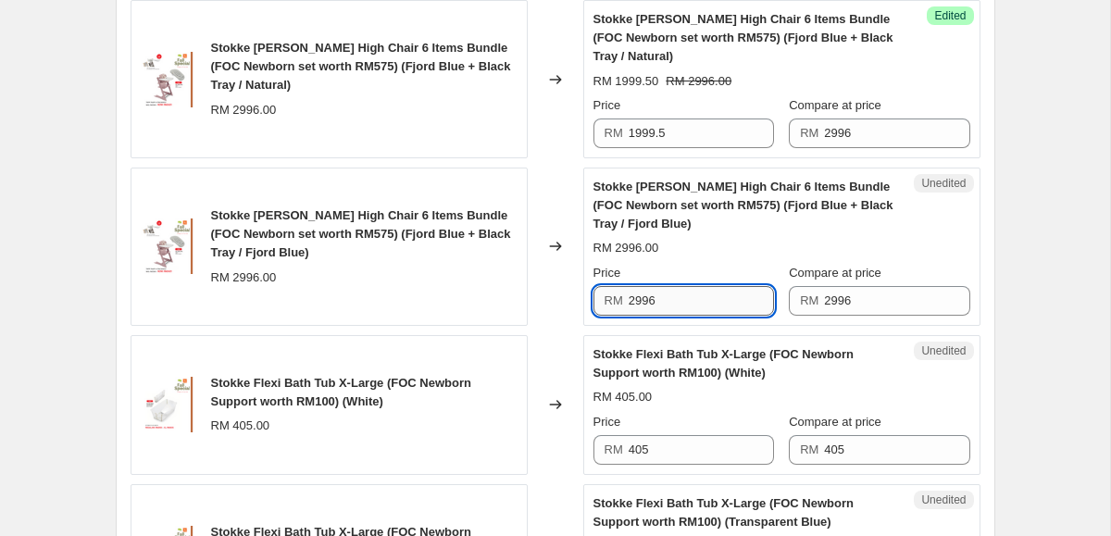
click at [697, 310] on input "2996" at bounding box center [701, 301] width 145 height 30
paste input "1999.5"
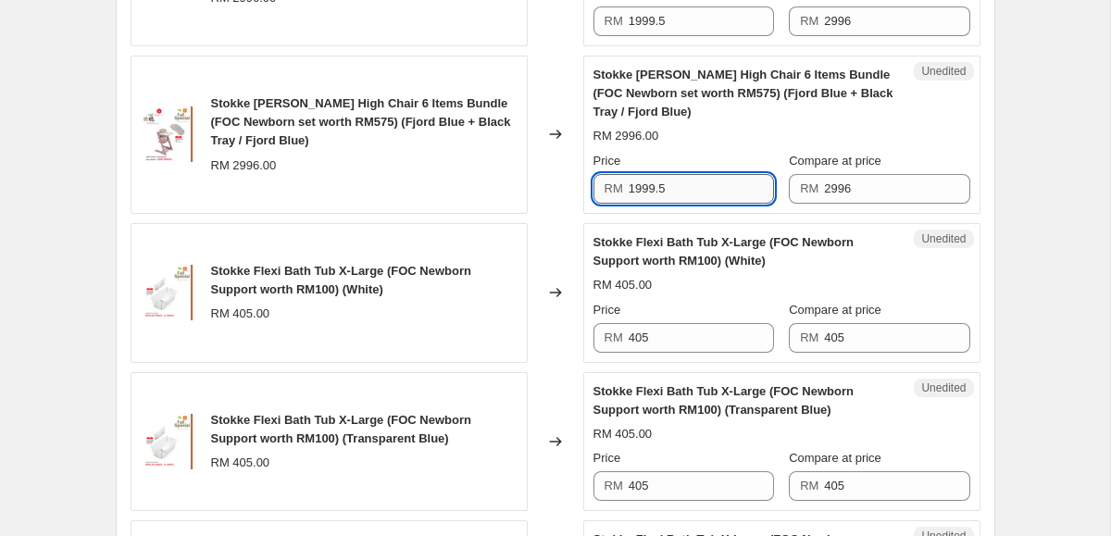
scroll to position [1115, 0]
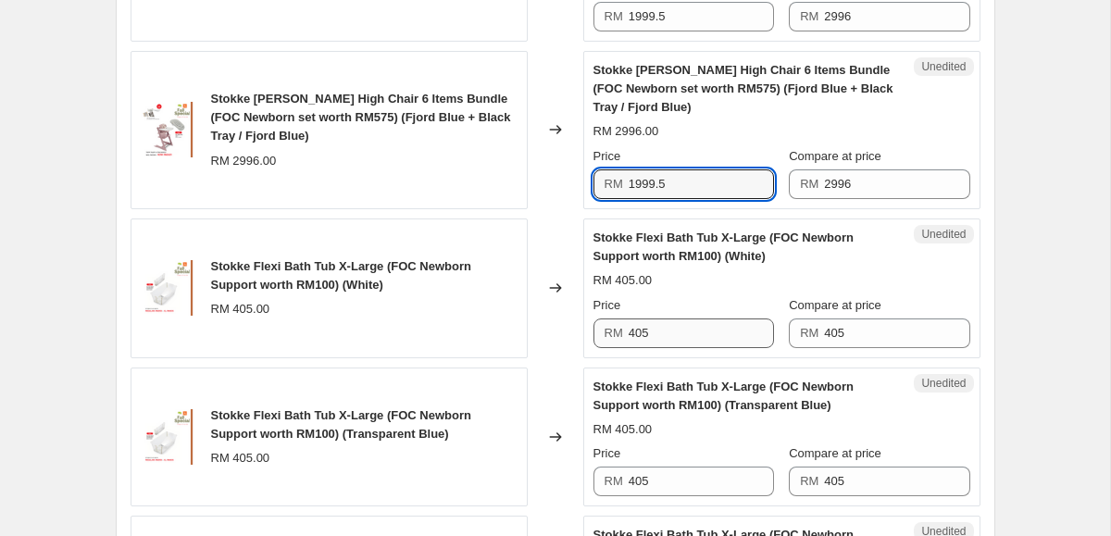
type input "1999.5"
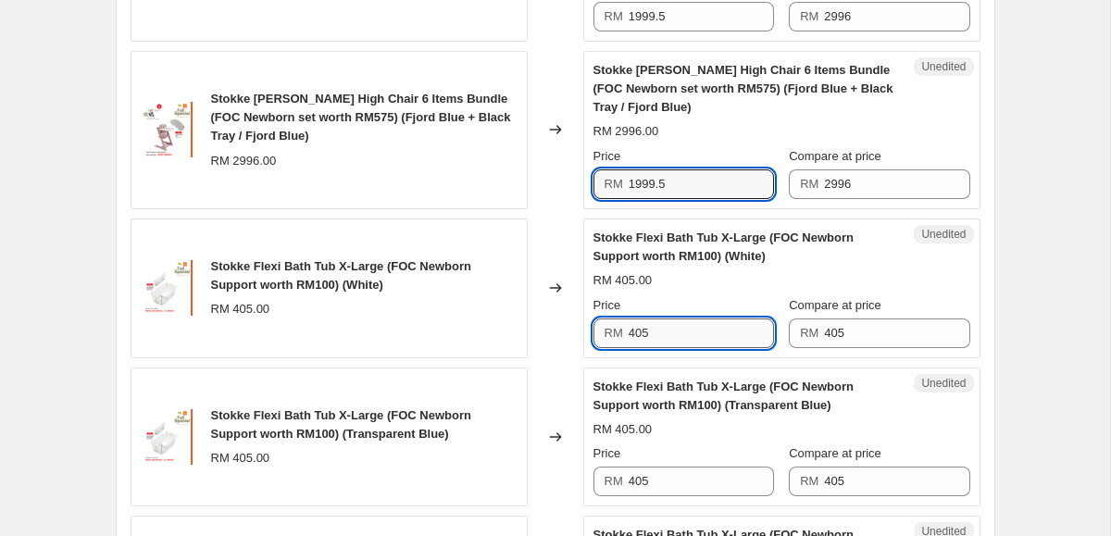
click at [668, 345] on input "405" at bounding box center [701, 333] width 145 height 30
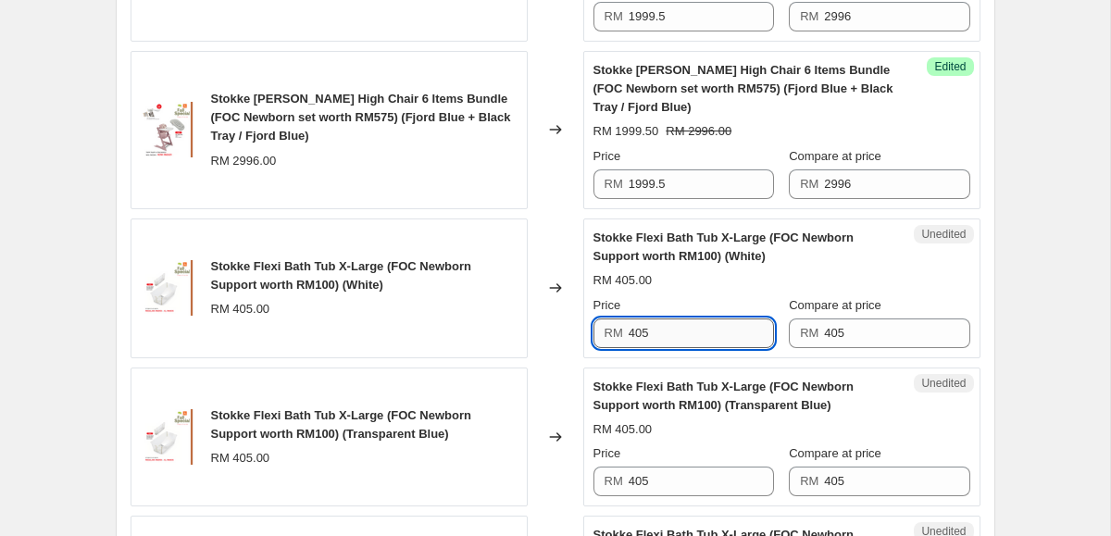
click at [668, 345] on input "405" at bounding box center [701, 333] width 145 height 30
click at [649, 344] on input "305" at bounding box center [701, 333] width 145 height 30
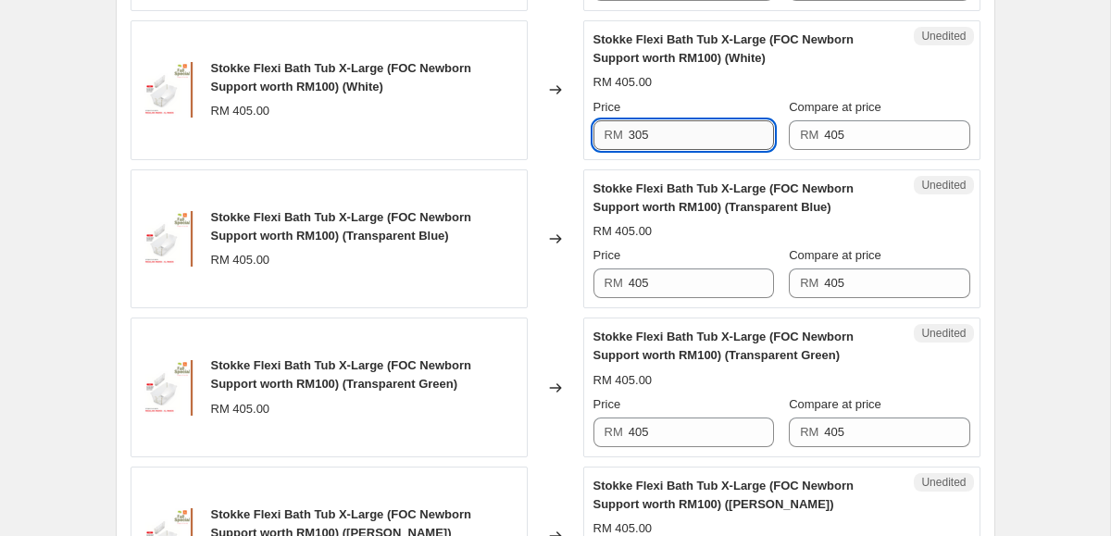
scroll to position [1330, 0]
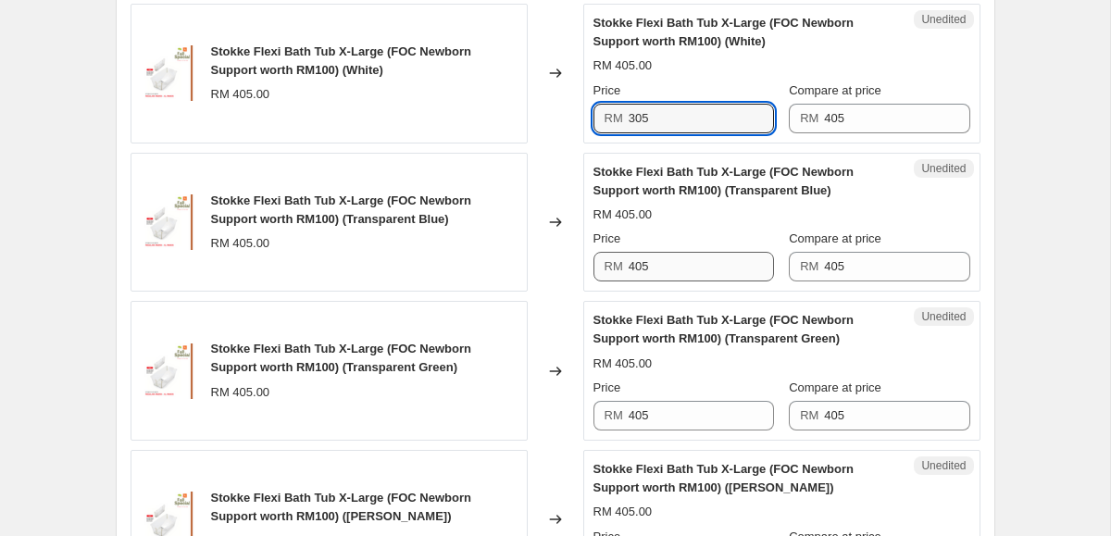
type input "305"
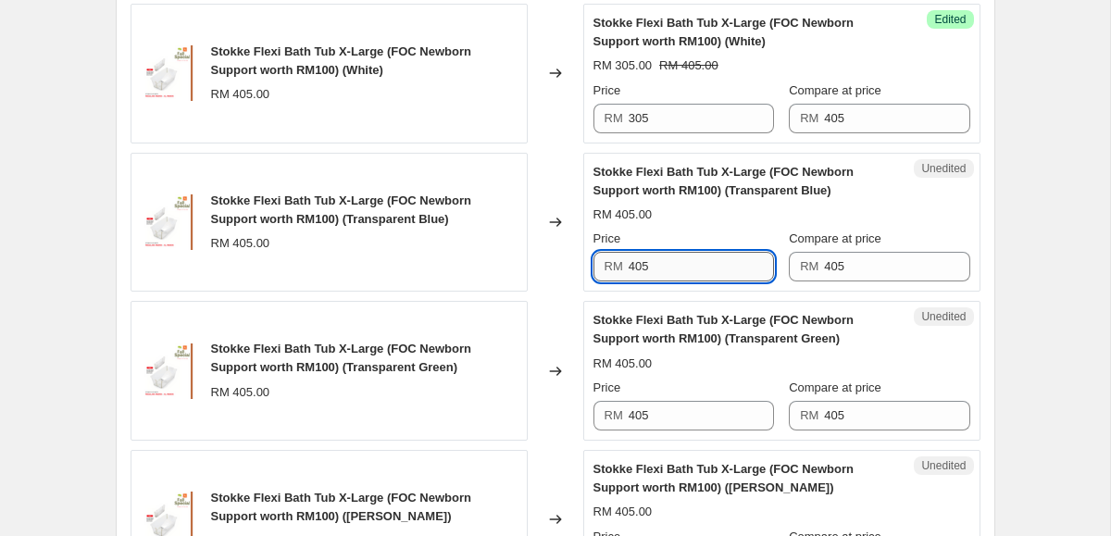
click at [661, 275] on input "405" at bounding box center [701, 267] width 145 height 30
paste input "3"
type input "305"
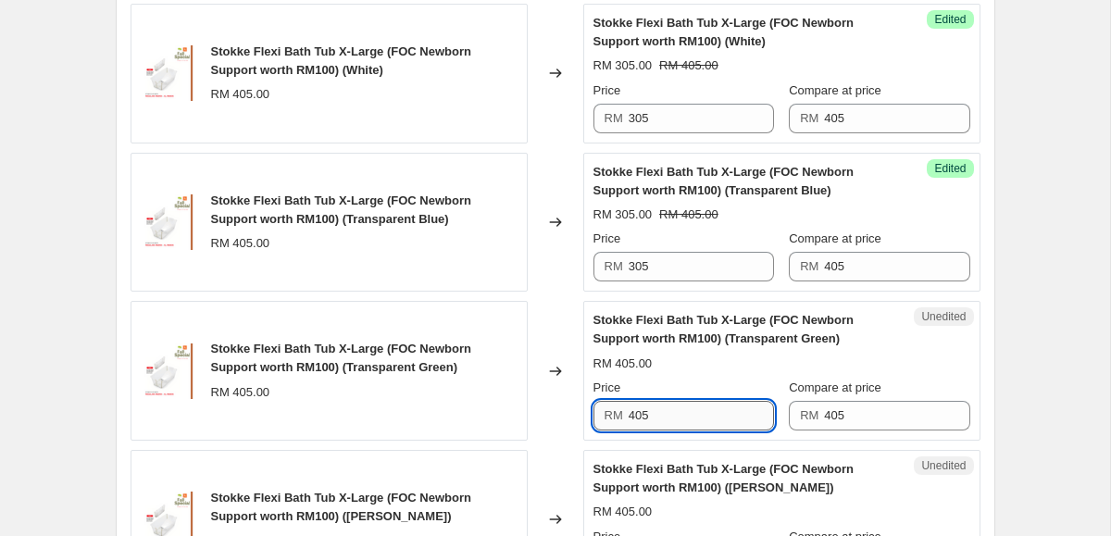
click at [664, 416] on input "405" at bounding box center [701, 416] width 145 height 30
paste input "3"
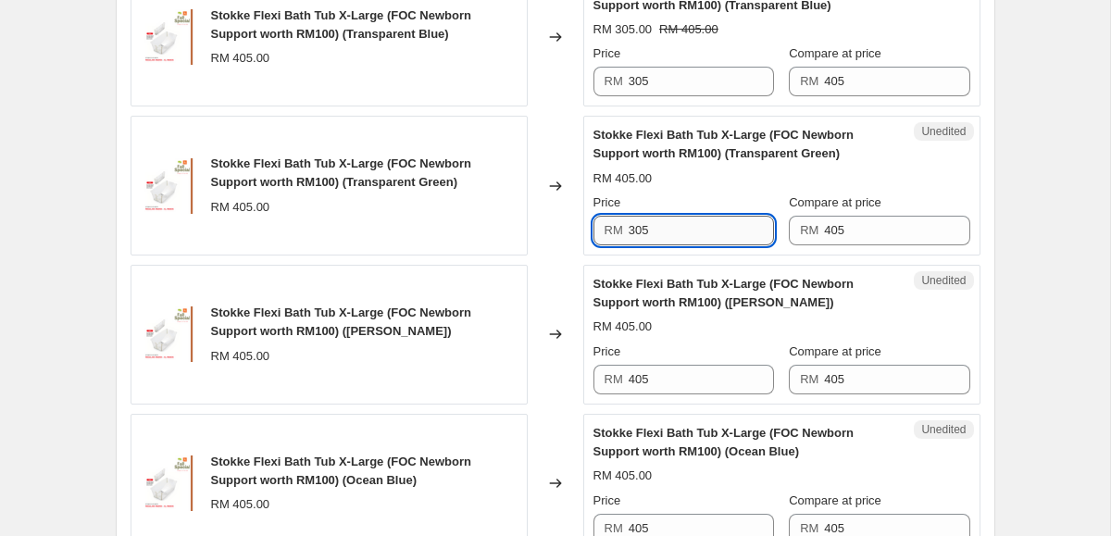
scroll to position [1514, 0]
type input "305"
click at [658, 402] on div "Unedited Stokke Flexi Bath Tub X-Large (FOC Newborn Support worth RM100) ([PERS…" at bounding box center [781, 336] width 397 height 140
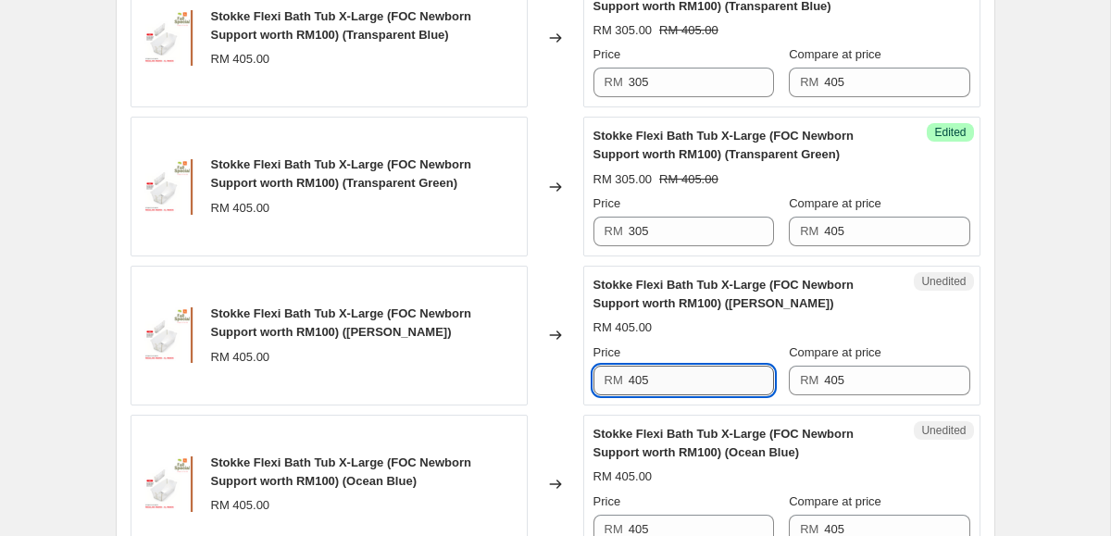
click at [654, 380] on input "405" at bounding box center [701, 381] width 145 height 30
paste input "3"
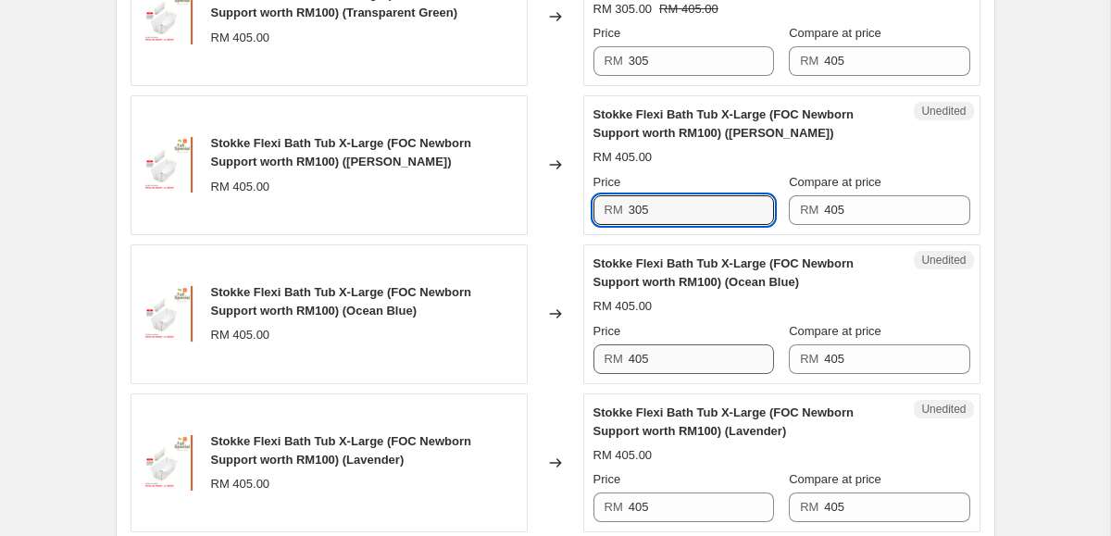
type input "305"
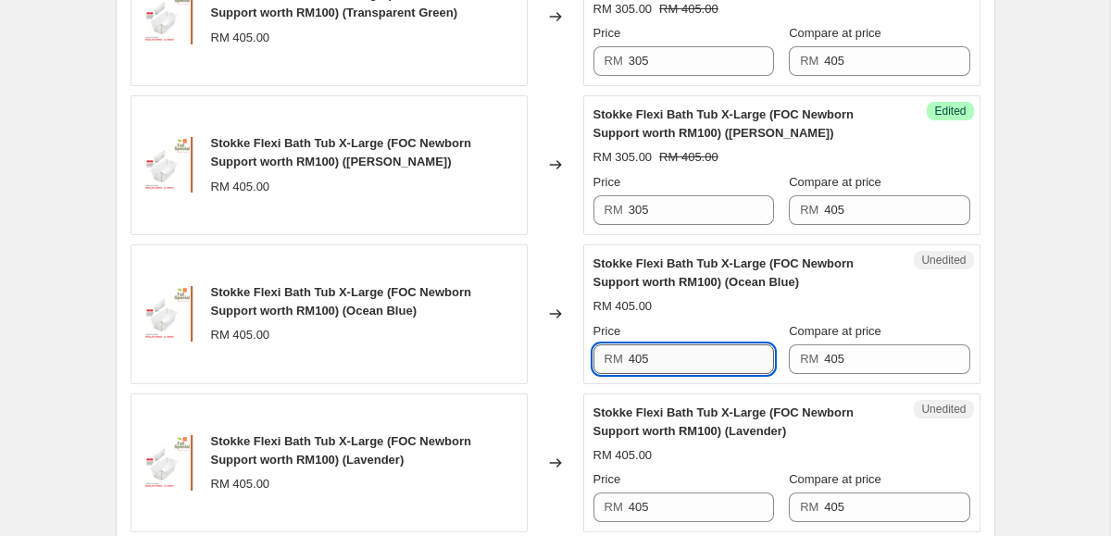
click at [668, 357] on input "405" at bounding box center [701, 359] width 145 height 30
paste input "3"
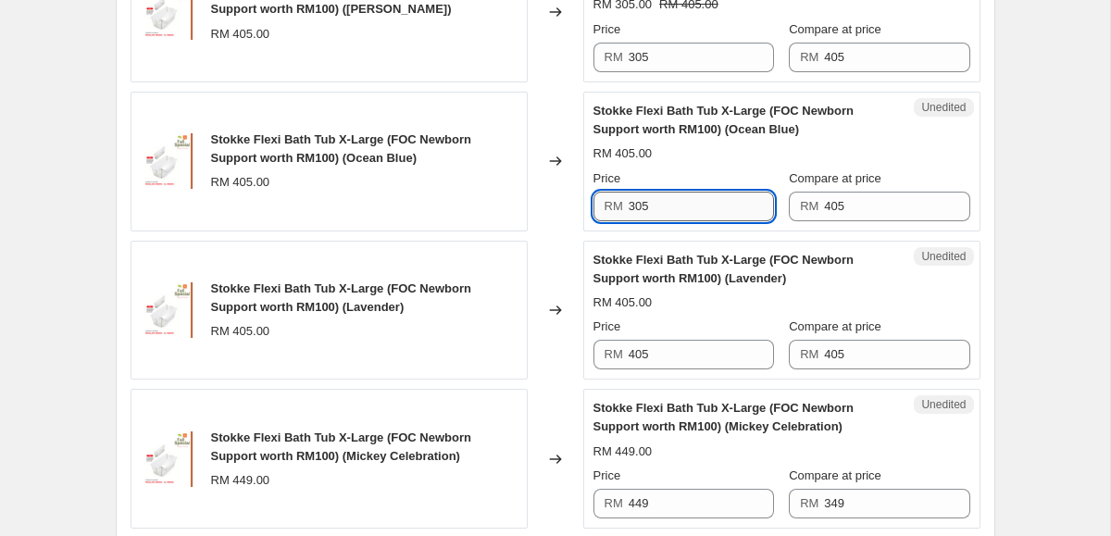
scroll to position [1888, 0]
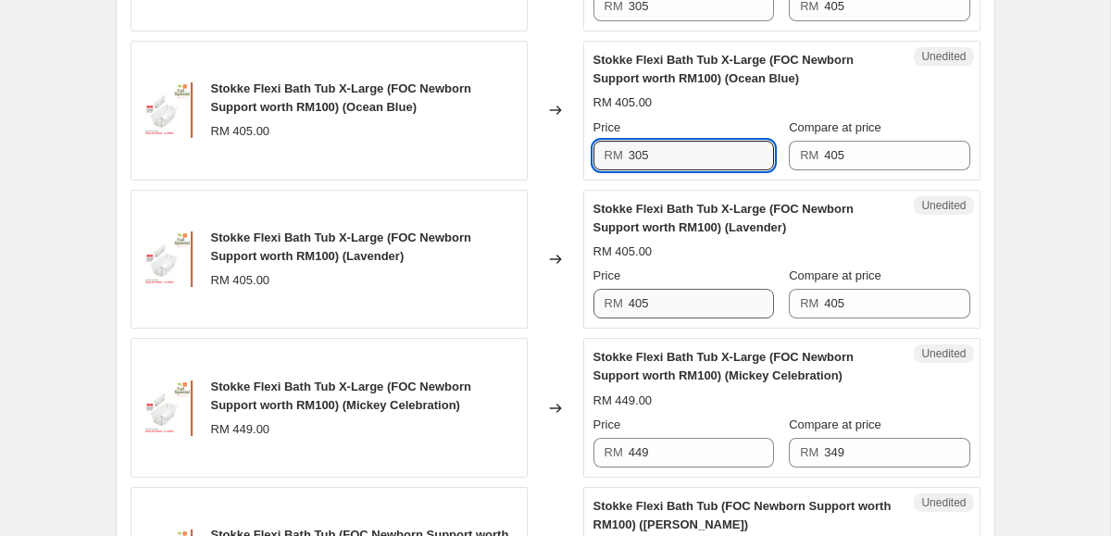
type input "305"
click at [644, 307] on input "405" at bounding box center [701, 304] width 145 height 30
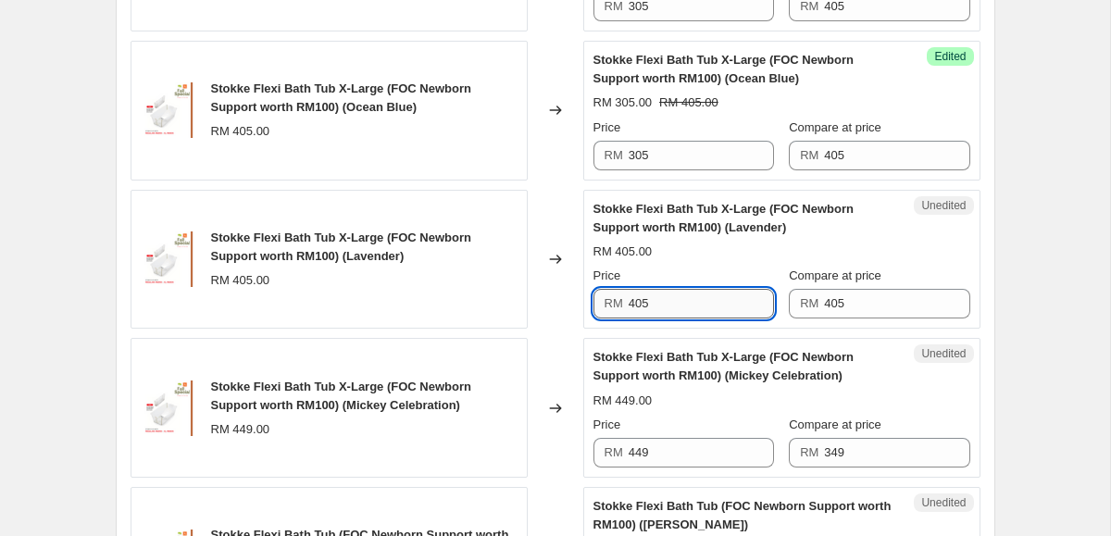
click at [644, 307] on input "405" at bounding box center [701, 304] width 145 height 30
paste input "3"
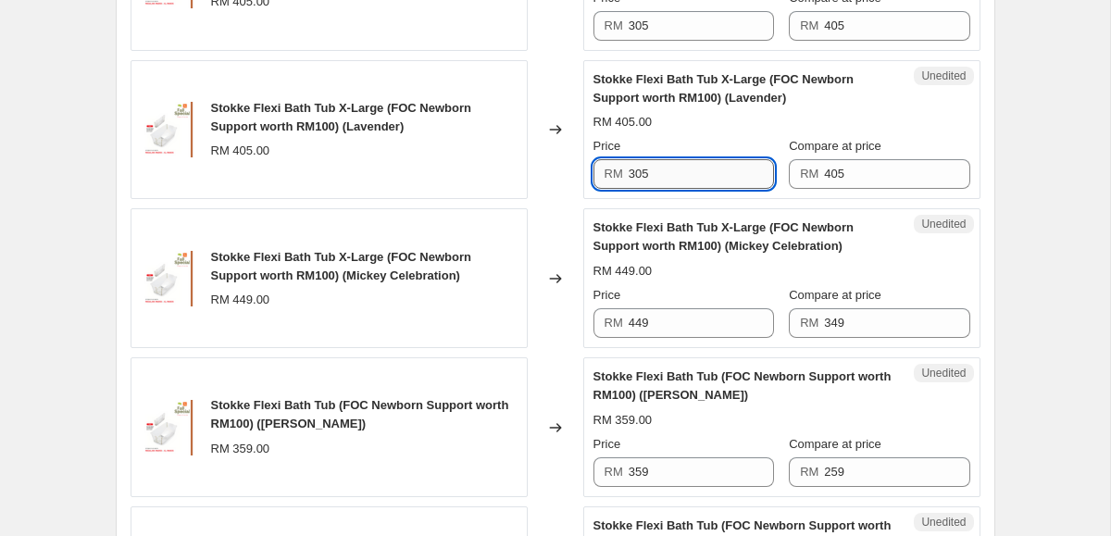
scroll to position [2065, 0]
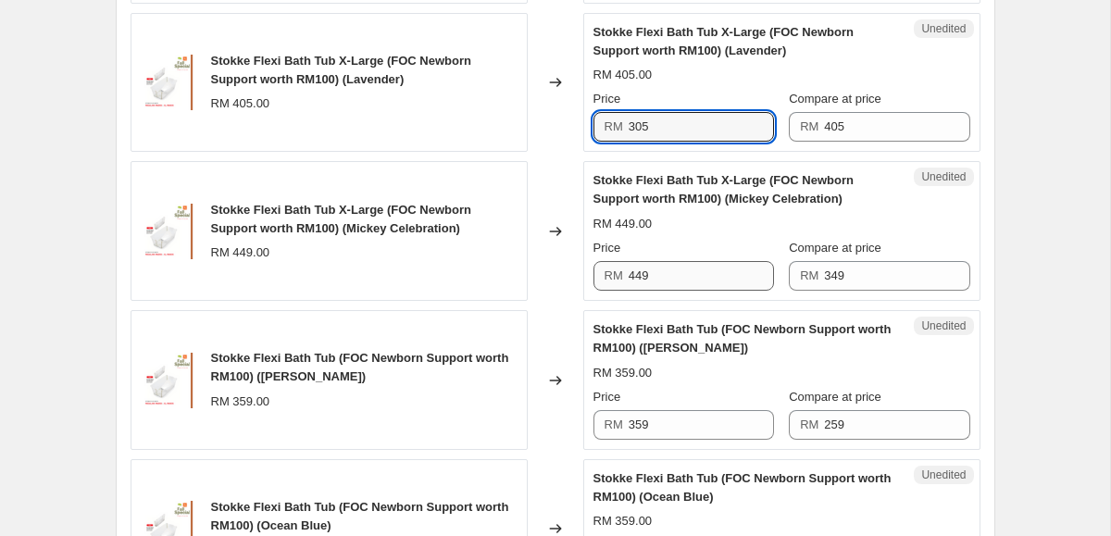
type input "305"
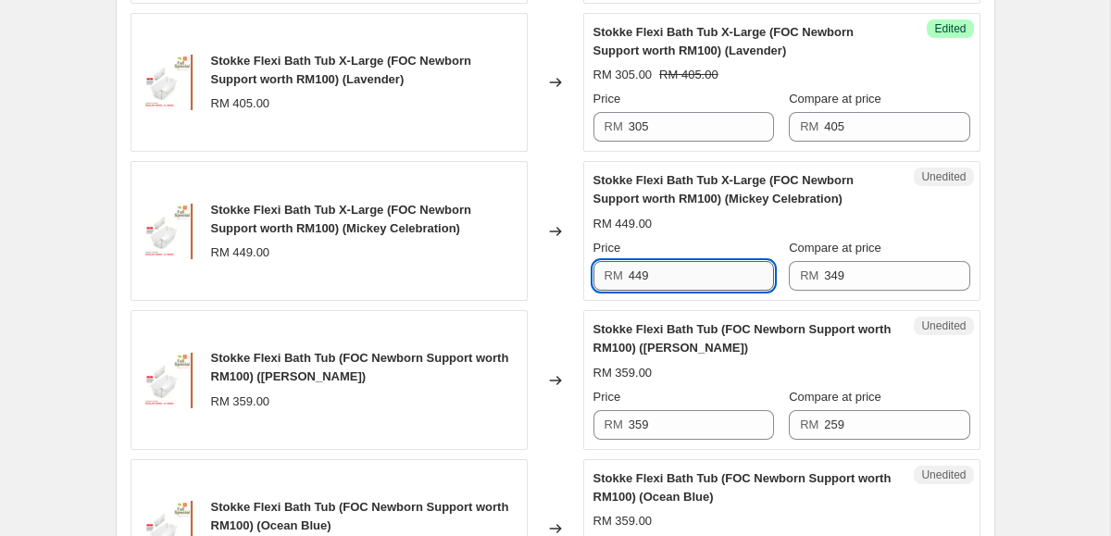
click at [670, 269] on input "449" at bounding box center [701, 276] width 145 height 30
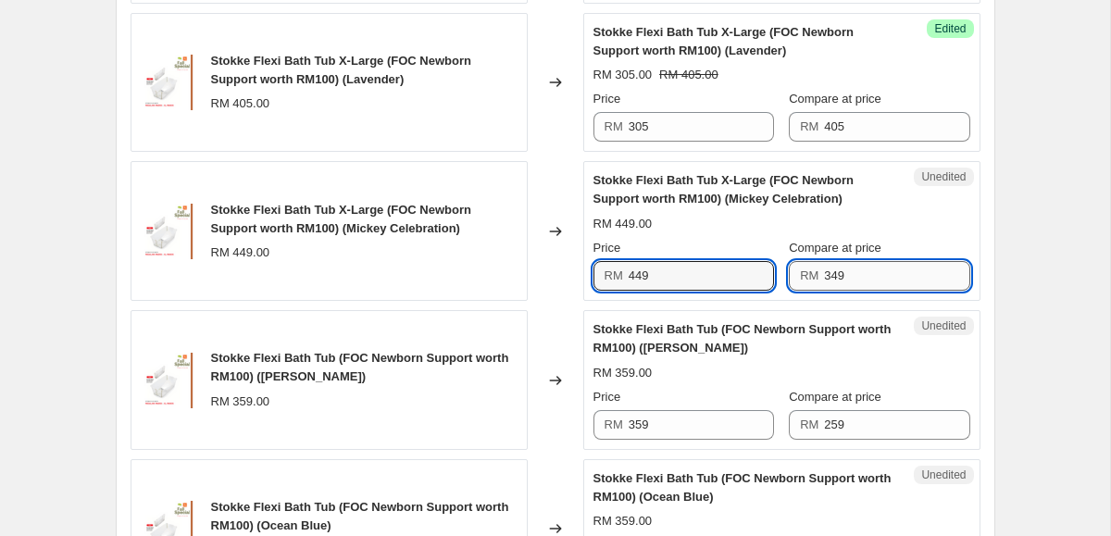
click at [833, 280] on input "349" at bounding box center [896, 276] width 145 height 30
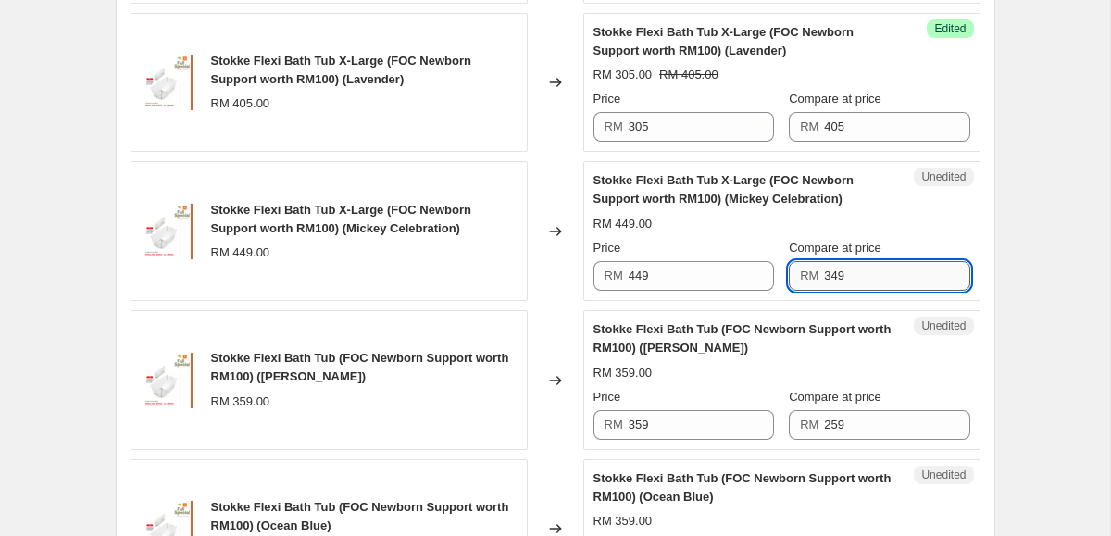
click at [833, 280] on input "349" at bounding box center [896, 276] width 145 height 30
type input "449"
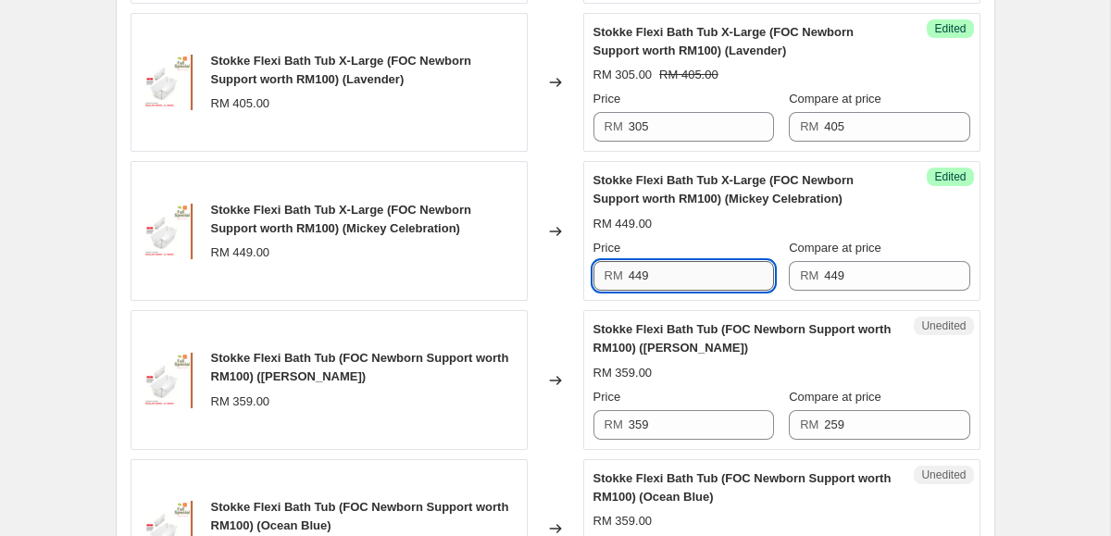
click at [635, 275] on input "449" at bounding box center [701, 276] width 145 height 30
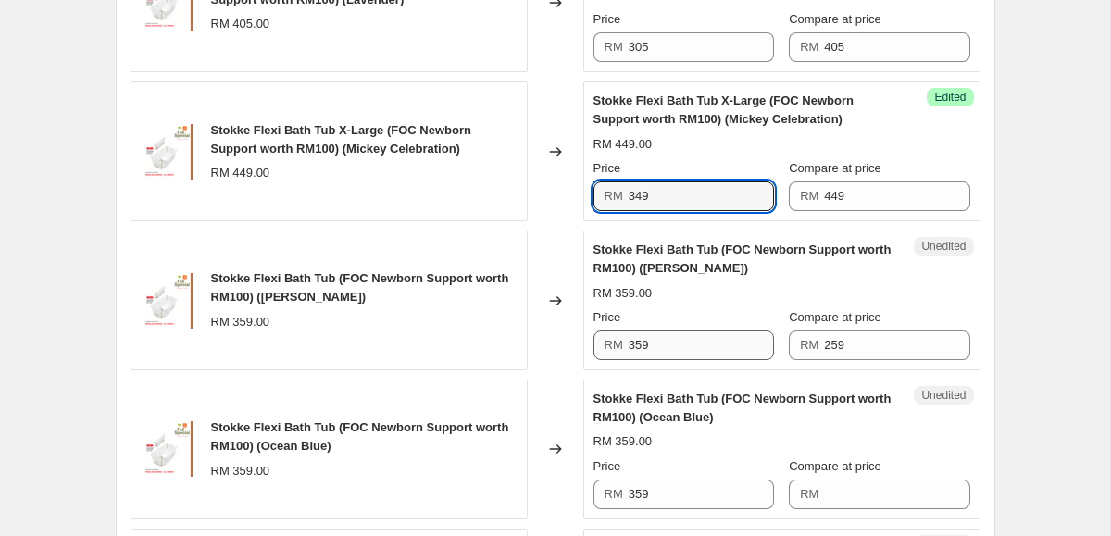
scroll to position [2151, 0]
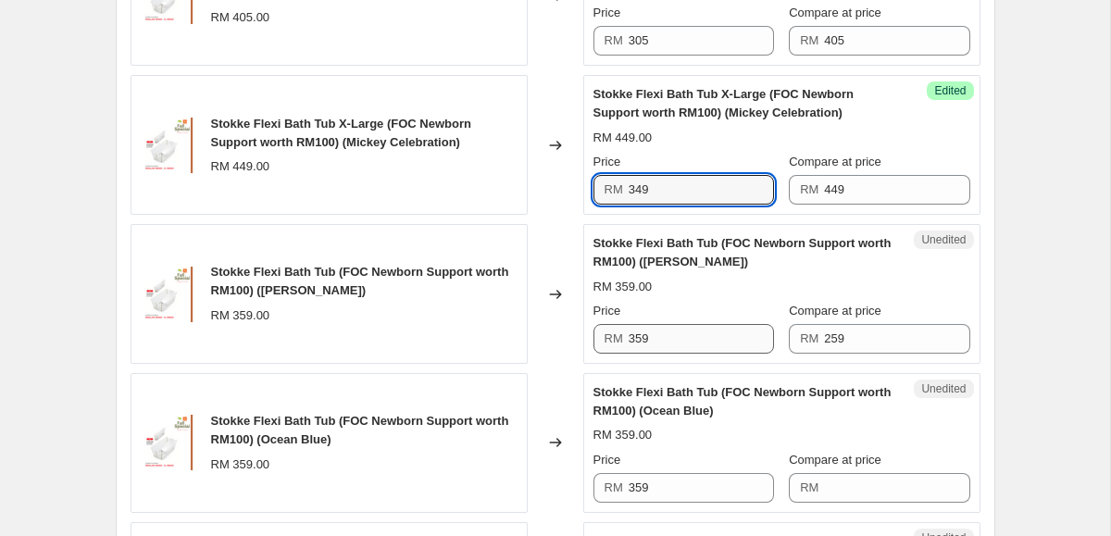
type input "349"
click at [704, 338] on input "359" at bounding box center [701, 339] width 145 height 30
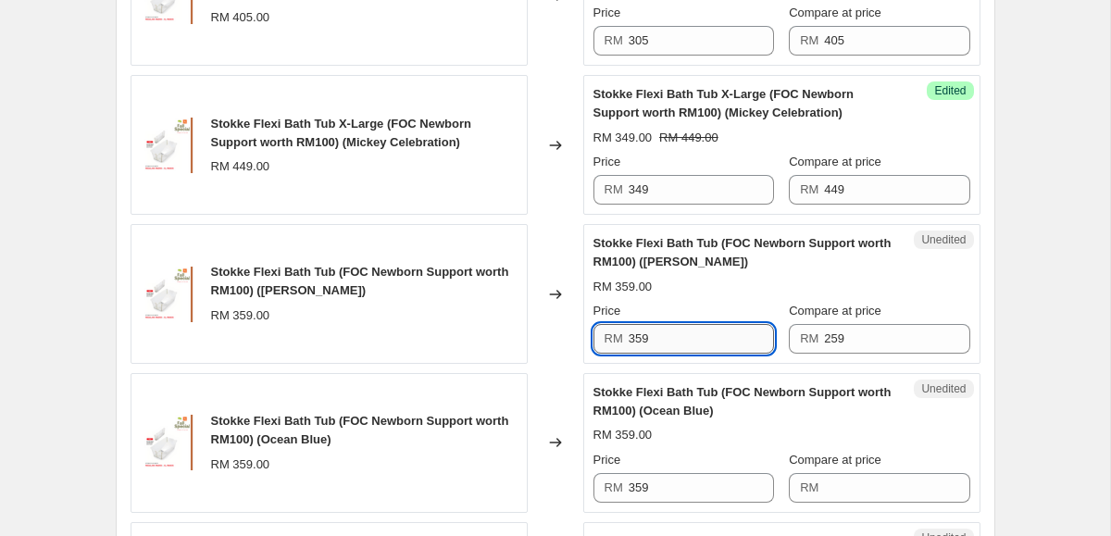
click at [704, 338] on input "359" at bounding box center [701, 339] width 145 height 30
type input "259"
click at [841, 334] on input "259" at bounding box center [896, 339] width 145 height 30
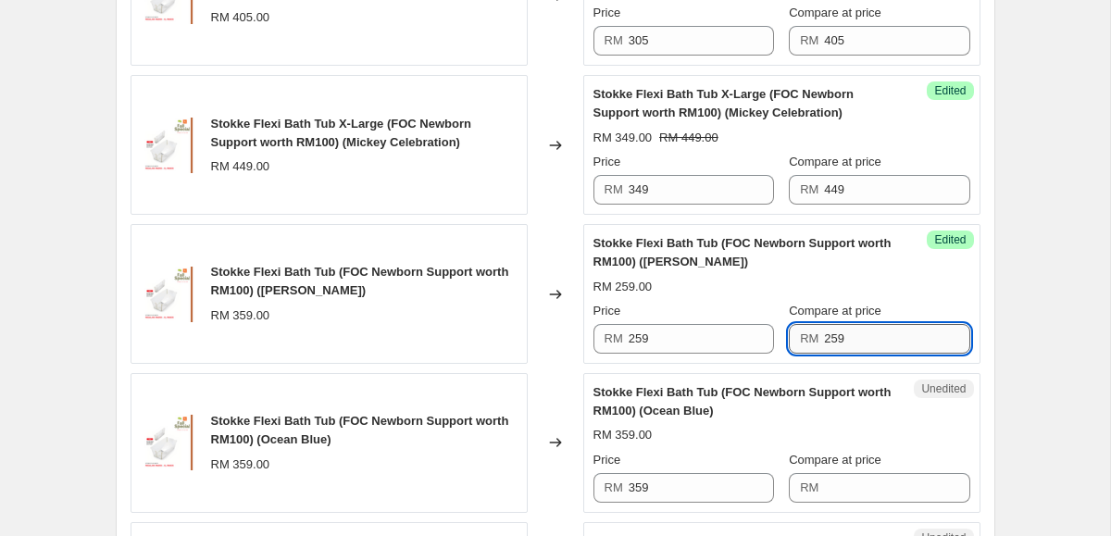
click at [841, 334] on input "259" at bounding box center [896, 339] width 145 height 30
type input "359"
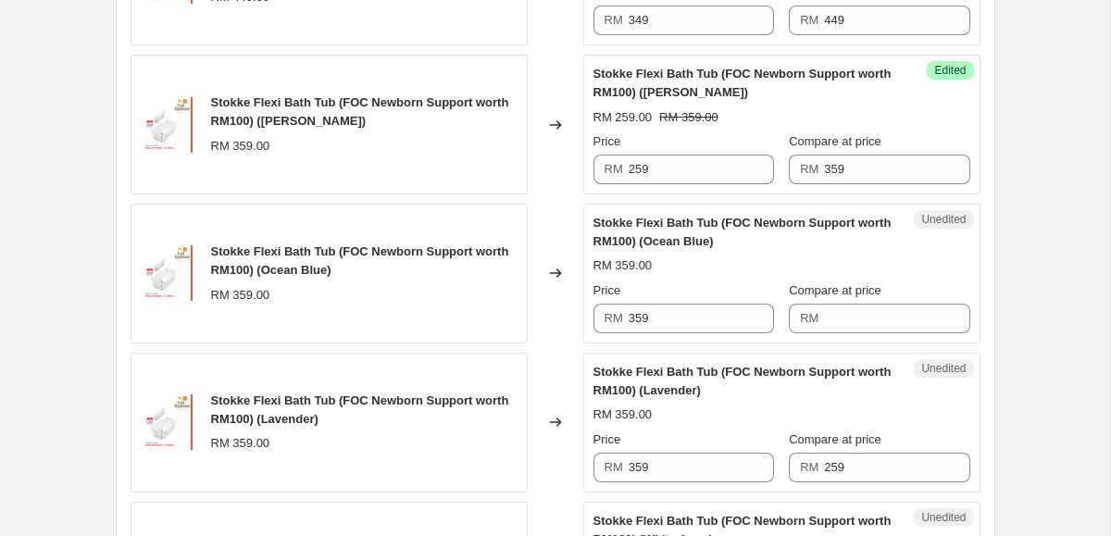
scroll to position [2337, 0]
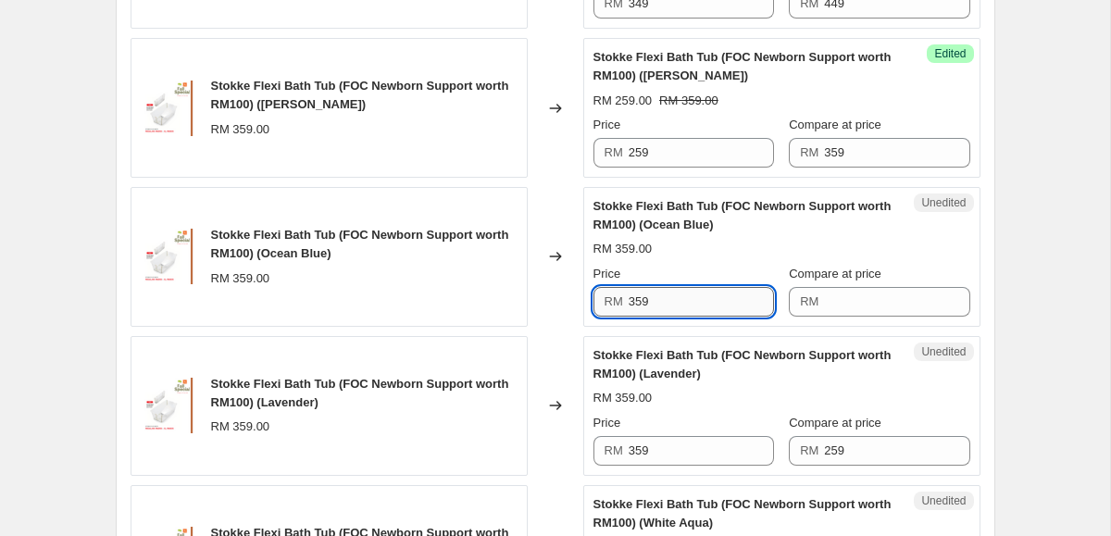
click at [685, 302] on input "359" at bounding box center [701, 302] width 145 height 30
paste input "05"
type input "3"
click at [685, 302] on input "259" at bounding box center [701, 302] width 145 height 30
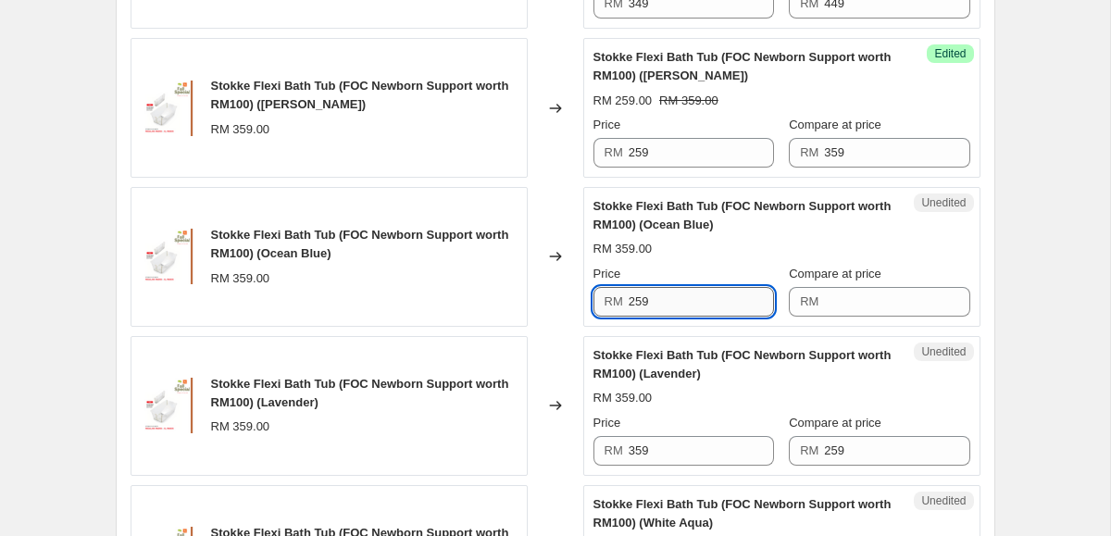
click at [685, 302] on input "259" at bounding box center [701, 302] width 145 height 30
type input "259"
click at [660, 448] on input "359" at bounding box center [701, 451] width 145 height 30
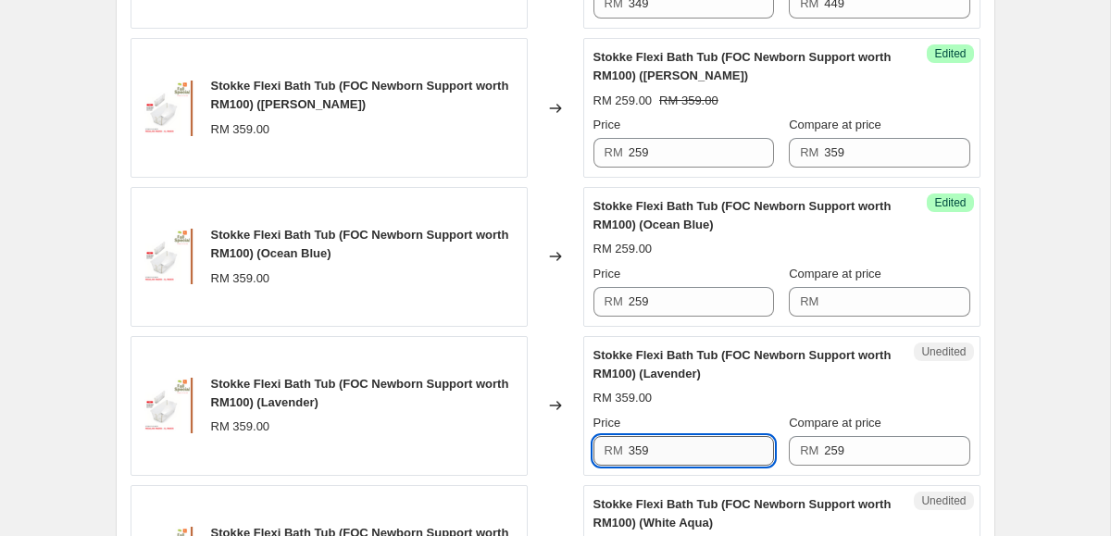
click at [660, 448] on input "359" at bounding box center [701, 451] width 145 height 30
paste input "2"
type input "259"
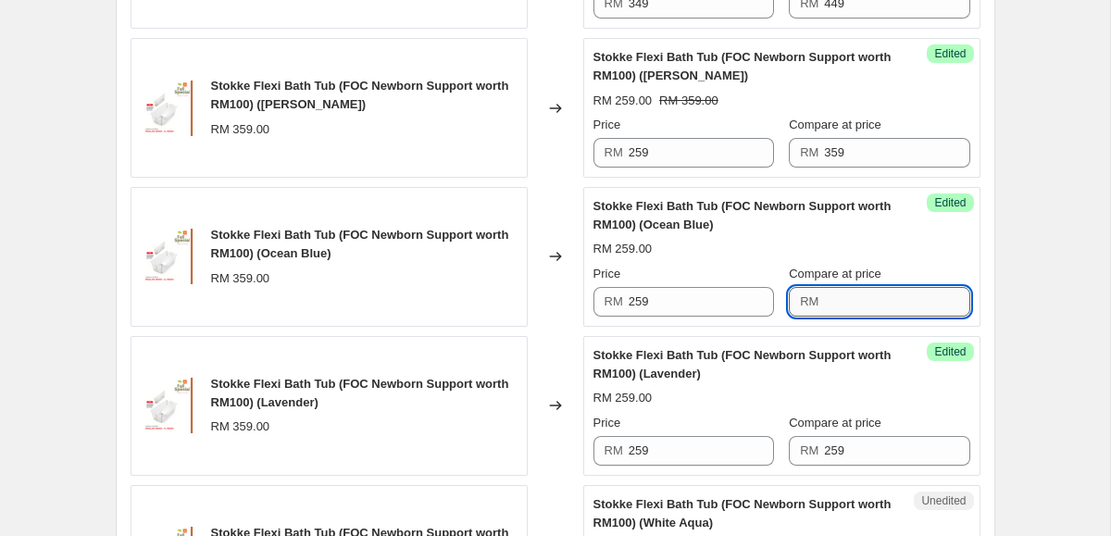
click at [837, 300] on input "Compare at price" at bounding box center [896, 302] width 145 height 30
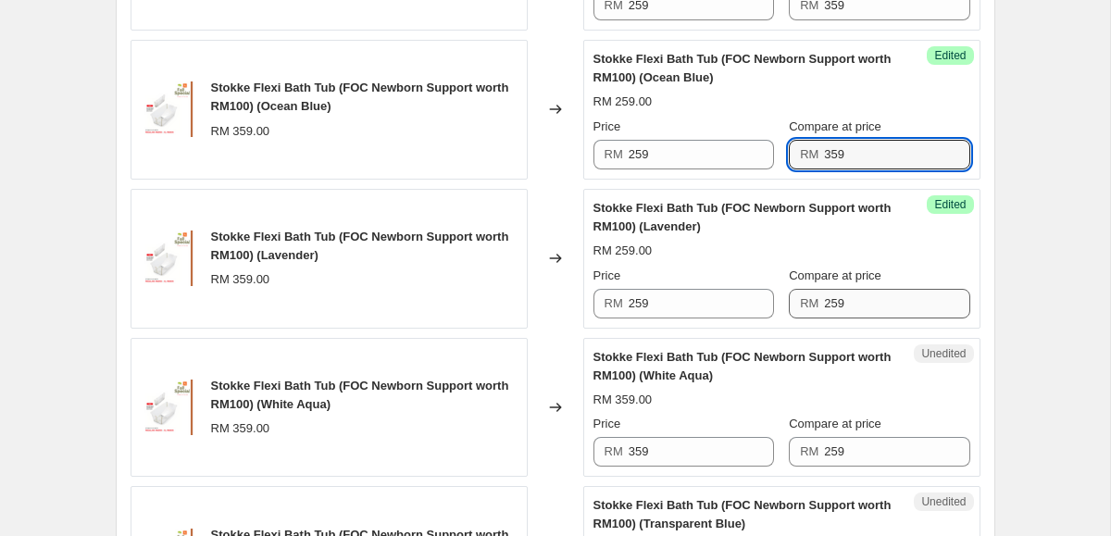
scroll to position [2498, 0]
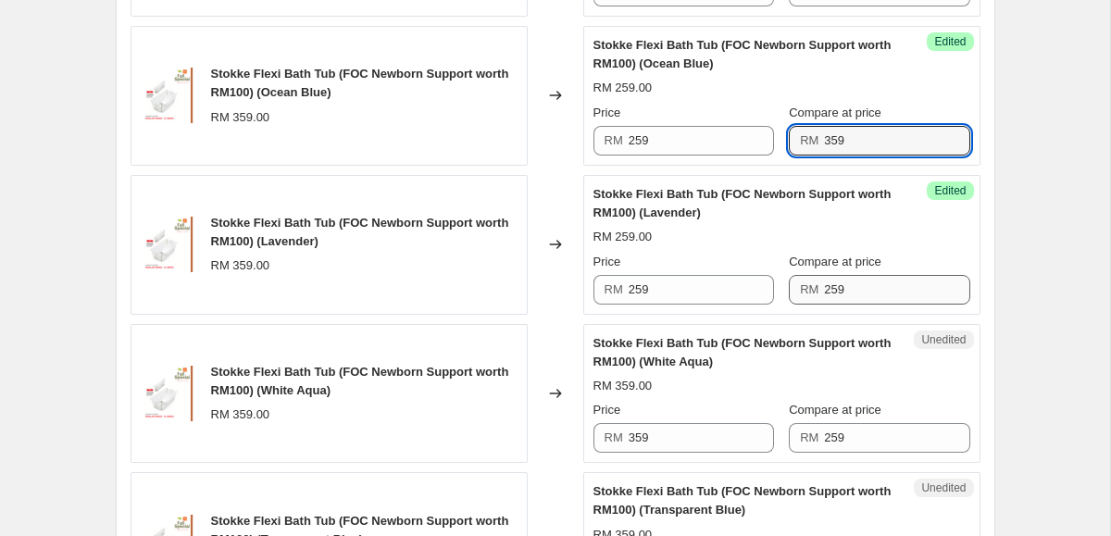
type input "359"
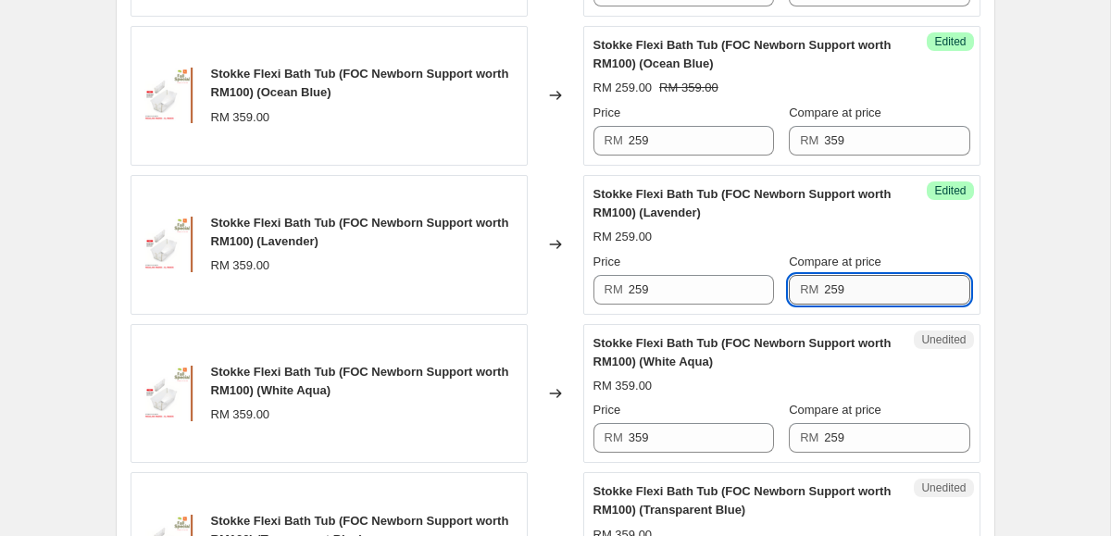
click at [875, 293] on input "259" at bounding box center [896, 290] width 145 height 30
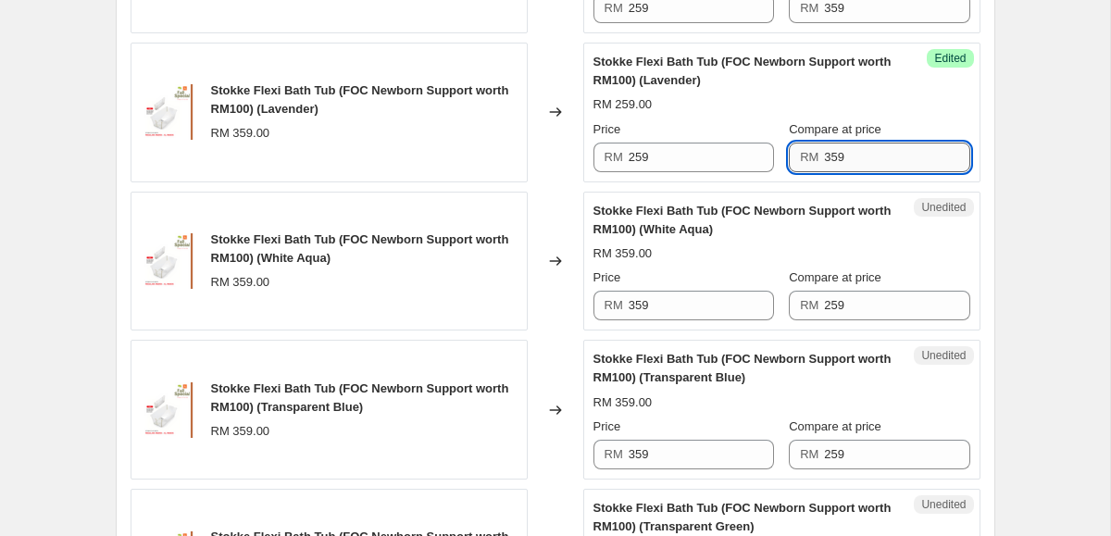
scroll to position [2630, 0]
type input "359"
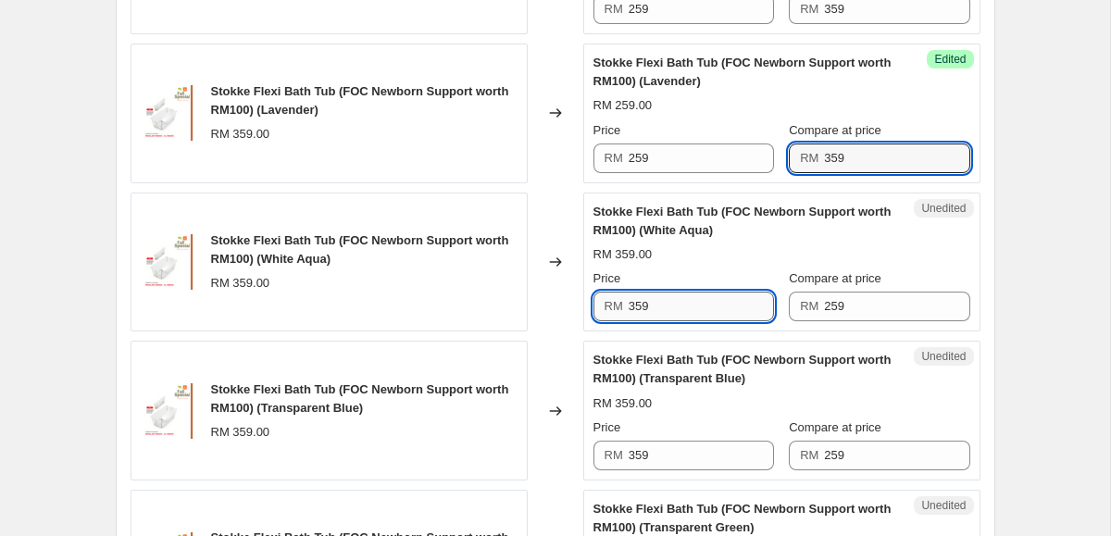
click at [717, 299] on input "359" at bounding box center [701, 307] width 145 height 30
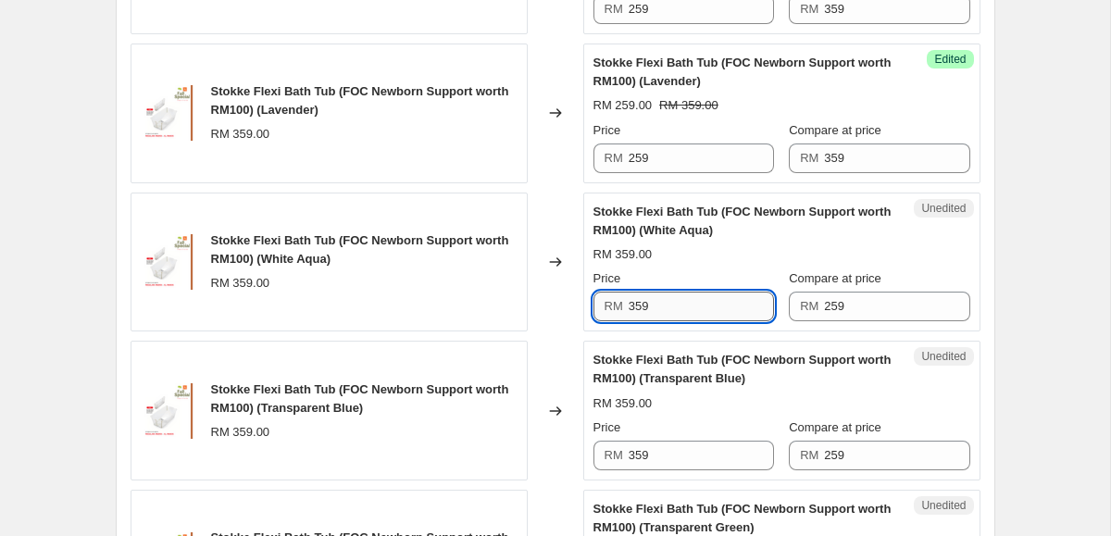
click at [717, 299] on input "359" at bounding box center [701, 307] width 145 height 30
paste input "2"
type input "259"
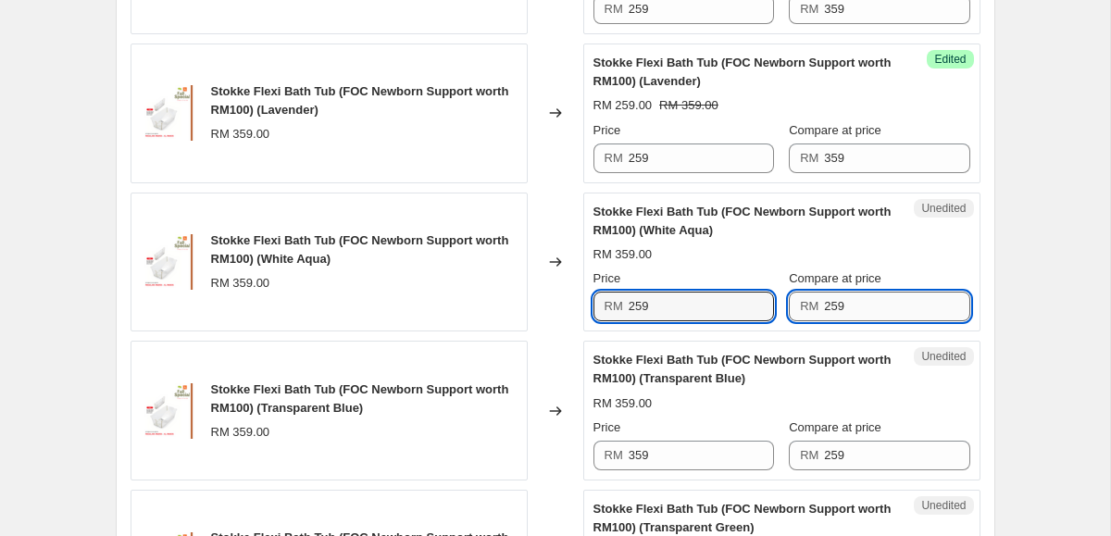
click at [843, 303] on input "259" at bounding box center [896, 307] width 145 height 30
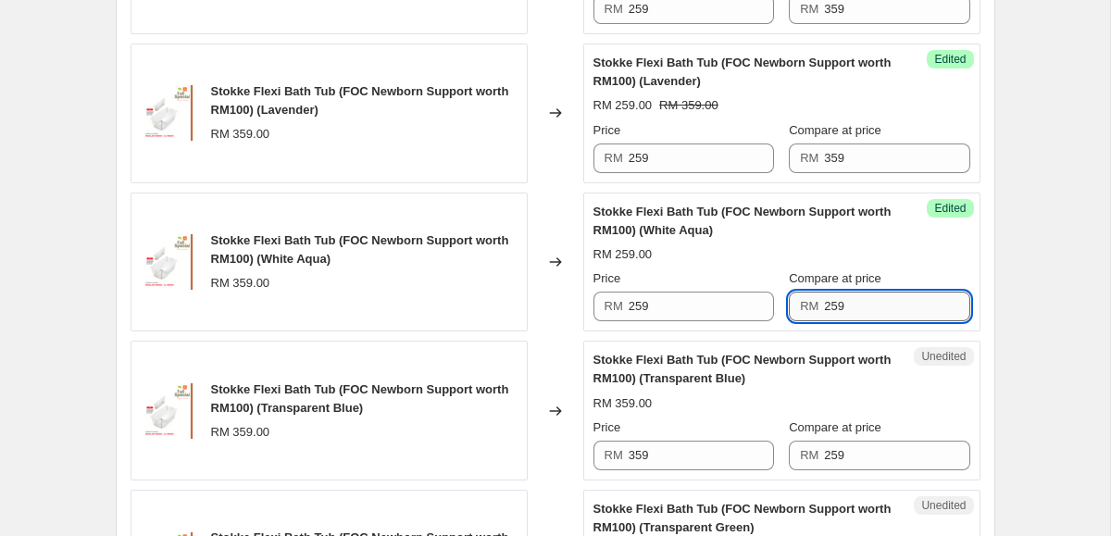
click at [843, 303] on input "259" at bounding box center [896, 307] width 145 height 30
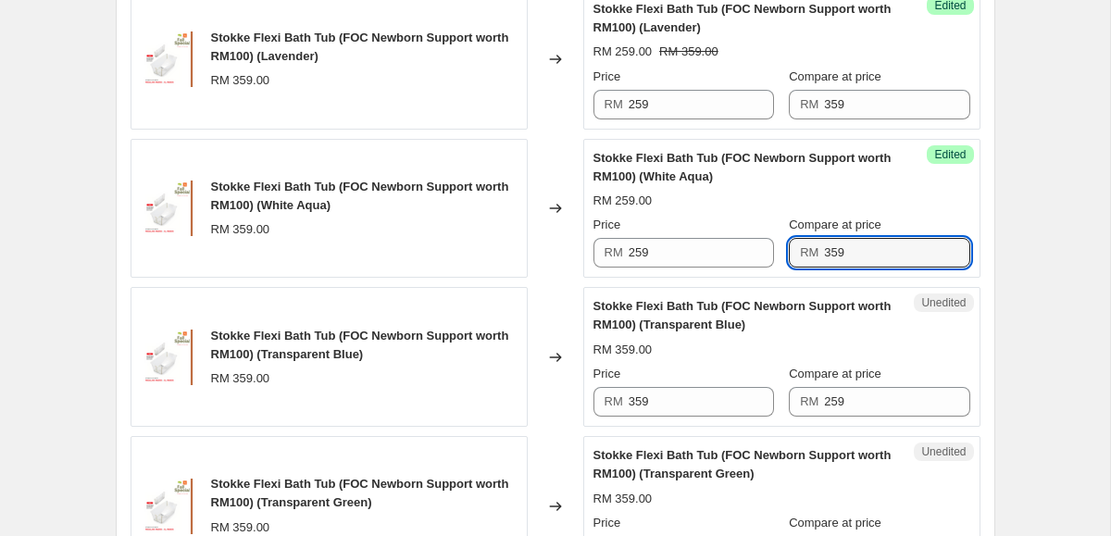
type input "359"
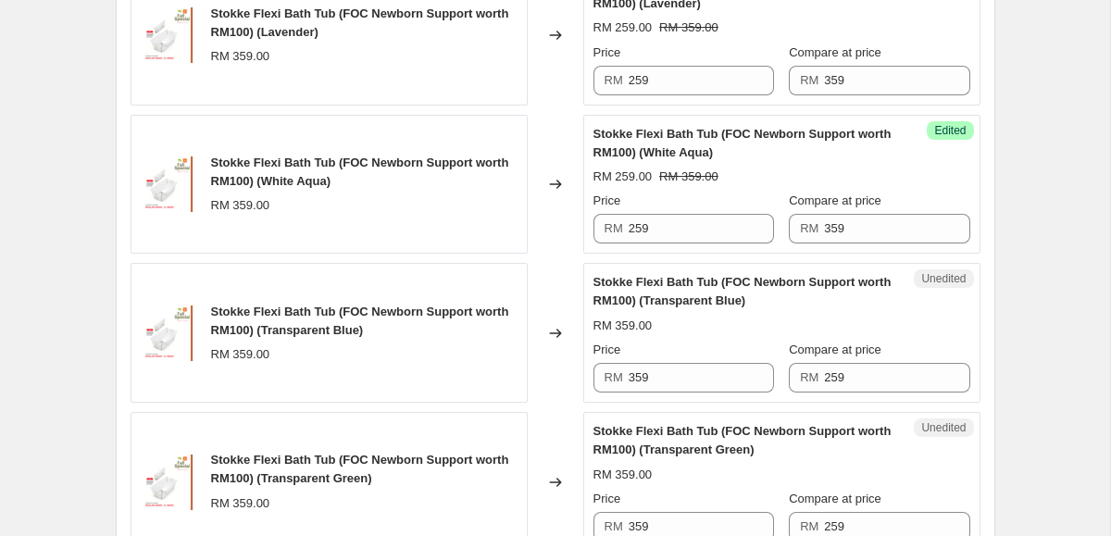
scroll to position [2707, 0]
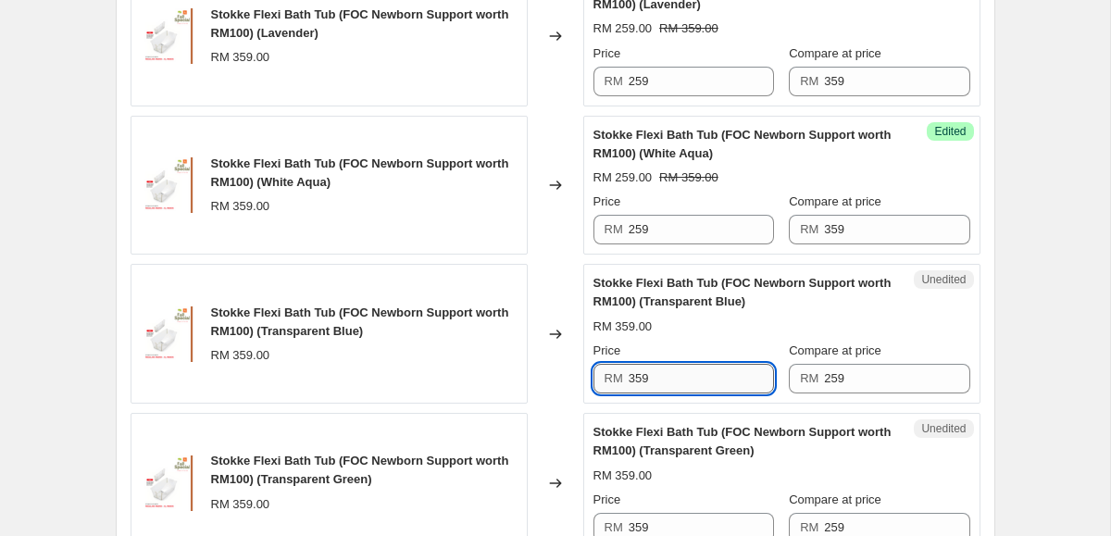
click at [662, 382] on input "359" at bounding box center [701, 379] width 145 height 30
type input "259"
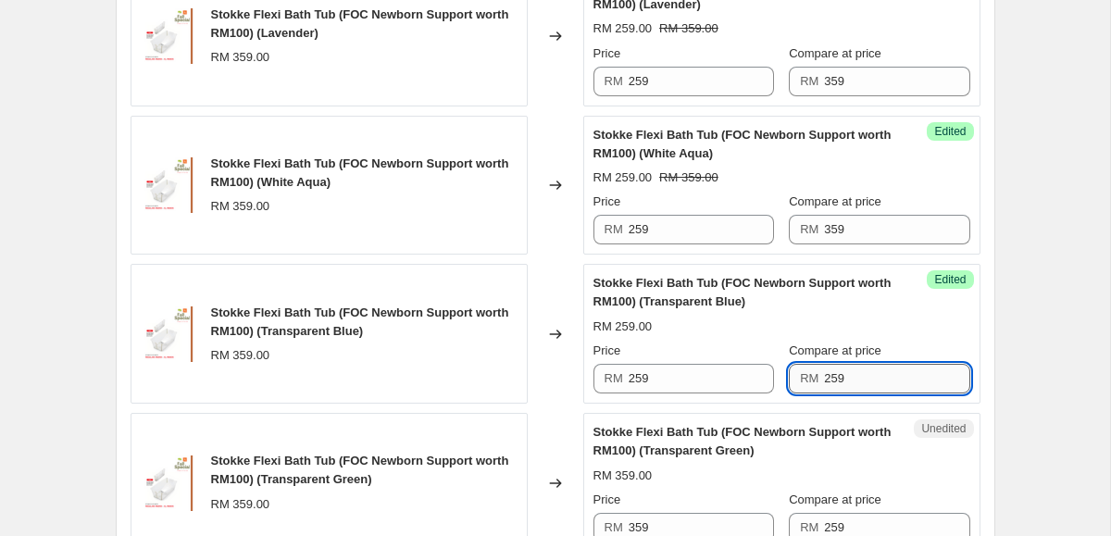
click at [830, 379] on input "259" at bounding box center [896, 379] width 145 height 30
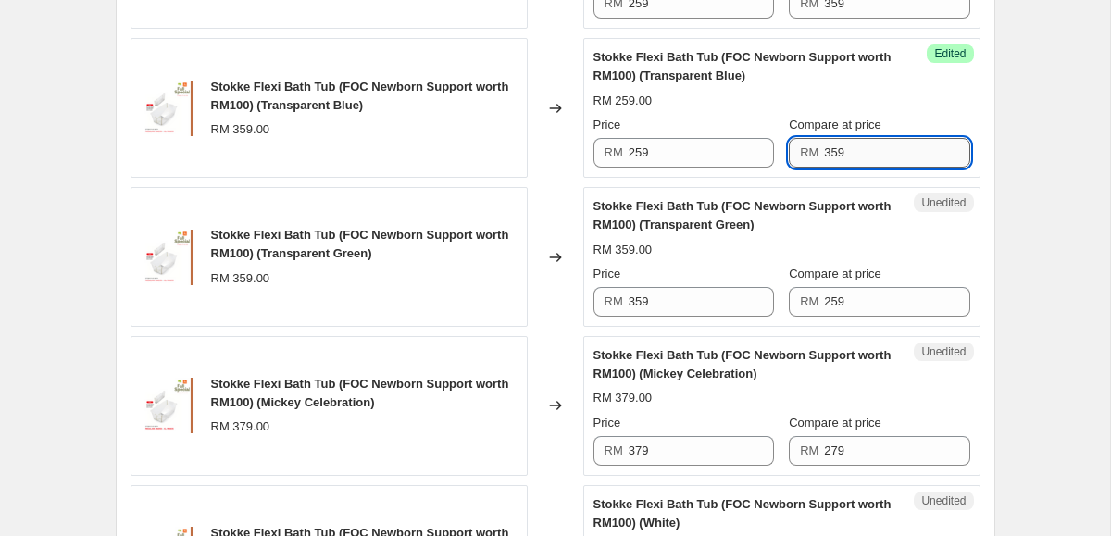
scroll to position [2946, 0]
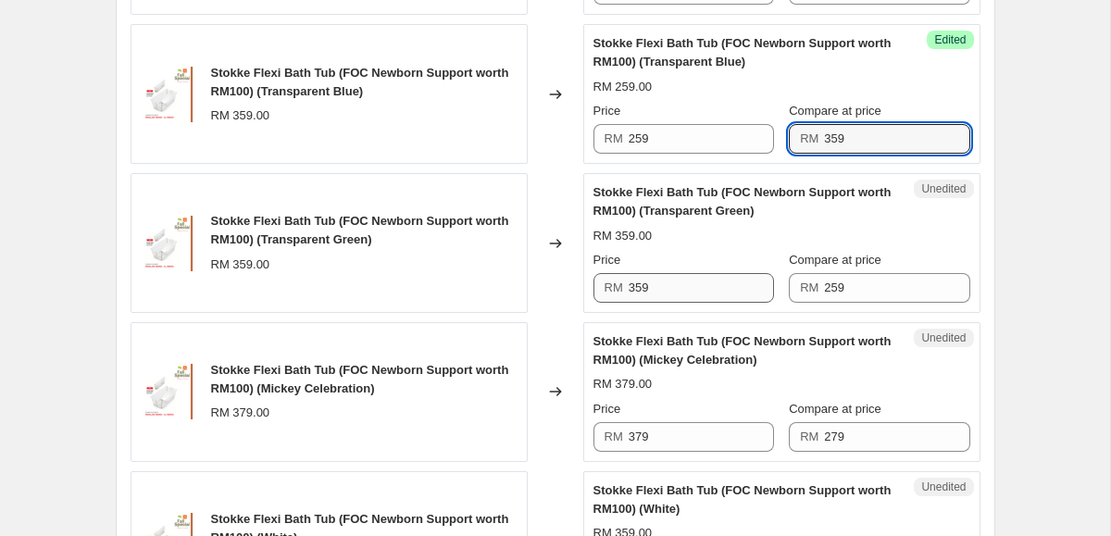
type input "359"
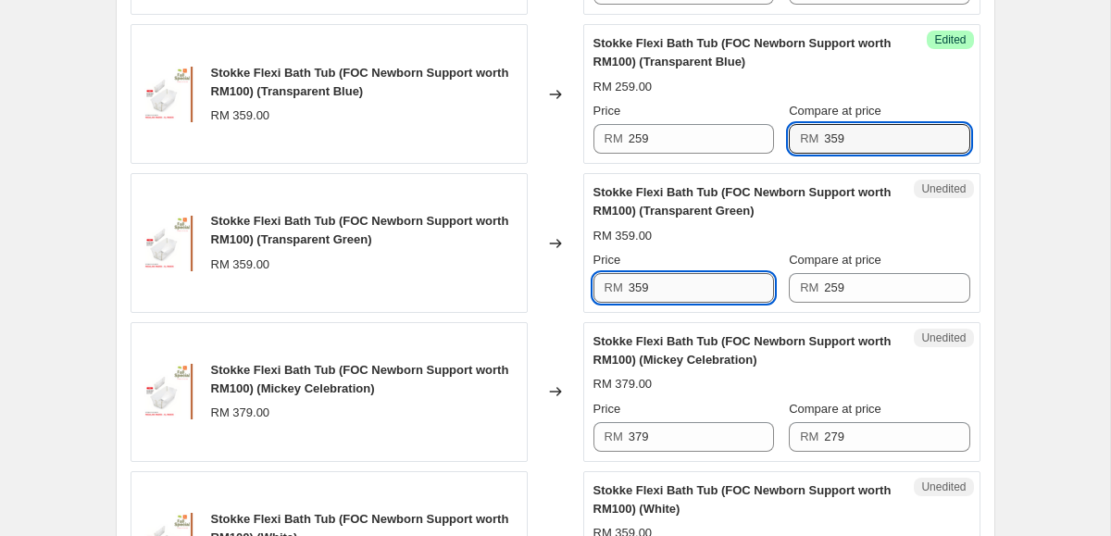
click at [670, 290] on input "359" at bounding box center [701, 288] width 145 height 30
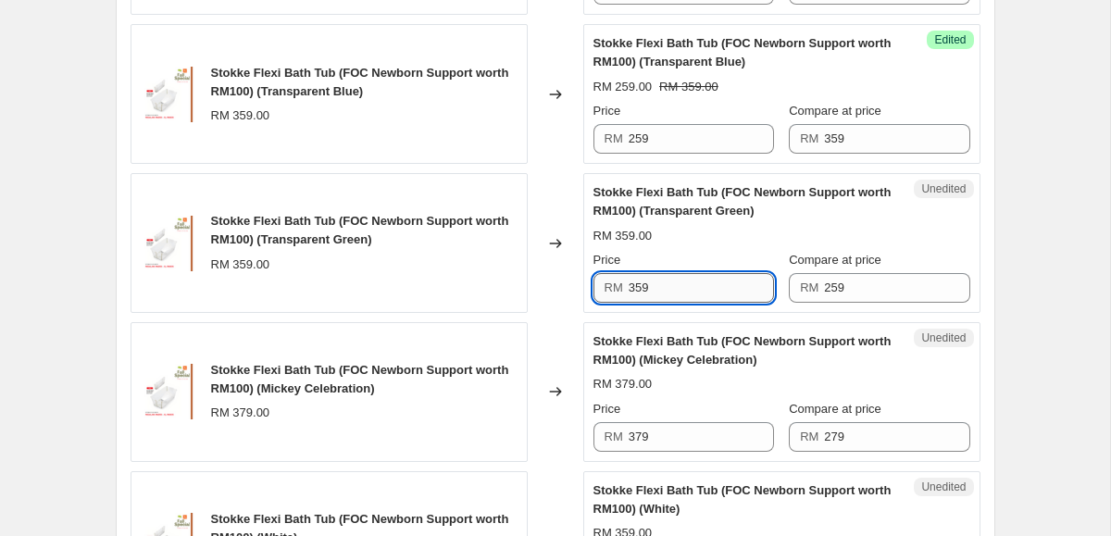
click at [670, 290] on input "359" at bounding box center [701, 288] width 145 height 30
paste input "2"
type input "259"
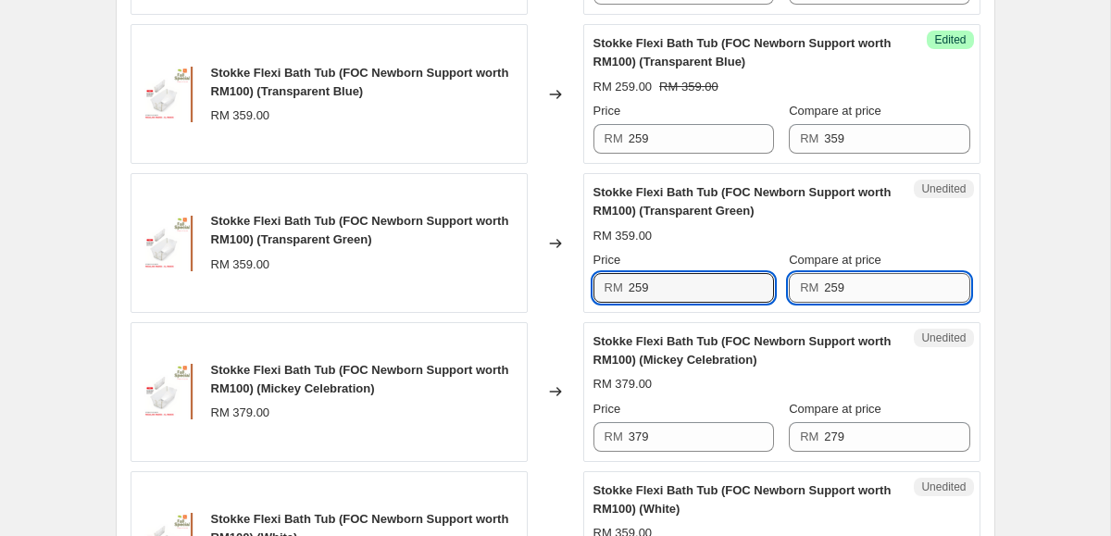
click at [828, 291] on input "259" at bounding box center [896, 288] width 145 height 30
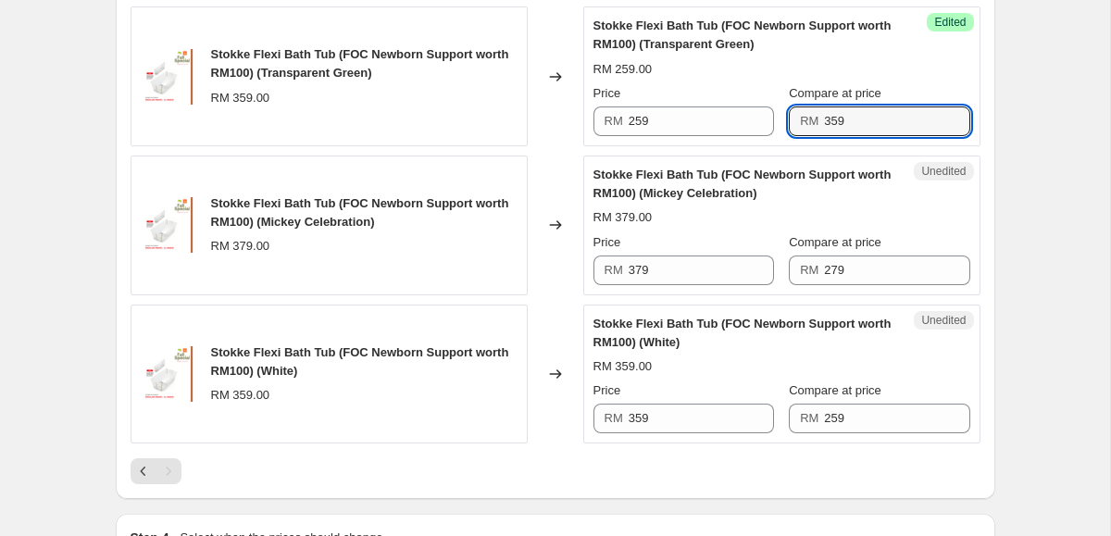
scroll to position [3131, 0]
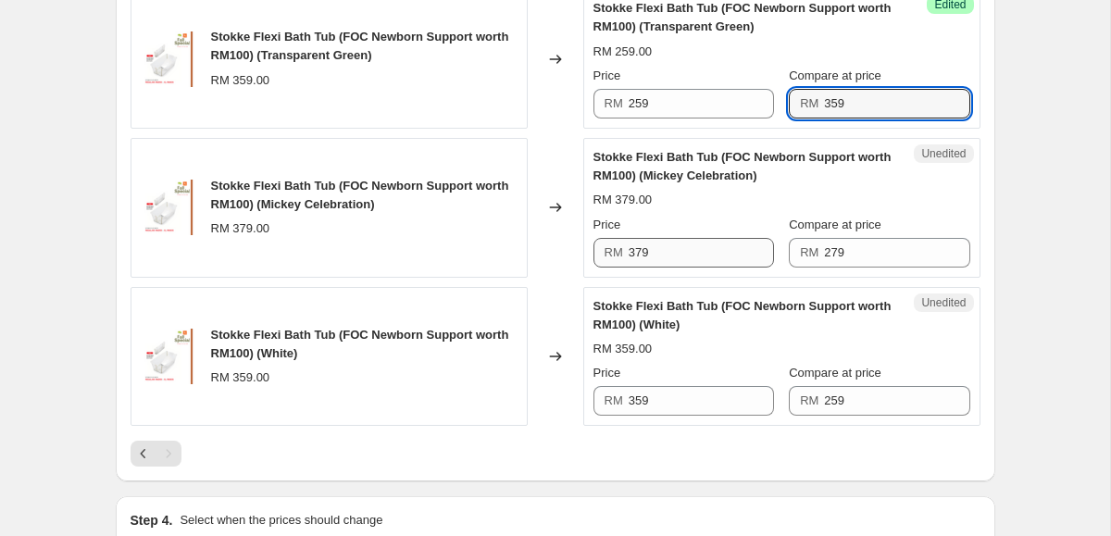
type input "359"
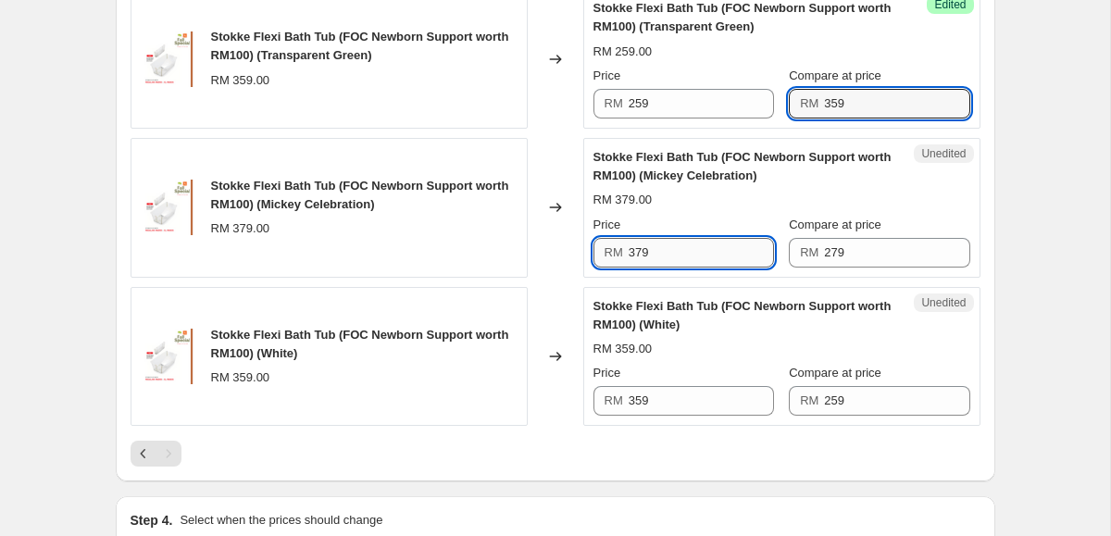
click at [633, 257] on input "379" at bounding box center [701, 253] width 145 height 30
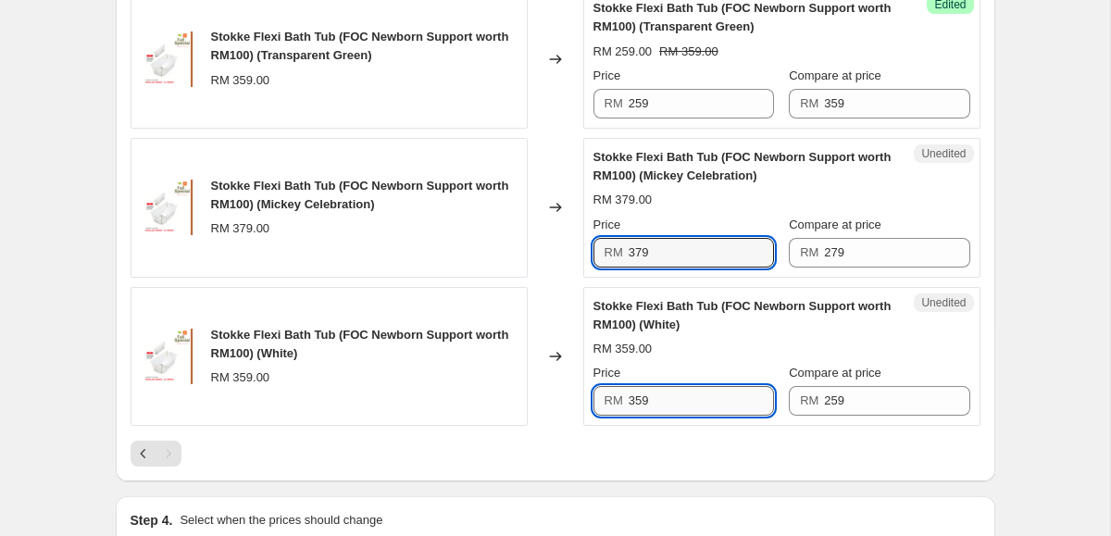
click at [670, 398] on input "359" at bounding box center [701, 401] width 145 height 30
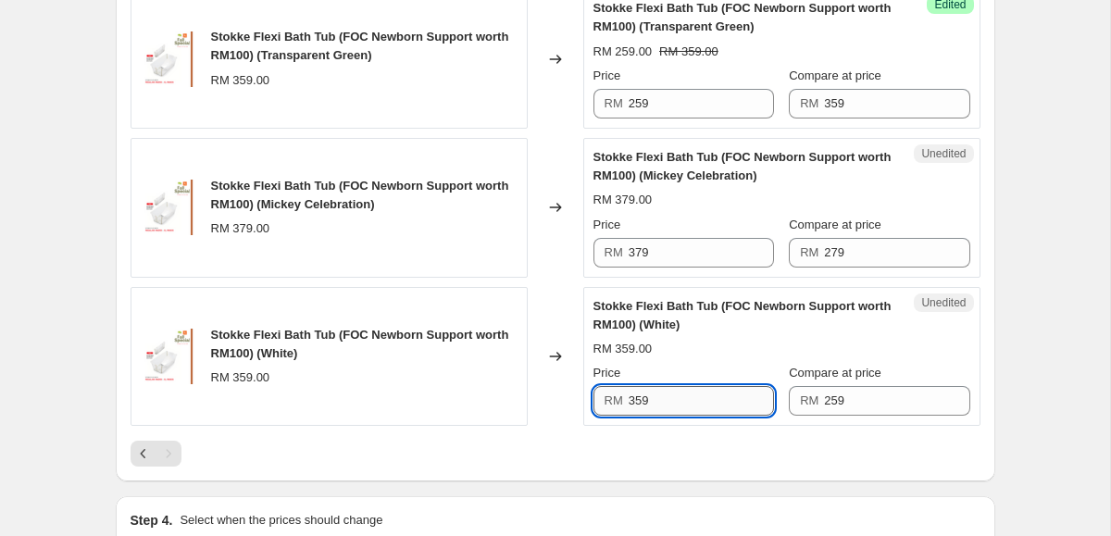
click at [670, 398] on input "359" at bounding box center [701, 401] width 145 height 30
paste input "2"
type input "259"
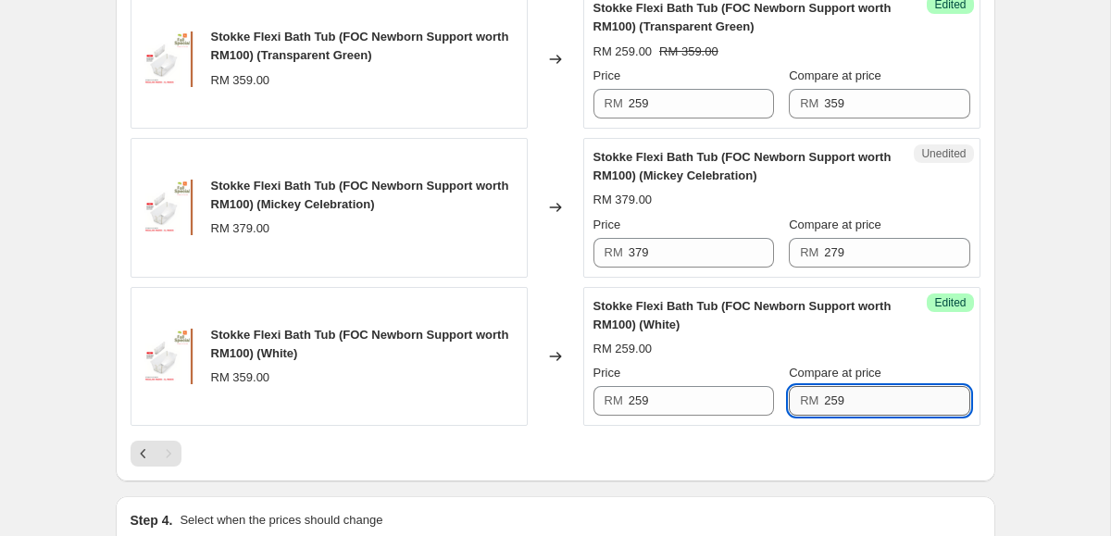
click at [831, 402] on input "259" at bounding box center [896, 401] width 145 height 30
type input "359"
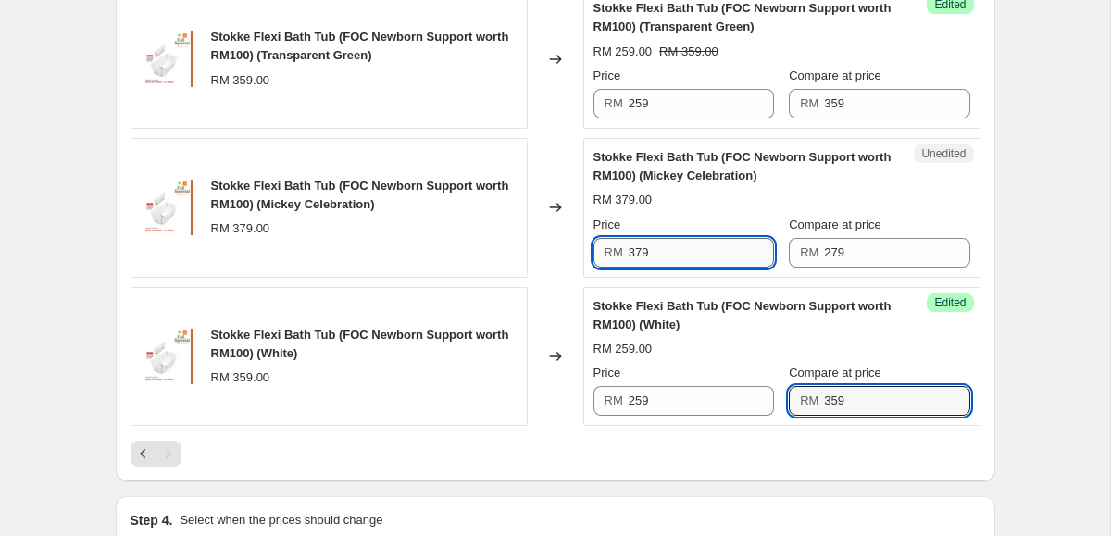
click at [654, 255] on input "379" at bounding box center [701, 253] width 145 height 30
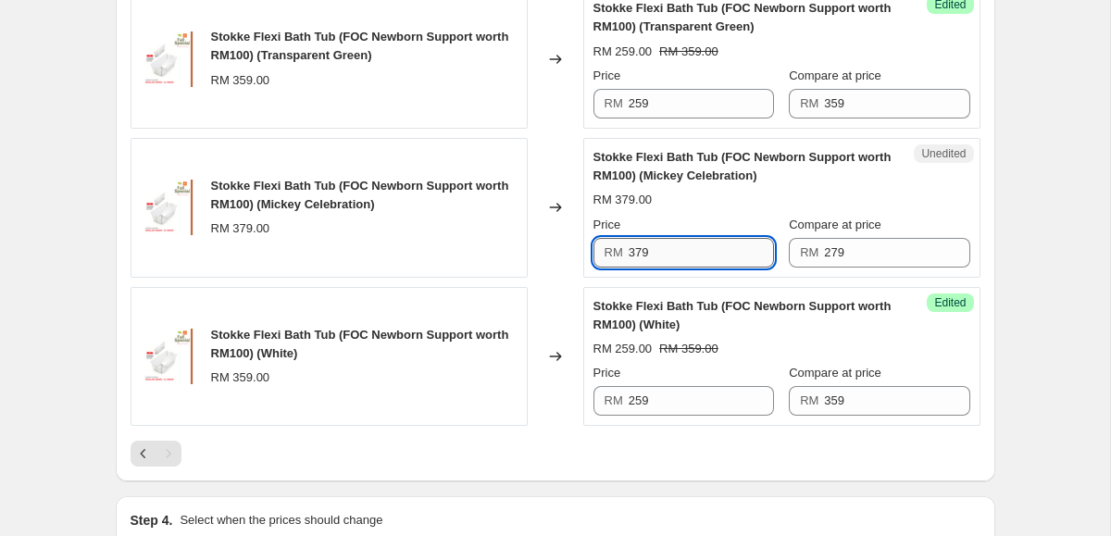
click at [633, 255] on input "379" at bounding box center [701, 253] width 145 height 30
type input "279"
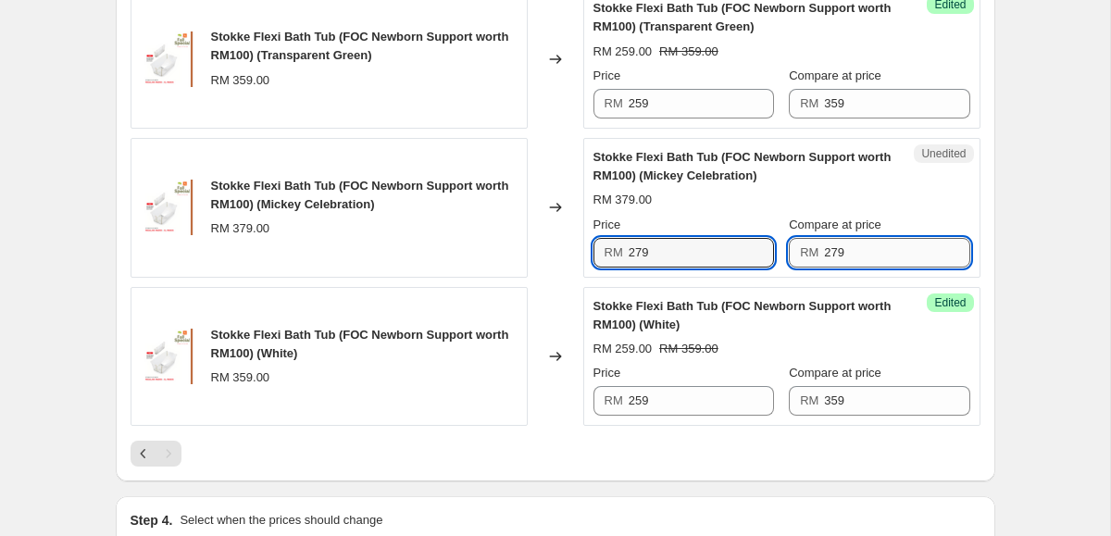
click at [830, 250] on input "279" at bounding box center [896, 253] width 145 height 30
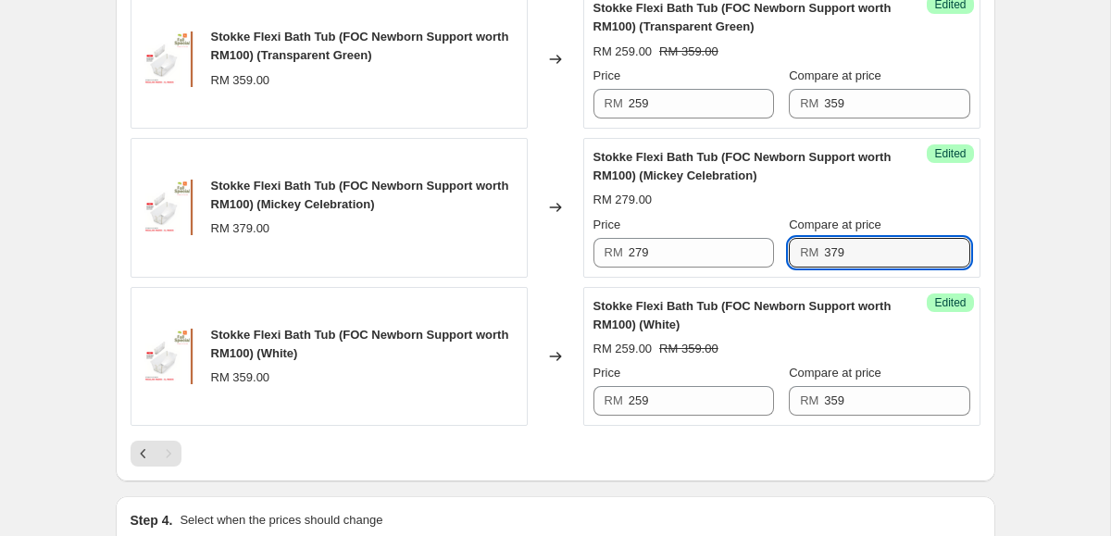
type input "379"
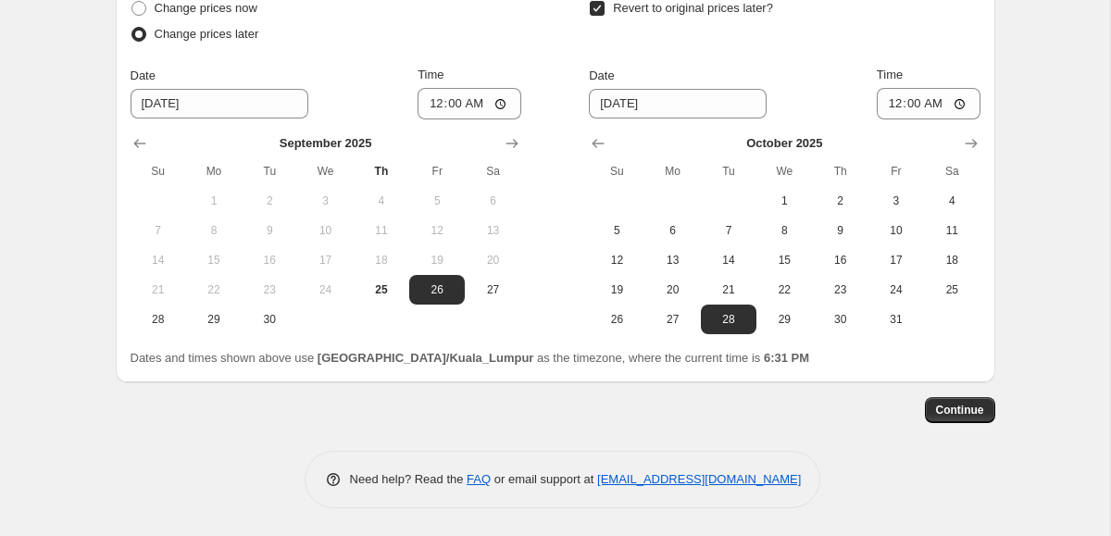
scroll to position [3679, 0]
click at [941, 407] on span "Continue" at bounding box center [960, 411] width 48 height 15
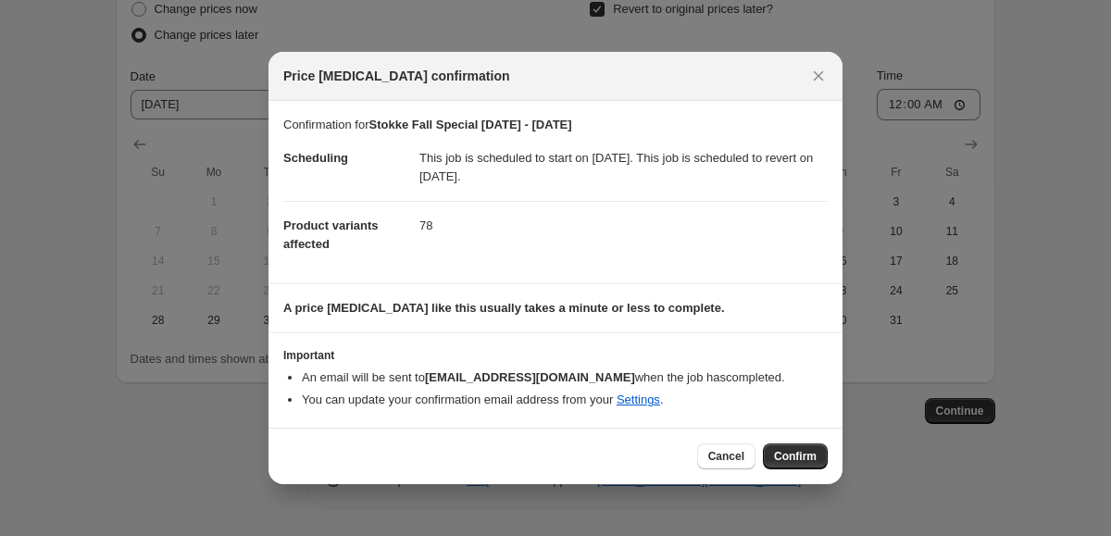
click at [428, 404] on li "You can update your confirmation email address from your Settings ." at bounding box center [565, 400] width 526 height 19
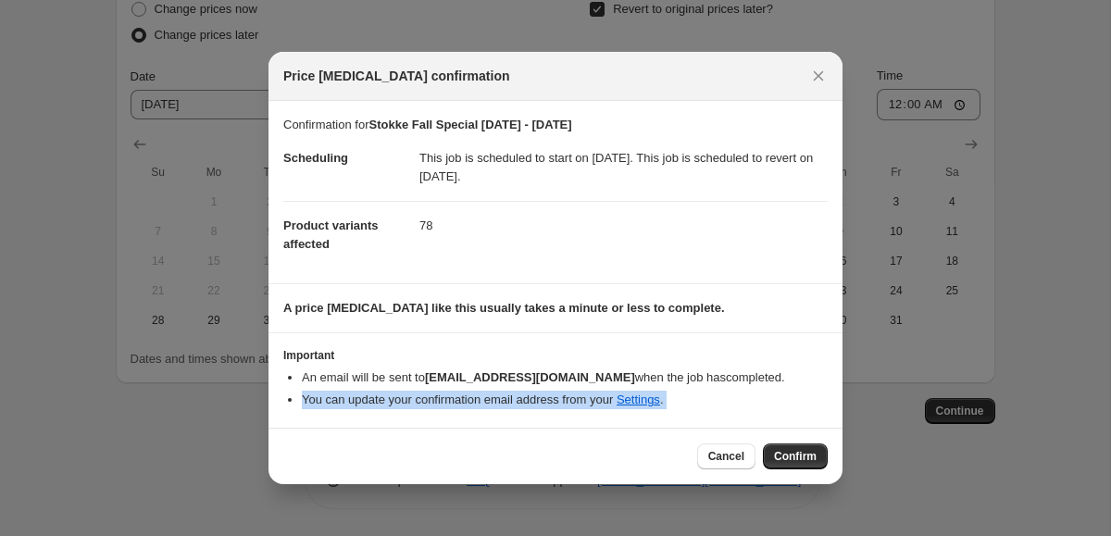
click at [428, 404] on li "You can update your confirmation email address from your Settings ." at bounding box center [565, 400] width 526 height 19
click at [459, 410] on section "Important An email will be sent to [EMAIL_ADDRESS][DOMAIN_NAME] when the job ha…" at bounding box center [555, 380] width 574 height 94
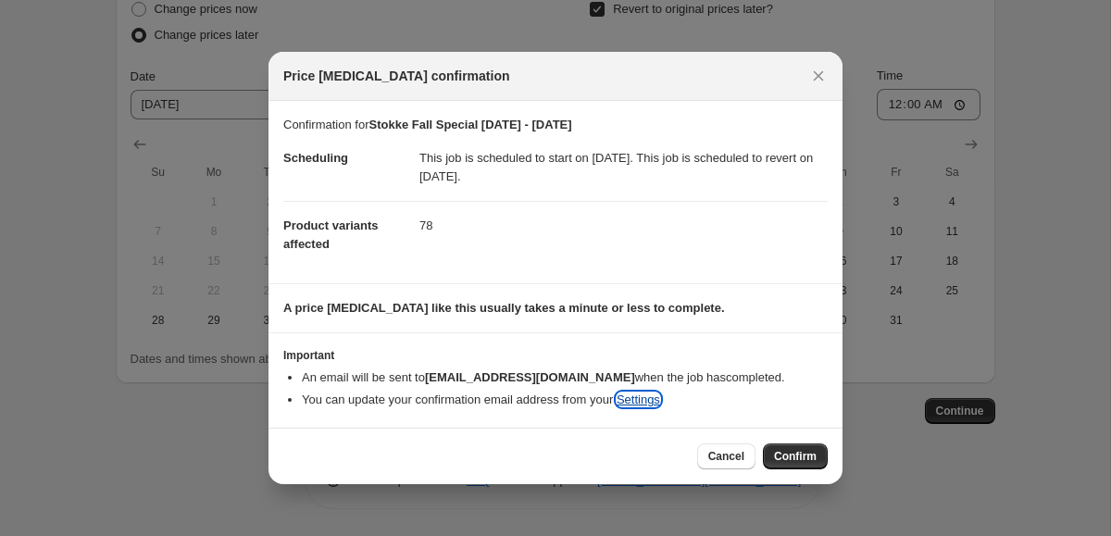
click at [660, 399] on link "Settings" at bounding box center [639, 399] width 44 height 14
click at [790, 462] on span "Confirm" at bounding box center [795, 456] width 43 height 15
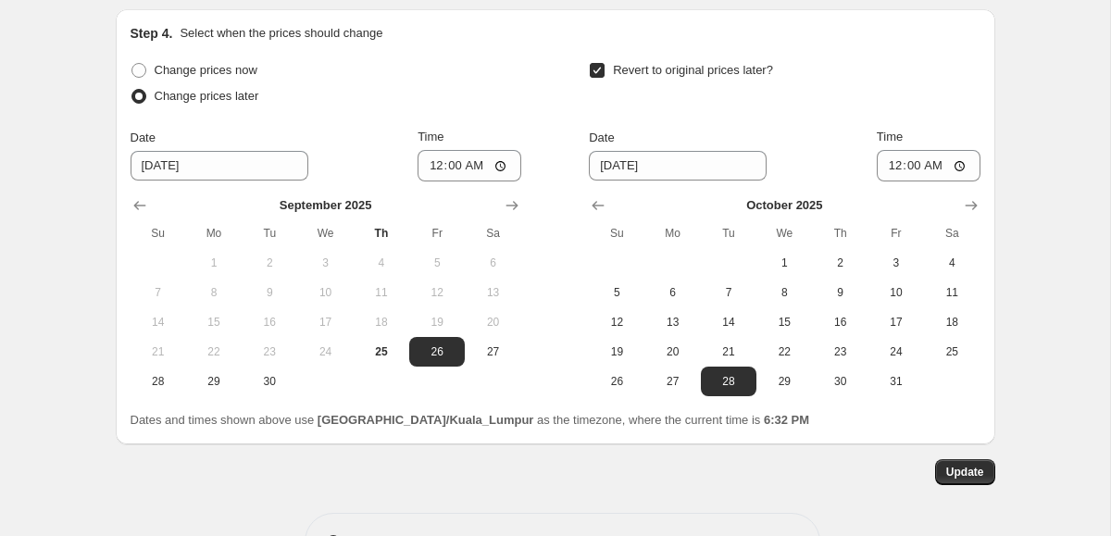
scroll to position [3793, 0]
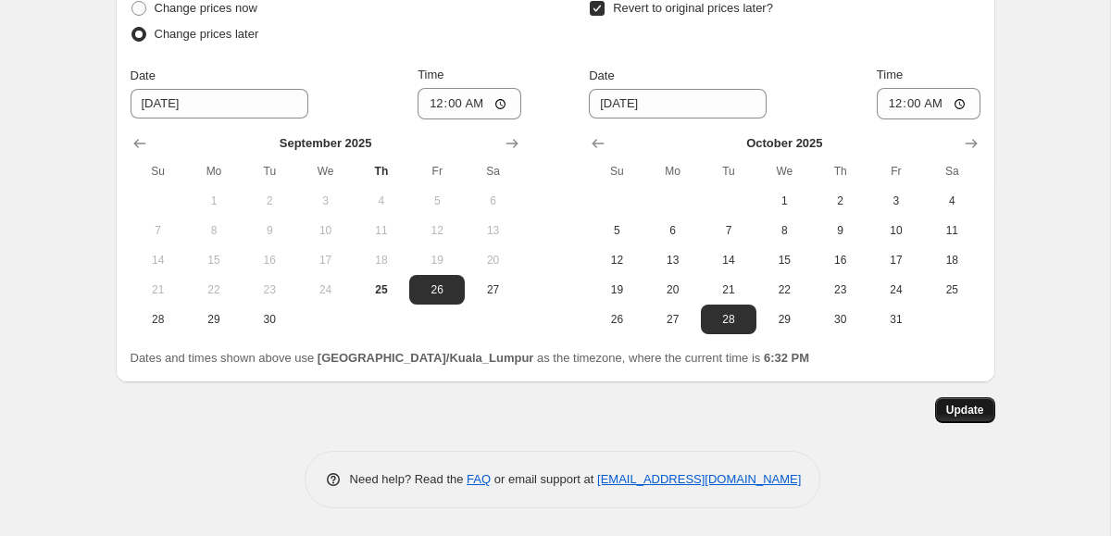
click at [953, 408] on span "Update" at bounding box center [965, 410] width 38 height 15
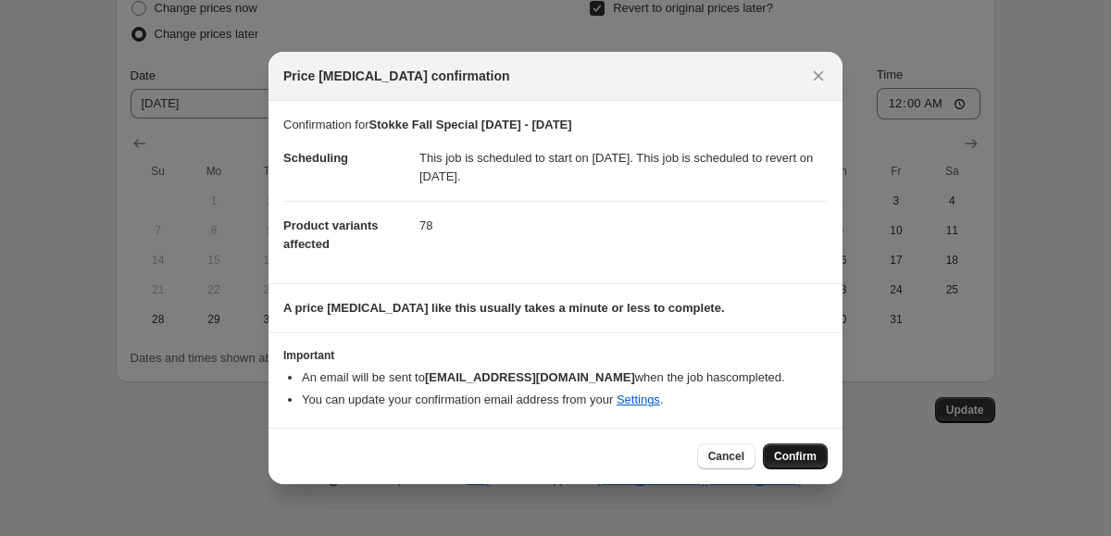
click at [791, 459] on span "Confirm" at bounding box center [795, 456] width 43 height 15
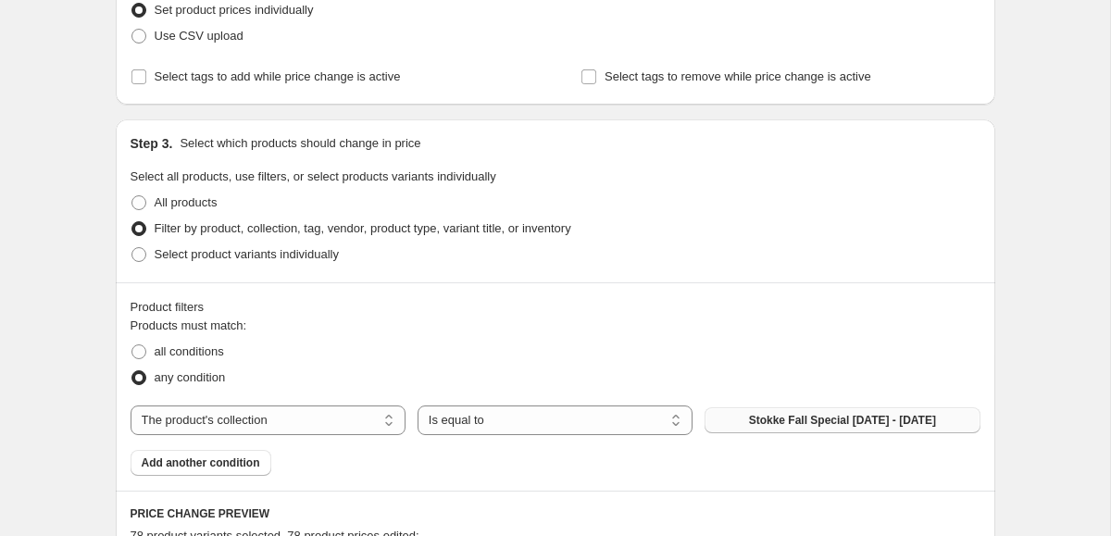
scroll to position [0, 0]
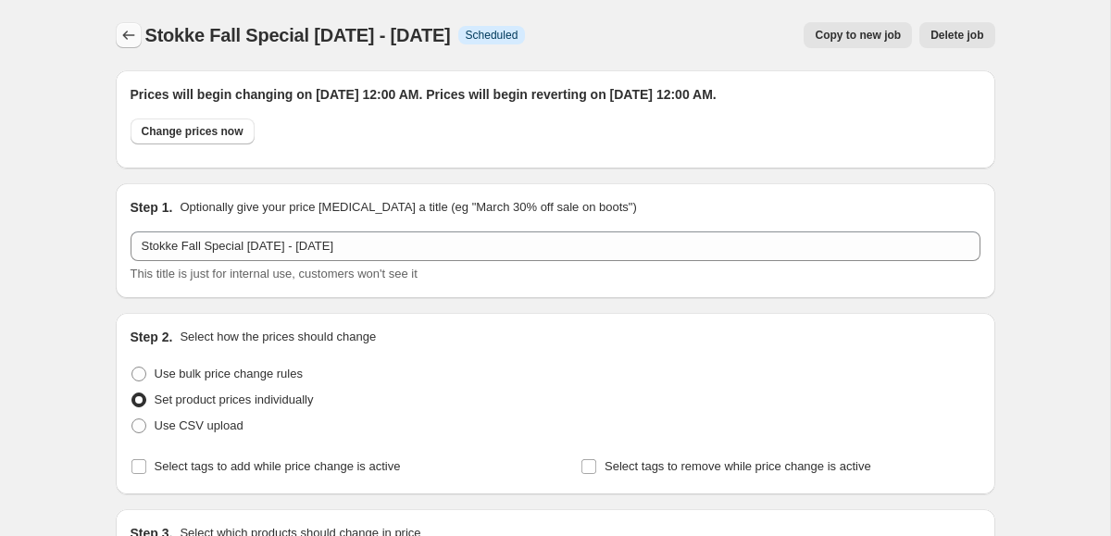
click at [133, 32] on icon "Price change jobs" at bounding box center [128, 35] width 19 height 19
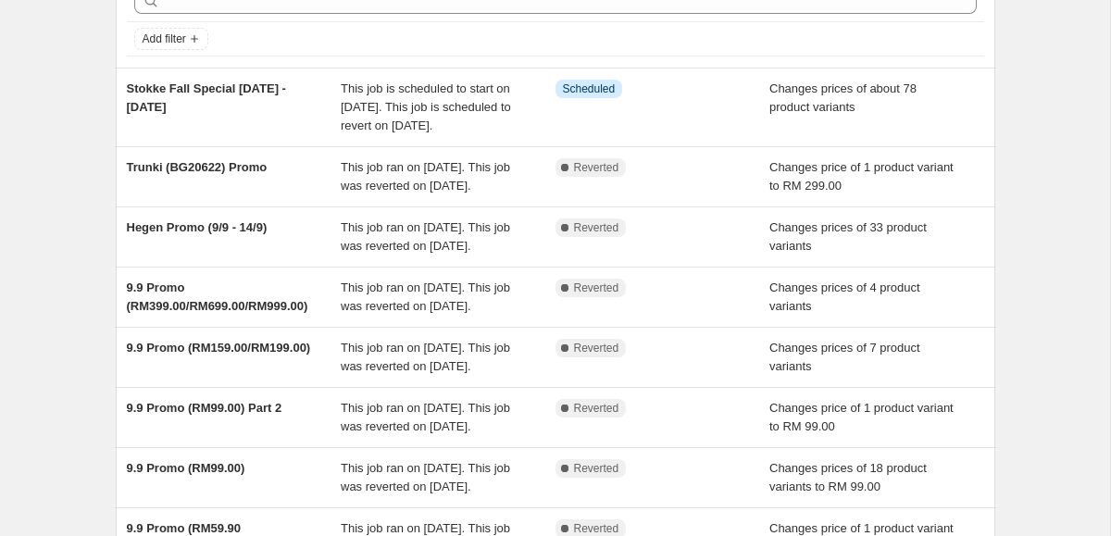
scroll to position [88, 0]
